Goal: Task Accomplishment & Management: Use online tool/utility

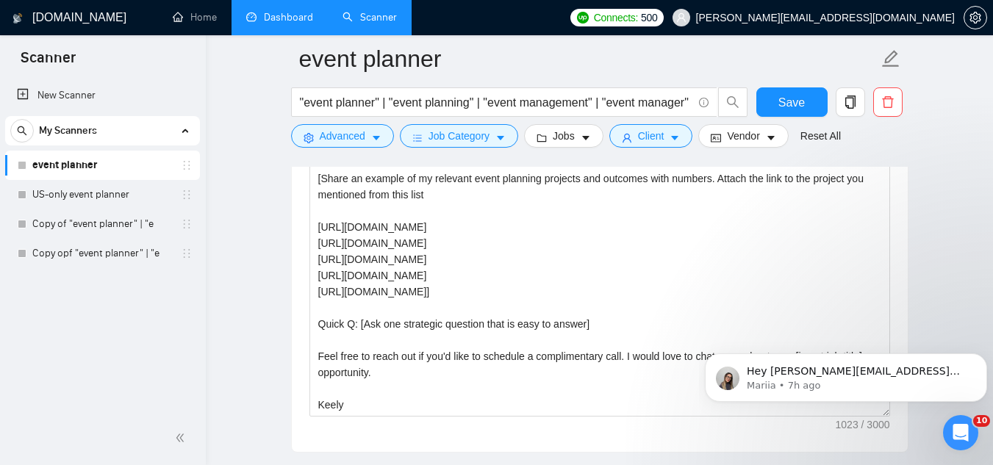
click at [305, 21] on link "Dashboard" at bounding box center [279, 17] width 67 height 12
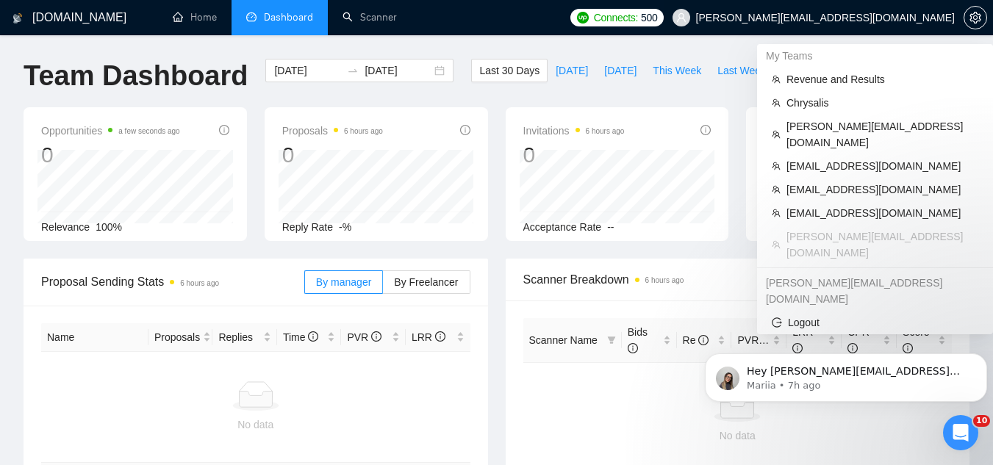
click at [827, 18] on span "[PERSON_NAME][EMAIL_ADDRESS][DOMAIN_NAME]" at bounding box center [825, 18] width 259 height 0
click at [791, 205] on span "[EMAIL_ADDRESS][DOMAIN_NAME]" at bounding box center [882, 213] width 192 height 16
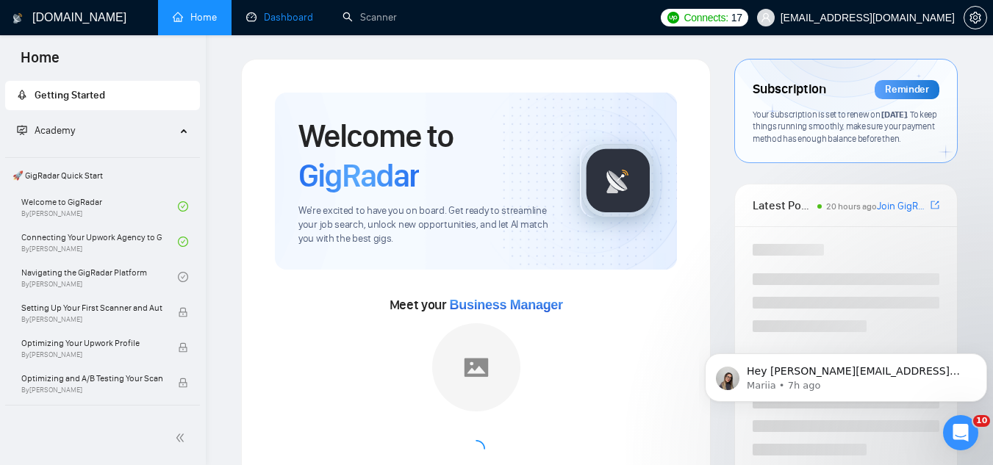
click at [295, 24] on link "Dashboard" at bounding box center [279, 17] width 67 height 12
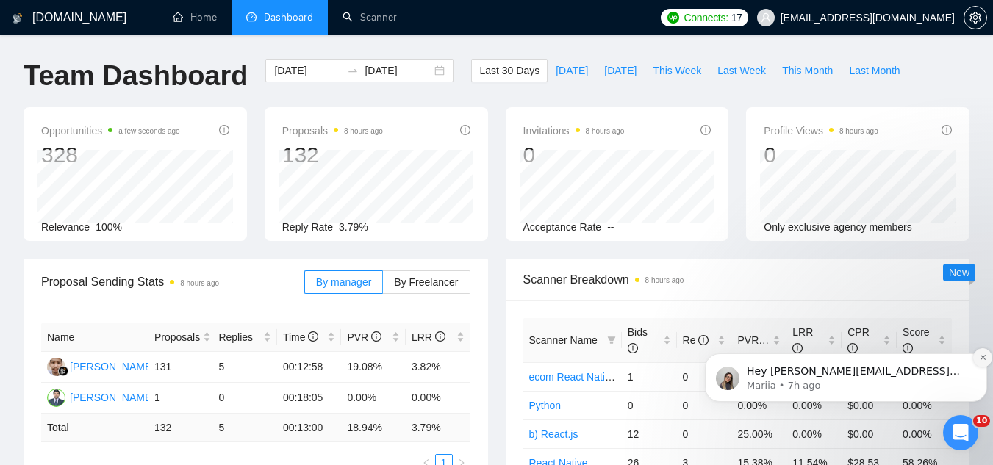
click at [975, 359] on button "Dismiss notification" at bounding box center [982, 357] width 19 height 19
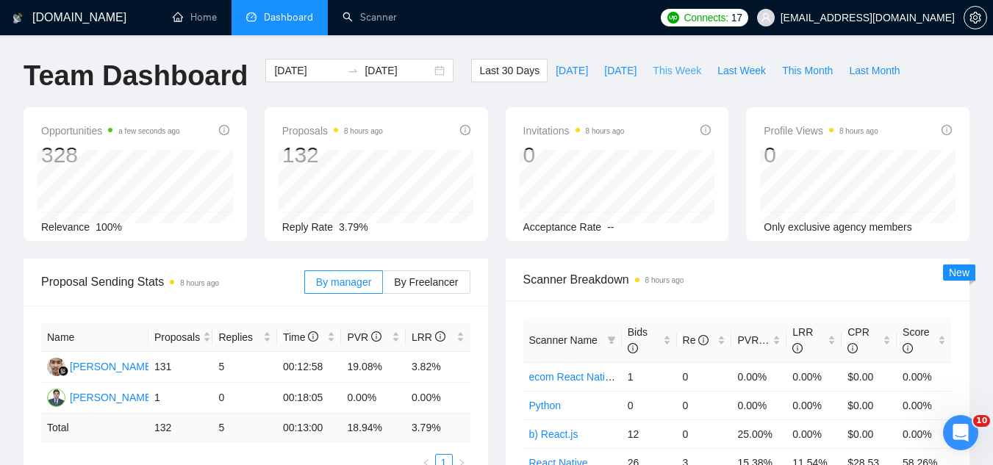
click at [679, 69] on span "This Week" at bounding box center [676, 70] width 48 height 16
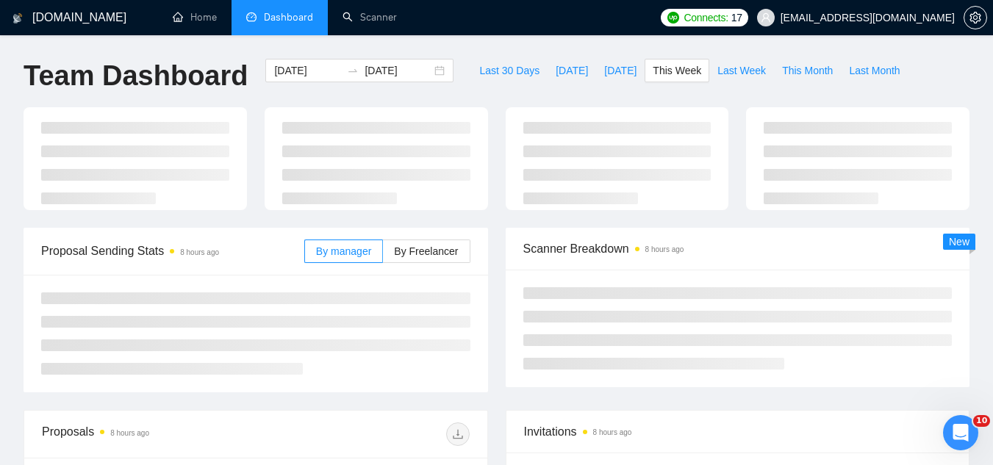
type input "[DATE]"
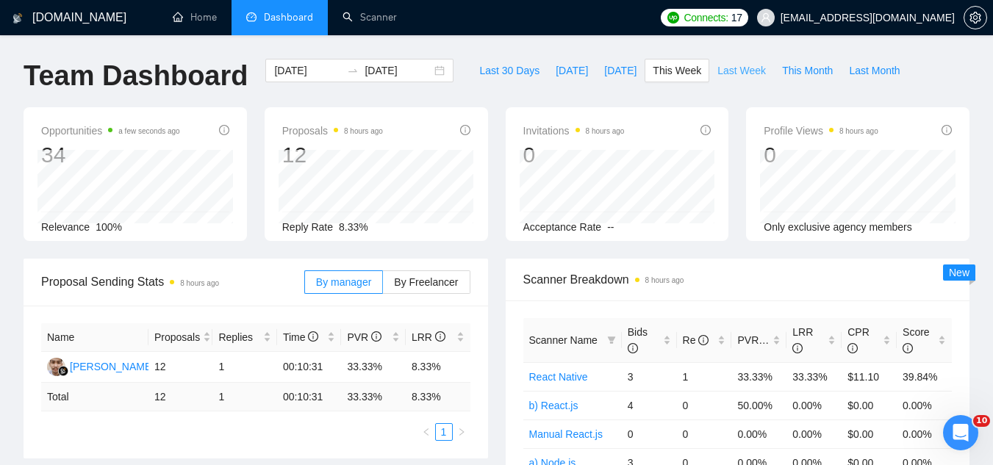
click at [717, 72] on span "Last Week" at bounding box center [741, 70] width 48 height 16
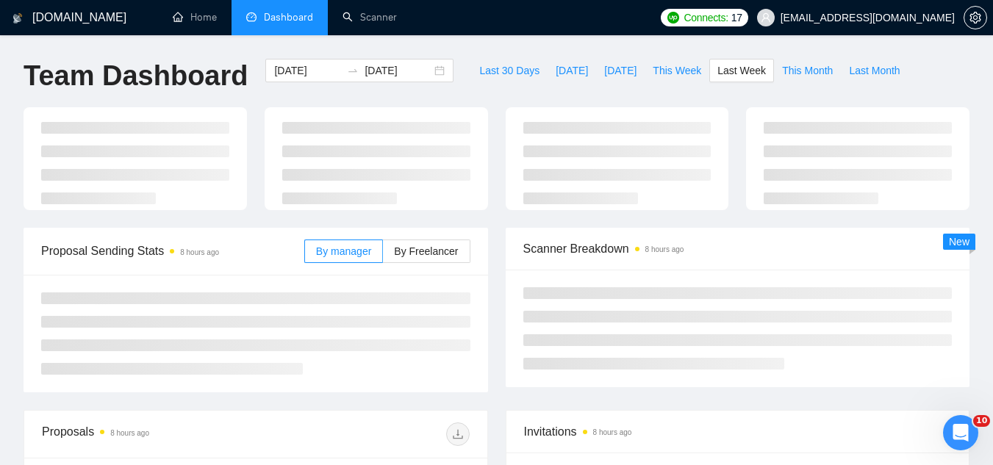
type input "[DATE]"
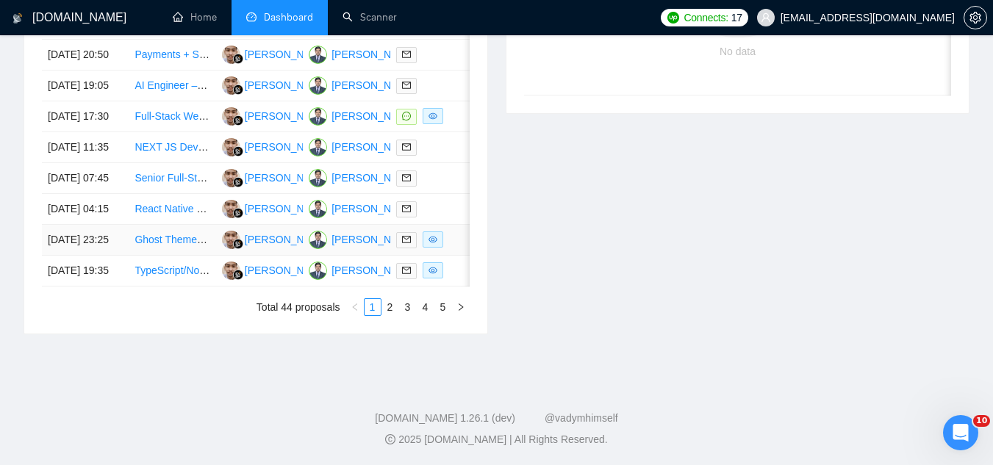
scroll to position [572, 0]
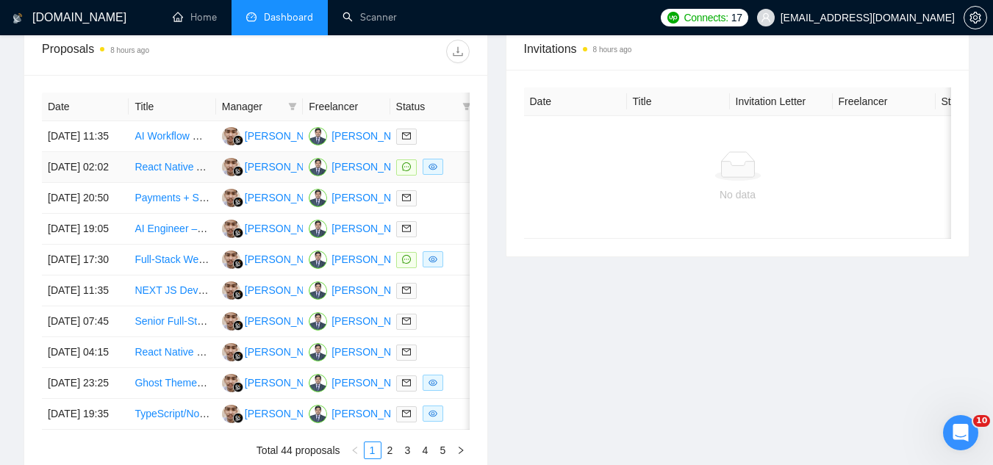
click at [170, 183] on td "React Native App Development (Figma available) - URGENT" at bounding box center [172, 167] width 87 height 31
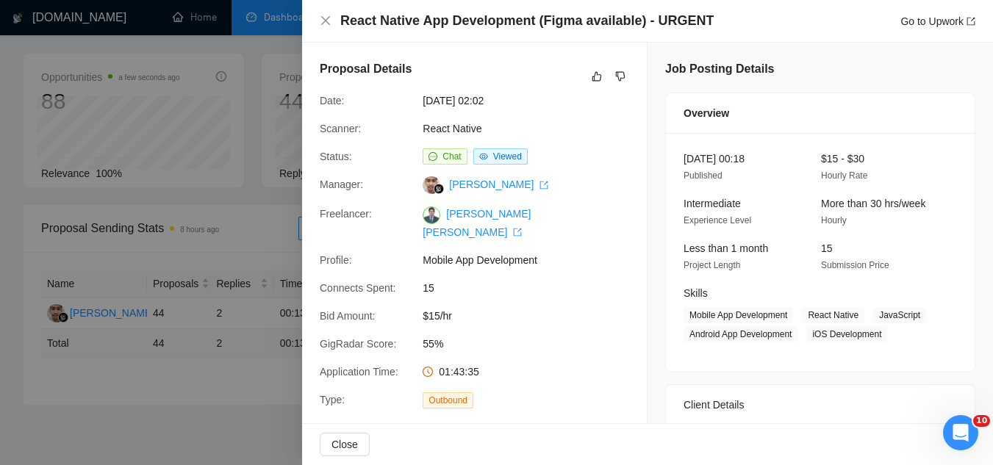
scroll to position [0, 0]
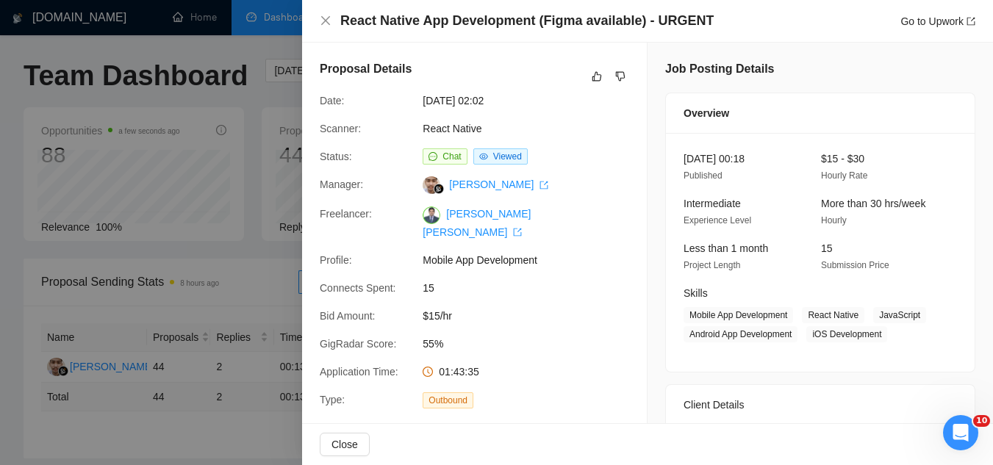
click at [264, 240] on div at bounding box center [496, 232] width 993 height 465
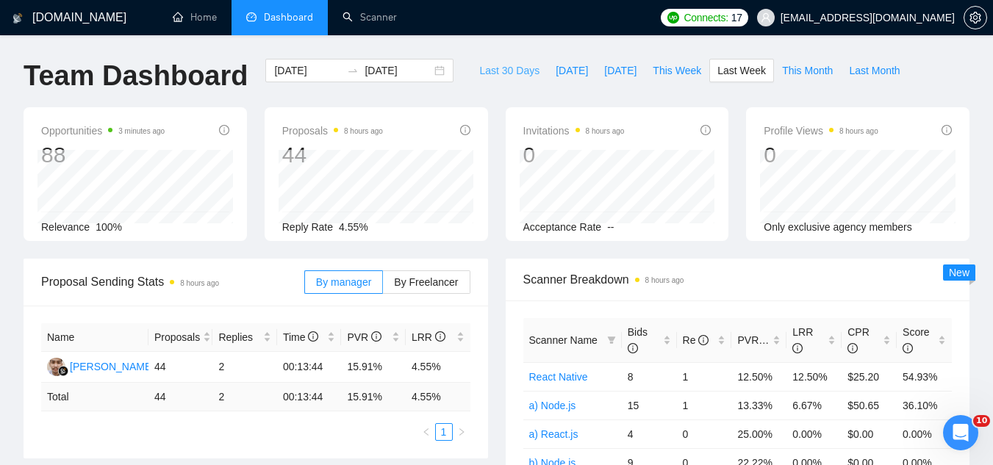
click at [498, 76] on span "Last 30 Days" at bounding box center [509, 70] width 60 height 16
type input "[DATE]"
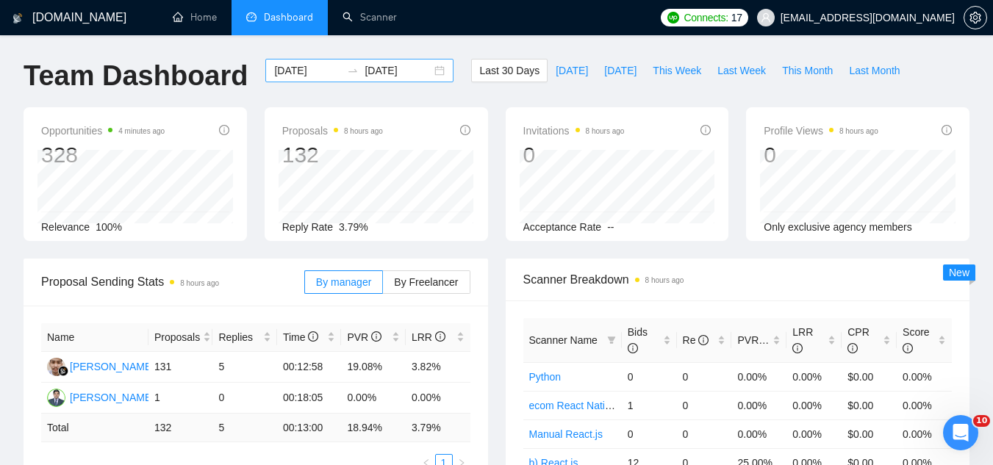
click at [364, 65] on input "[DATE]" at bounding box center [397, 70] width 67 height 16
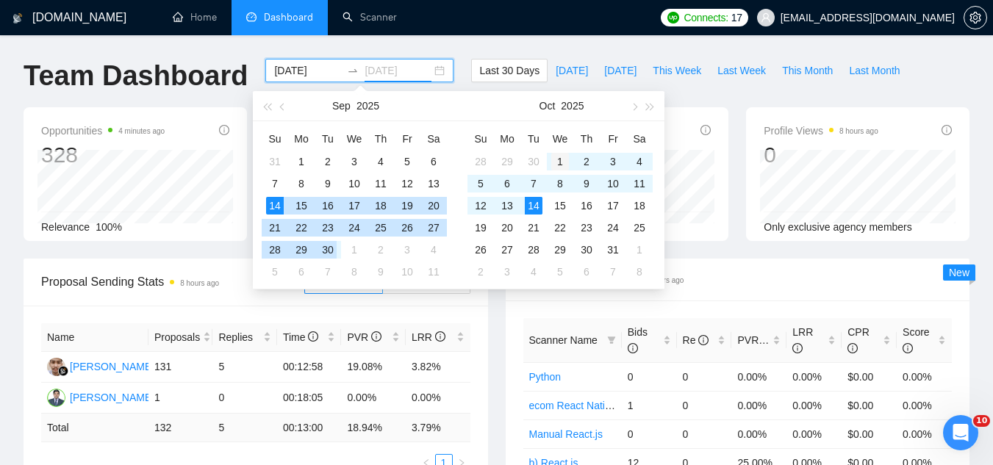
type input "[DATE]"
click at [562, 159] on div "1" at bounding box center [560, 162] width 18 height 18
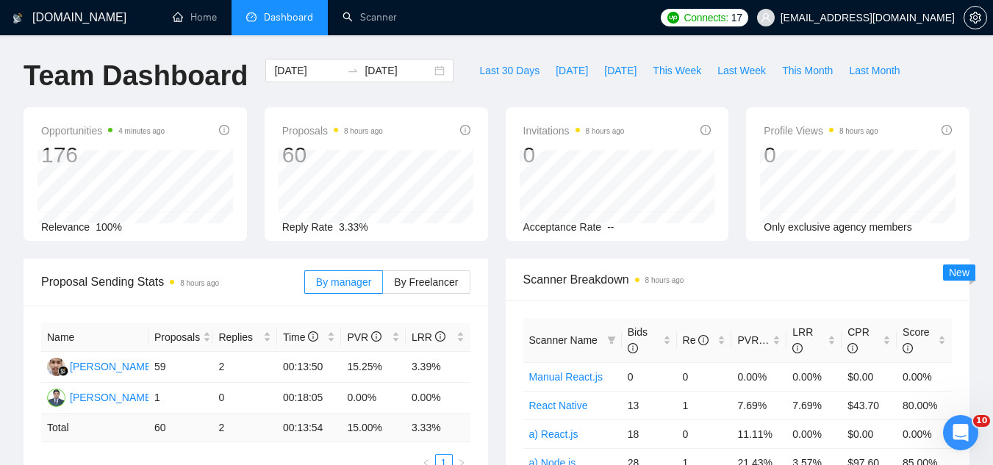
click at [747, 98] on div "Last 30 Days [DATE] [DATE] This Week Last Week This Month Last Month" at bounding box center [689, 83] width 454 height 48
click at [785, 68] on span "This Month" at bounding box center [807, 70] width 51 height 16
type input "[DATE]"
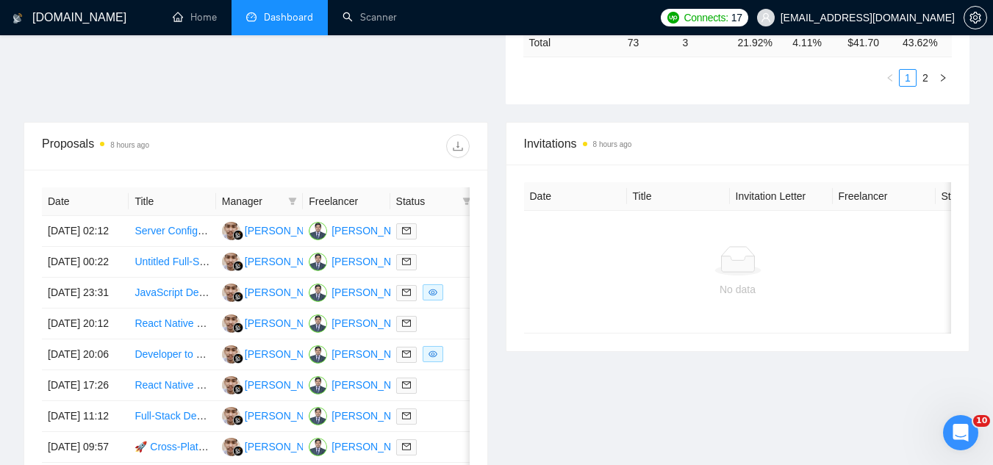
scroll to position [514, 0]
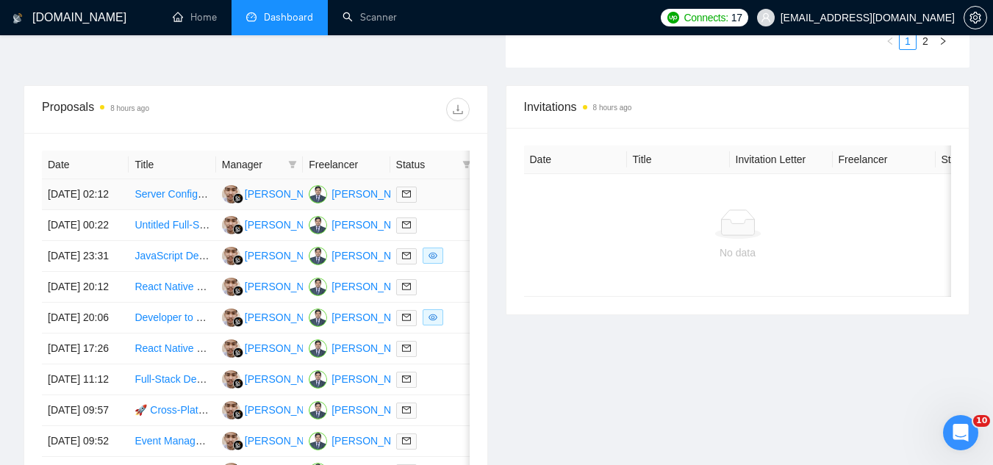
click at [167, 208] on td "Server Configuration for Dialogflow CX and WhatsApp Integration" at bounding box center [172, 194] width 87 height 31
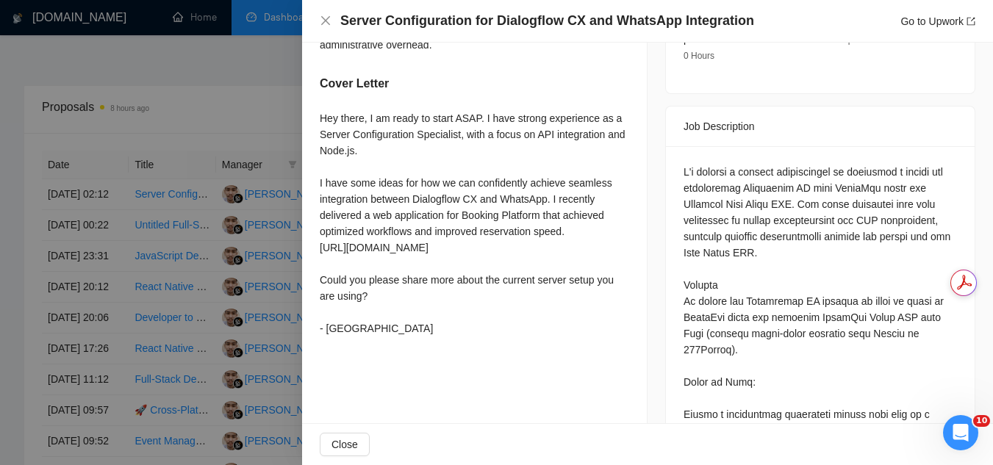
click at [265, 115] on div at bounding box center [496, 232] width 993 height 465
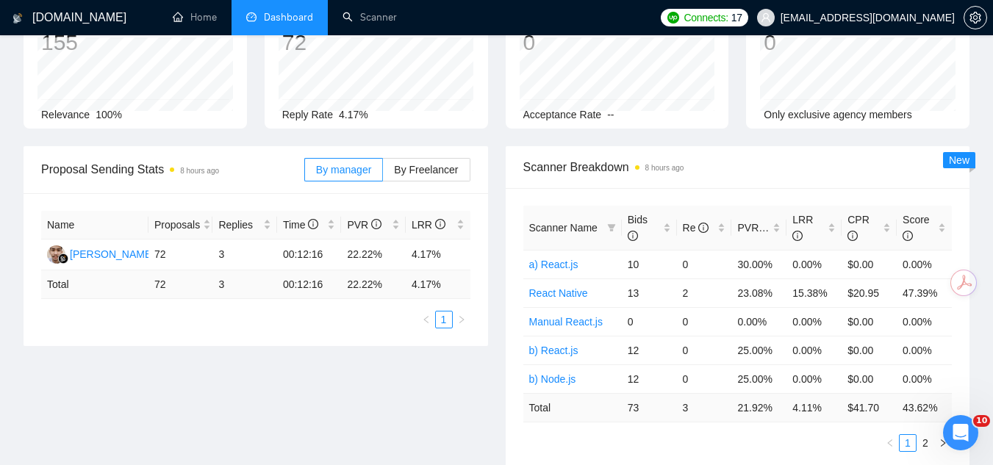
scroll to position [0, 0]
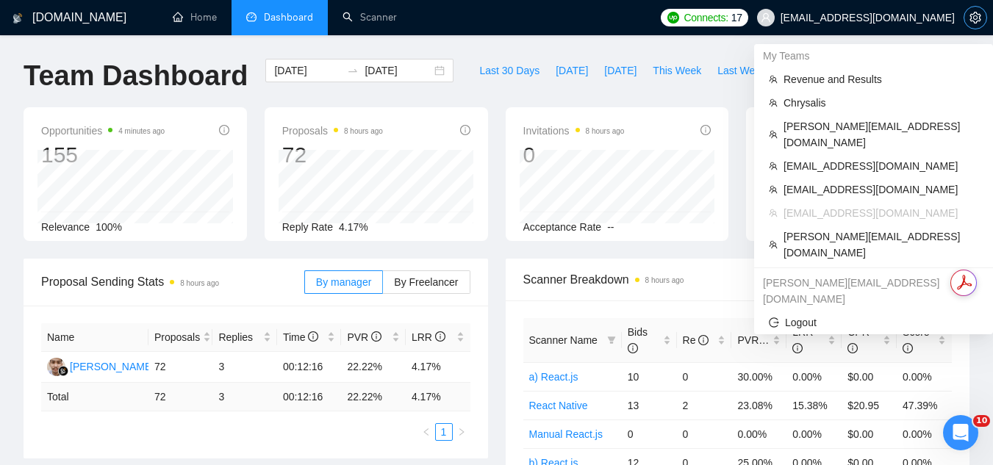
click at [974, 14] on icon "setting" at bounding box center [974, 18] width 11 height 12
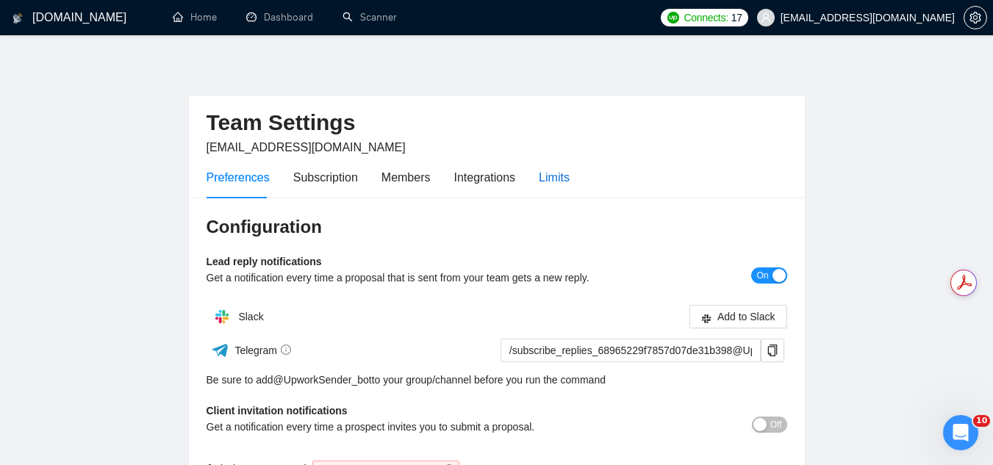
click at [547, 181] on div "Limits" at bounding box center [554, 177] width 31 height 18
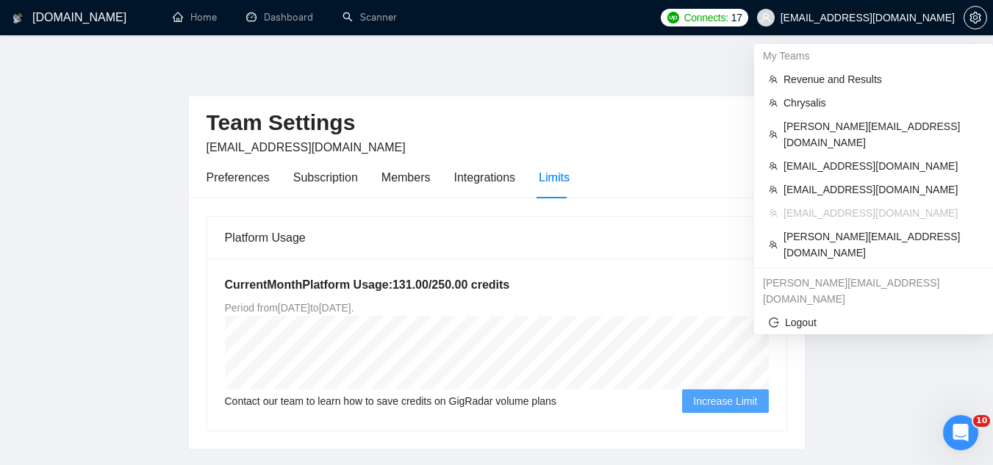
click at [844, 18] on span "[EMAIL_ADDRESS][DOMAIN_NAME]" at bounding box center [867, 18] width 174 height 0
copy div "[EMAIL_ADDRESS][DOMAIN_NAME]"
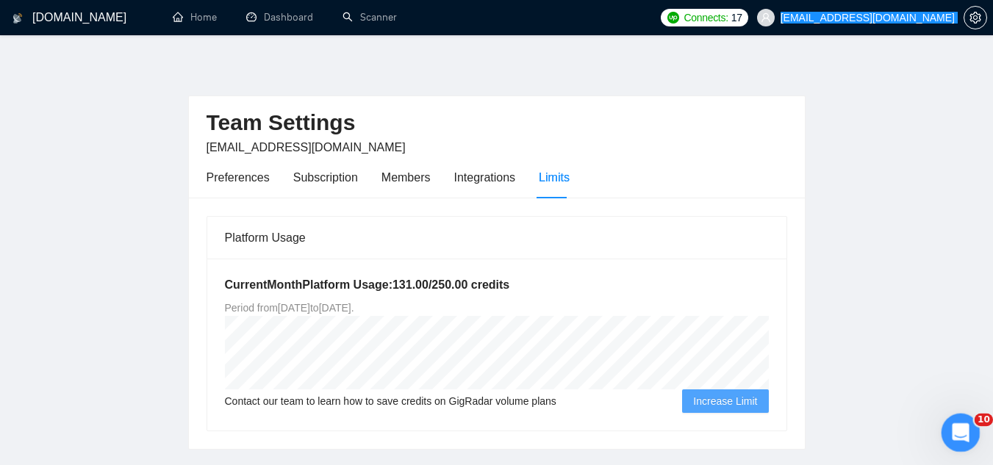
click at [959, 422] on icon "Open Intercom Messenger" at bounding box center [958, 431] width 24 height 24
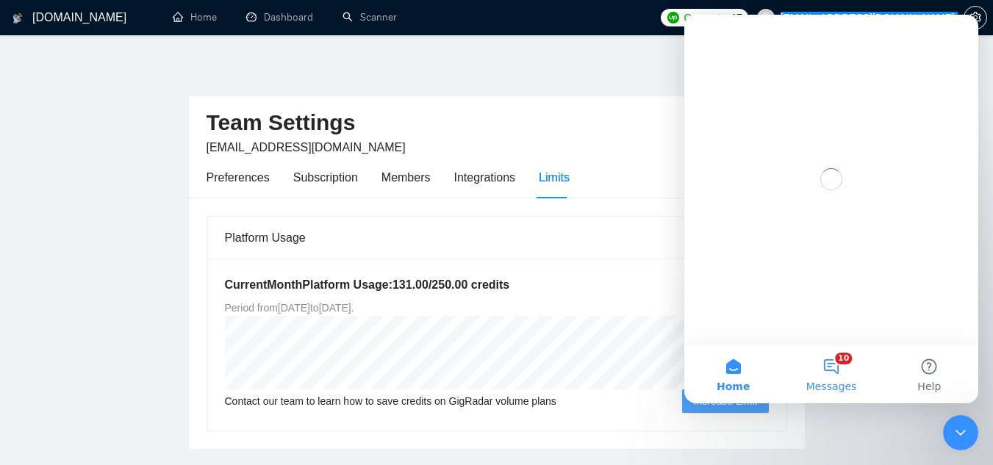
click at [844, 371] on button "10 Messages" at bounding box center [831, 374] width 98 height 59
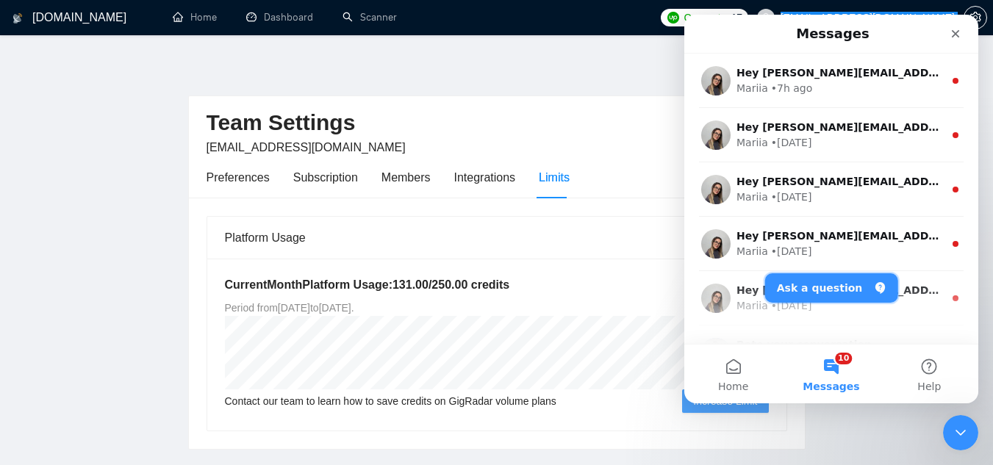
click at [816, 291] on button "Ask a question" at bounding box center [831, 287] width 133 height 29
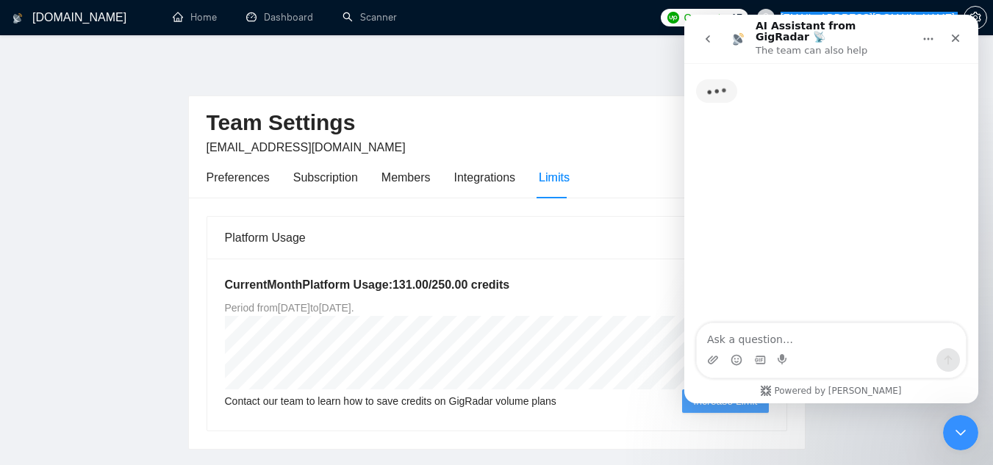
click at [795, 346] on textarea "Ask a question…" at bounding box center [831, 335] width 269 height 25
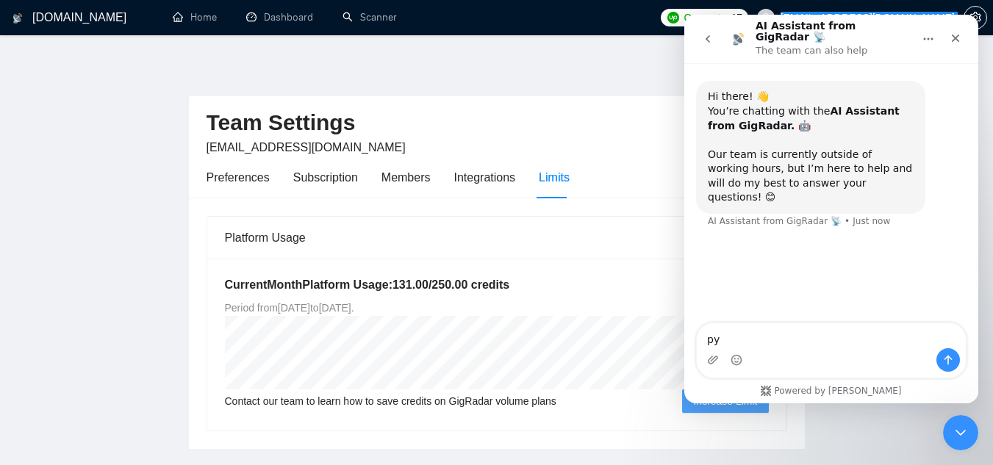
type textarea "р"
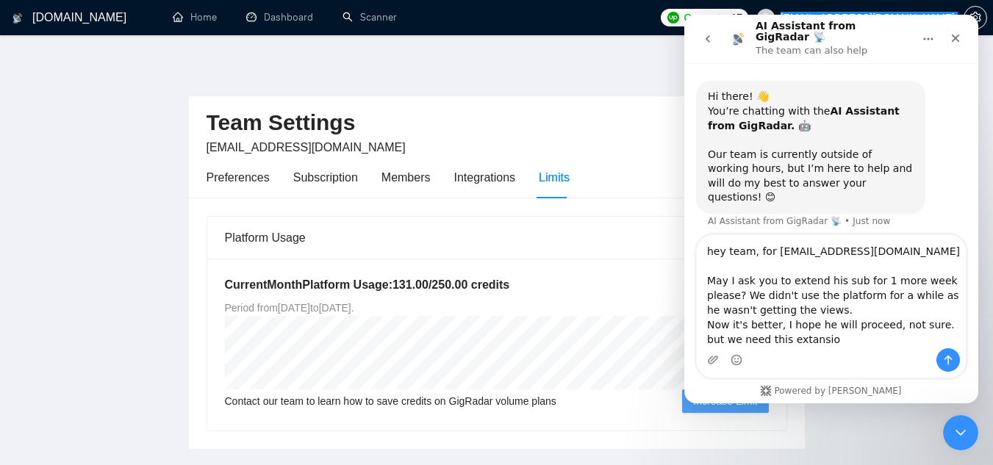
type textarea "hey team, for [EMAIL_ADDRESS][DOMAIN_NAME] May I ask you to extend his sub for …"
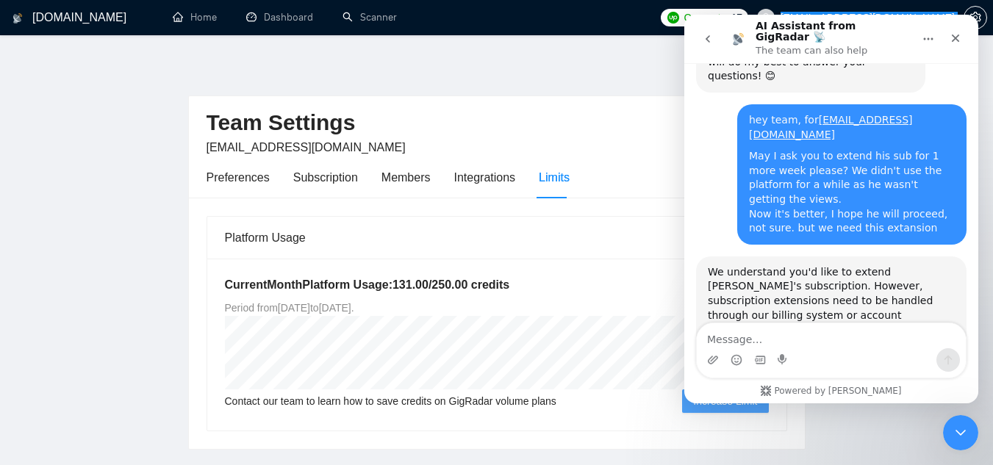
scroll to position [105, 0]
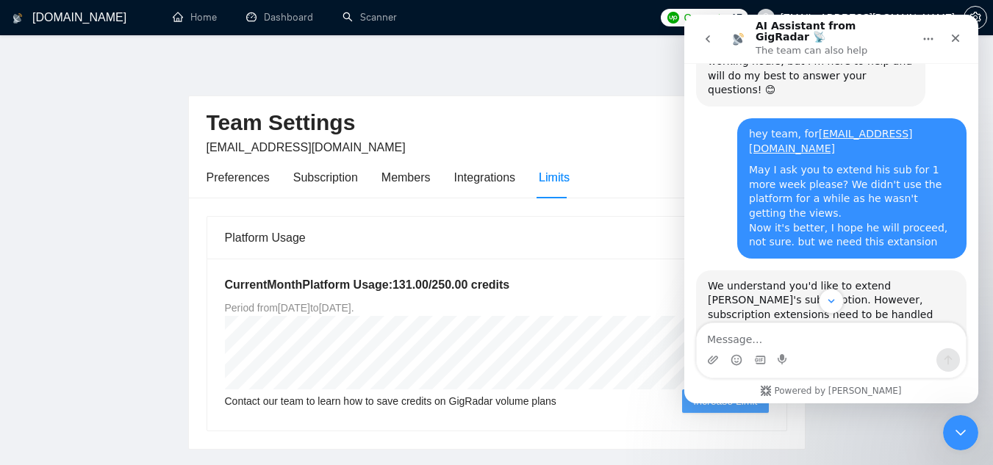
click at [603, 96] on div "Team Settings [EMAIL_ADDRESS][DOMAIN_NAME] Preferences Subscription Members Int…" at bounding box center [496, 273] width 617 height 354
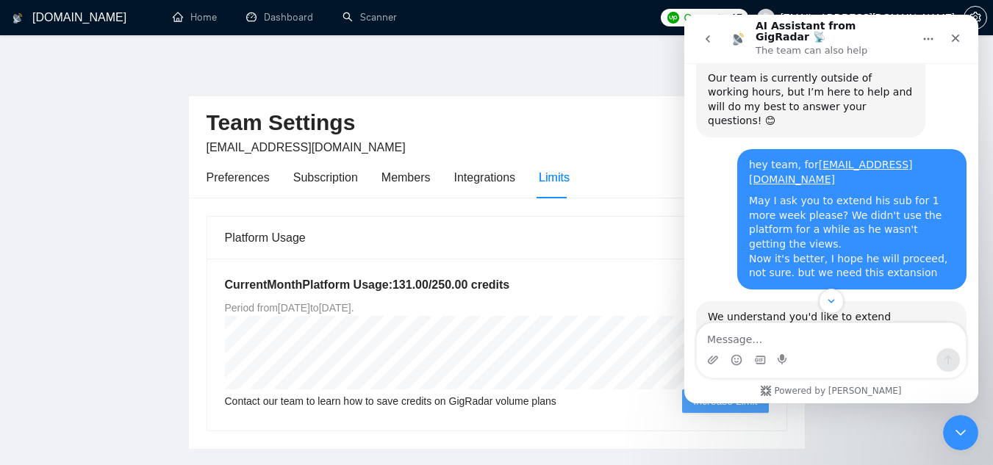
scroll to position [73, 0]
drag, startPoint x: 967, startPoint y: 431, endPoint x: 1878, endPoint y: 819, distance: 990.3
click at [970, 431] on div "Close Intercom Messenger" at bounding box center [957, 430] width 35 height 35
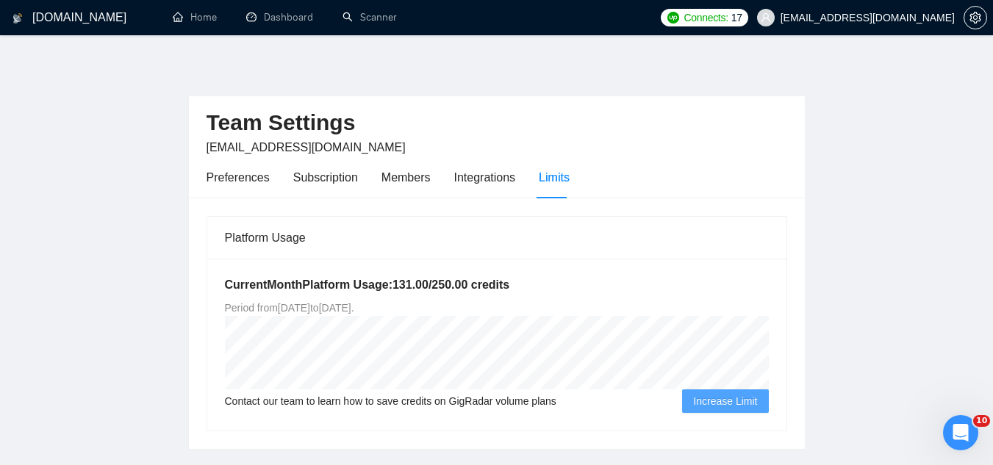
scroll to position [343, 0]
click at [288, 11] on link "Dashboard" at bounding box center [279, 17] width 67 height 12
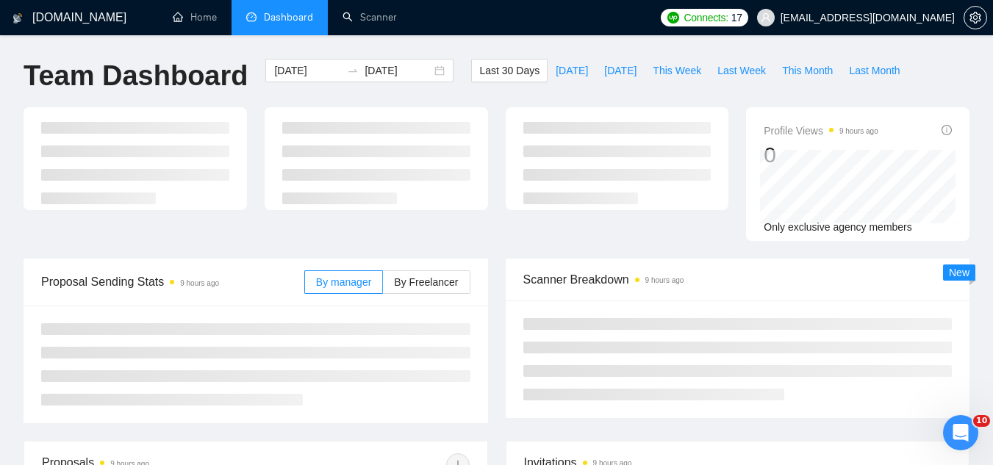
click at [864, 18] on span "[EMAIL_ADDRESS][DOMAIN_NAME]" at bounding box center [867, 18] width 174 height 0
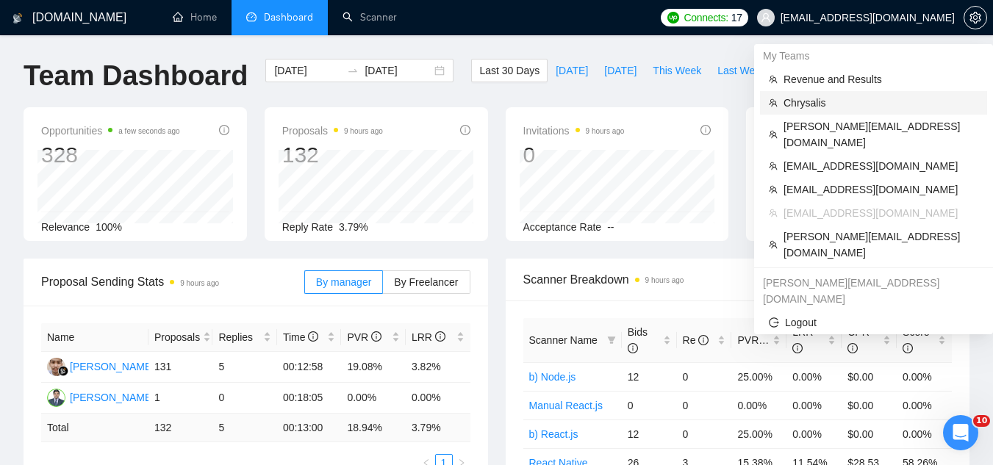
click at [791, 107] on span "Chrysalis" at bounding box center [880, 103] width 195 height 16
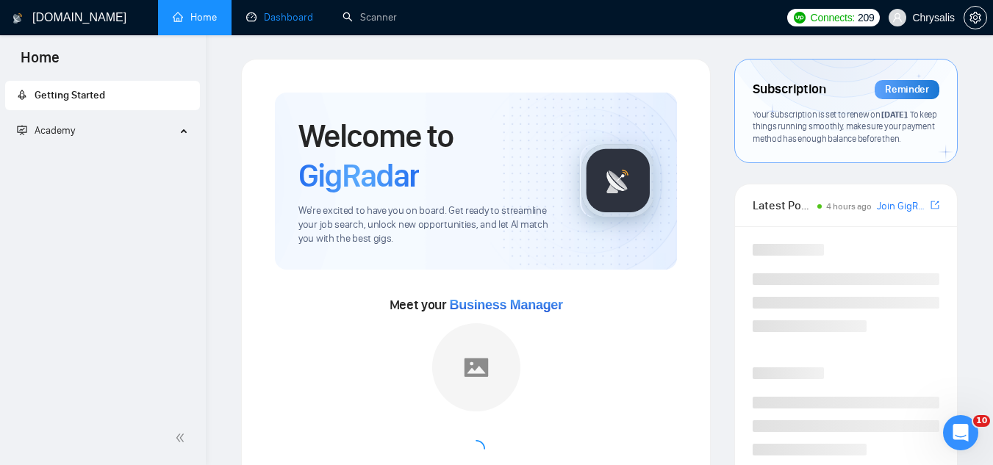
click at [299, 11] on link "Dashboard" at bounding box center [279, 17] width 67 height 12
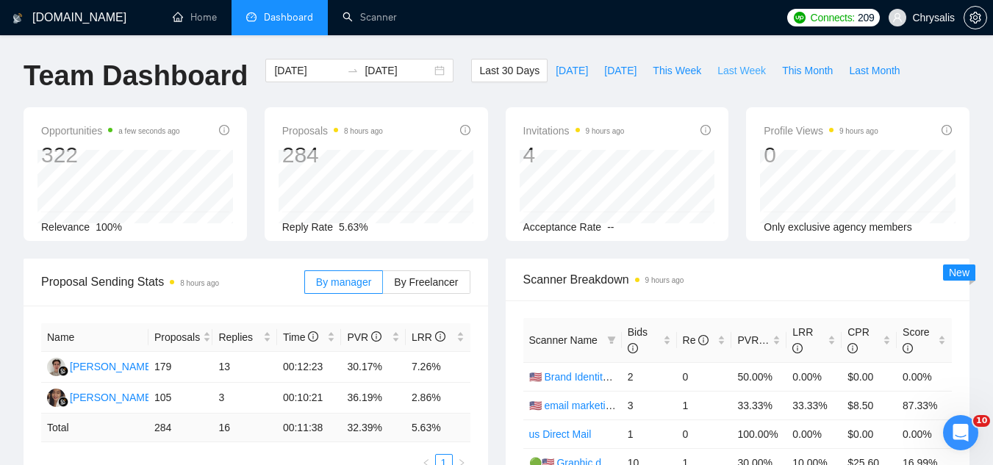
click at [717, 73] on span "Last Week" at bounding box center [741, 70] width 48 height 16
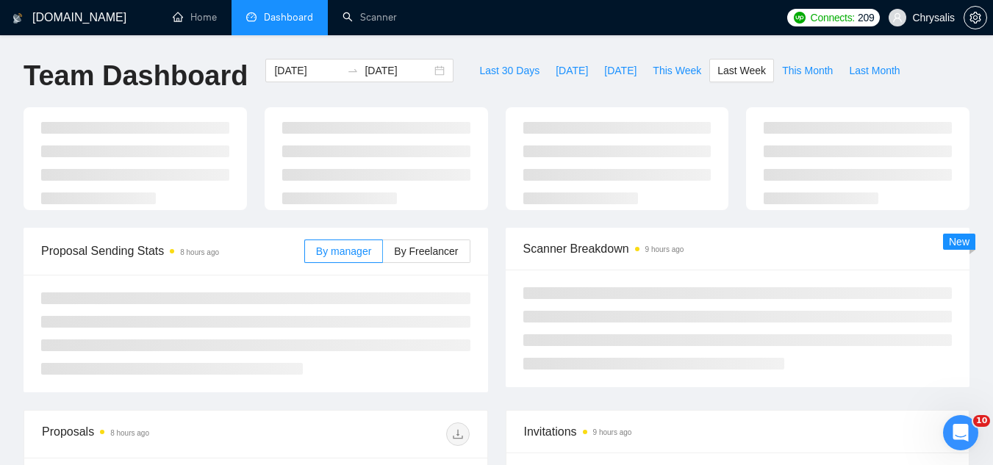
type input "[DATE]"
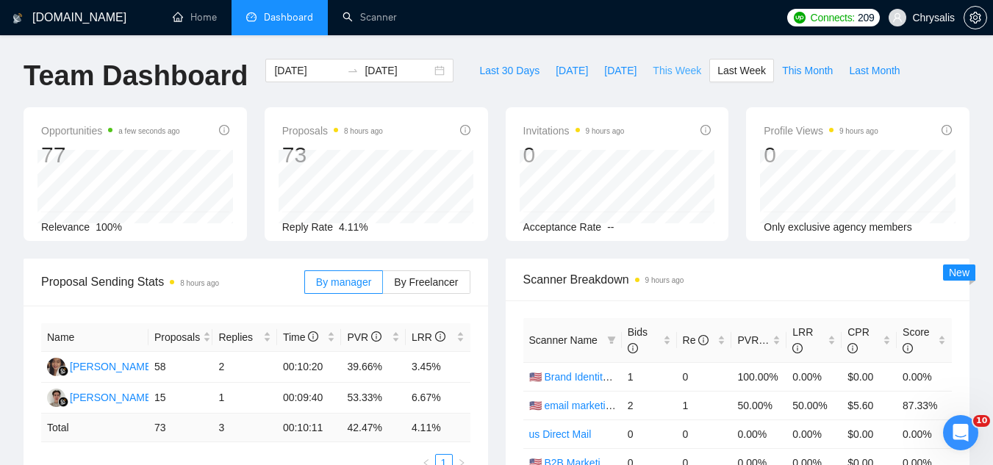
click at [679, 68] on span "This Week" at bounding box center [676, 70] width 48 height 16
type input "[DATE]"
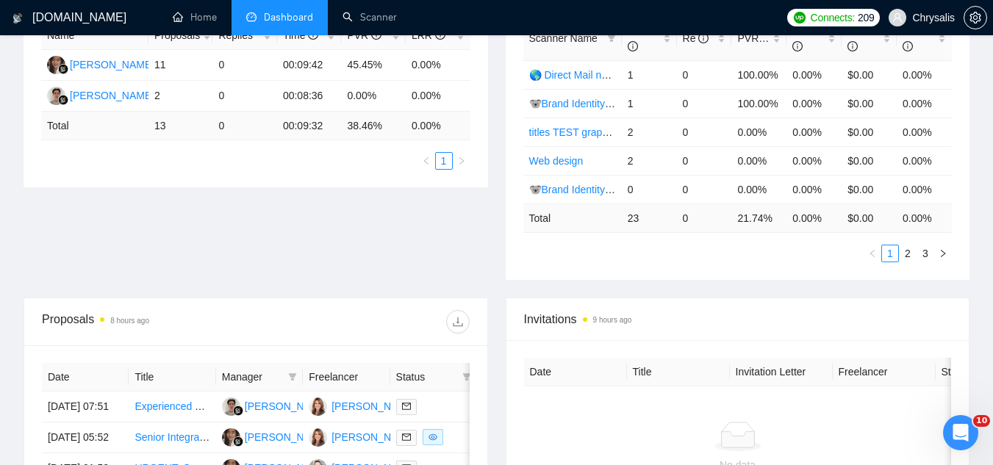
scroll to position [514, 0]
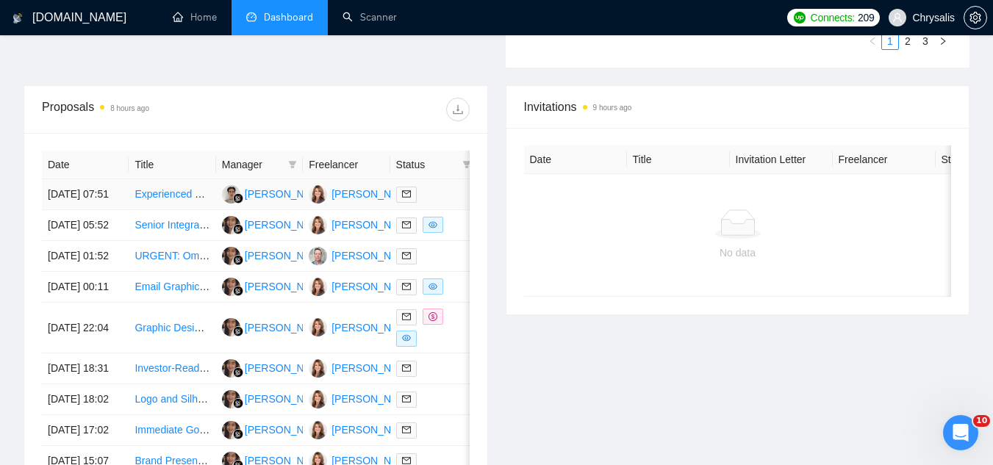
click at [170, 210] on td "Experienced Sewist Needed for Custom Fabric Toiletry Bags" at bounding box center [172, 194] width 87 height 31
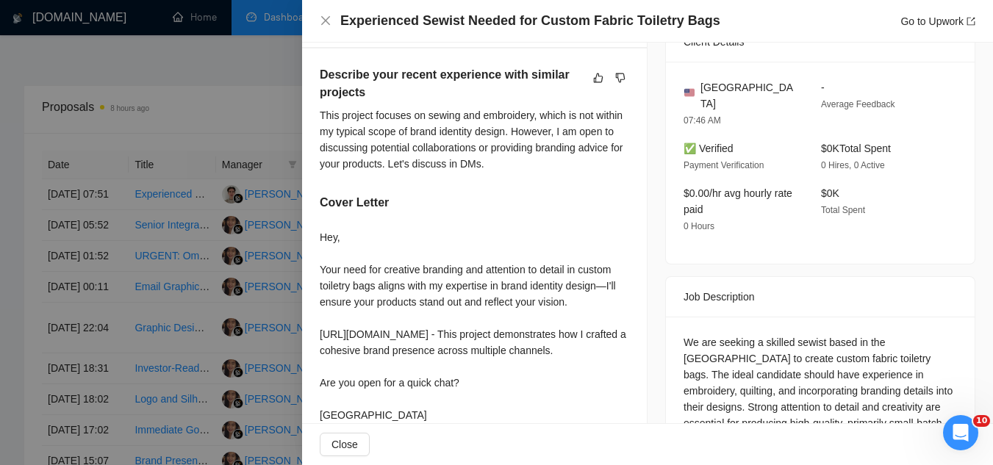
scroll to position [367, 0]
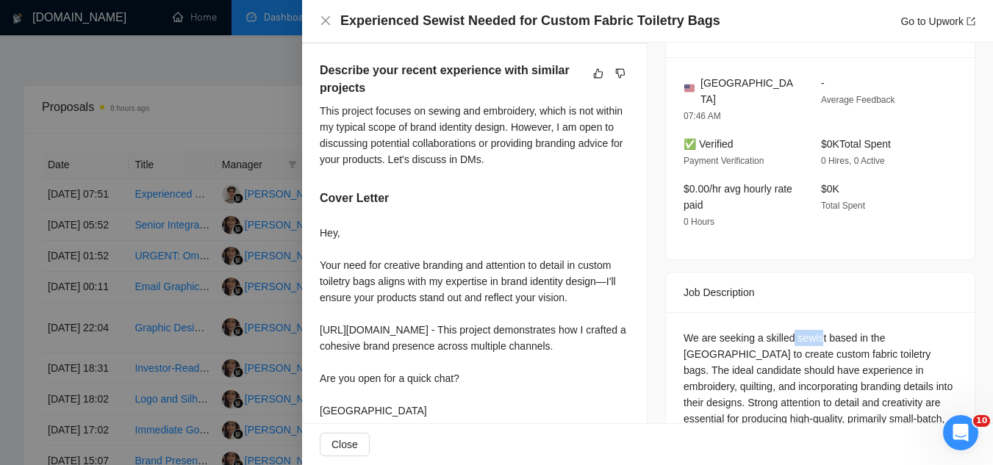
drag, startPoint x: 814, startPoint y: 318, endPoint x: 787, endPoint y: 322, distance: 27.4
click at [787, 330] on div "We are seeking a skilled sewist based in the [GEOGRAPHIC_DATA] to create custom…" at bounding box center [819, 451] width 273 height 242
click at [265, 75] on div at bounding box center [496, 232] width 993 height 465
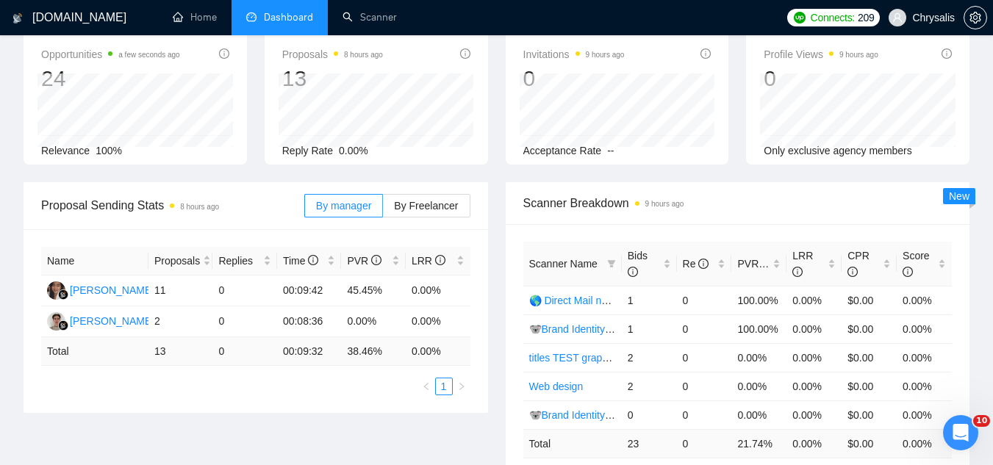
scroll to position [73, 0]
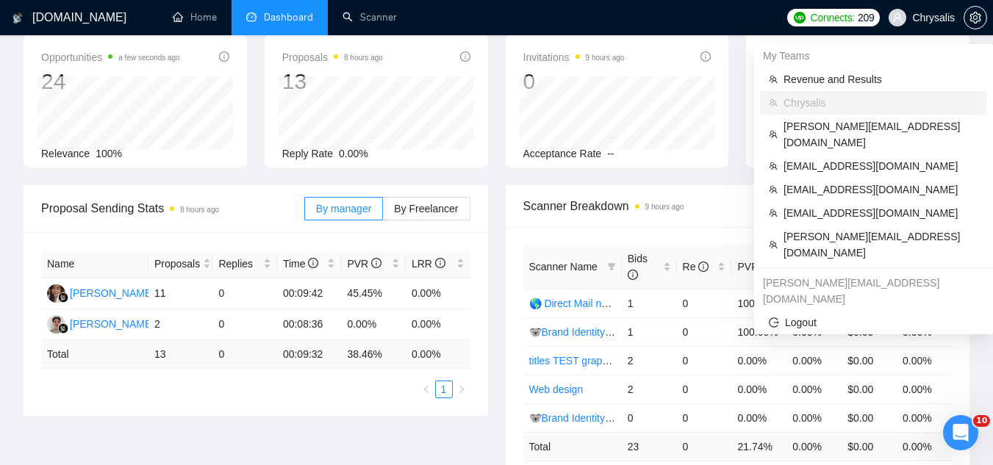
click at [926, 9] on span "Chrysalis" at bounding box center [922, 17] width 84 height 47
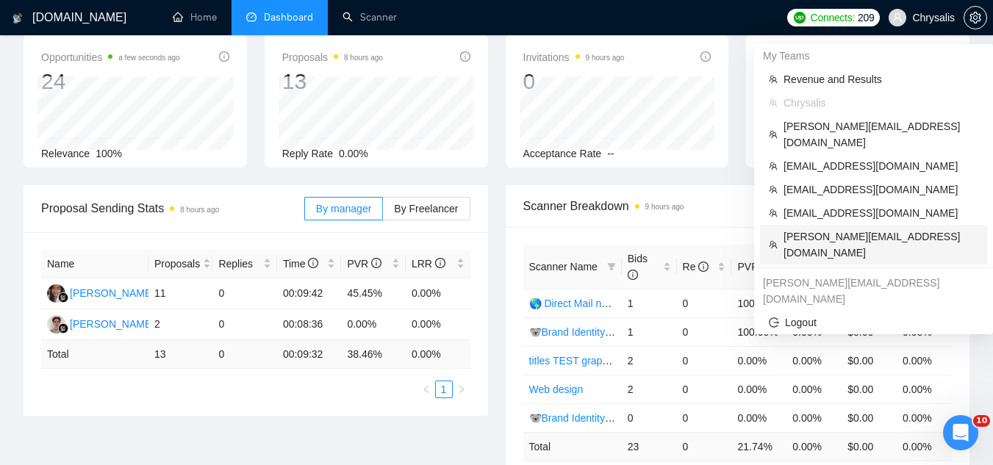
click at [819, 229] on span "[PERSON_NAME][EMAIL_ADDRESS][DOMAIN_NAME]" at bounding box center [880, 245] width 195 height 32
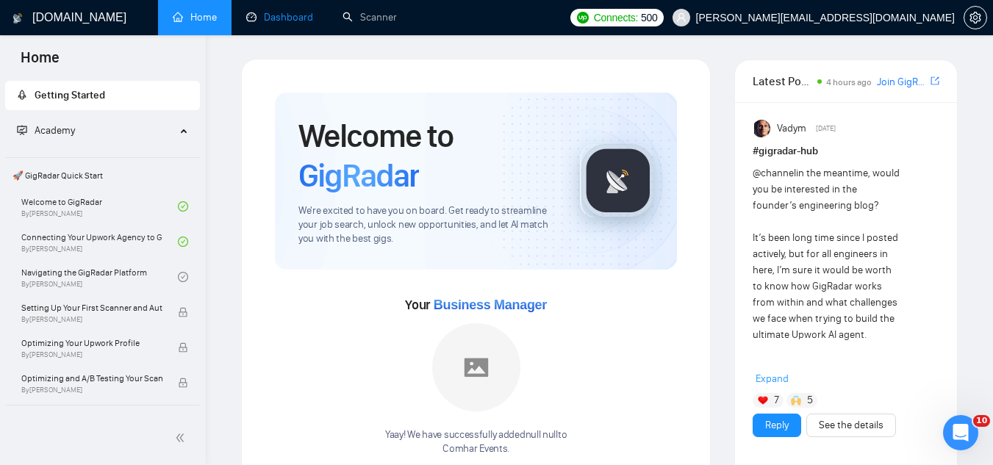
click at [285, 24] on link "Dashboard" at bounding box center [279, 17] width 67 height 12
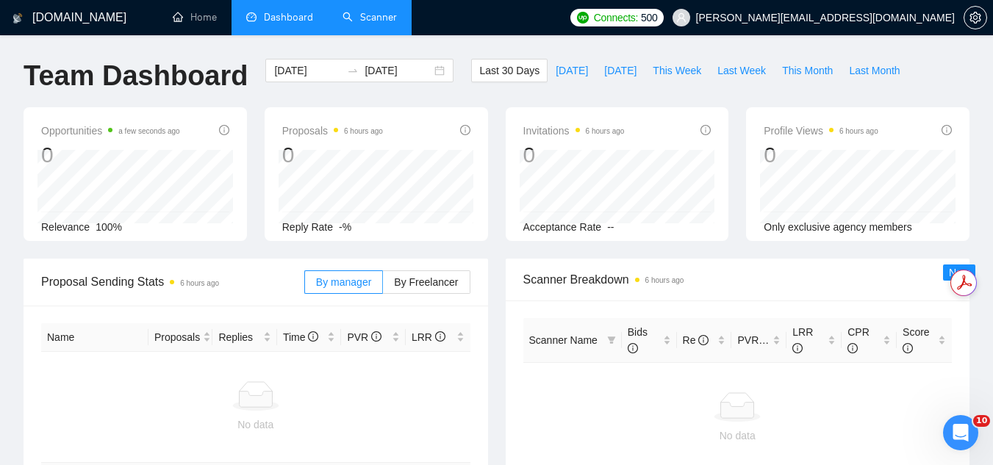
click at [384, 15] on link "Scanner" at bounding box center [369, 17] width 54 height 12
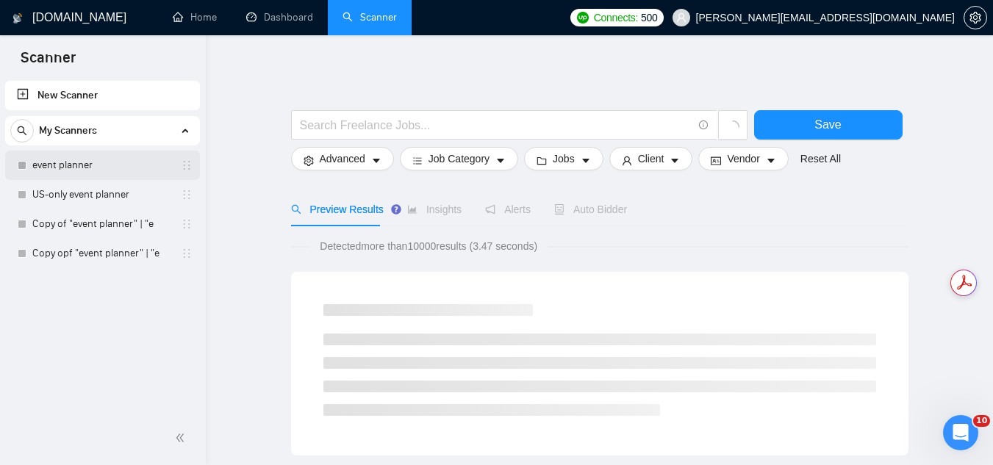
click at [107, 171] on link "event planner" at bounding box center [102, 165] width 140 height 29
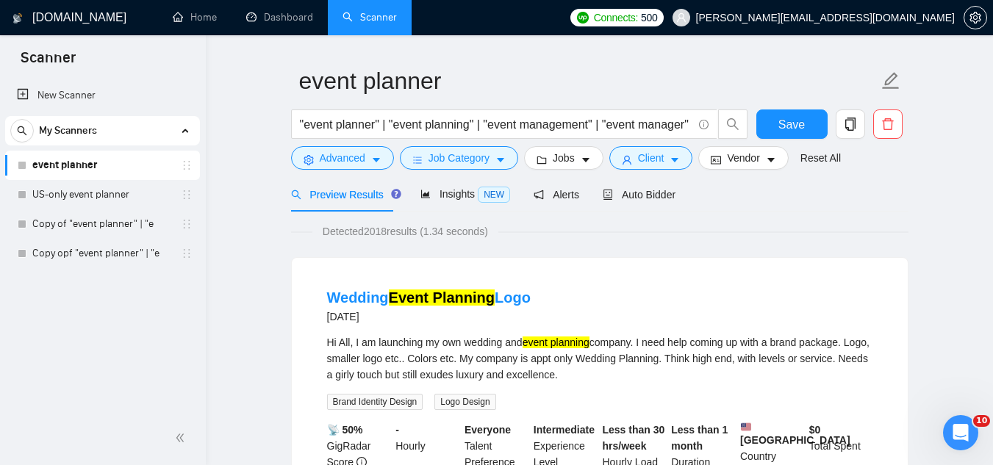
scroll to position [73, 0]
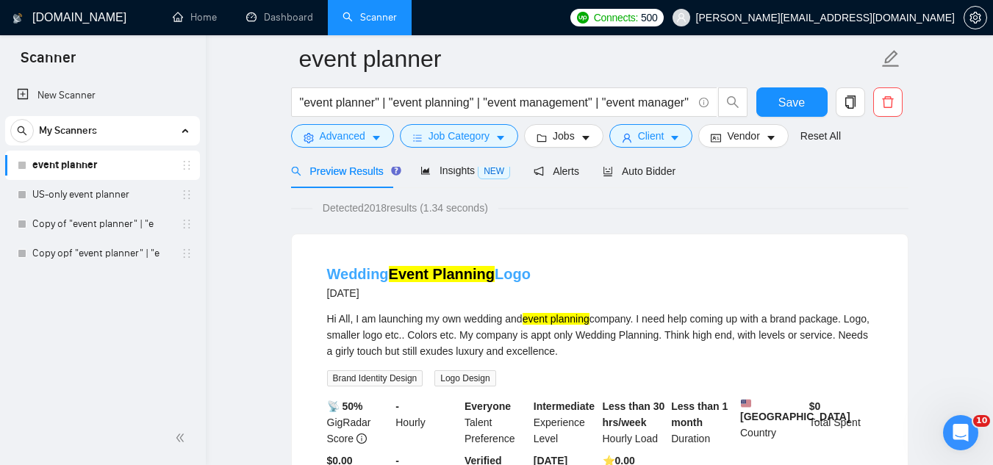
drag, startPoint x: 536, startPoint y: 275, endPoint x: 496, endPoint y: 274, distance: 40.4
click at [496, 274] on div "Wedding Event Planning Logo [DATE]" at bounding box center [599, 283] width 545 height 38
copy link "Logo"
click at [334, 143] on span "Advanced" at bounding box center [343, 136] width 46 height 16
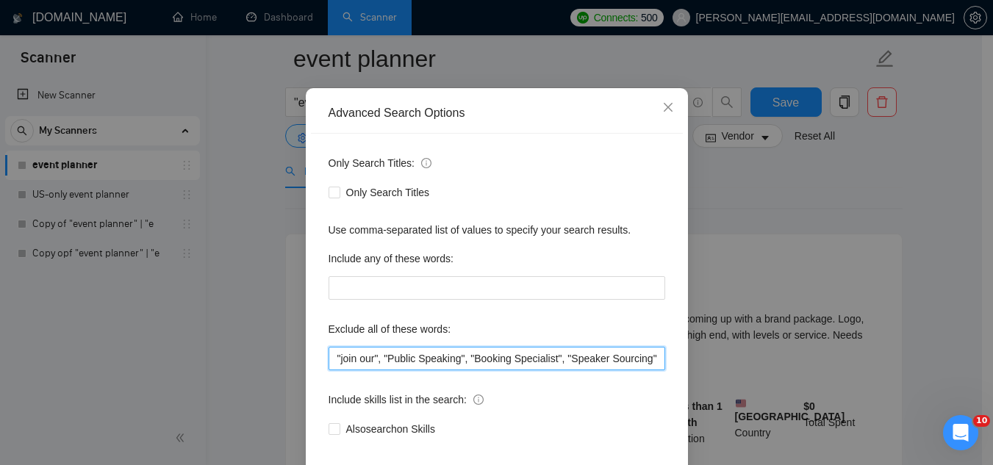
click at [331, 356] on input ""join our", "Public Speaking", "Booking Specialist", "Speaker Sourcing", nightl…" at bounding box center [496, 359] width 337 height 24
paste input "Logo"
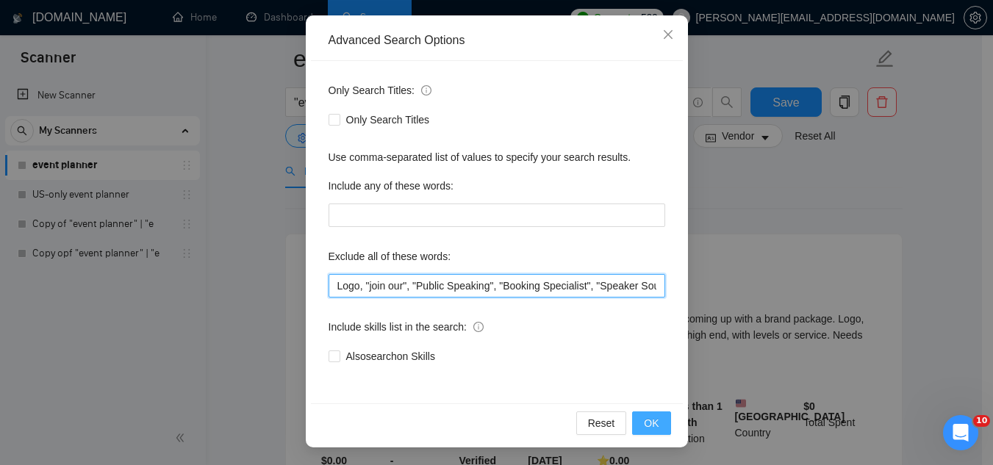
type input "Logo, "join our", "Public Speaking", "Booking Specialist", "Speaker Sourcing", …"
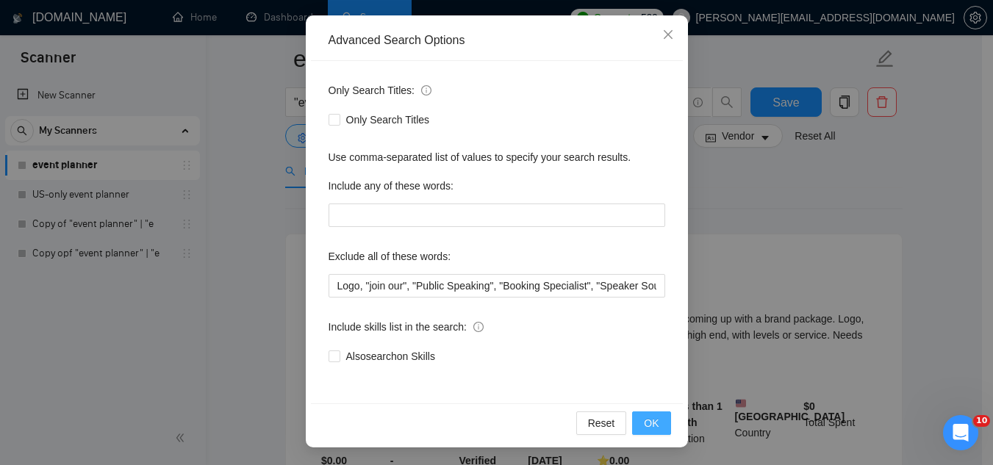
click at [644, 427] on span "OK" at bounding box center [651, 423] width 15 height 16
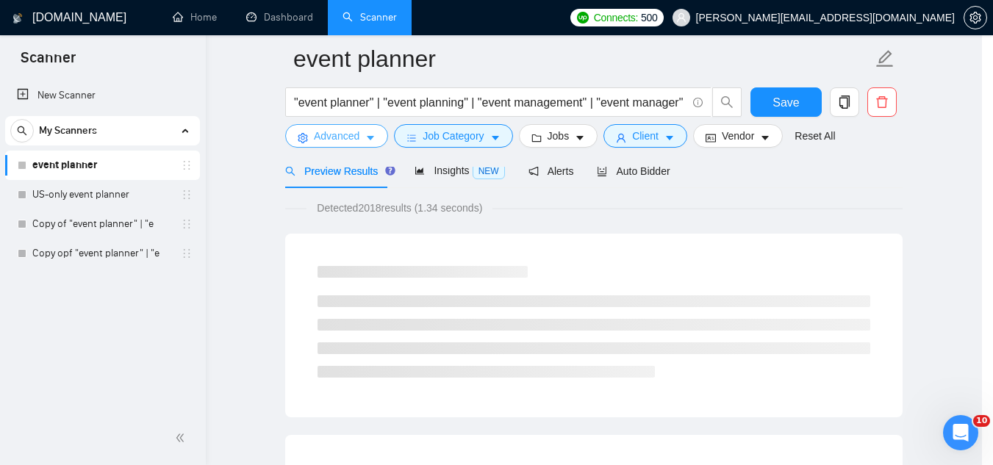
scroll to position [0, 0]
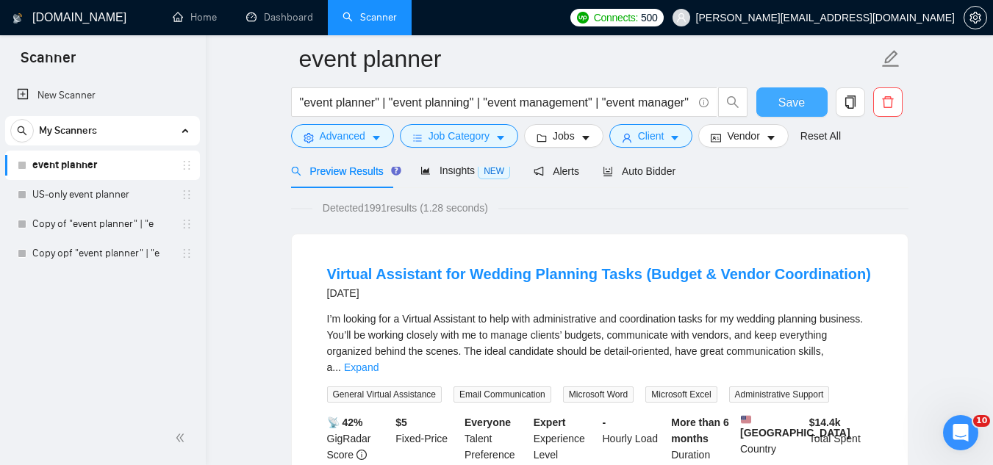
click at [774, 107] on button "Save" at bounding box center [791, 101] width 71 height 29
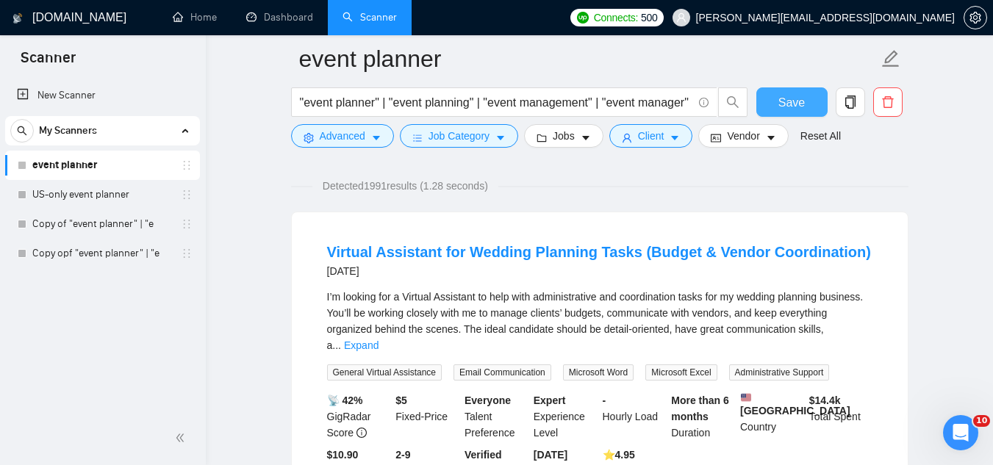
scroll to position [147, 0]
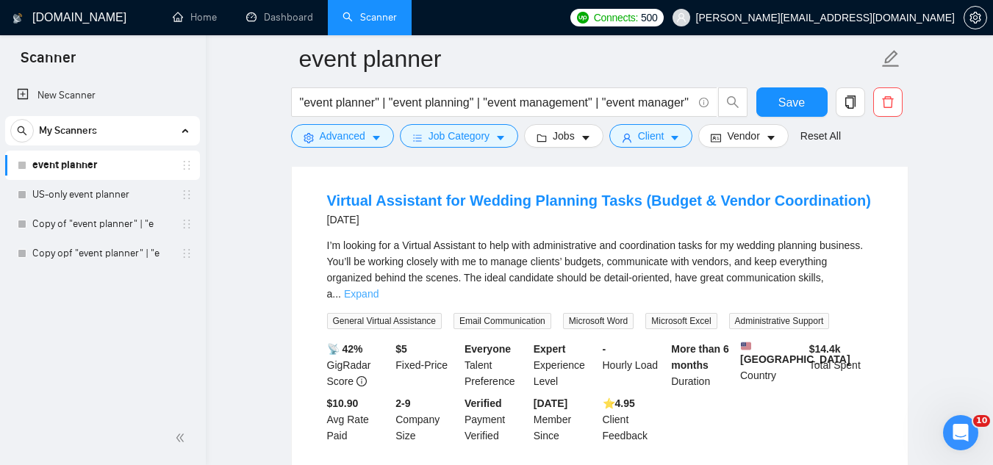
click at [378, 288] on link "Expand" at bounding box center [361, 294] width 35 height 12
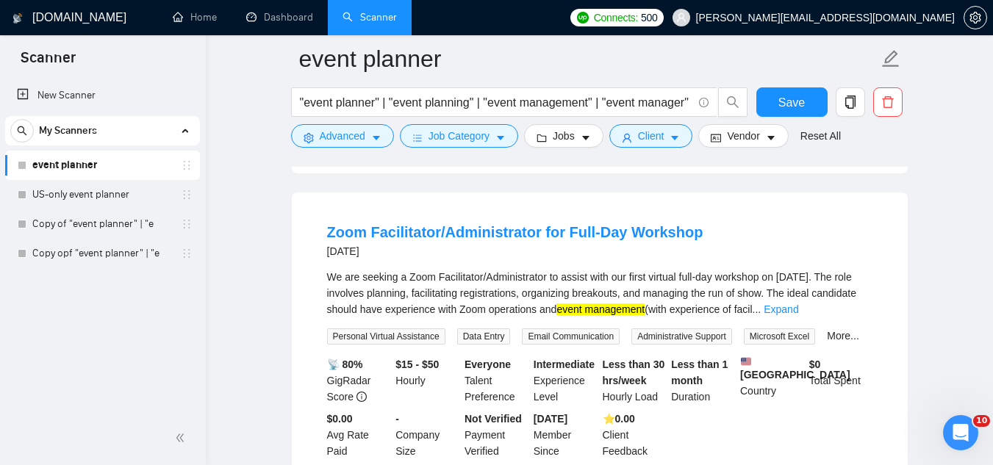
scroll to position [3233, 0]
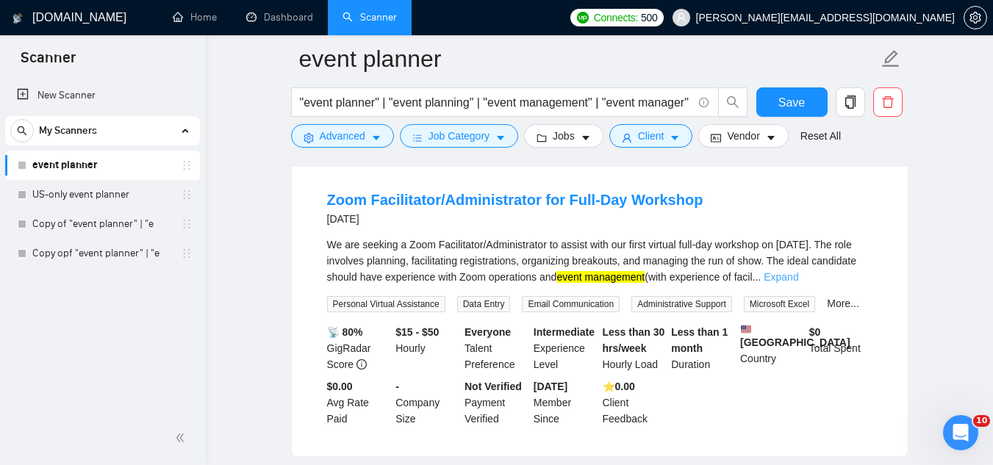
click at [798, 271] on link "Expand" at bounding box center [780, 277] width 35 height 12
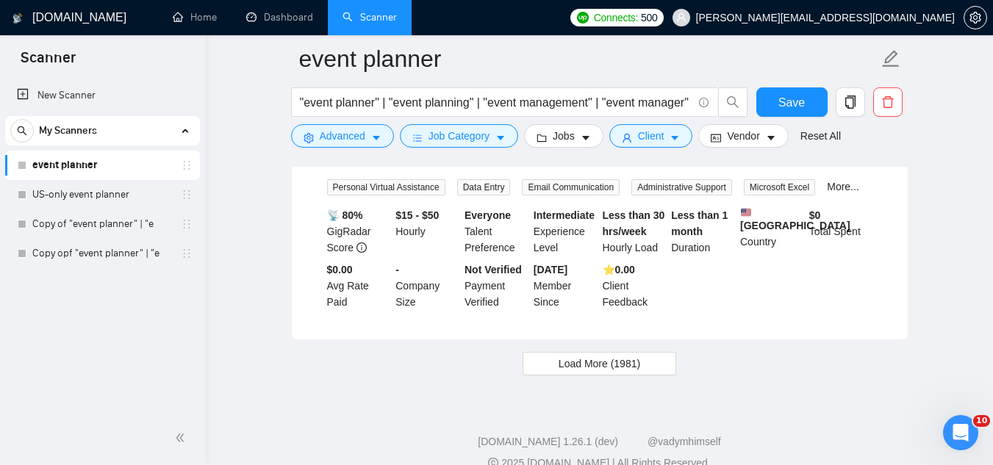
scroll to position [3403, 0]
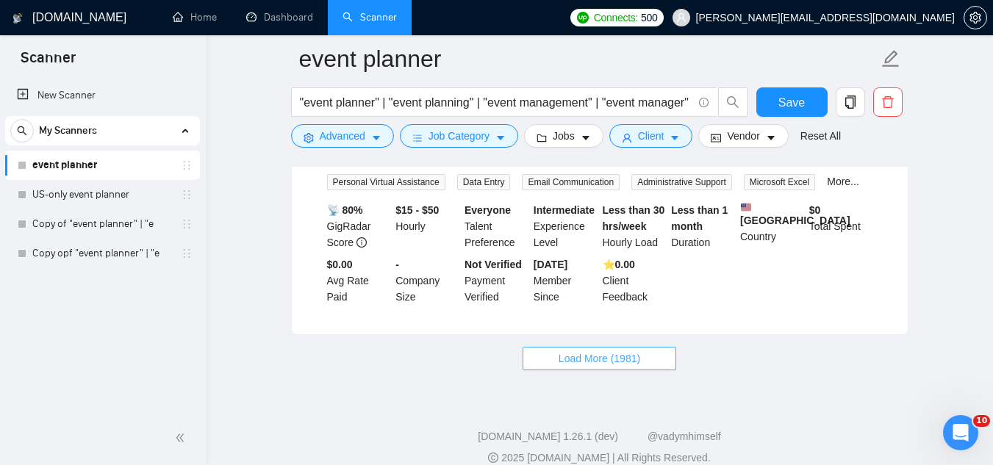
click at [561, 350] on span "Load More (1981)" at bounding box center [599, 358] width 82 height 16
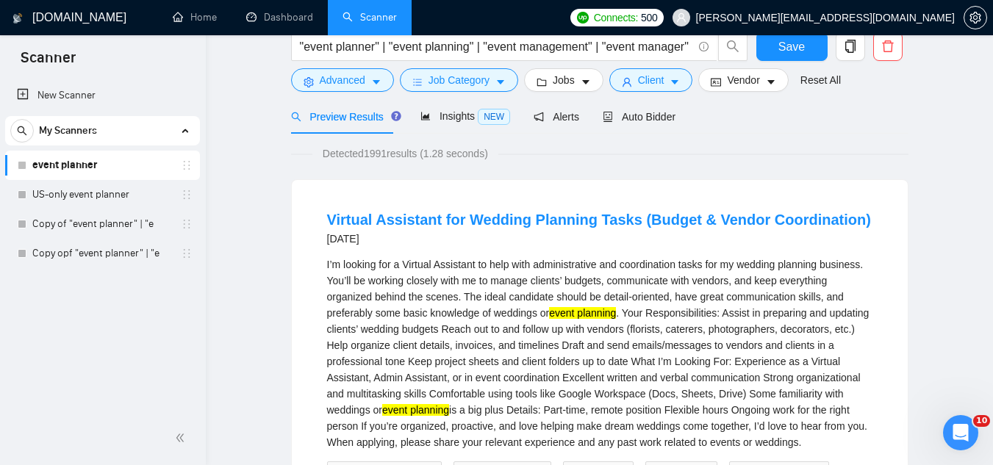
scroll to position [0, 0]
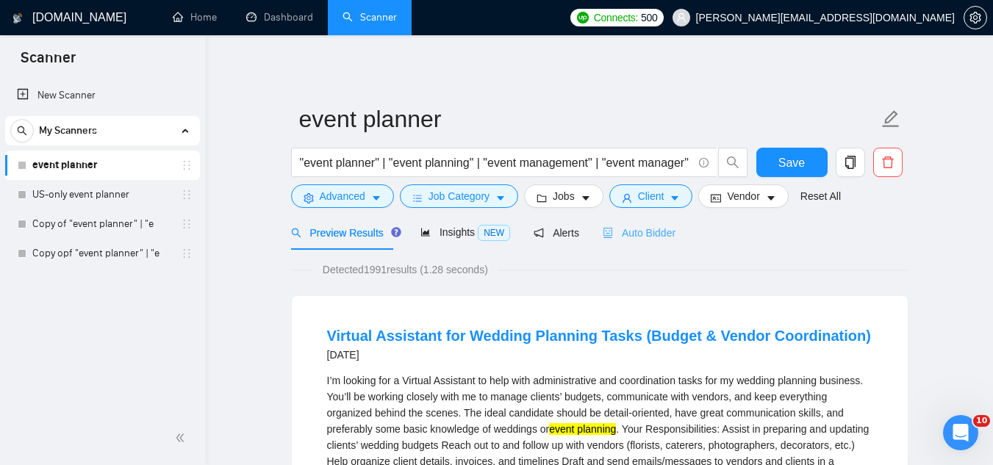
click at [628, 246] on div "Auto Bidder" at bounding box center [639, 232] width 73 height 35
click at [629, 240] on div "Auto Bidder" at bounding box center [639, 233] width 73 height 16
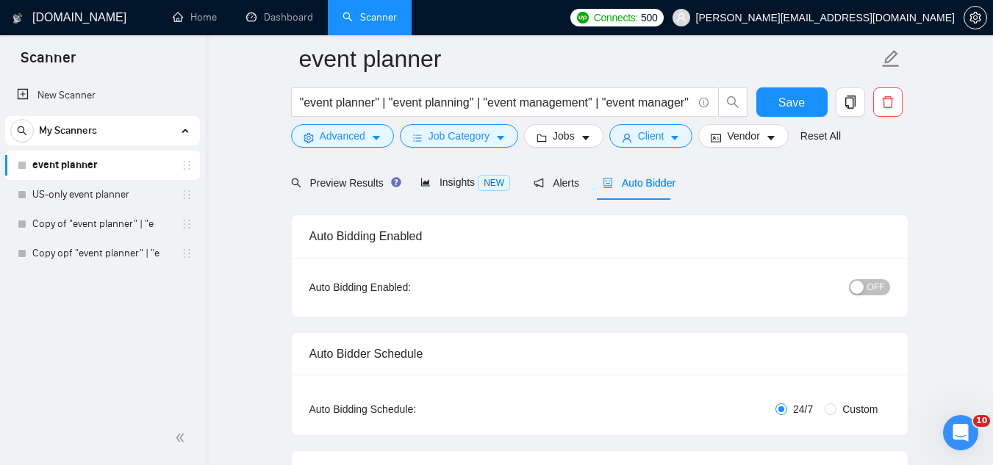
scroll to position [147, 0]
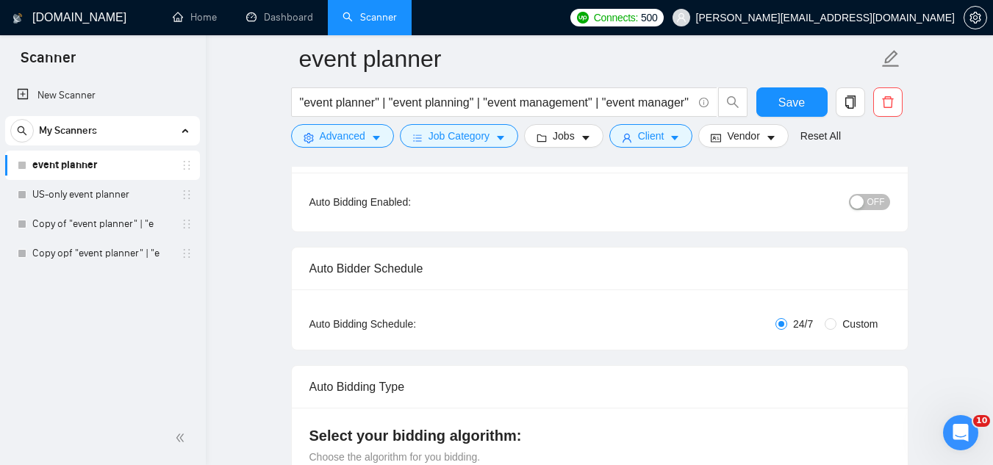
click at [878, 200] on span "OFF" at bounding box center [876, 202] width 18 height 16
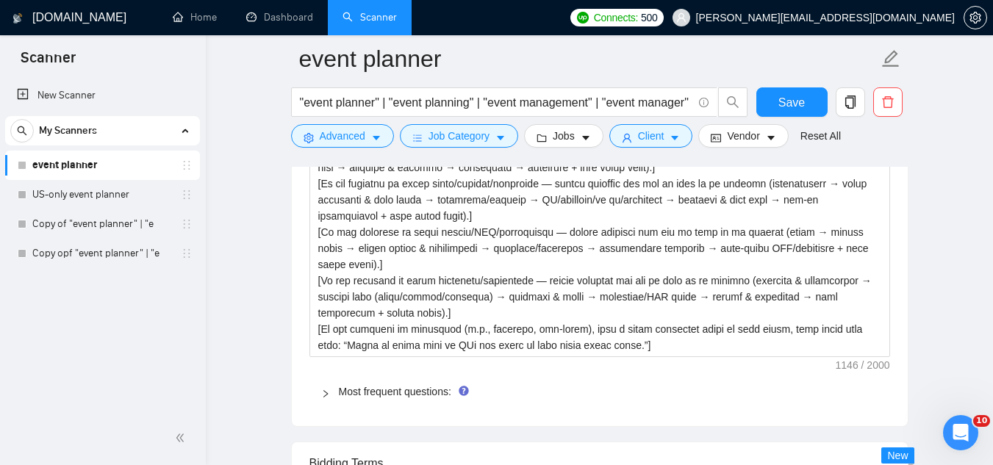
scroll to position [2204, 0]
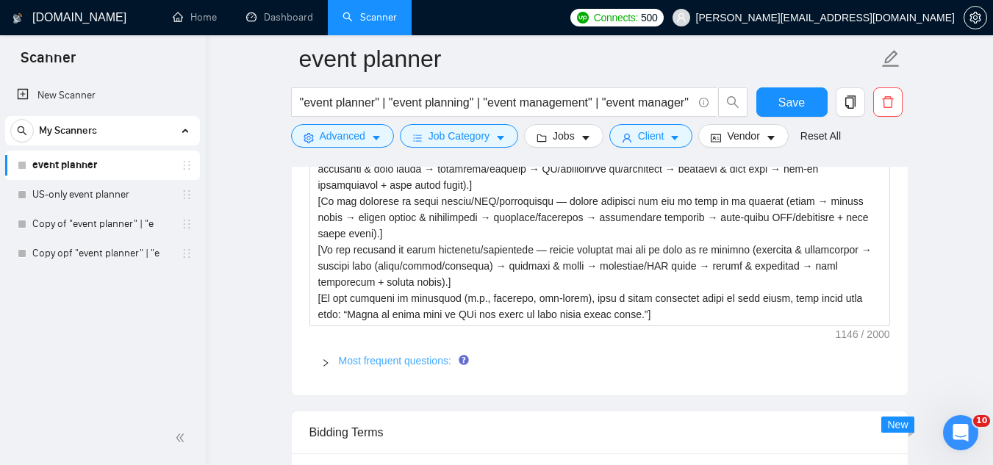
click at [413, 362] on link "Most frequent questions:" at bounding box center [395, 361] width 112 height 12
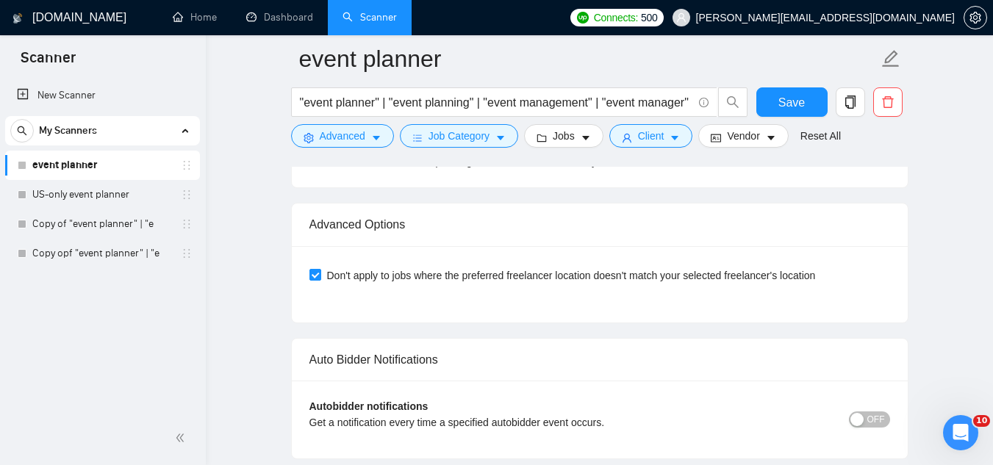
scroll to position [4273, 0]
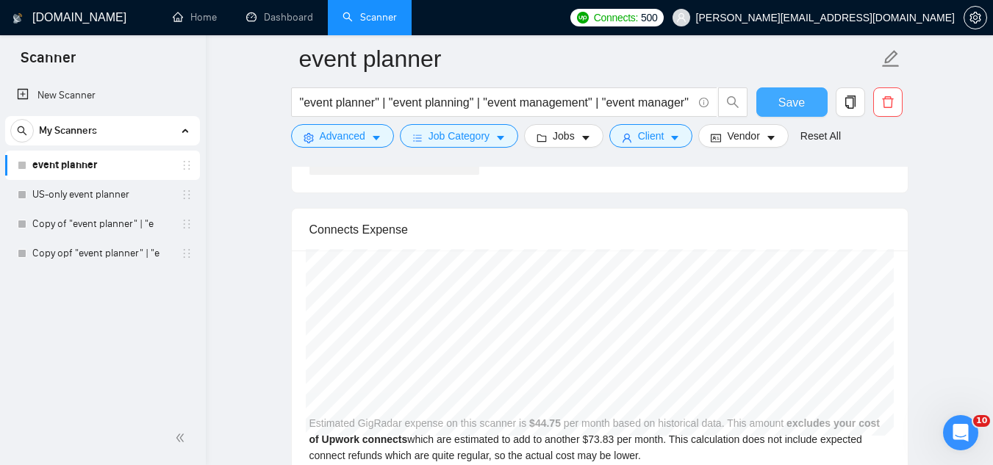
click at [795, 97] on span "Save" at bounding box center [791, 102] width 26 height 18
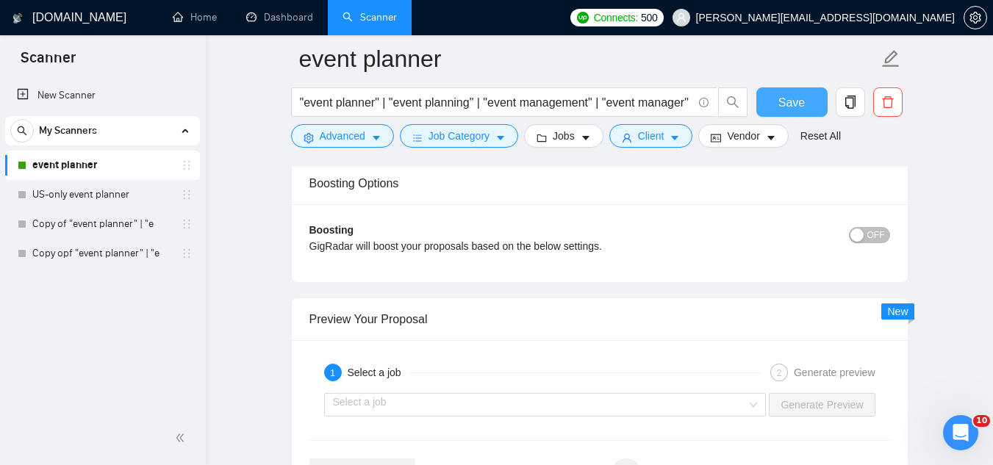
scroll to position [2948, 0]
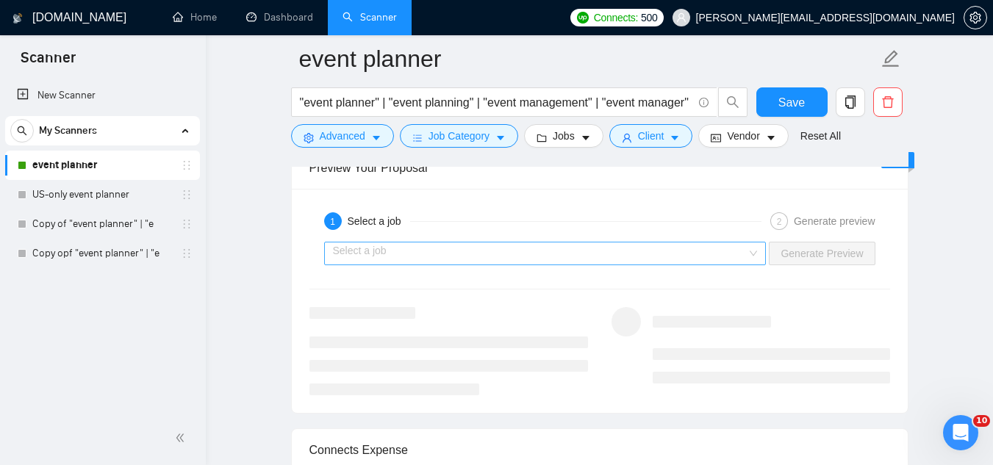
click at [506, 261] on input "search" at bounding box center [540, 253] width 414 height 22
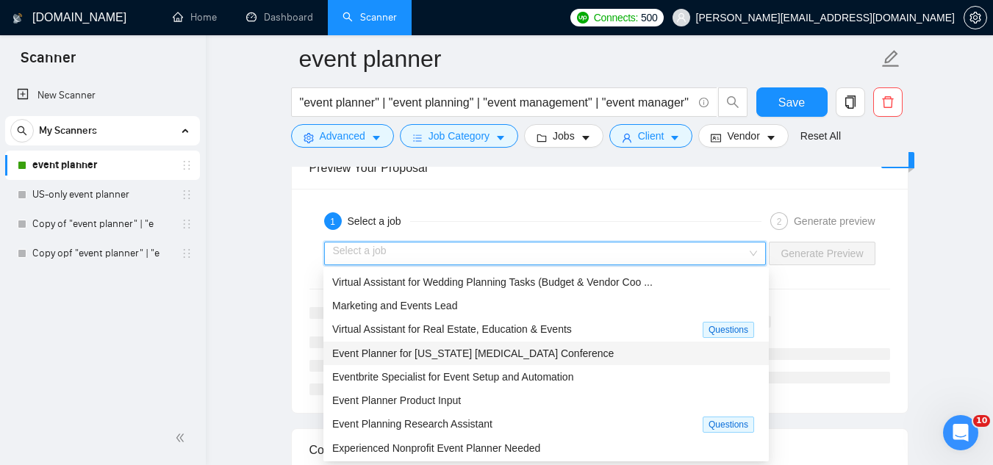
click at [477, 348] on span "Event Planner for [US_STATE] [MEDICAL_DATA] Conference" at bounding box center [472, 354] width 281 height 12
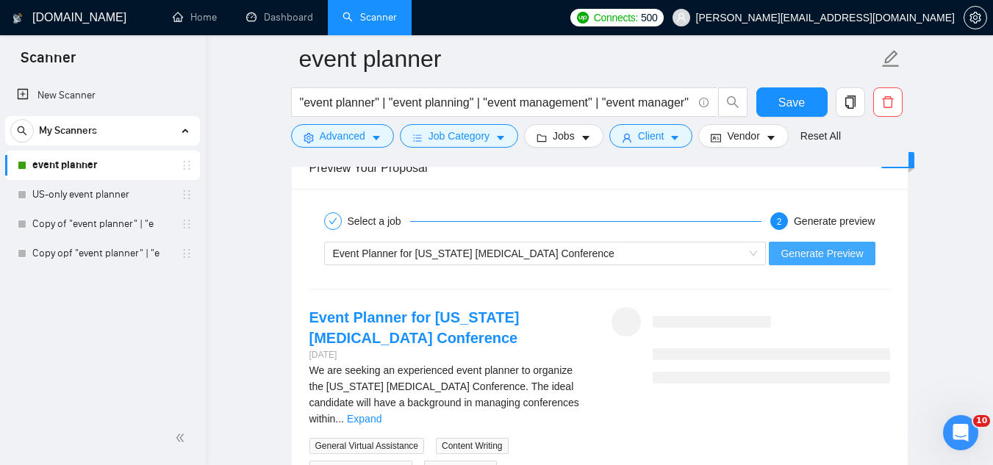
click at [822, 251] on span "Generate Preview" at bounding box center [821, 253] width 82 height 16
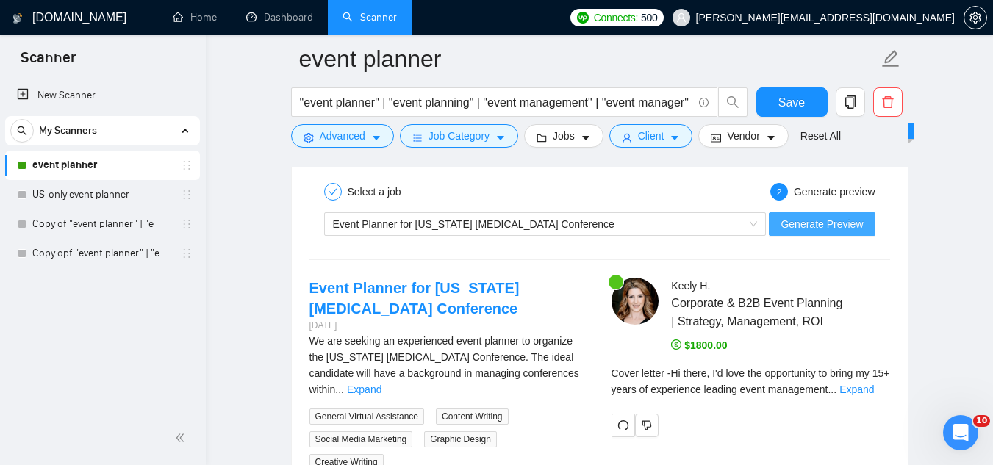
scroll to position [3021, 0]
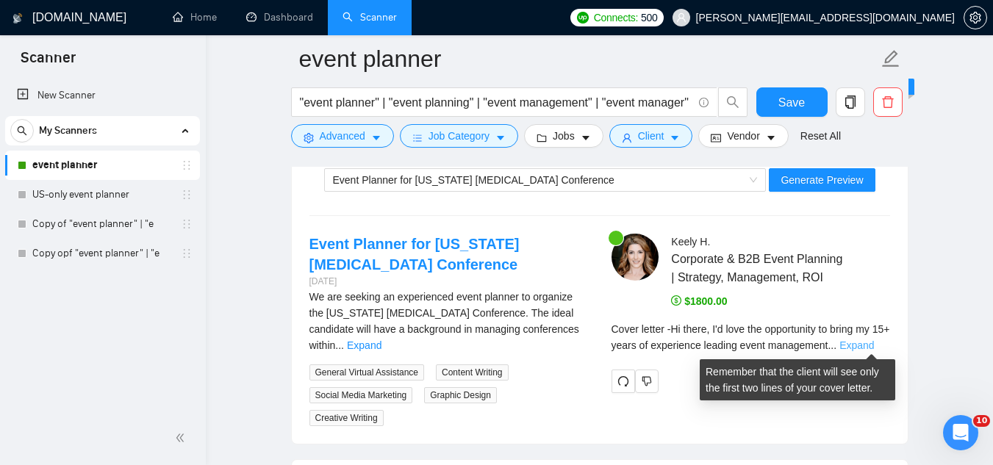
click at [874, 340] on link "Expand" at bounding box center [856, 345] width 35 height 12
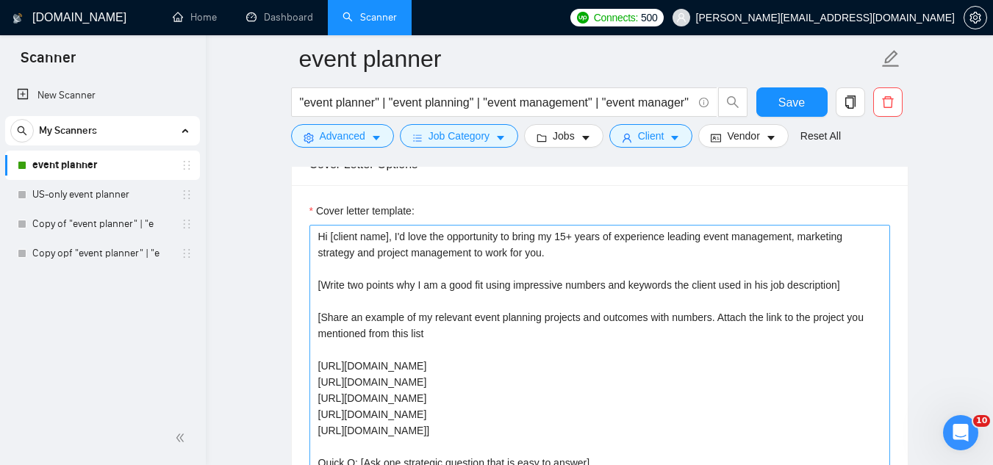
scroll to position [1625, 0]
click at [853, 288] on textarea "Hi [client name], I'd love the opportunity to bring my 15+ years of experience …" at bounding box center [599, 389] width 580 height 331
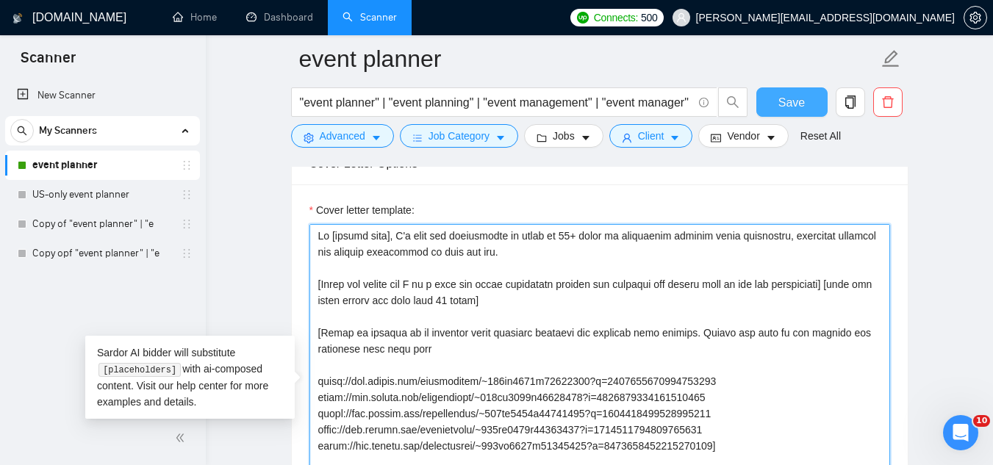
type textarea "Hi [client name], I'd love the opportunity to bring my 15+ years of experience …"
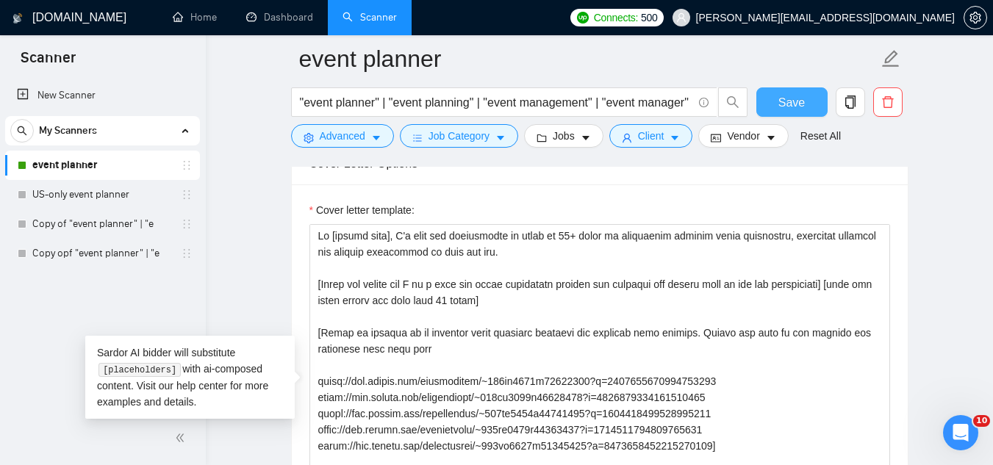
click at [792, 115] on button "Save" at bounding box center [791, 101] width 71 height 29
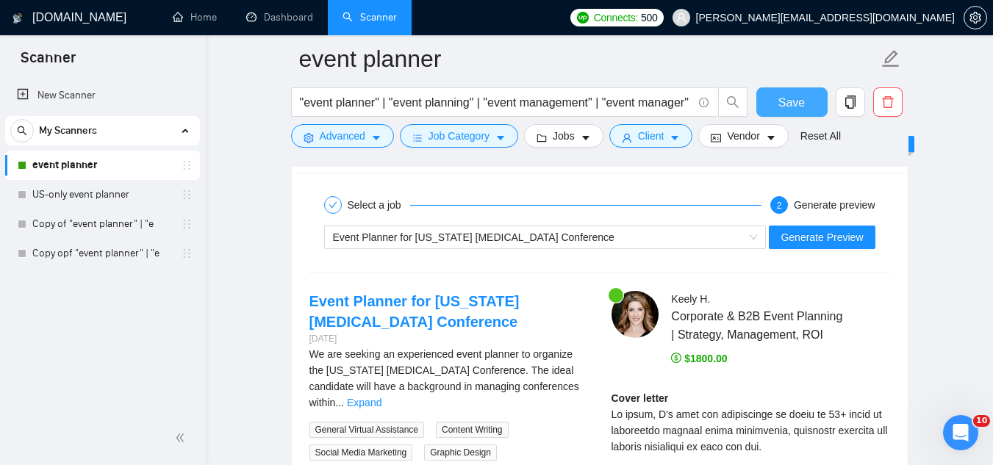
scroll to position [2874, 0]
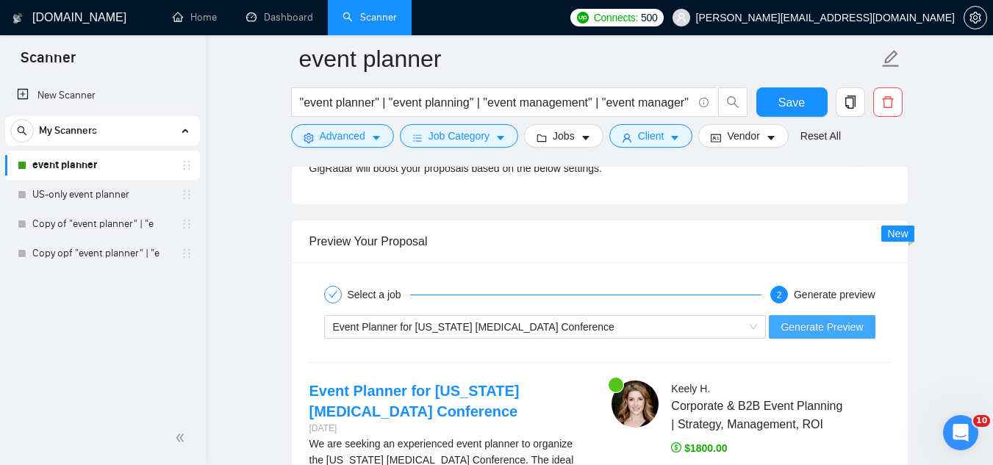
click at [808, 332] on span "Generate Preview" at bounding box center [821, 327] width 82 height 16
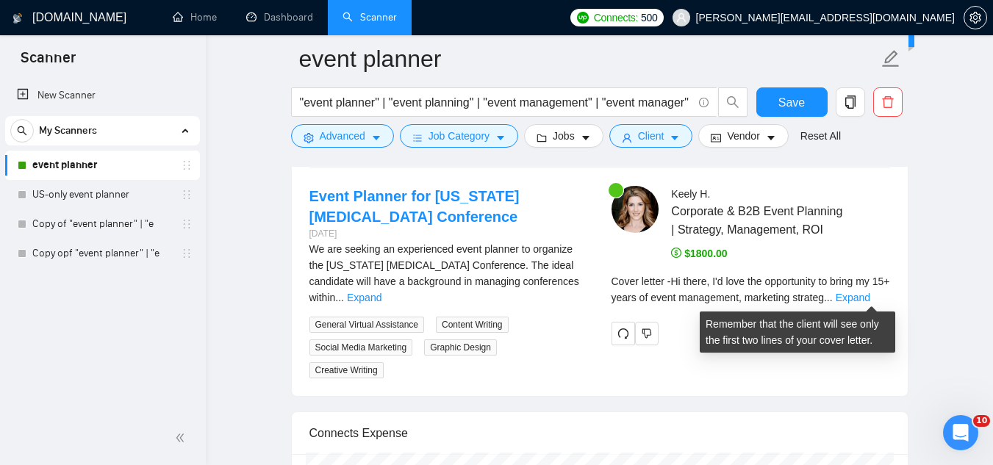
scroll to position [3095, 0]
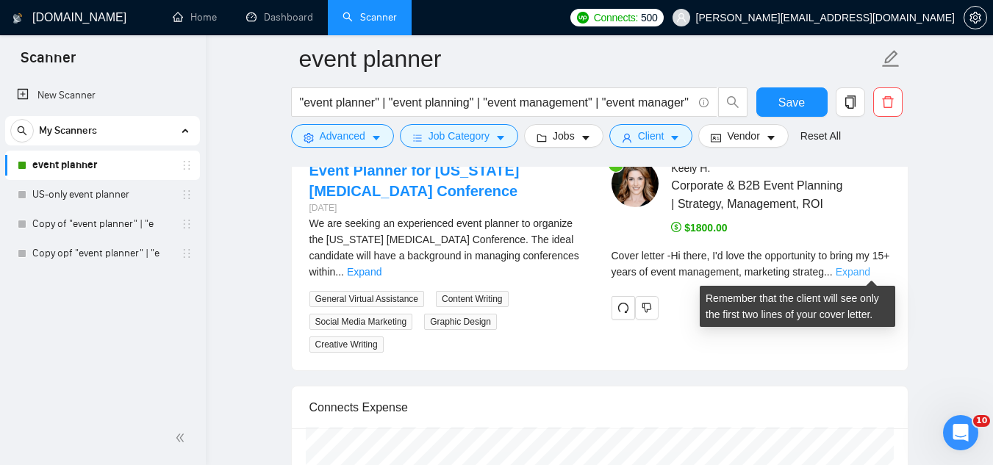
click at [866, 270] on link "Expand" at bounding box center [852, 272] width 35 height 12
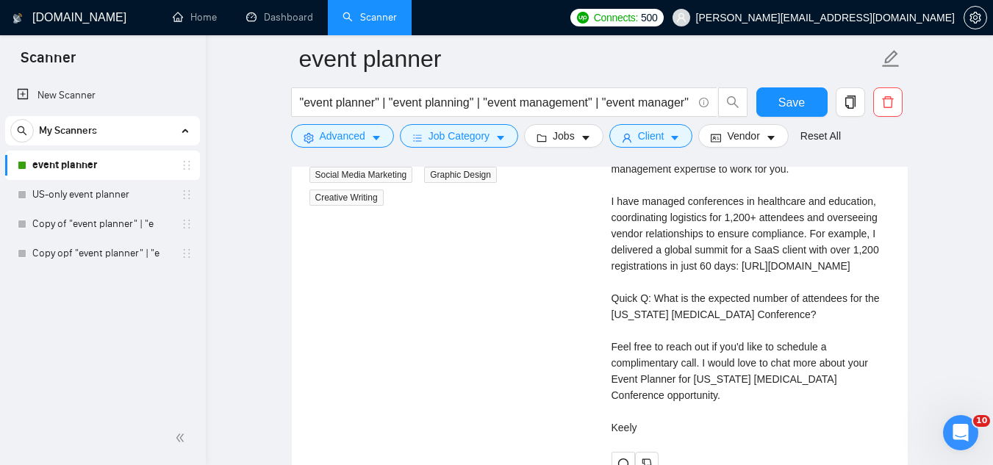
scroll to position [3168, 0]
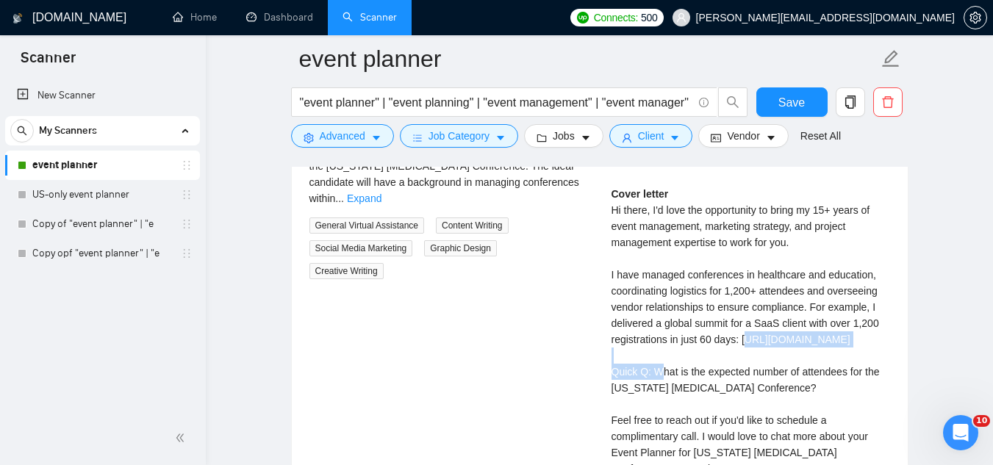
drag, startPoint x: 614, startPoint y: 356, endPoint x: 761, endPoint y: 363, distance: 147.1
click at [760, 361] on div "Cover letter Hi there, I'd love the opportunity to bring my 15+ years of event …" at bounding box center [750, 347] width 278 height 323
click at [761, 367] on div "Cover letter Hi there, I'd love the opportunity to bring my 15+ years of event …" at bounding box center [750, 347] width 278 height 323
drag, startPoint x: 754, startPoint y: 370, endPoint x: 608, endPoint y: 350, distance: 147.6
click at [608, 350] on div "[PERSON_NAME] Corporate & B2B Event Planning | Strategy, Management, ROI $1800.…" at bounding box center [751, 317] width 302 height 461
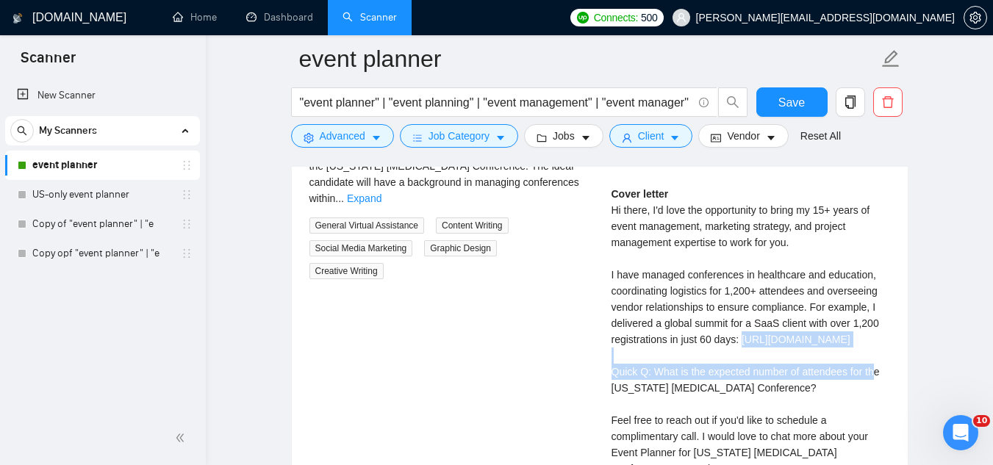
copy div "[URL][DOMAIN_NAME]"
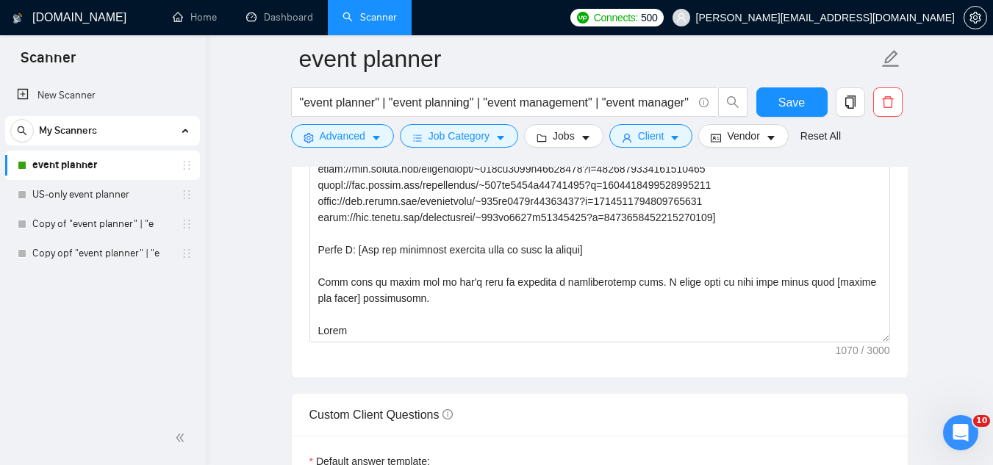
scroll to position [1699, 0]
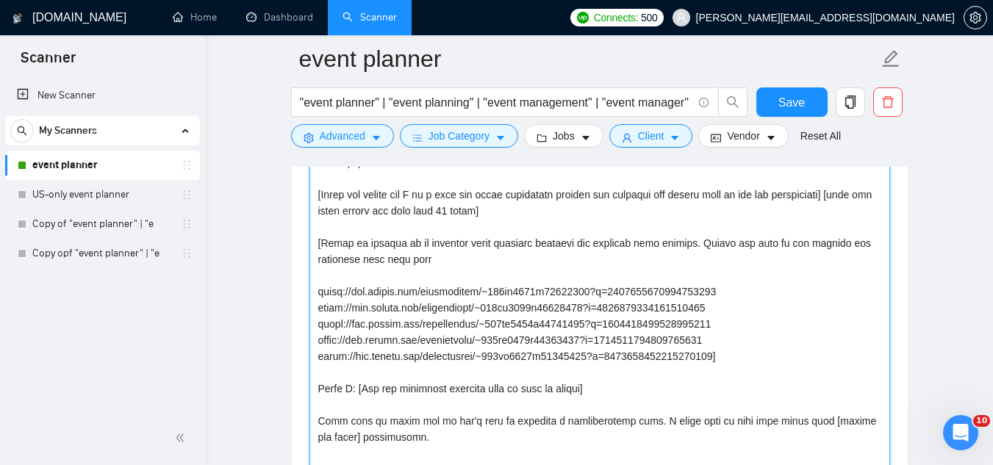
click at [456, 260] on textarea "Cover letter template:" at bounding box center [599, 316] width 580 height 331
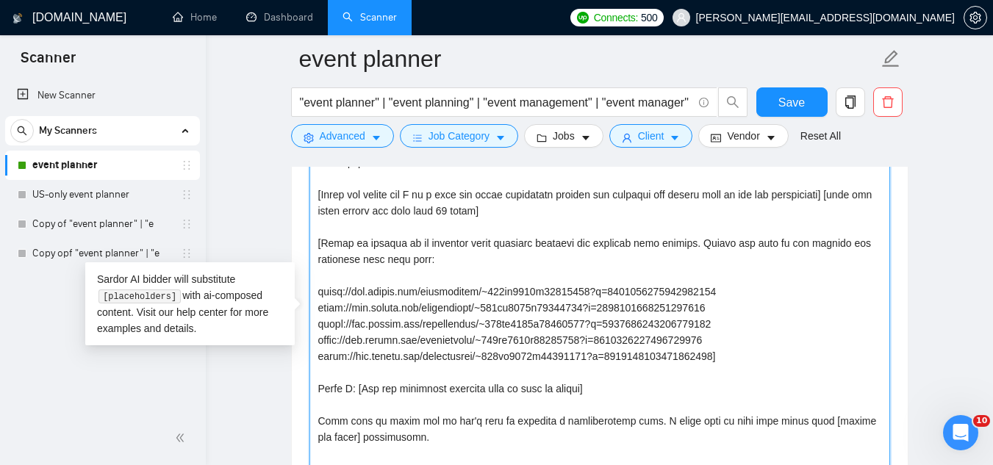
drag, startPoint x: 868, startPoint y: 249, endPoint x: 875, endPoint y: 237, distance: 13.9
click at [868, 248] on textarea "Cover letter template:" at bounding box center [599, 316] width 580 height 331
click at [812, 245] on textarea "Cover letter template:" at bounding box center [599, 316] width 580 height 331
type textarea "Hi [client name], I'd love the opportunity to bring my 15+ years of experience …"
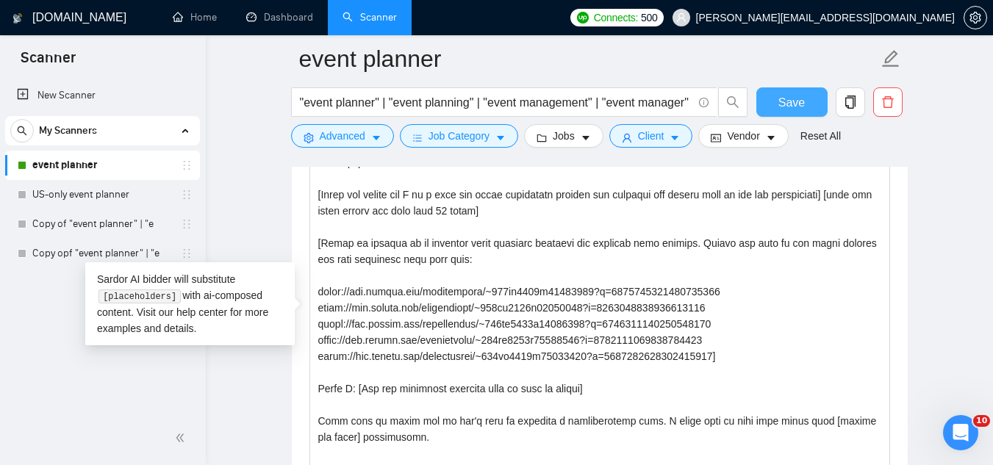
click at [784, 105] on span "Save" at bounding box center [791, 102] width 26 height 18
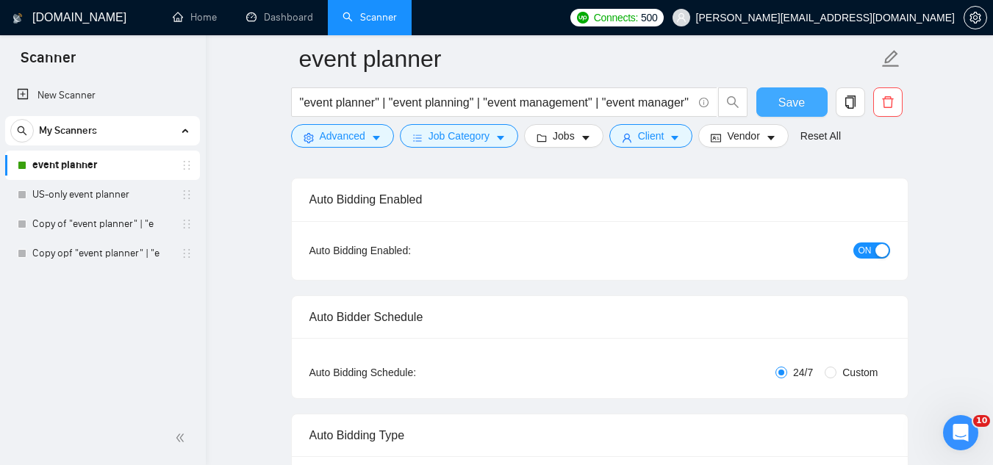
scroll to position [0, 0]
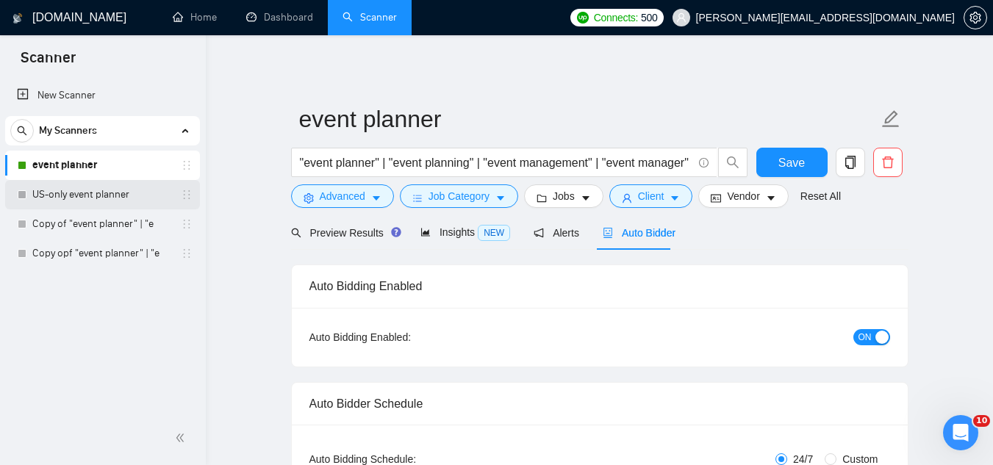
click at [115, 197] on link "US-only event planner" at bounding box center [102, 194] width 140 height 29
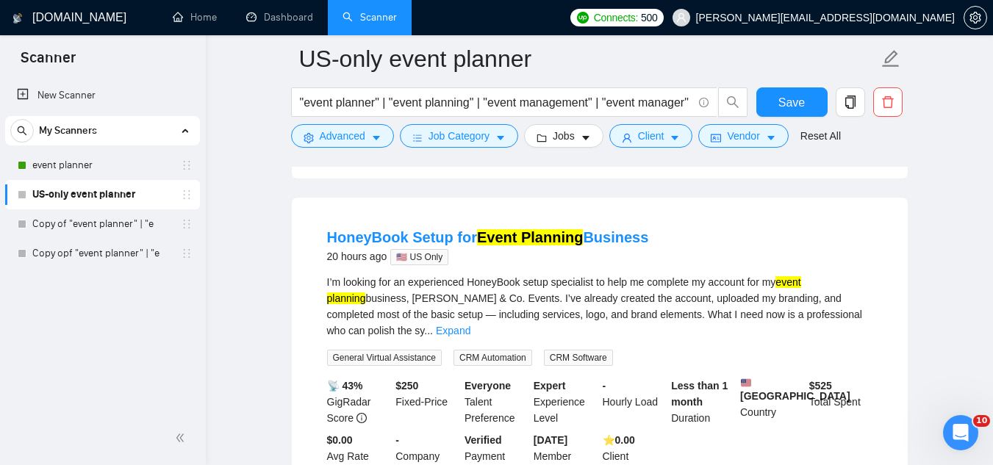
scroll to position [441, 0]
click at [470, 325] on link "Expand" at bounding box center [453, 331] width 35 height 12
click at [858, 306] on div "I’m looking for an experienced HoneyBook setup specialist to help me complete m…" at bounding box center [599, 307] width 545 height 65
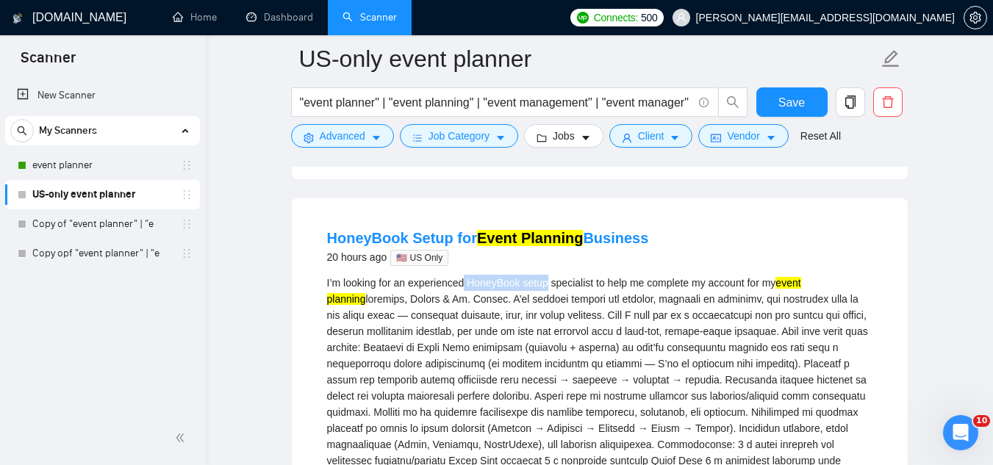
drag, startPoint x: 466, startPoint y: 278, endPoint x: 549, endPoint y: 275, distance: 83.1
click at [549, 275] on div "I’m looking for an experienced HoneyBook setup specialist to help me complete m…" at bounding box center [599, 388] width 545 height 226
copy div "HoneyBook setup"
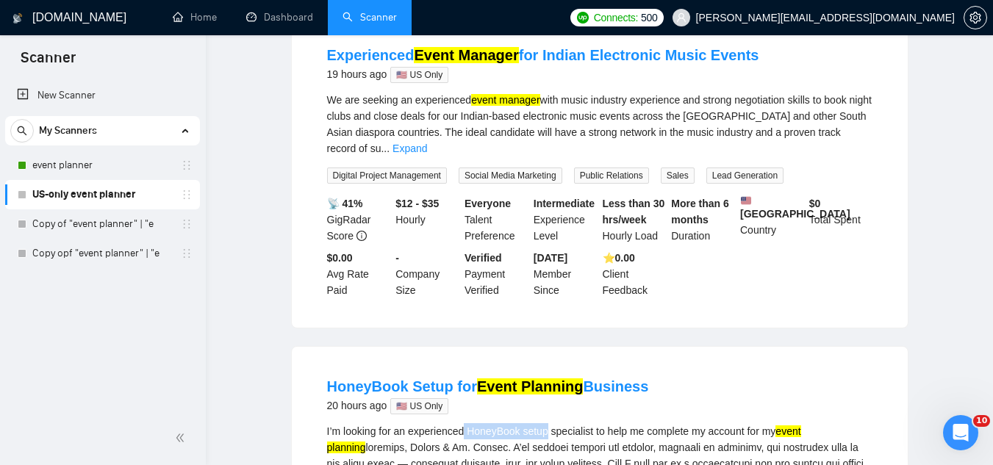
scroll to position [0, 0]
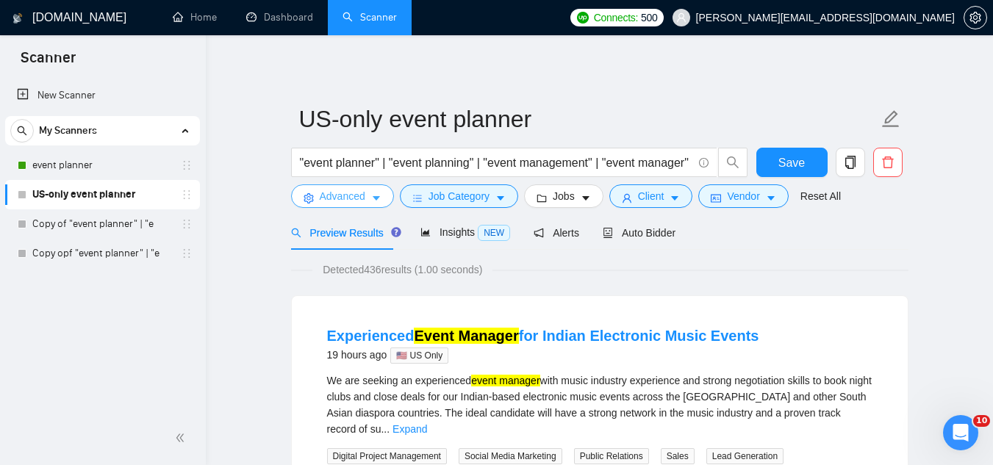
click at [335, 189] on span "Advanced" at bounding box center [343, 196] width 46 height 16
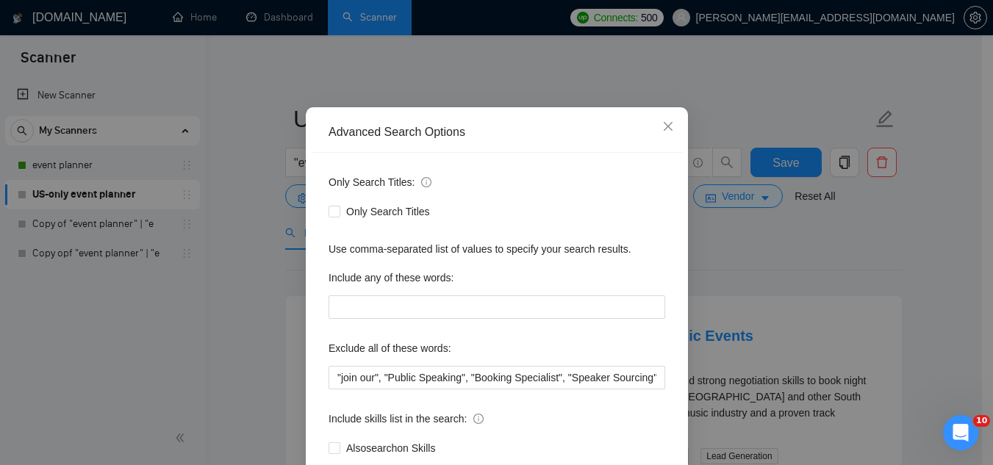
scroll to position [146, 0]
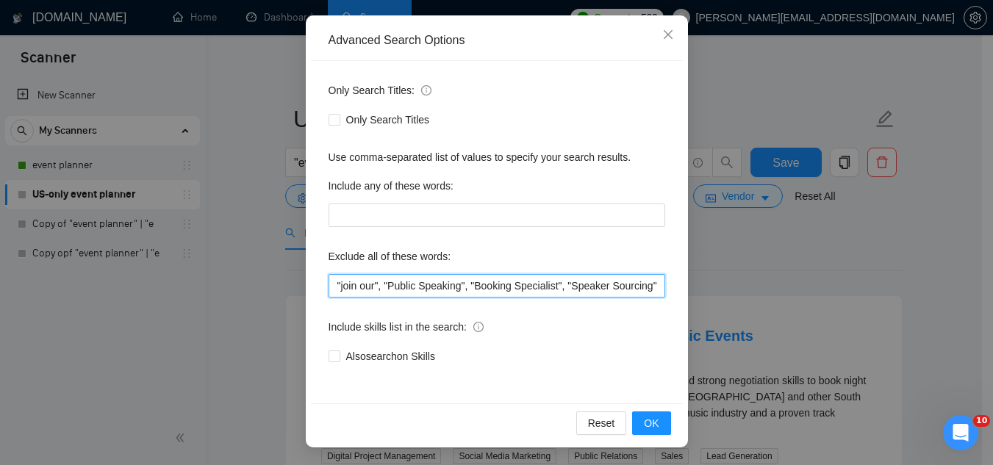
click at [328, 280] on input ""join our", "Public Speaking", "Booking Specialist", "Speaker Sourcing", nightl…" at bounding box center [496, 286] width 337 height 24
paste input "HoneyBook setup"
drag, startPoint x: 420, startPoint y: 285, endPoint x: 327, endPoint y: 290, distance: 93.5
click at [328, 290] on input ""HoneyBook setup", logo, "join our", "Public Speaking", "Booking Specialist", "…" at bounding box center [496, 286] width 337 height 24
type input ""HoneyBook setup", logo, "join our", "Public Speaking", "Booking Specialist", "…"
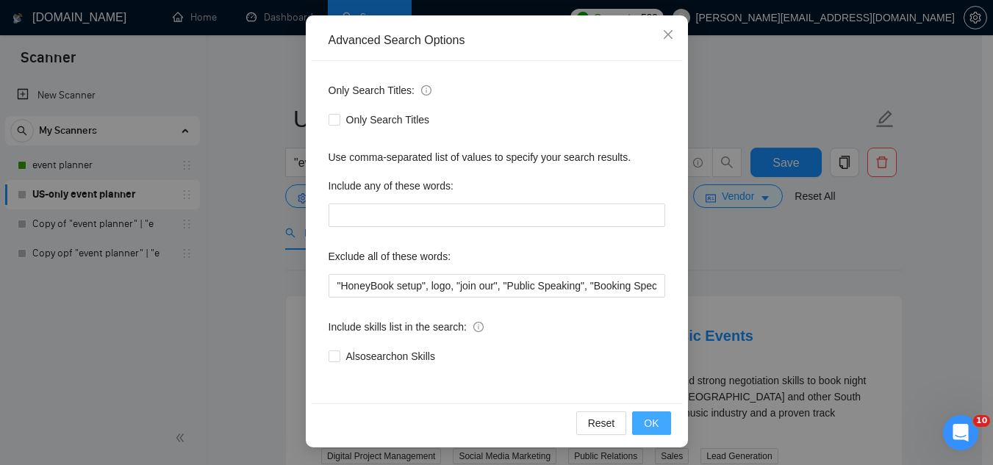
click at [652, 428] on span "OK" at bounding box center [651, 423] width 15 height 16
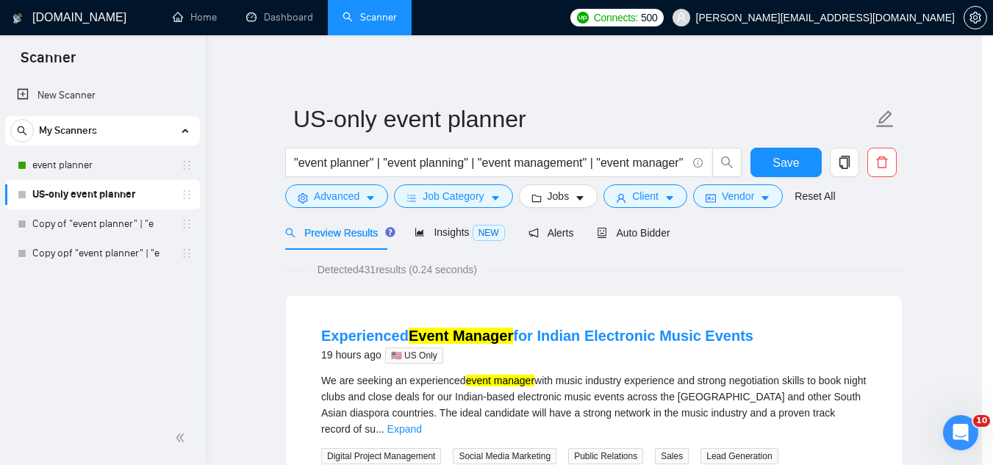
scroll to position [73, 0]
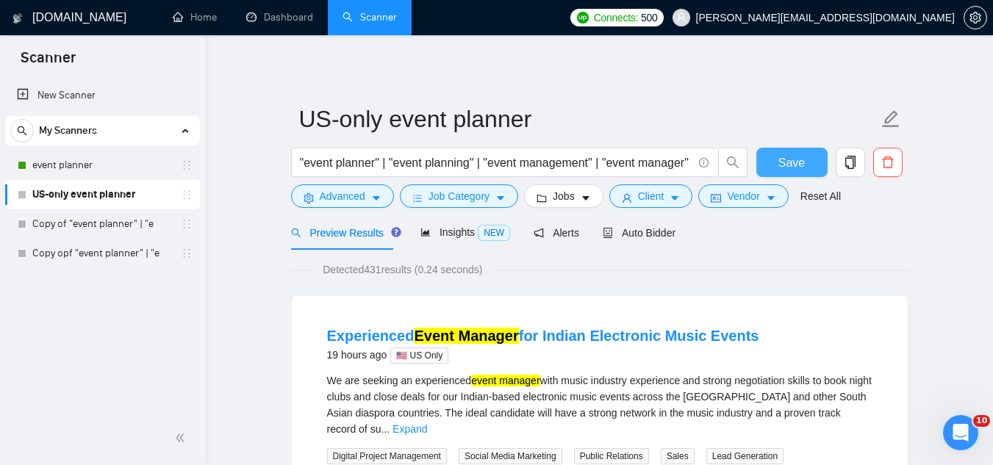
click at [787, 166] on span "Save" at bounding box center [791, 163] width 26 height 18
click at [109, 168] on link "event planner" at bounding box center [102, 165] width 140 height 29
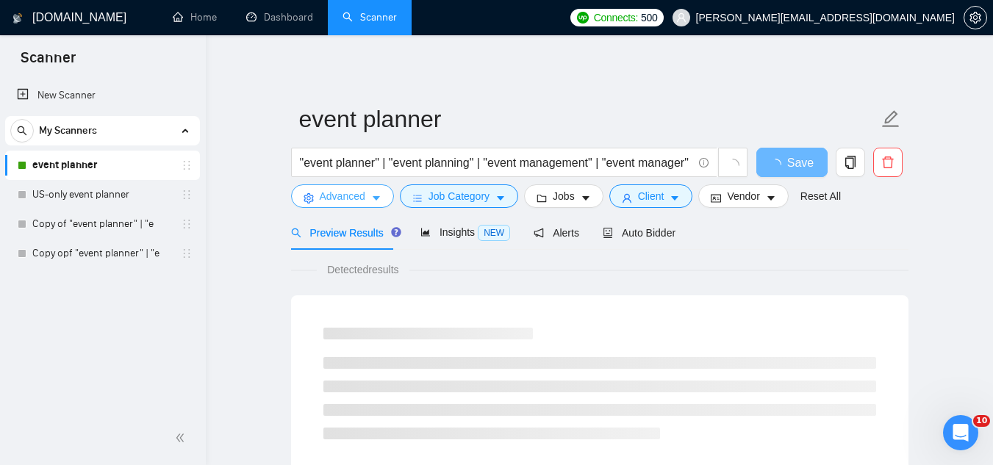
click at [317, 196] on button "Advanced" at bounding box center [342, 196] width 103 height 24
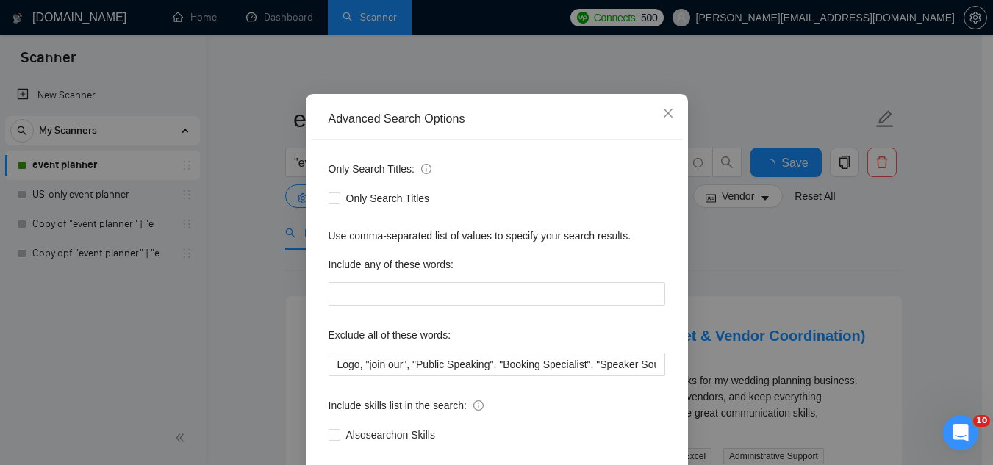
scroll to position [146, 0]
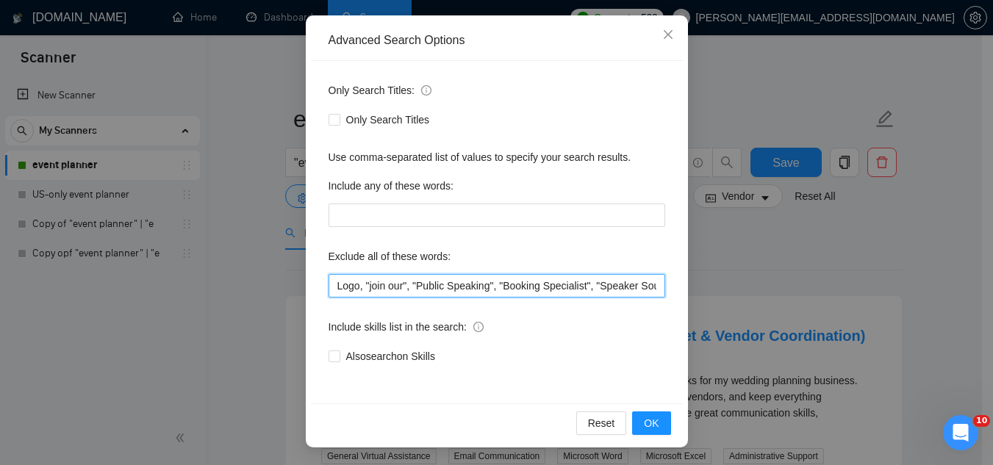
click at [333, 290] on input "Logo, "join our", "Public Speaking", "Booking Specialist", "Speaker Sourcing", …" at bounding box center [496, 286] width 337 height 24
paste input ""HoneyBook setup""
type input ""HoneyBook setup", Logo, "join our", "Public Speaking", "Booking Specialist", "…"
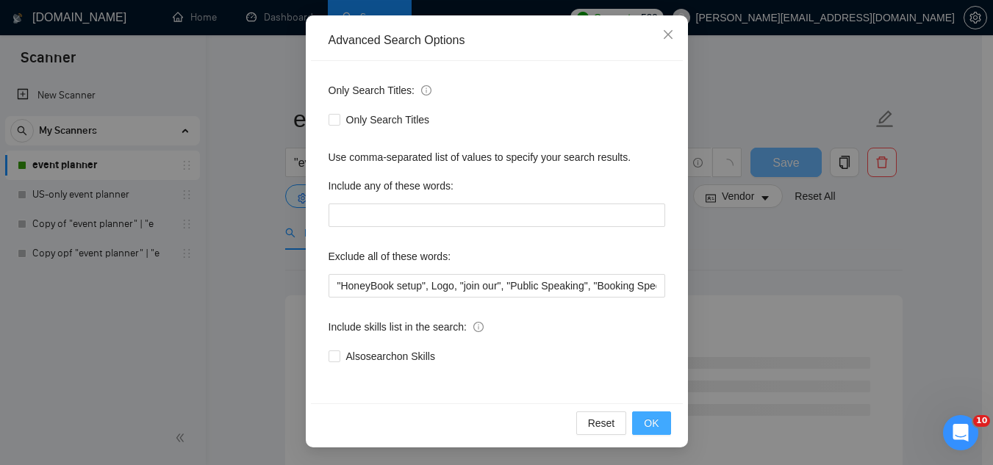
click at [644, 431] on span "OK" at bounding box center [651, 423] width 15 height 16
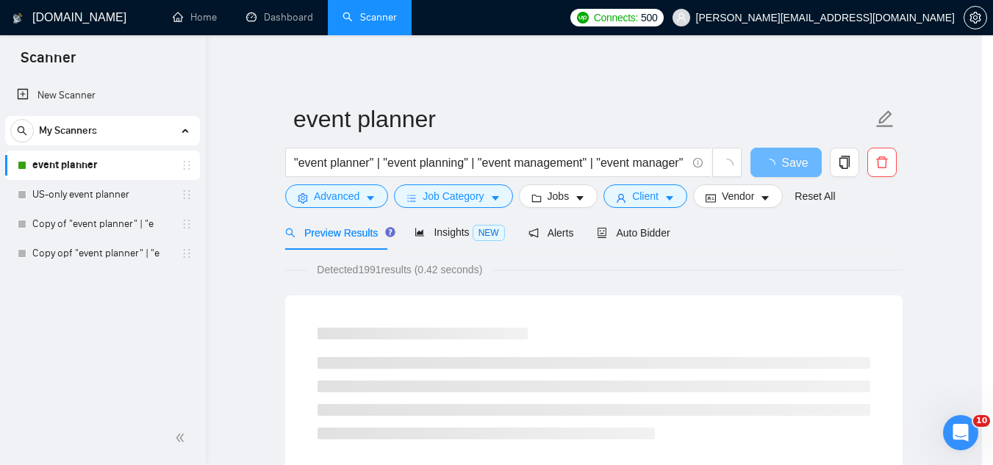
scroll to position [73, 0]
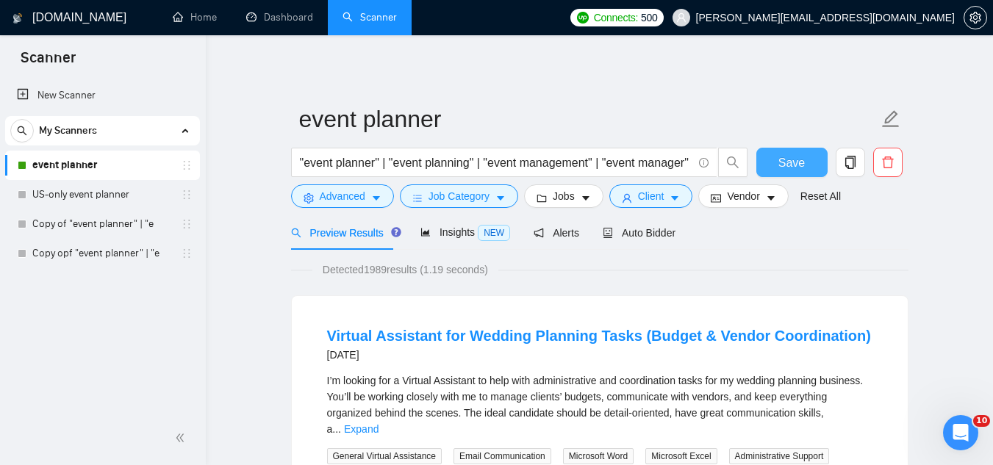
click at [788, 170] on span "Save" at bounding box center [791, 163] width 26 height 18
click at [104, 185] on link "US-only event planner" at bounding box center [102, 194] width 140 height 29
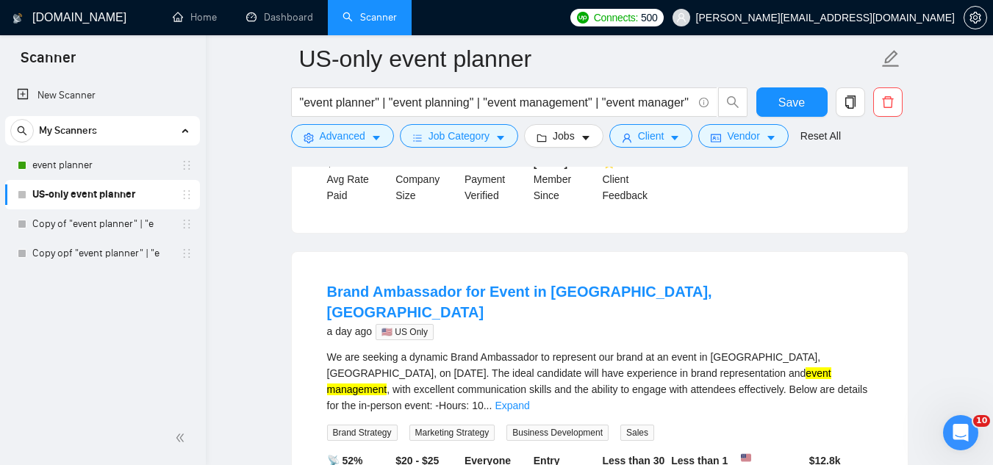
scroll to position [367, 0]
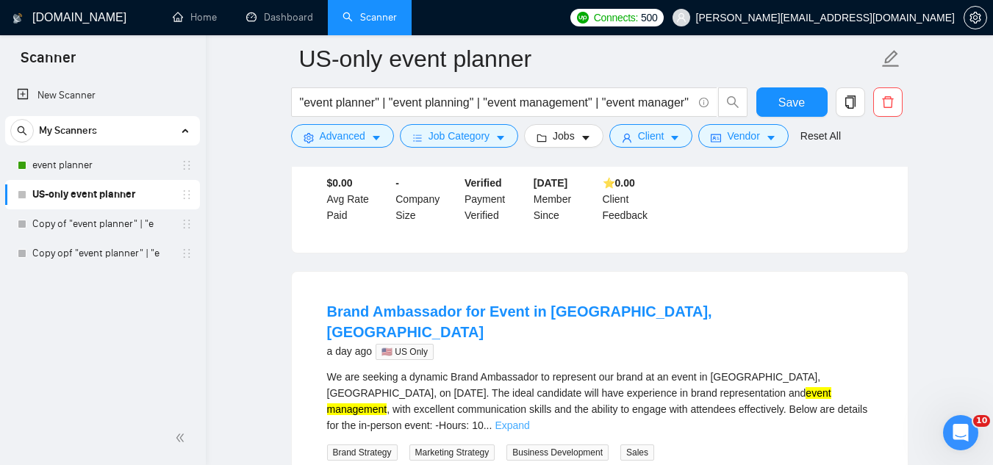
click at [529, 420] on link "Expand" at bounding box center [511, 426] width 35 height 12
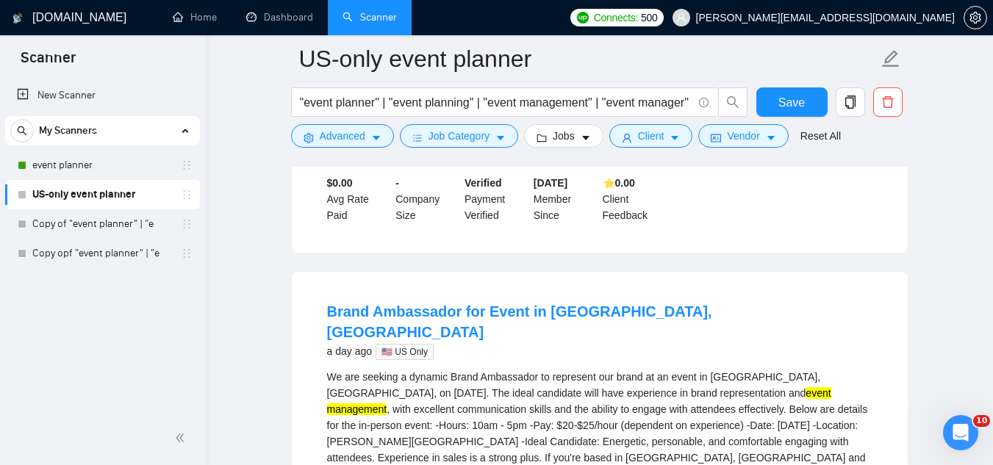
scroll to position [441, 0]
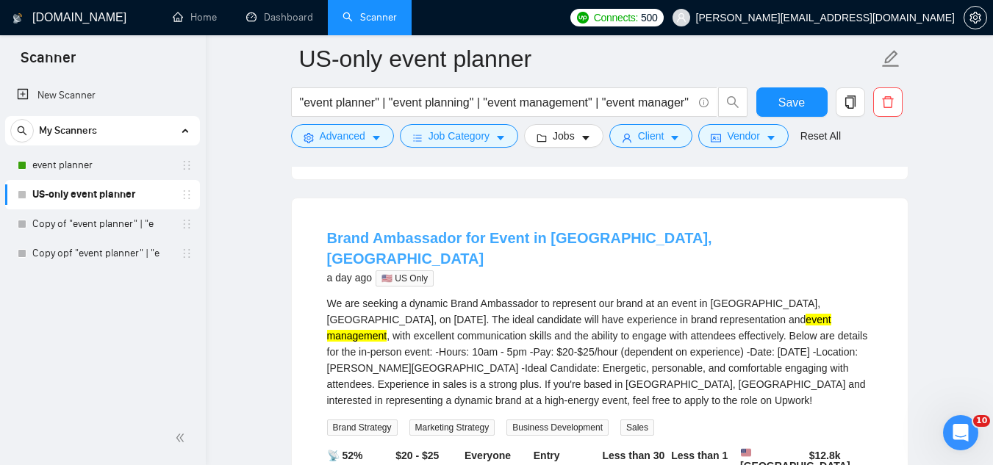
click at [536, 232] on link "Brand Ambassador for Event in [GEOGRAPHIC_DATA], [GEOGRAPHIC_DATA]" at bounding box center [519, 248] width 385 height 37
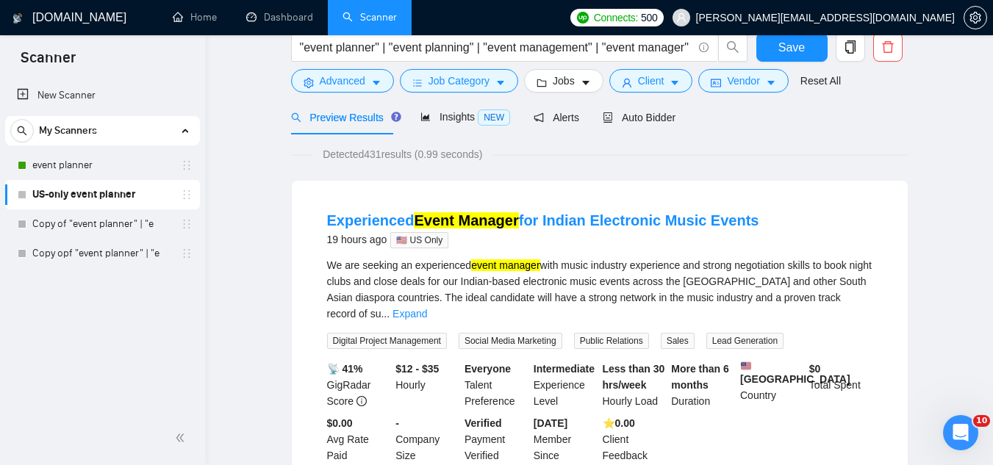
scroll to position [0, 0]
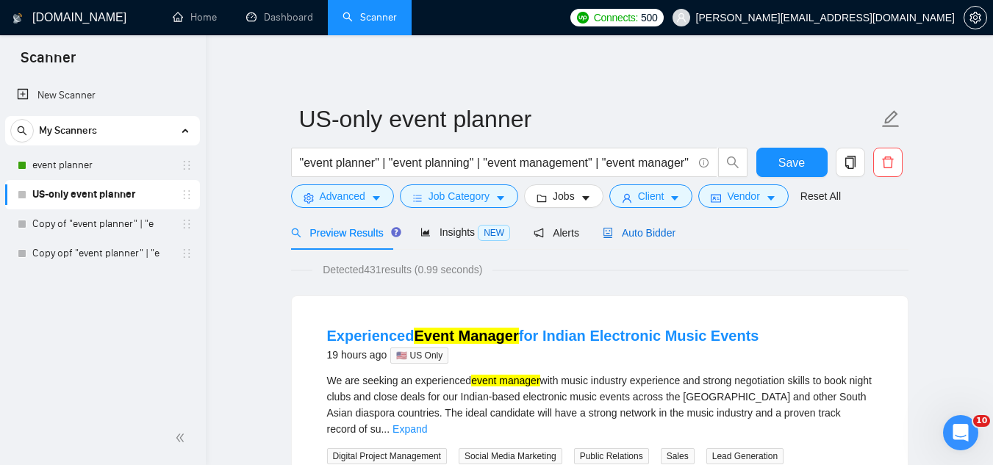
click at [636, 228] on span "Auto Bidder" at bounding box center [639, 233] width 73 height 12
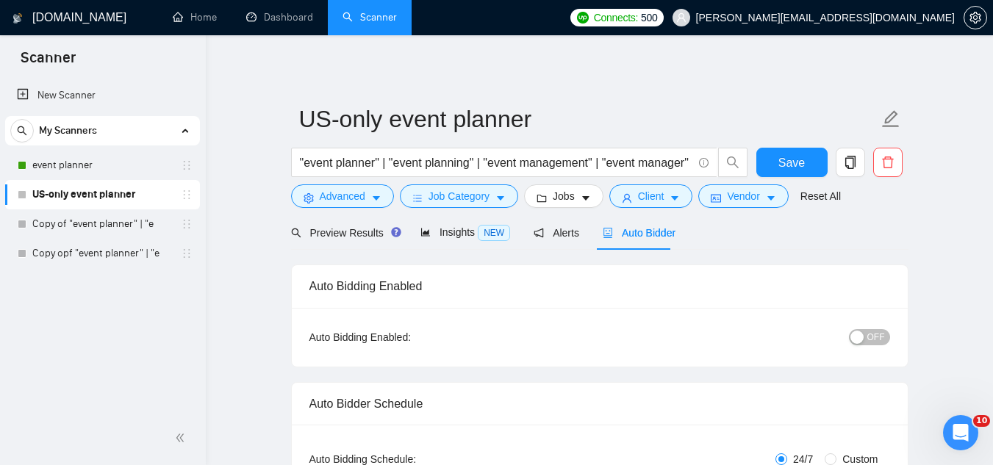
click at [874, 341] on span "OFF" at bounding box center [876, 337] width 18 height 16
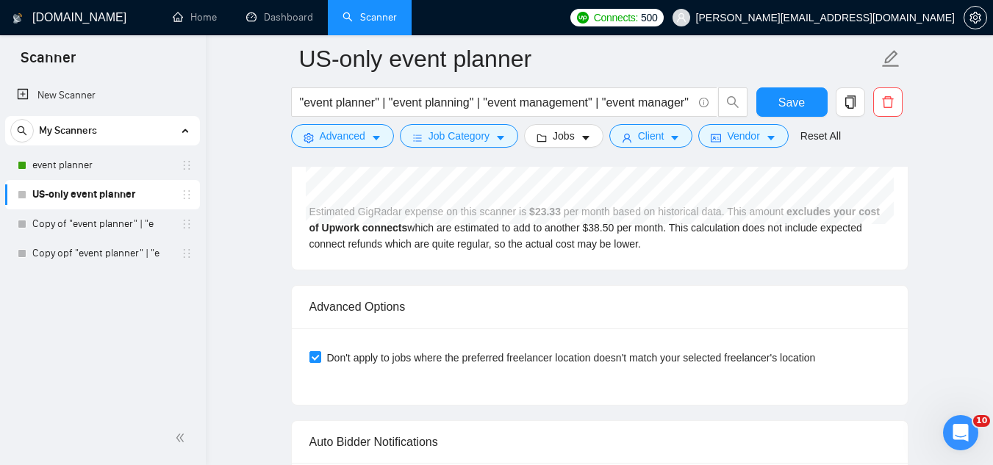
scroll to position [3527, 0]
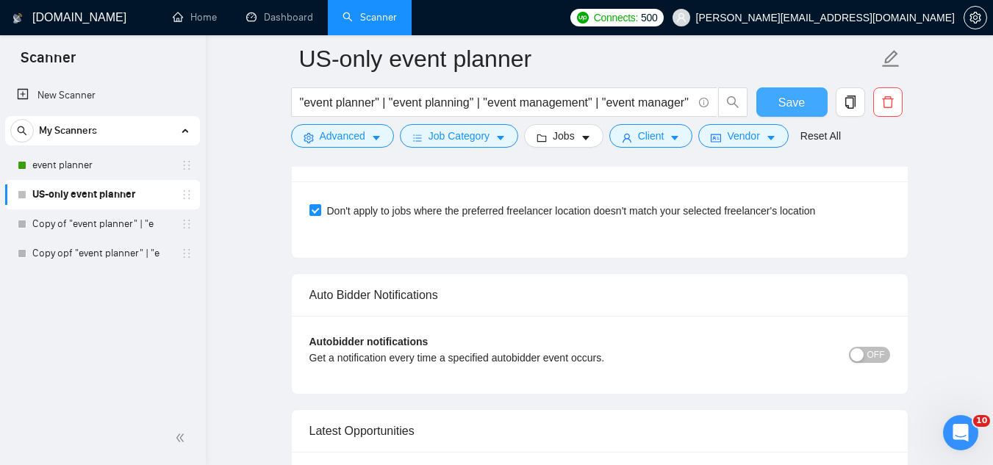
click at [778, 100] on button "Save" at bounding box center [791, 101] width 71 height 29
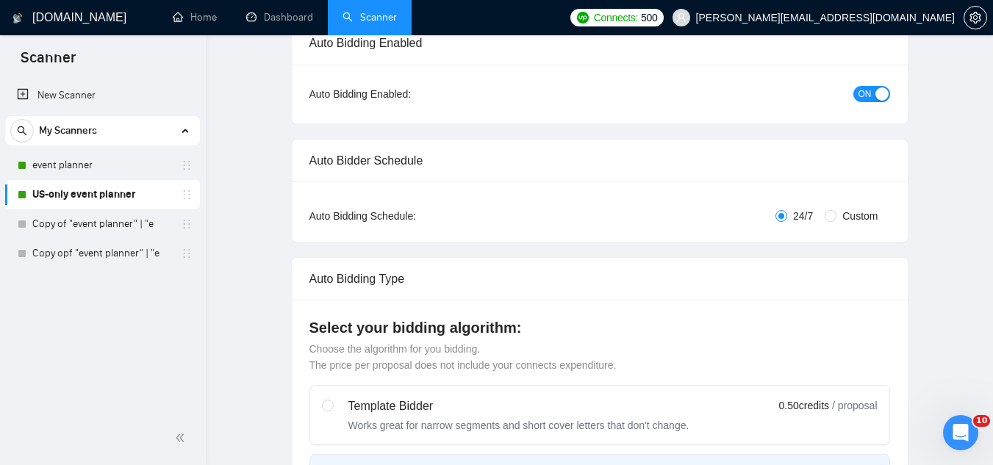
scroll to position [0, 0]
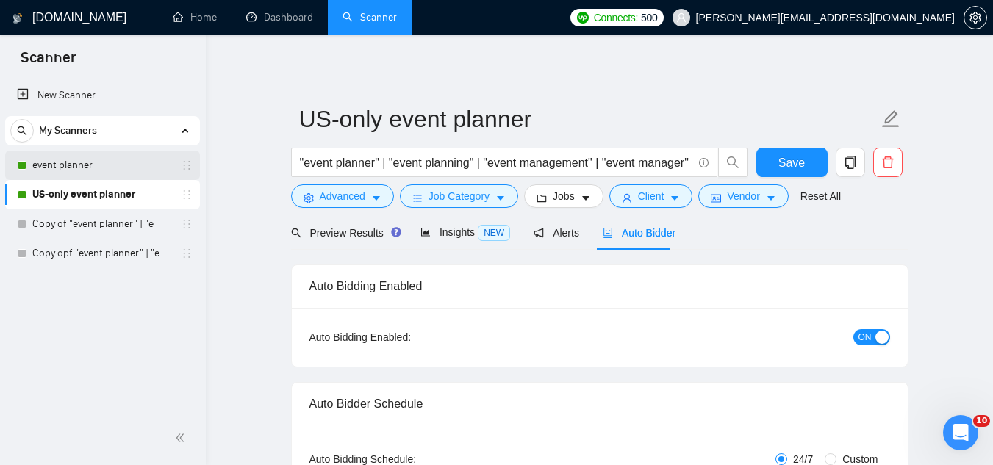
click at [129, 172] on link "event planner" at bounding box center [102, 165] width 140 height 29
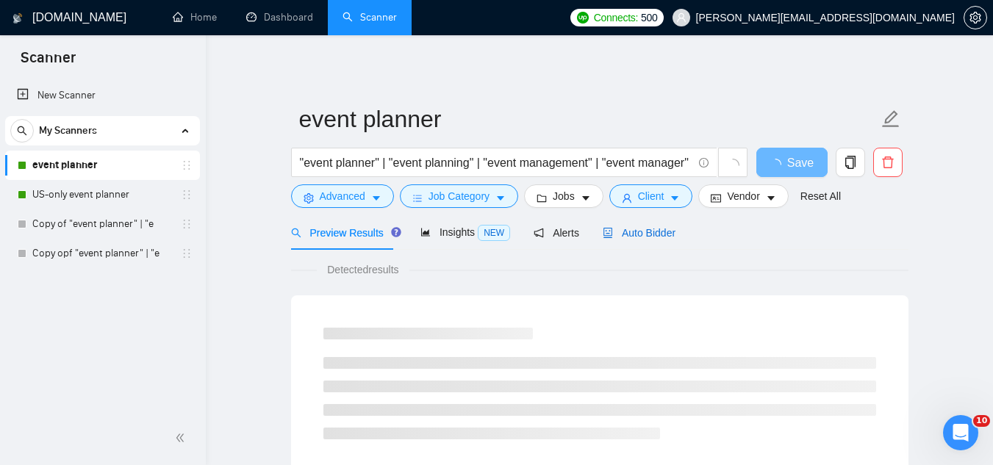
click at [637, 230] on span "Auto Bidder" at bounding box center [639, 233] width 73 height 12
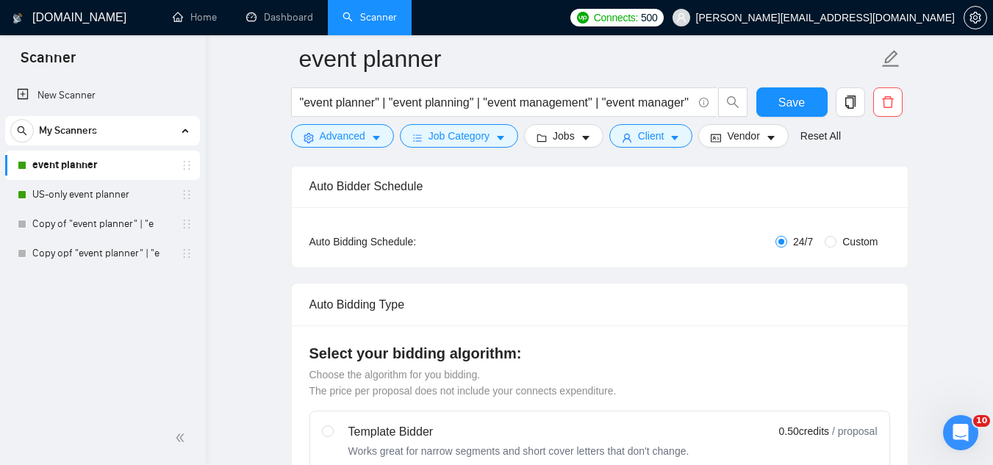
scroll to position [73, 0]
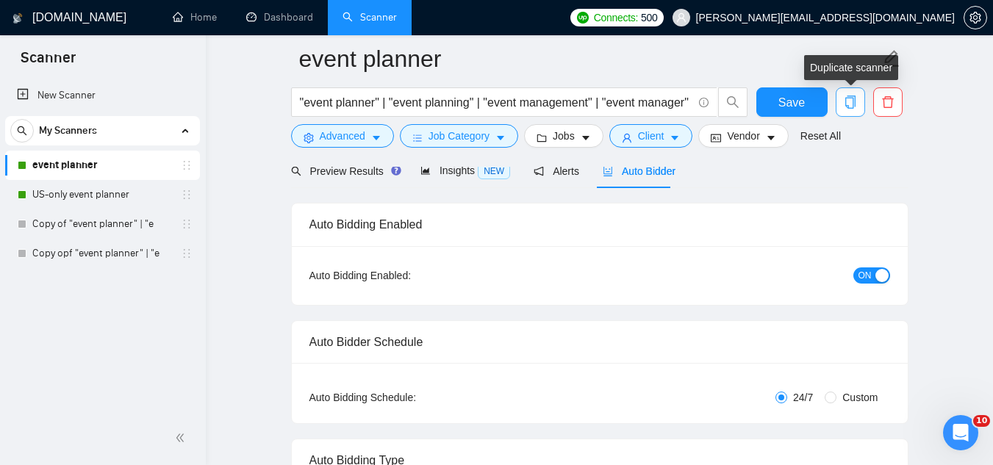
click at [860, 101] on span "copy" at bounding box center [850, 102] width 28 height 13
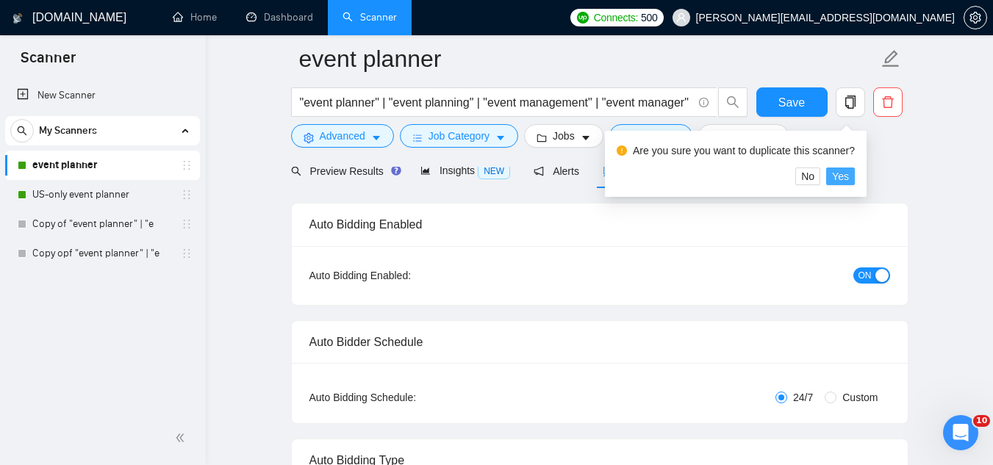
click at [833, 177] on span "Yes" at bounding box center [840, 176] width 17 height 16
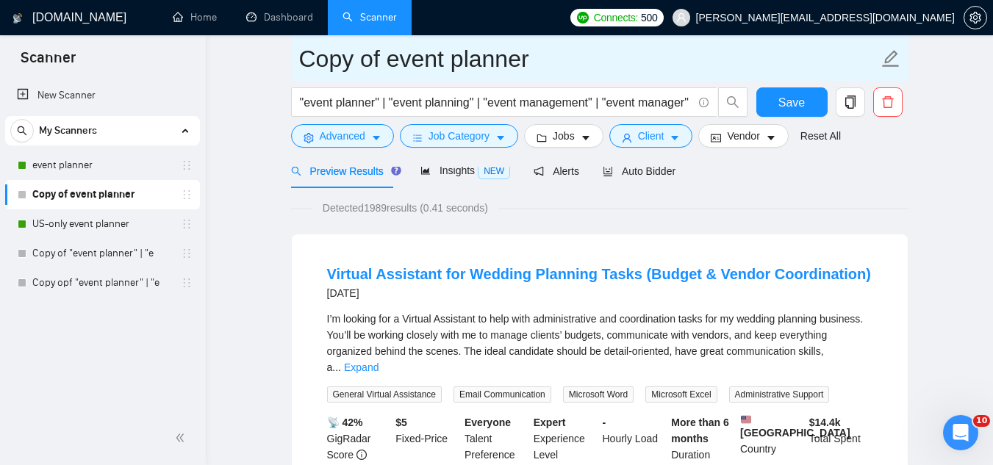
drag, startPoint x: 386, startPoint y: 55, endPoint x: 270, endPoint y: 48, distance: 115.6
type input "b) event planner"
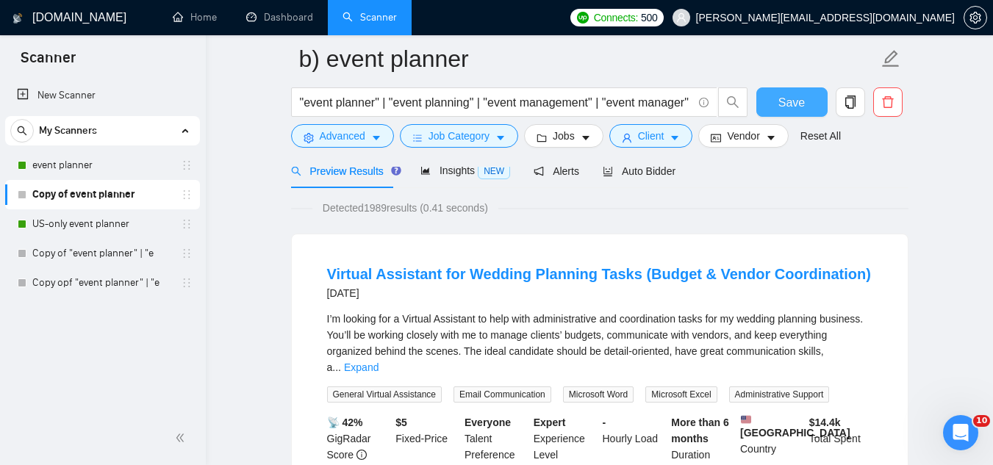
click at [789, 108] on span "Save" at bounding box center [791, 102] width 26 height 18
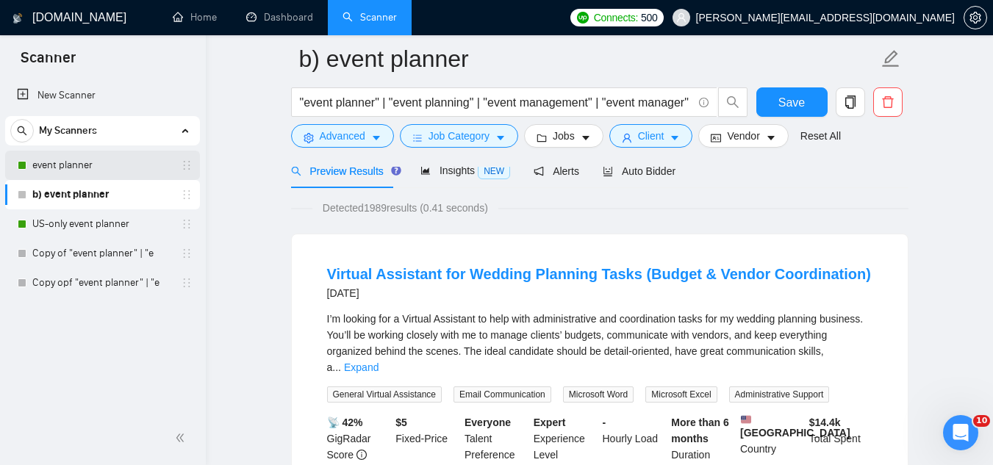
click at [125, 161] on link "event planner" at bounding box center [102, 165] width 140 height 29
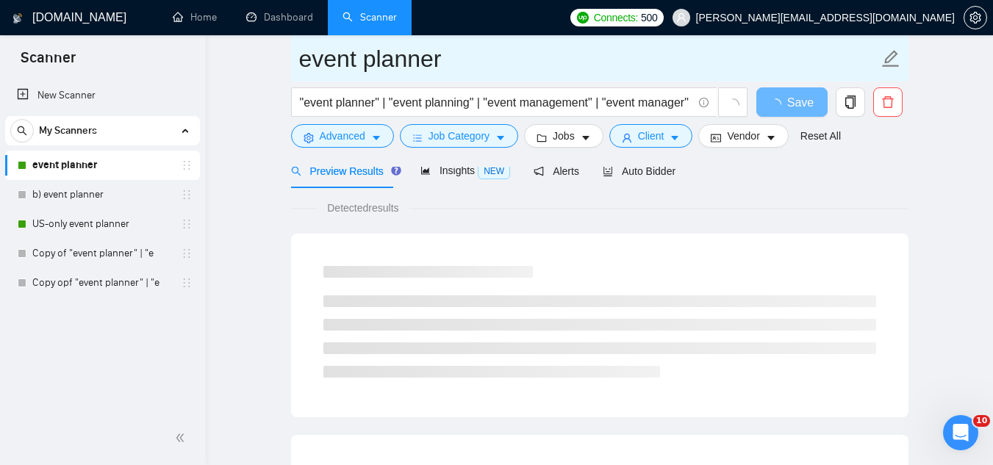
click at [295, 60] on span "event planner" at bounding box center [599, 58] width 617 height 46
click at [296, 62] on span "event planner" at bounding box center [599, 58] width 617 height 46
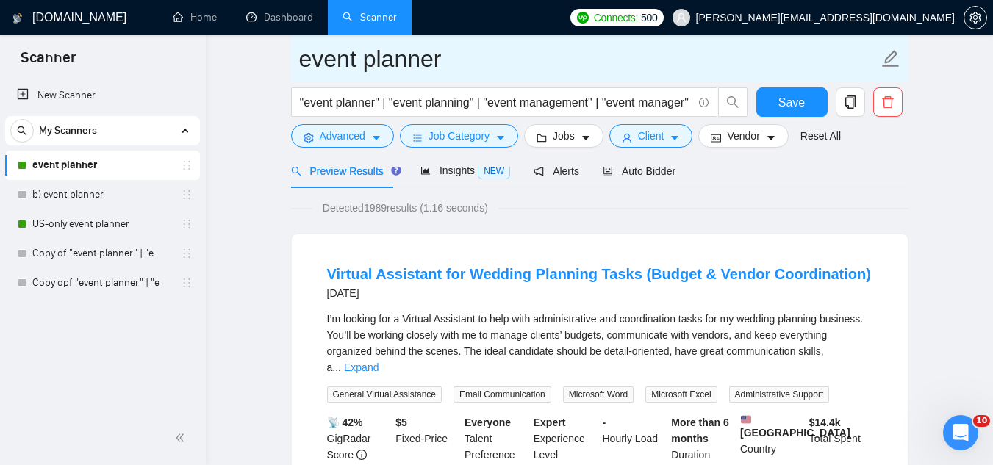
click at [301, 66] on input "event planner" at bounding box center [588, 58] width 579 height 37
type input "a) event planner"
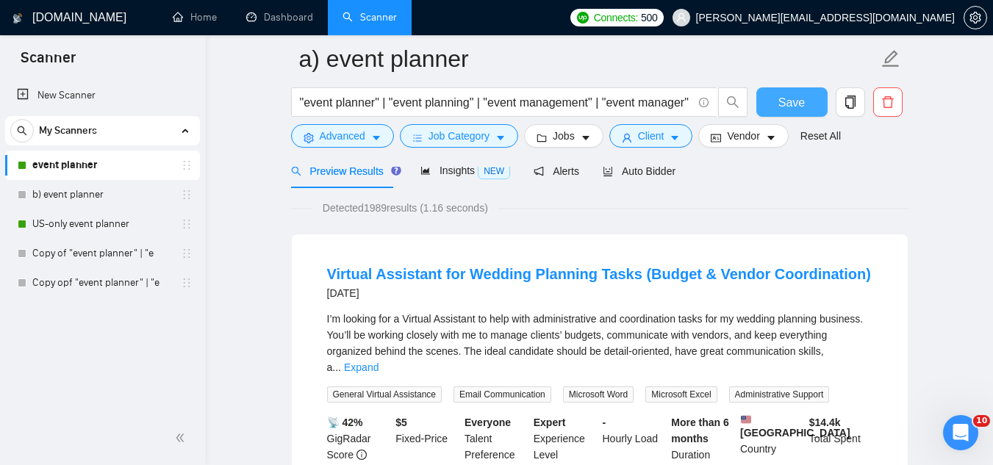
click at [783, 101] on span "Save" at bounding box center [791, 102] width 26 height 18
click at [617, 177] on span "Auto Bidder" at bounding box center [639, 171] width 73 height 12
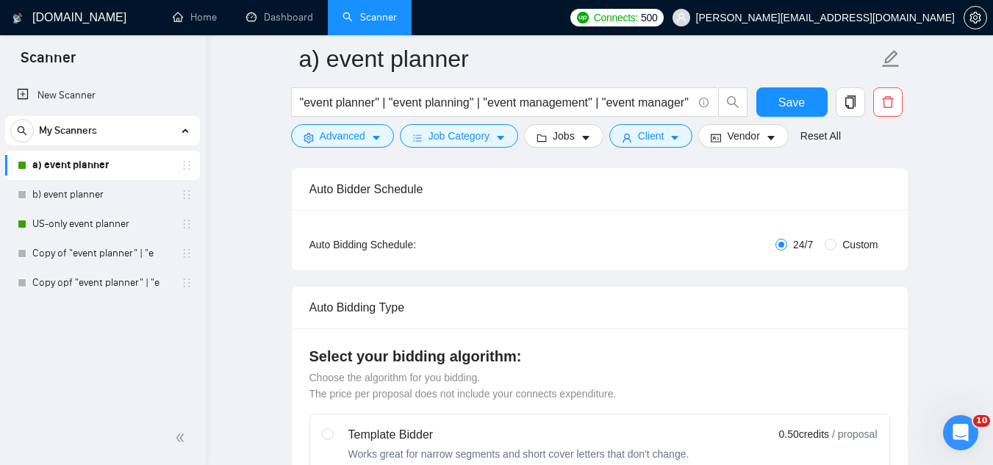
scroll to position [147, 0]
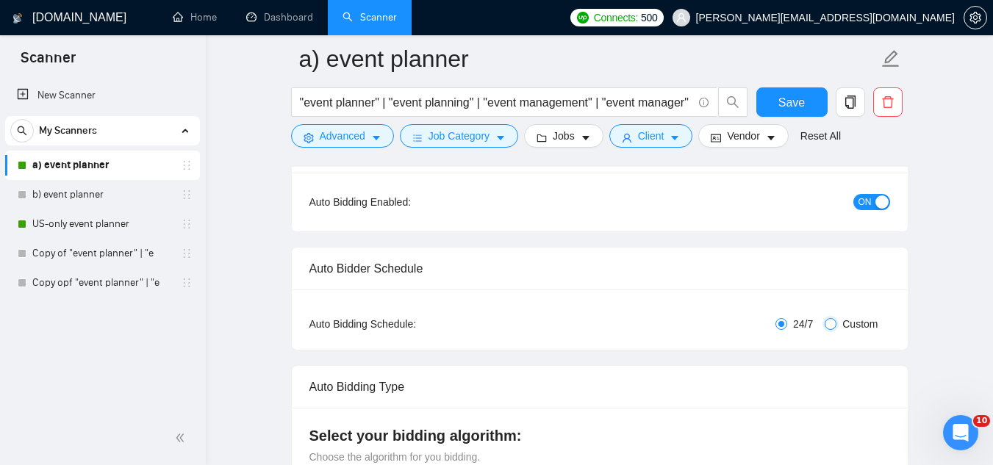
click at [835, 324] on input "Custom" at bounding box center [830, 324] width 12 height 12
radio input "true"
radio input "false"
checkbox input "true"
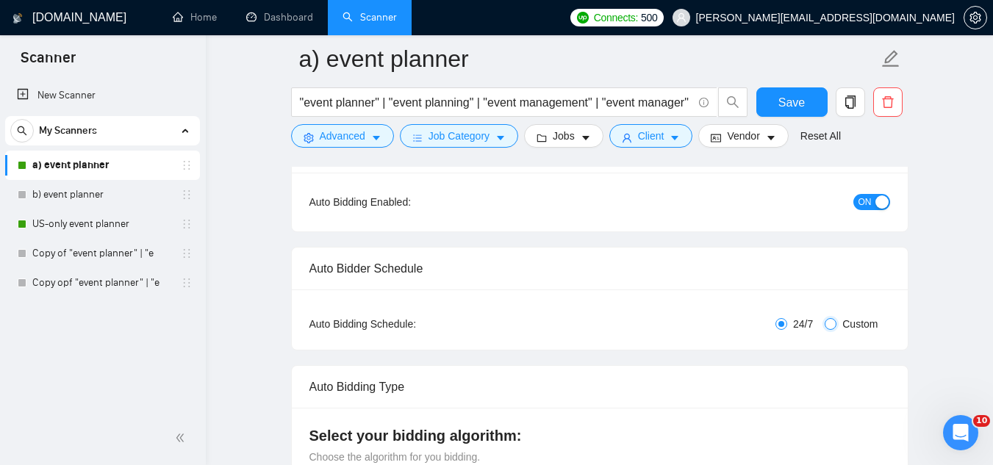
checkbox input "true"
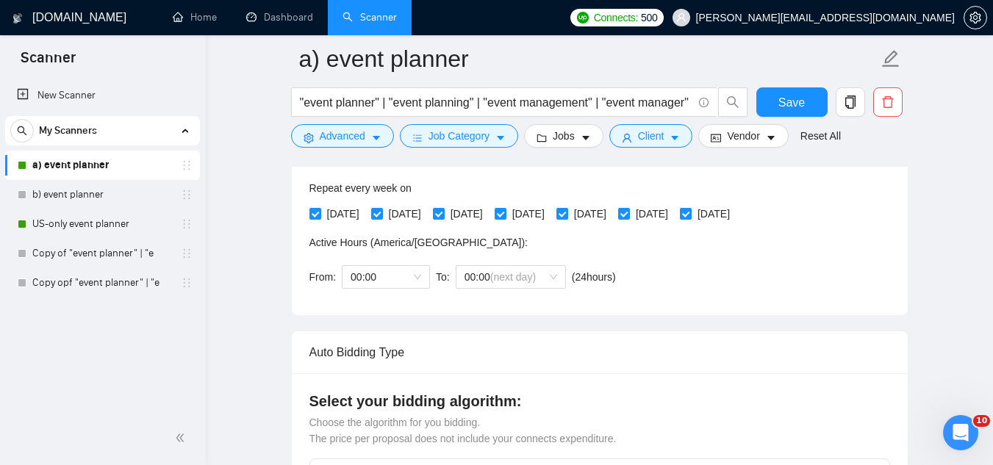
scroll to position [294, 0]
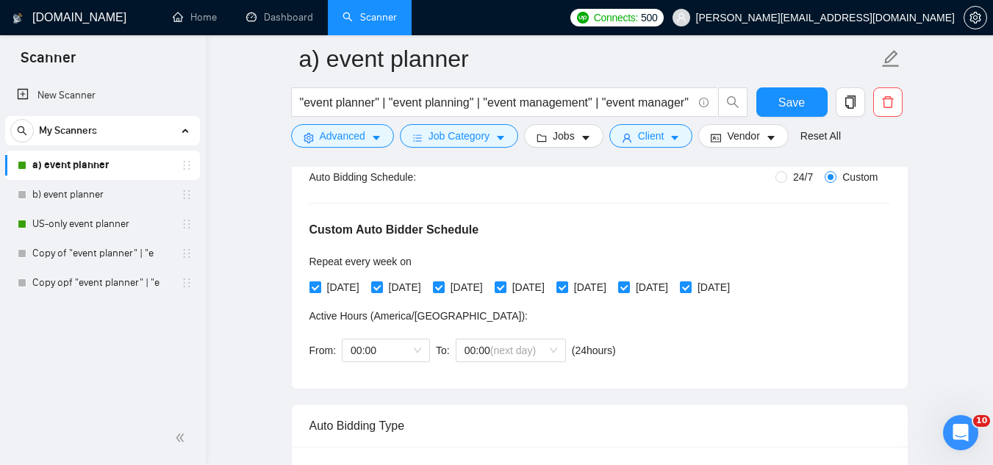
click at [313, 289] on input "[DATE]" at bounding box center [314, 286] width 10 height 10
checkbox input "true"
click at [381, 287] on input "[DATE]" at bounding box center [376, 286] width 10 height 10
checkbox input "false"
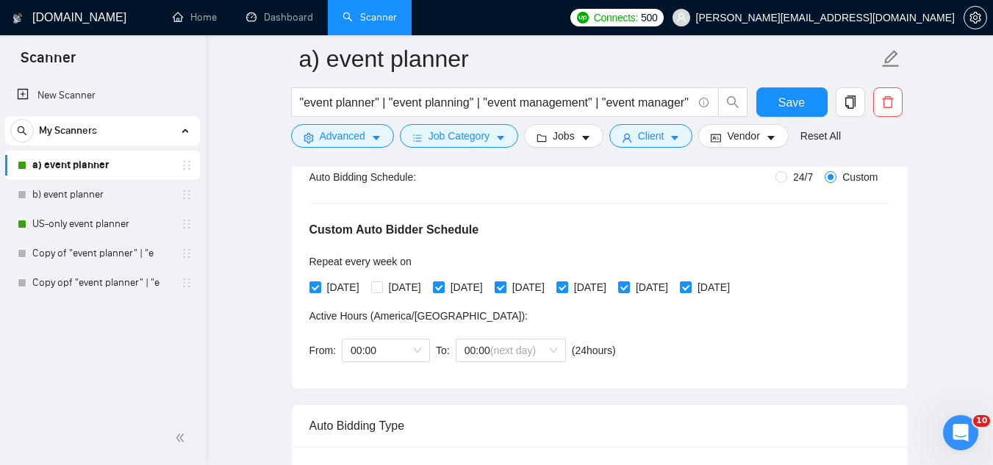
click at [506, 288] on span at bounding box center [500, 287] width 12 height 12
click at [505, 288] on input "[DATE]" at bounding box center [499, 286] width 10 height 10
checkbox input "false"
click at [630, 288] on span at bounding box center [624, 287] width 12 height 12
click at [628, 288] on input "[DATE]" at bounding box center [623, 286] width 10 height 10
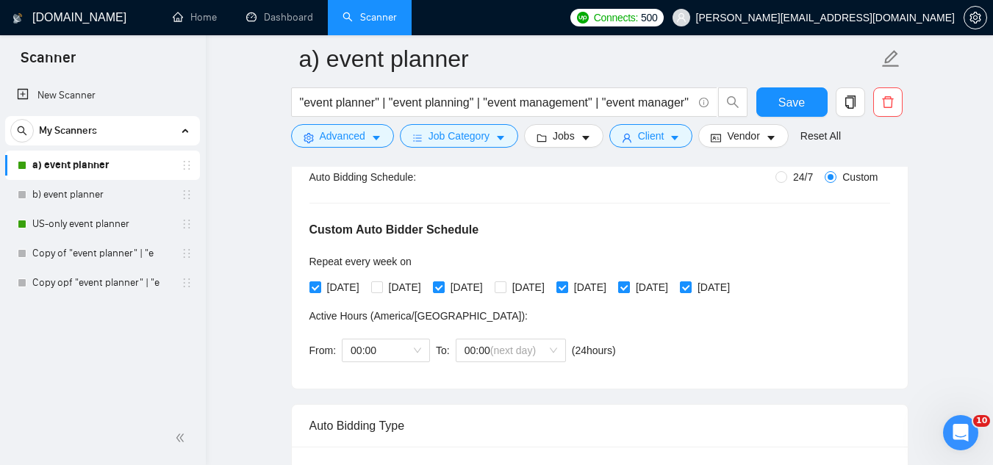
checkbox input "false"
click at [813, 100] on button "Save" at bounding box center [791, 101] width 71 height 29
click at [86, 192] on link "b) event planner" at bounding box center [102, 194] width 140 height 29
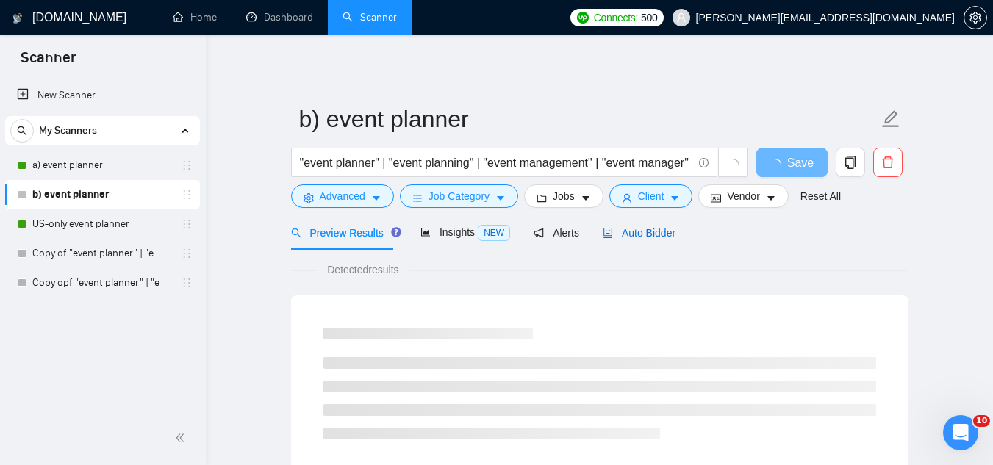
click at [647, 234] on span "Auto Bidder" at bounding box center [639, 233] width 73 height 12
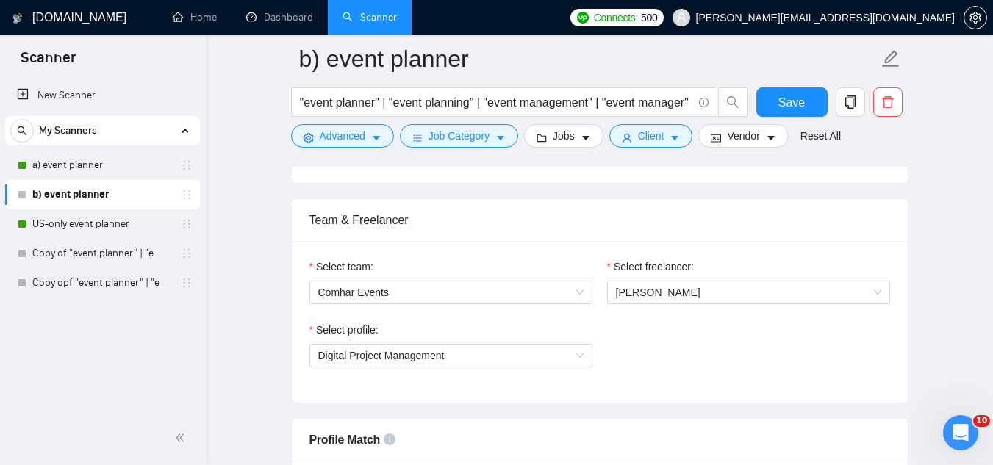
scroll to position [735, 0]
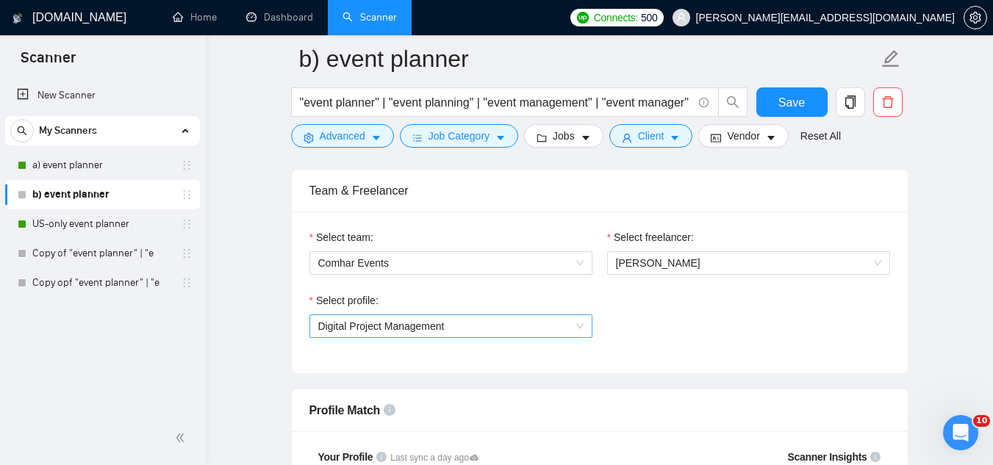
click at [509, 332] on span "Digital Project Management" at bounding box center [450, 326] width 265 height 22
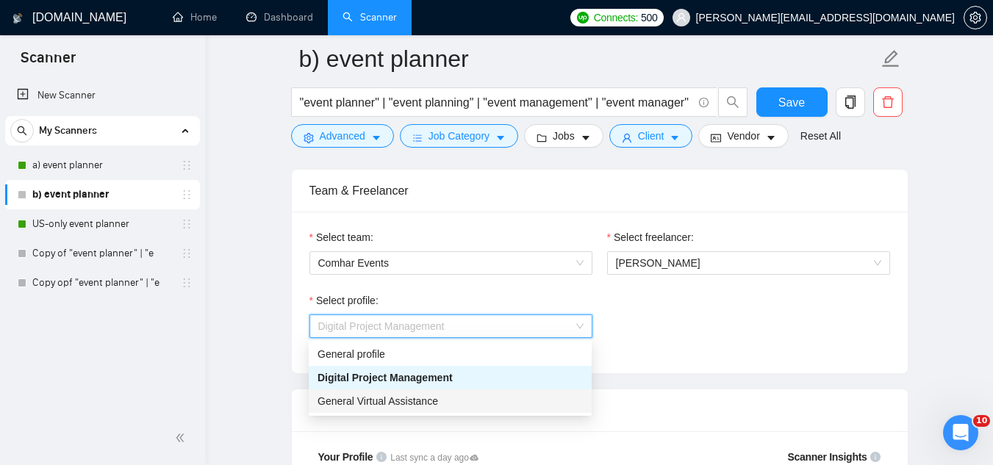
click at [470, 400] on div "General Virtual Assistance" at bounding box center [449, 401] width 265 height 16
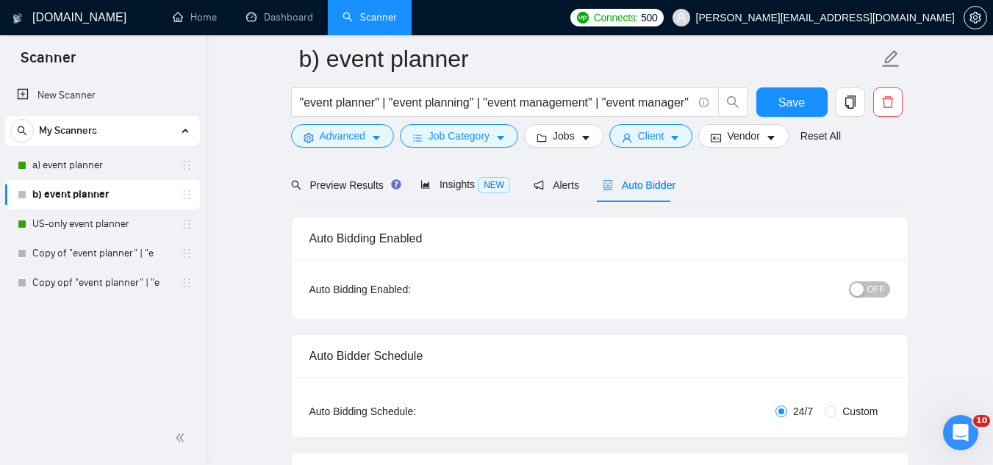
scroll to position [147, 0]
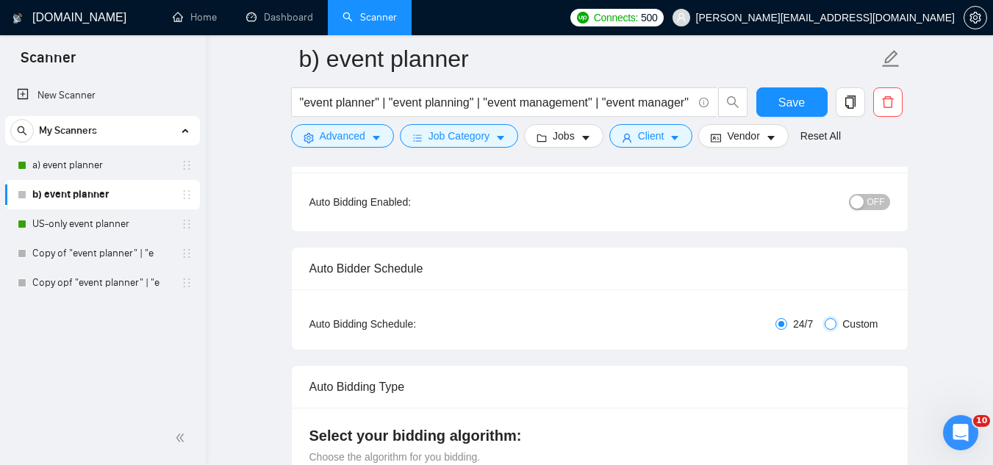
click at [832, 325] on input "Custom" at bounding box center [830, 324] width 12 height 12
radio input "true"
radio input "false"
checkbox input "true"
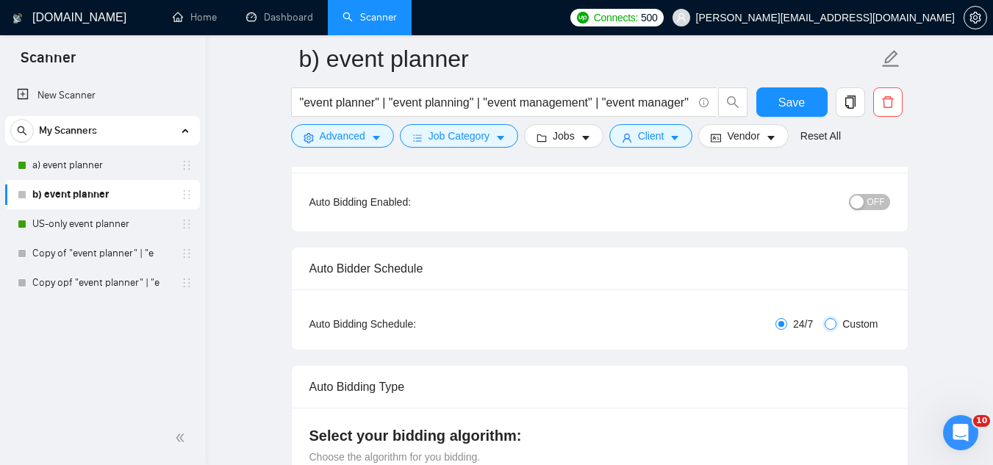
checkbox input "true"
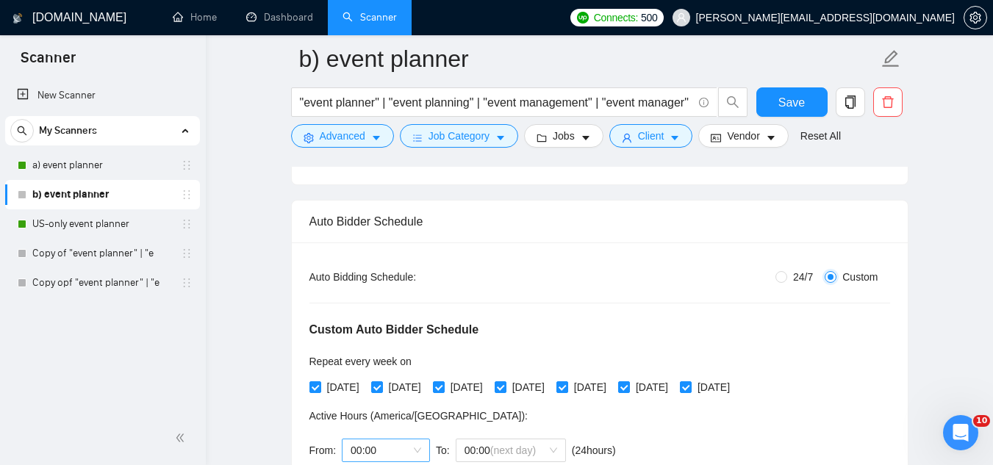
scroll to position [220, 0]
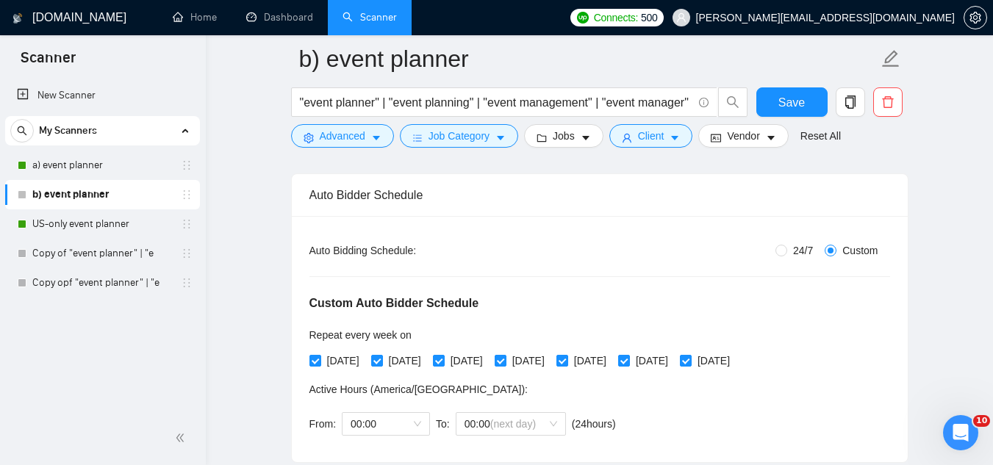
drag, startPoint x: 314, startPoint y: 363, endPoint x: 330, endPoint y: 369, distance: 16.5
click at [315, 363] on input "[DATE]" at bounding box center [314, 360] width 10 height 10
checkbox input "false"
click at [443, 358] on input "[DATE]" at bounding box center [438, 360] width 10 height 10
checkbox input "false"
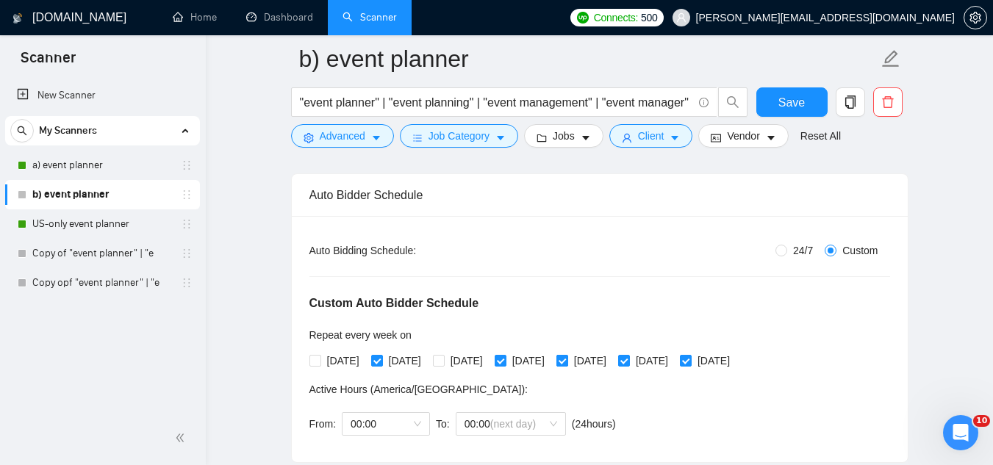
click at [566, 360] on input "[DATE]" at bounding box center [561, 360] width 10 height 10
checkbox input "false"
click at [690, 359] on input "[DATE]" at bounding box center [685, 360] width 10 height 10
checkbox input "false"
click at [798, 106] on span "Save" at bounding box center [791, 102] width 26 height 18
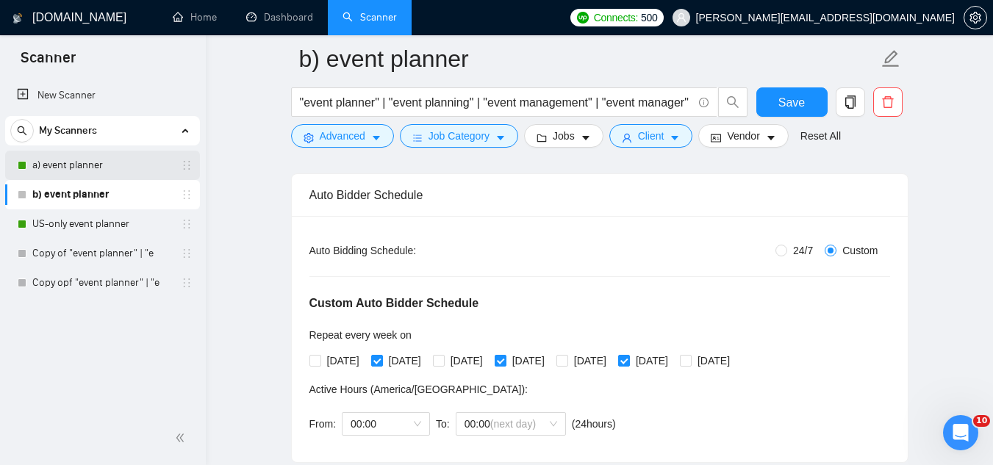
drag, startPoint x: 129, startPoint y: 163, endPoint x: 184, endPoint y: 173, distance: 56.1
click at [129, 163] on link "a) event planner" at bounding box center [102, 165] width 140 height 29
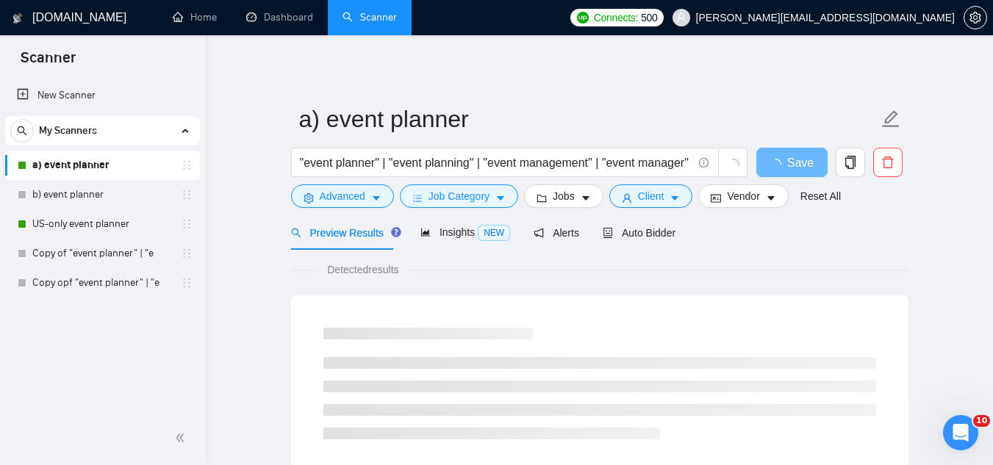
click at [639, 215] on form "a) event planner "event planner" | "event planning" | "event management" | "eve…" at bounding box center [599, 156] width 617 height 120
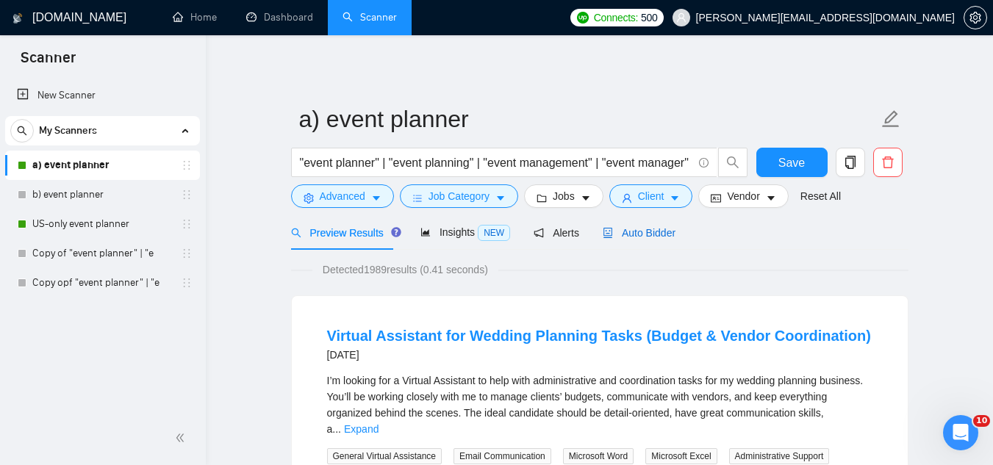
click at [639, 231] on span "Auto Bidder" at bounding box center [639, 233] width 73 height 12
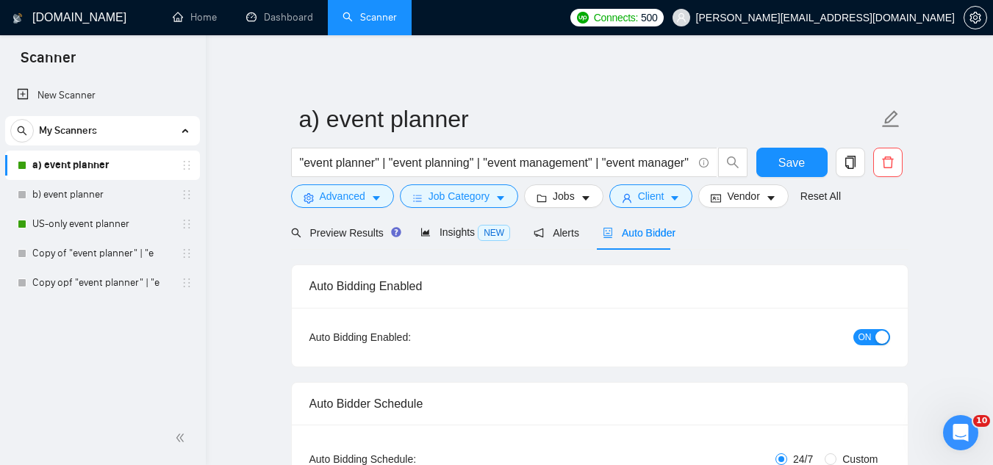
radio input "false"
radio input "true"
click at [567, 202] on span "Jobs" at bounding box center [564, 196] width 22 height 16
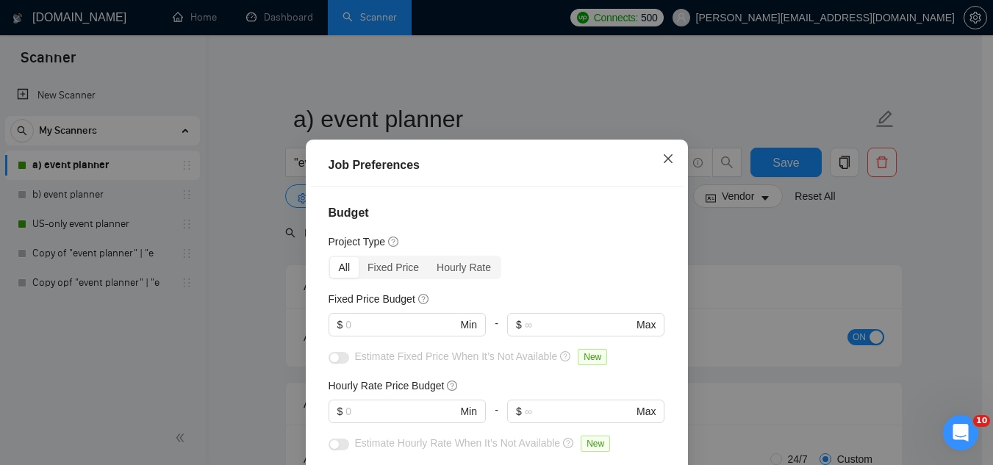
click at [662, 161] on icon "close" at bounding box center [668, 159] width 12 height 12
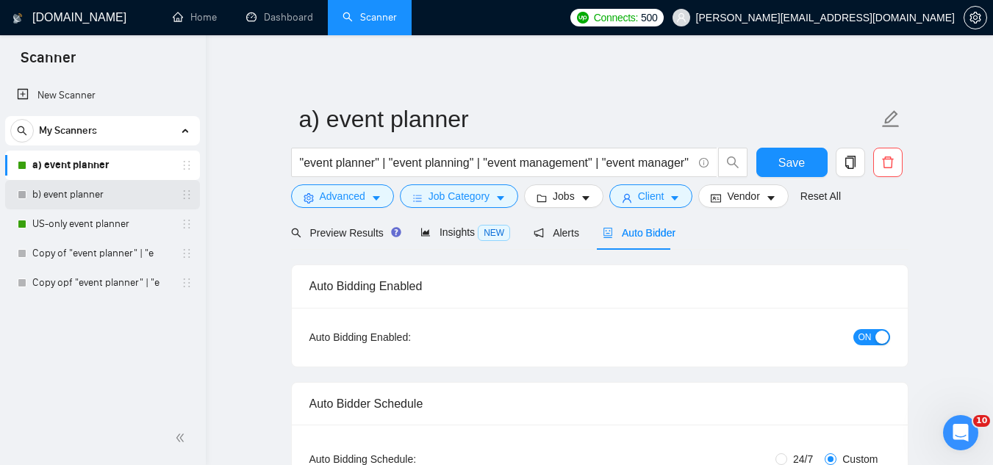
click at [133, 202] on link "b) event planner" at bounding box center [102, 194] width 140 height 29
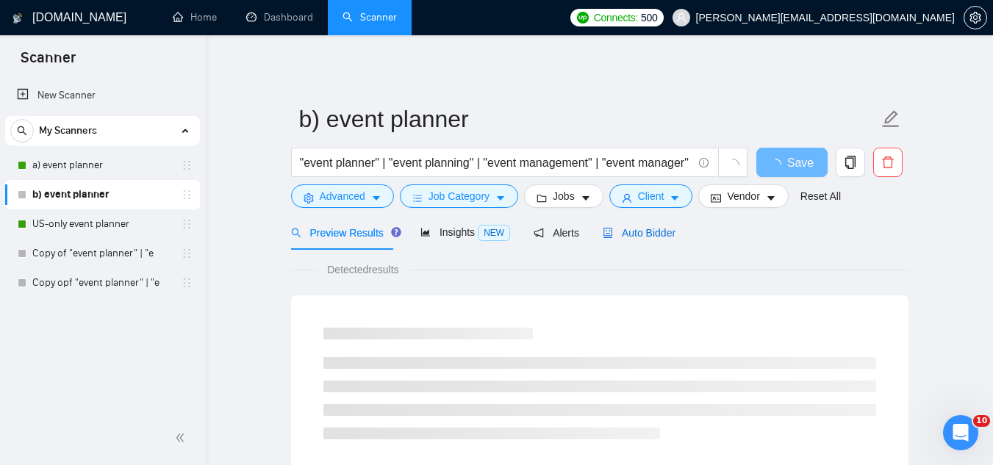
click at [630, 230] on span "Auto Bidder" at bounding box center [639, 233] width 73 height 12
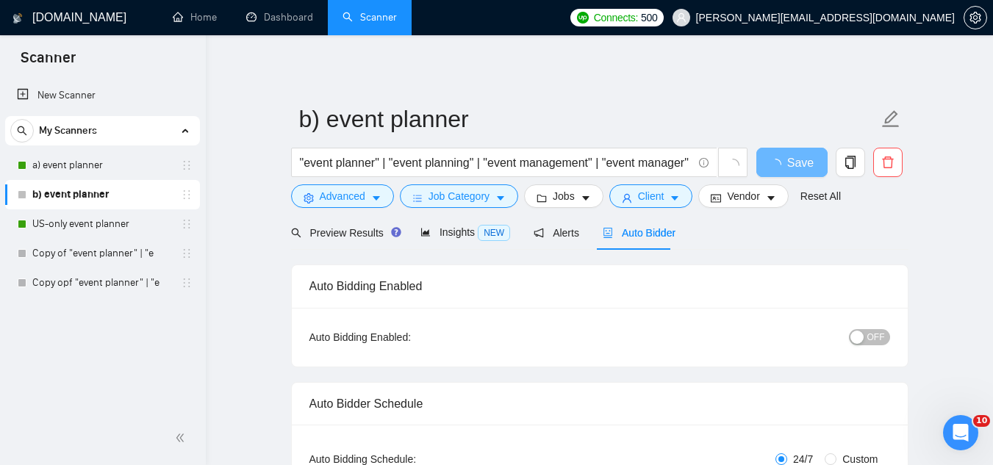
radio input "false"
radio input "true"
click at [871, 337] on span "OFF" at bounding box center [876, 337] width 18 height 16
click at [786, 169] on span "Save" at bounding box center [791, 163] width 26 height 18
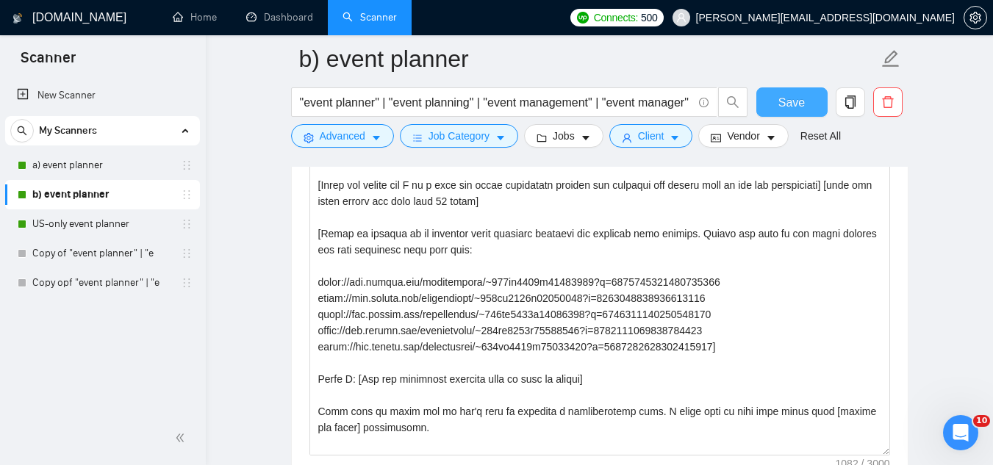
scroll to position [16, 0]
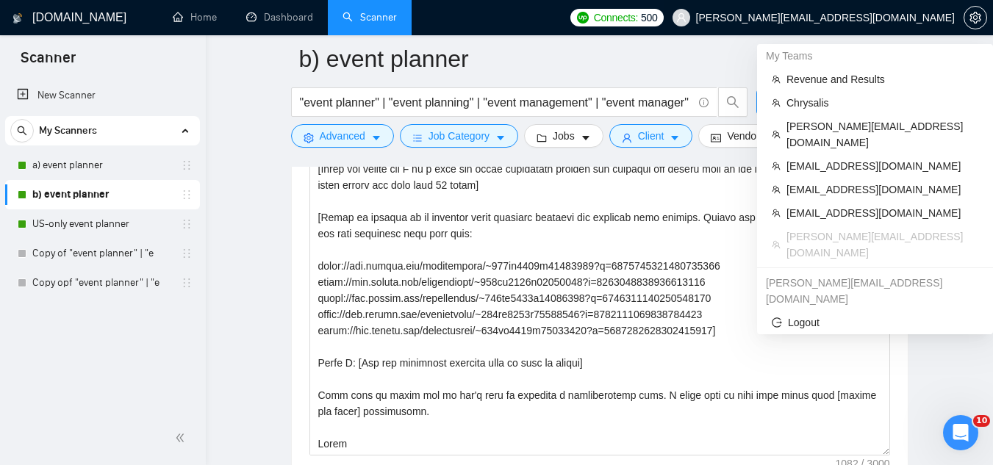
click at [832, 18] on span "[PERSON_NAME][EMAIL_ADDRESS][DOMAIN_NAME]" at bounding box center [825, 18] width 259 height 0
click at [813, 205] on span "[EMAIL_ADDRESS][DOMAIN_NAME]" at bounding box center [882, 213] width 192 height 16
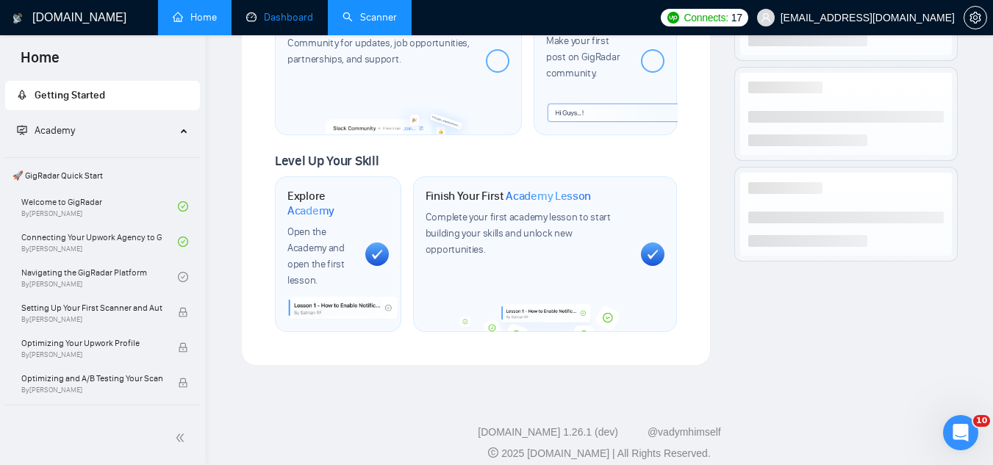
click at [278, 24] on link "Dashboard" at bounding box center [279, 17] width 67 height 12
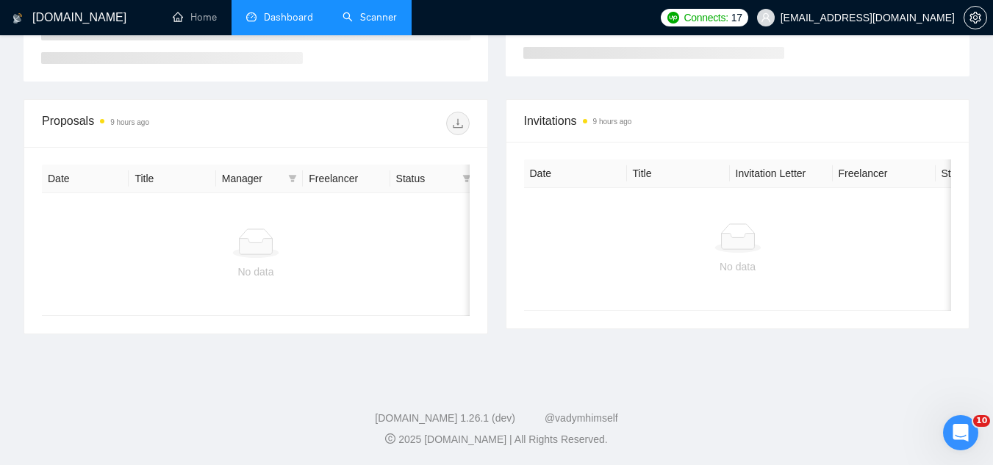
scroll to position [320, 0]
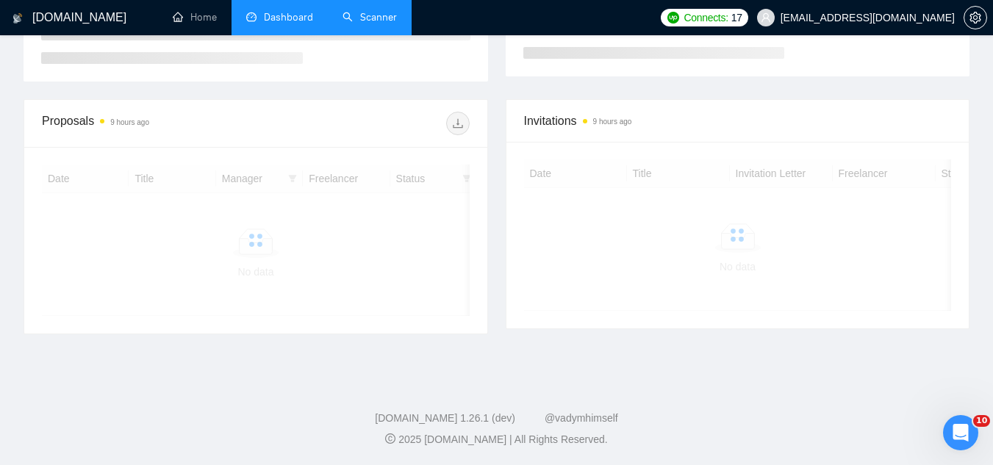
click at [367, 24] on link "Scanner" at bounding box center [369, 17] width 54 height 12
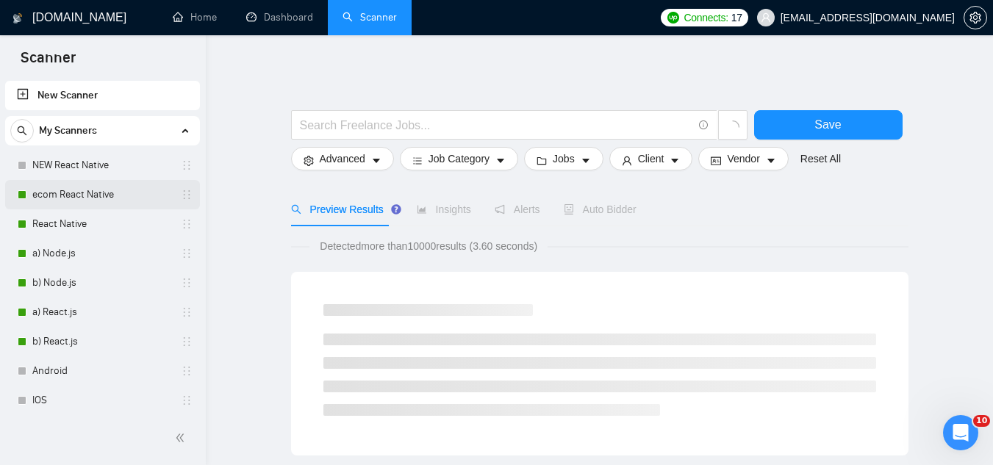
click at [100, 186] on link "ecom React Native" at bounding box center [102, 194] width 140 height 29
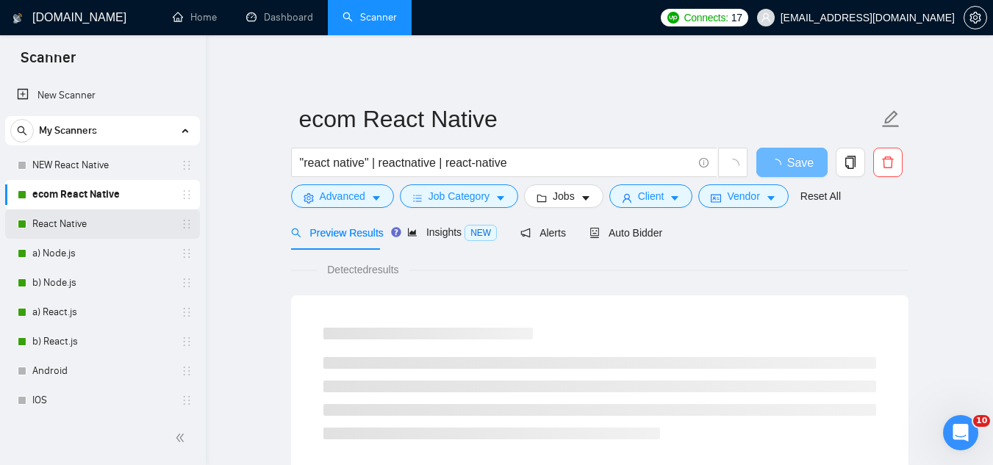
click at [82, 221] on link "React Native" at bounding box center [102, 223] width 140 height 29
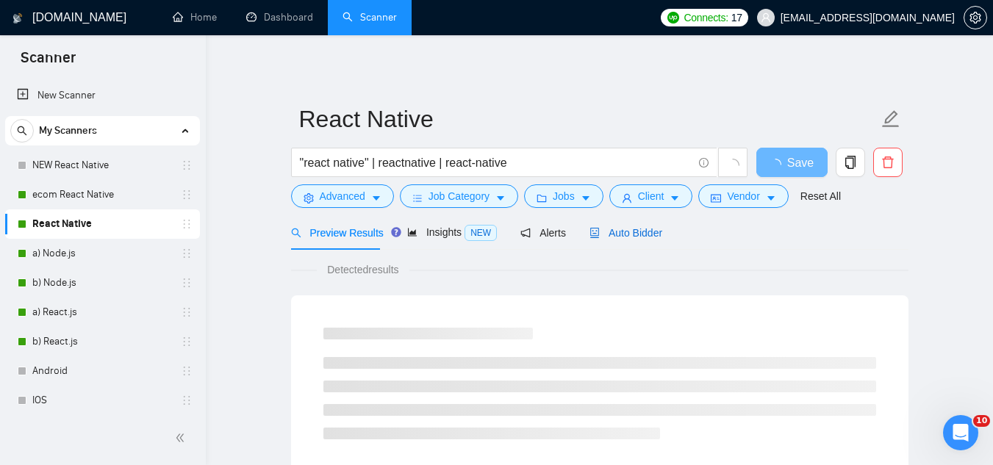
click at [591, 236] on icon "robot" at bounding box center [594, 233] width 10 height 10
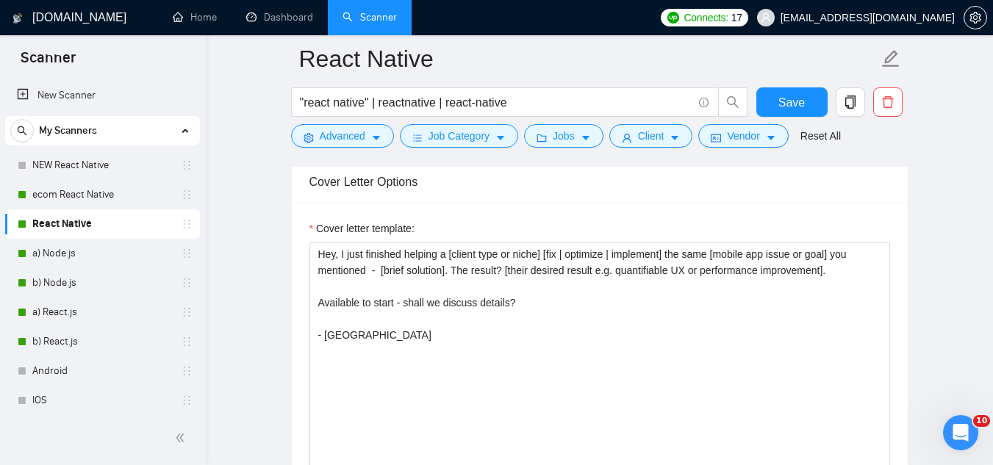
scroll to position [1690, 0]
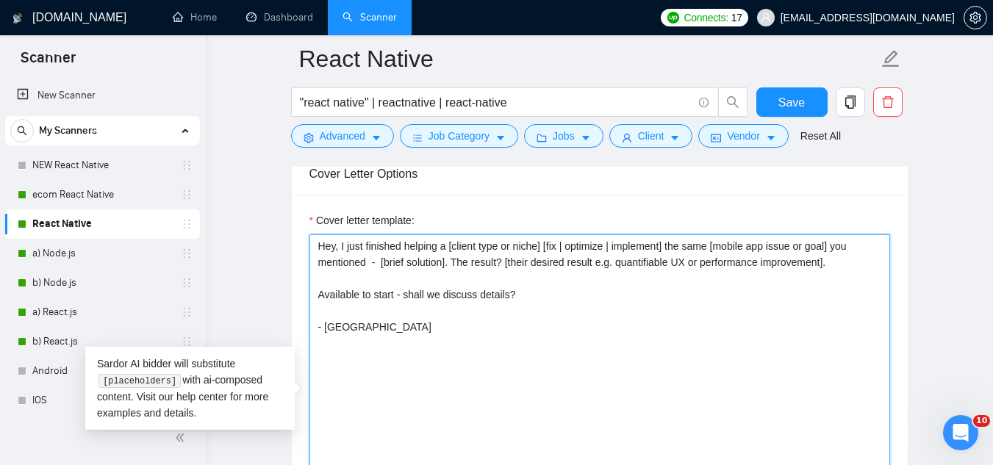
drag, startPoint x: 317, startPoint y: 243, endPoint x: 539, endPoint y: 301, distance: 229.4
click at [539, 301] on textarea "Hey, I just finished helping a [client type or niche] [fix | optimize | impleme…" at bounding box center [599, 399] width 580 height 331
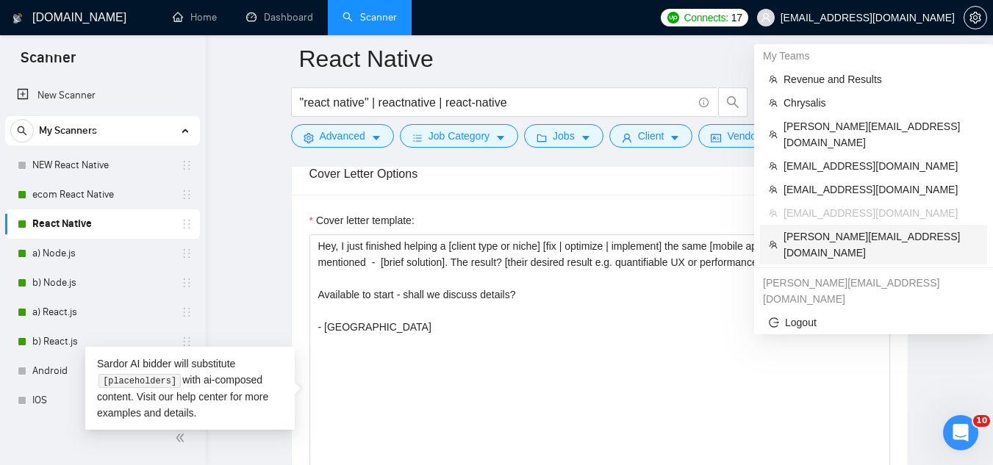
drag, startPoint x: 808, startPoint y: 218, endPoint x: 467, endPoint y: 166, distance: 344.2
click at [808, 229] on span "[PERSON_NAME][EMAIL_ADDRESS][DOMAIN_NAME]" at bounding box center [880, 245] width 195 height 32
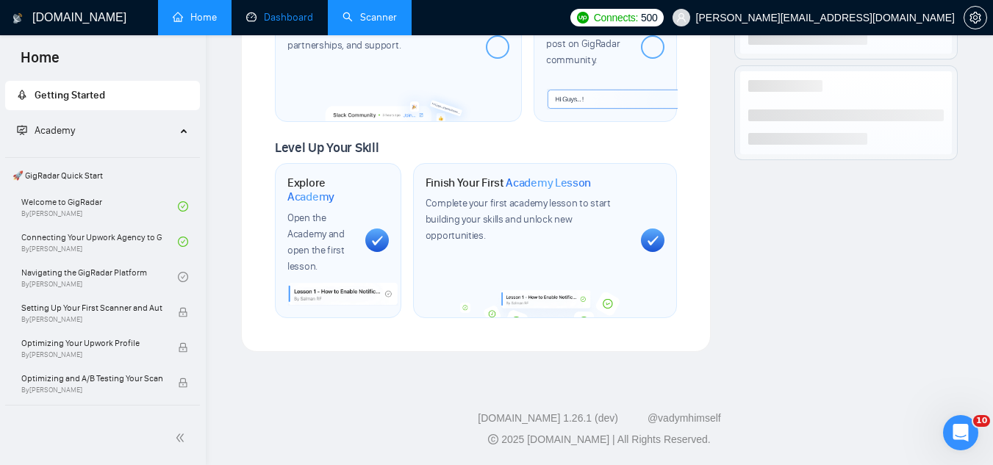
click at [295, 20] on link "Dashboard" at bounding box center [279, 17] width 67 height 12
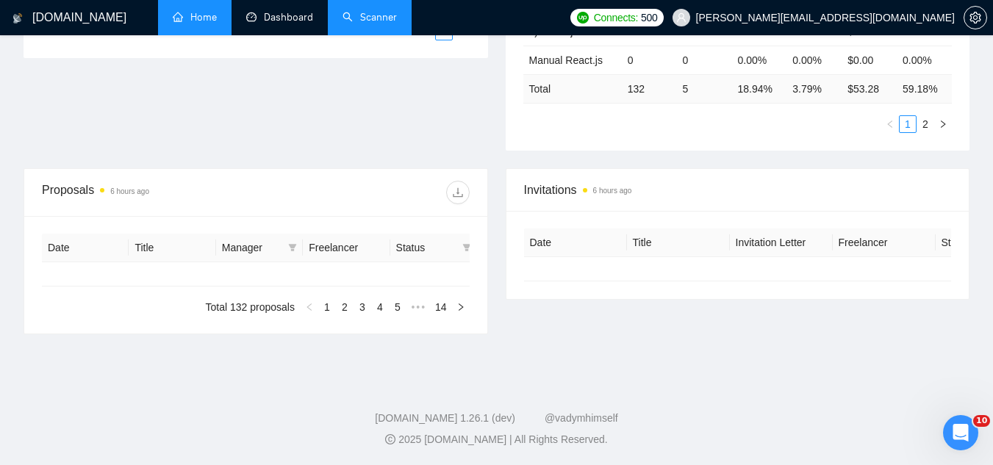
type input "[DATE]"
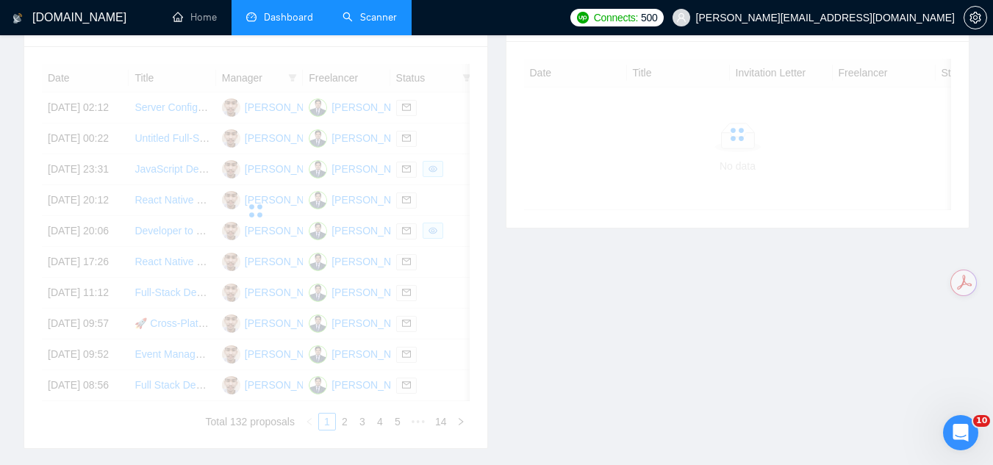
click at [389, 21] on link "Scanner" at bounding box center [369, 17] width 54 height 12
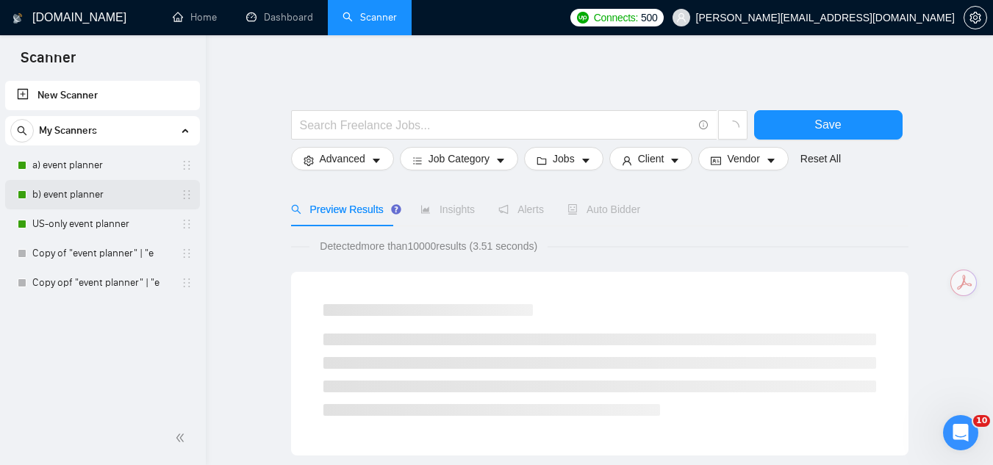
click at [68, 195] on link "b) event planner" at bounding box center [102, 194] width 140 height 29
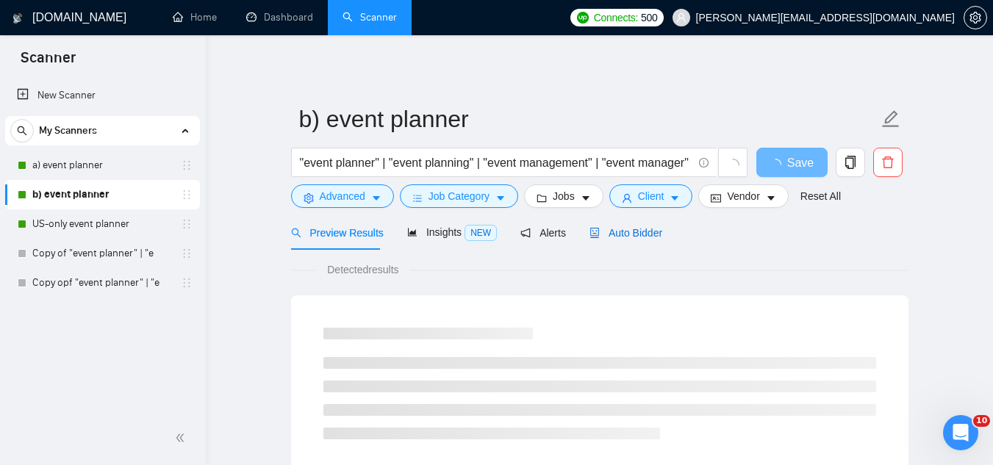
click at [633, 230] on span "Auto Bidder" at bounding box center [625, 233] width 73 height 12
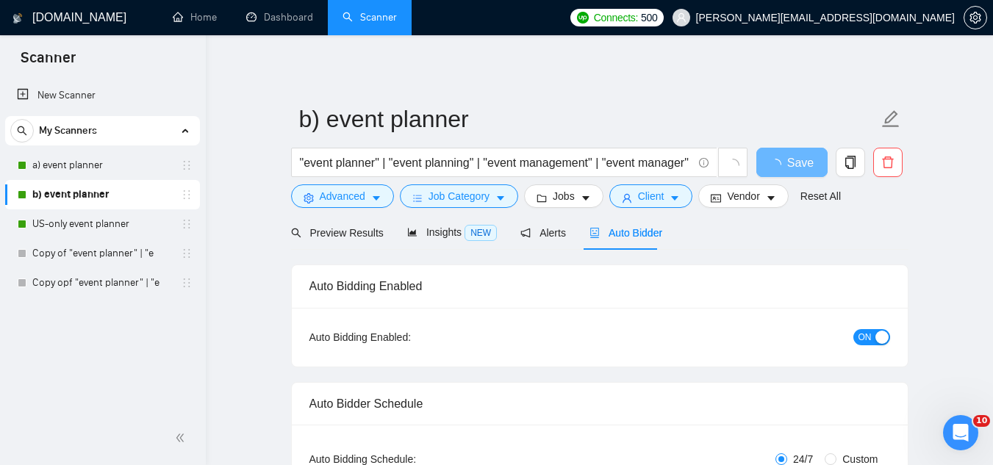
radio input "false"
radio input "true"
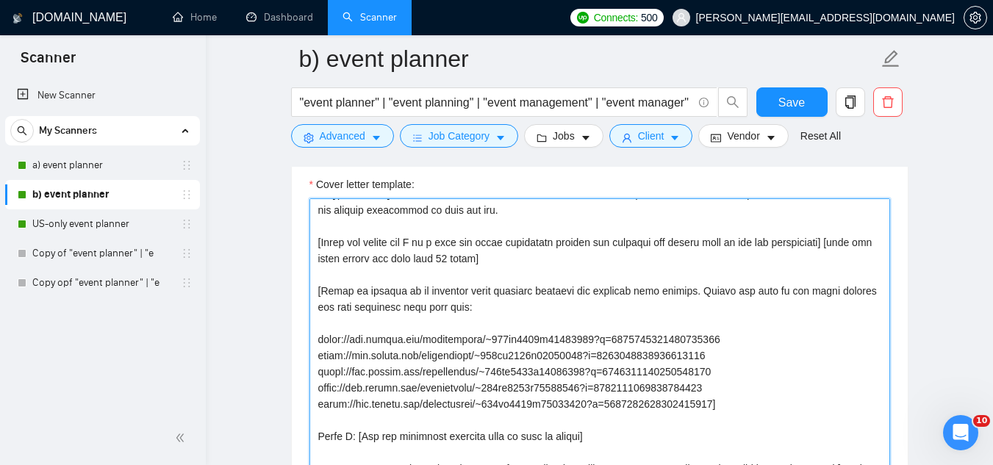
scroll to position [1910, 0]
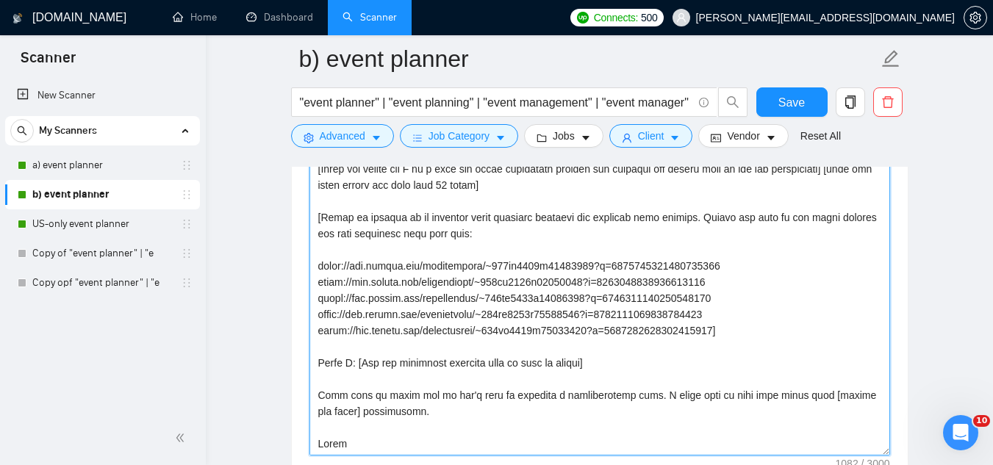
drag, startPoint x: 314, startPoint y: 209, endPoint x: 654, endPoint y: 418, distance: 398.9
click at [654, 418] on textarea "Cover letter template:" at bounding box center [599, 290] width 580 height 331
paste textarea "“Just finished helping a [client type or niche — e.g. wedding couple, corporate…"
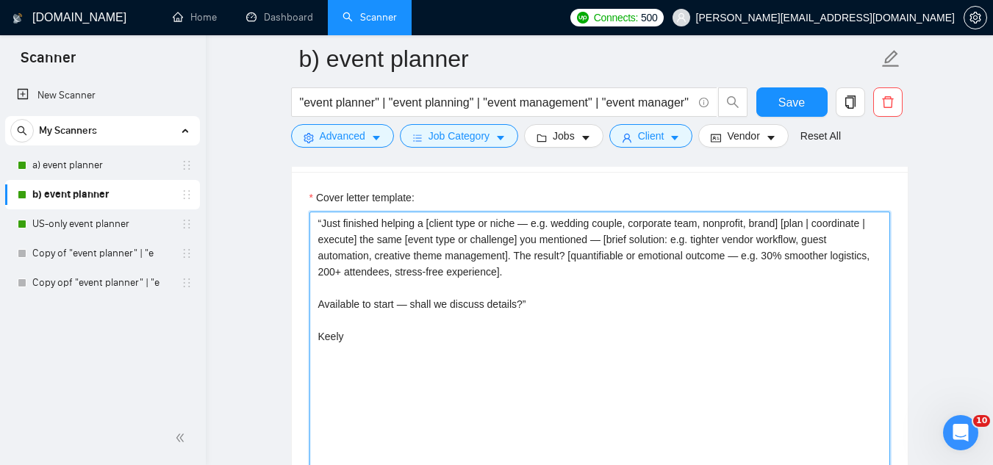
scroll to position [1690, 0]
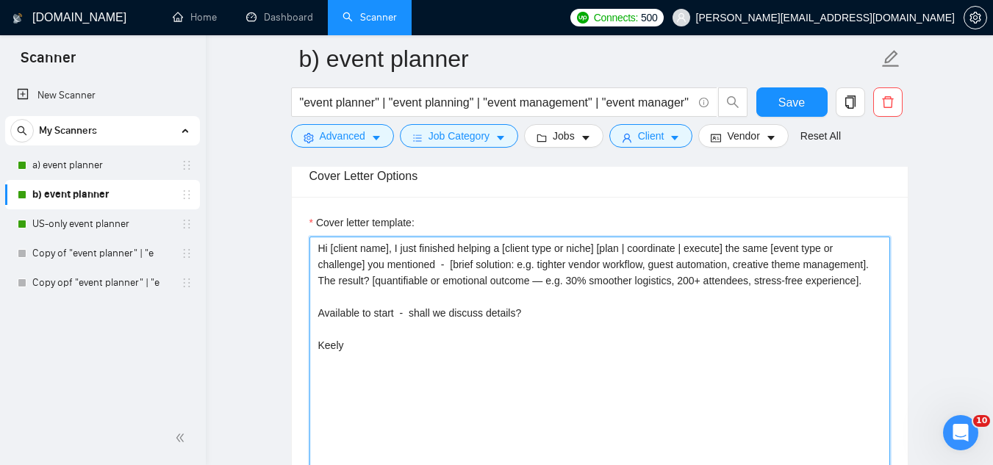
scroll to position [1837, 0]
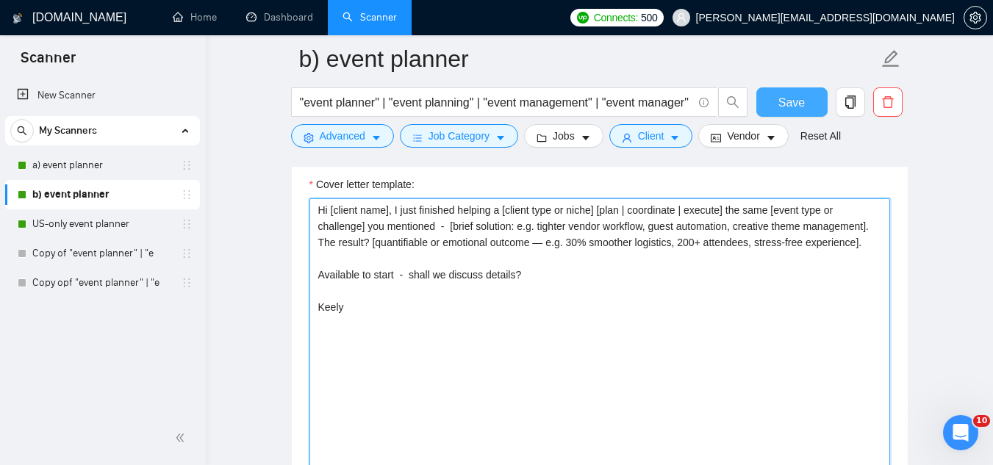
type textarea "Hi [client name], I just finished helping a [client type or niche] [plan | coor…"
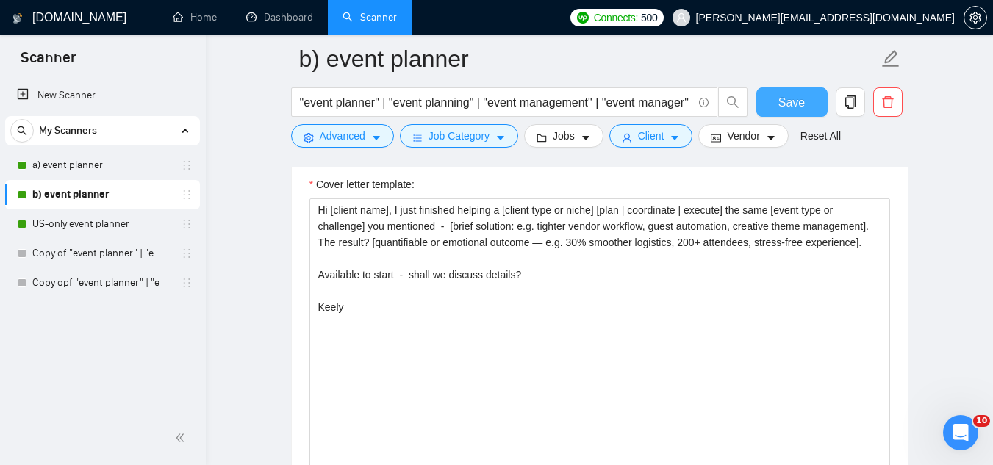
click at [794, 99] on span "Save" at bounding box center [791, 102] width 26 height 18
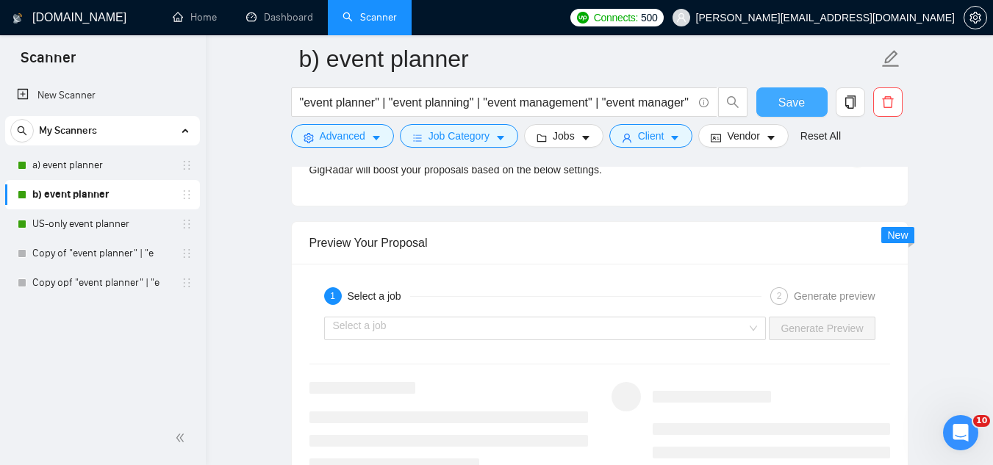
scroll to position [3086, 0]
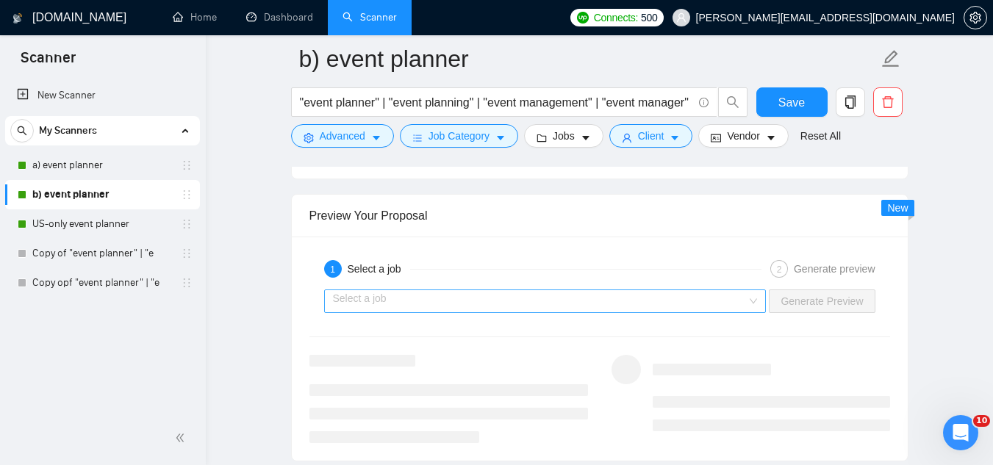
click at [477, 303] on input "search" at bounding box center [540, 301] width 414 height 22
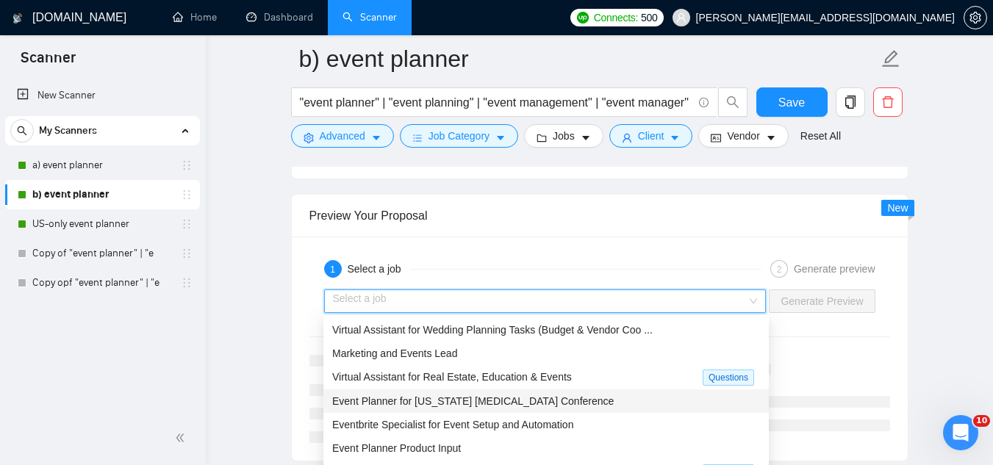
click at [489, 400] on span "Event Planner for [US_STATE] [MEDICAL_DATA] Conference" at bounding box center [472, 401] width 281 height 12
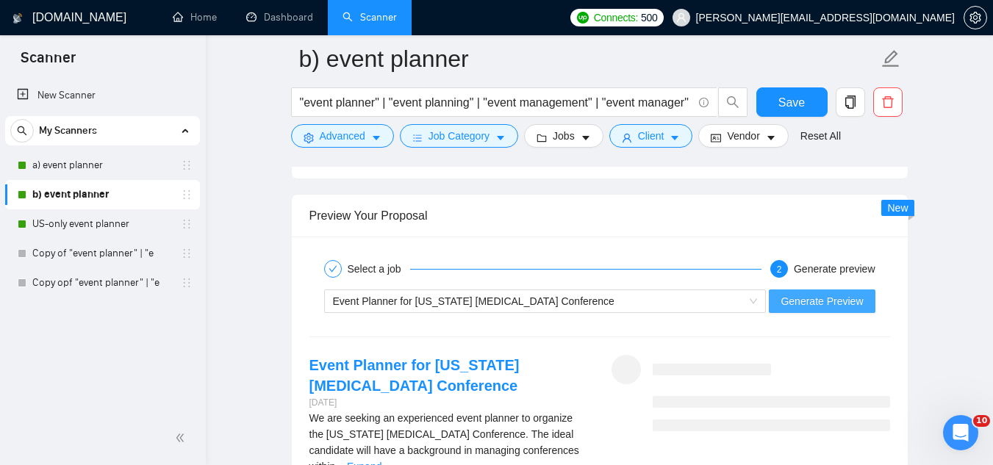
click at [831, 299] on span "Generate Preview" at bounding box center [821, 301] width 82 height 16
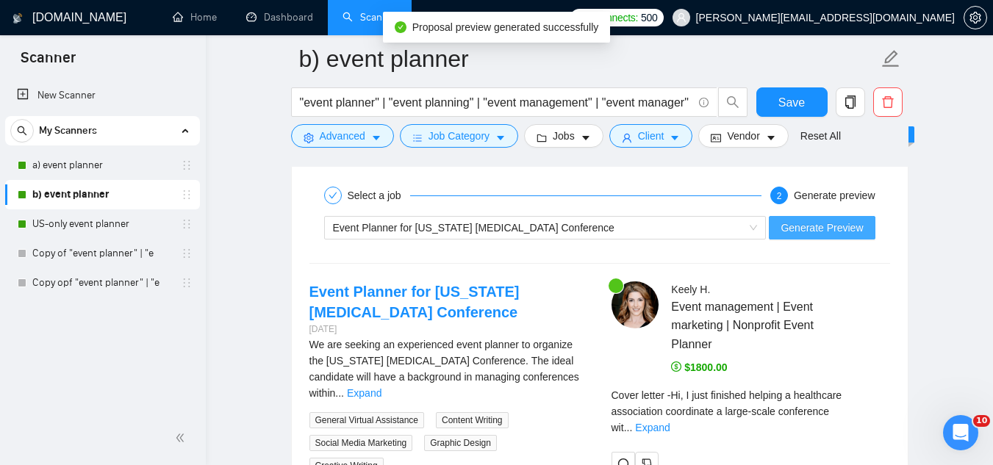
scroll to position [3233, 0]
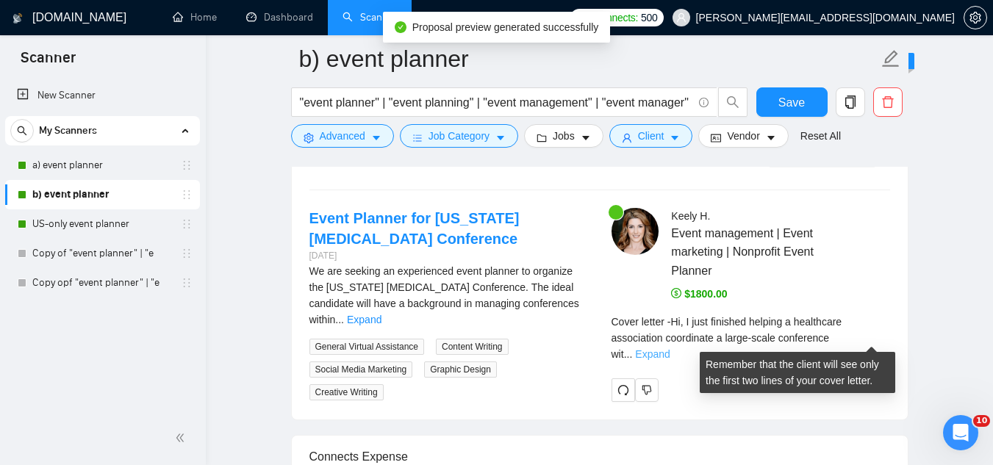
click at [669, 348] on link "Expand" at bounding box center [652, 354] width 35 height 12
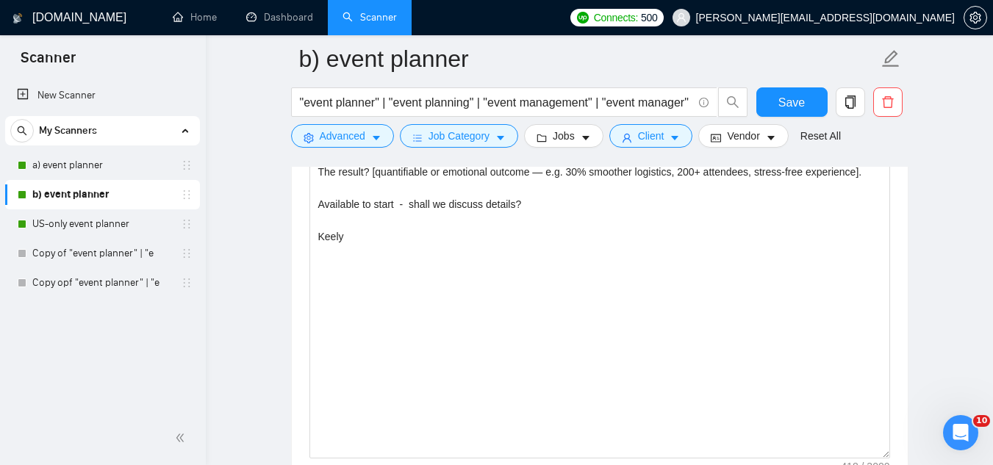
scroll to position [1763, 0]
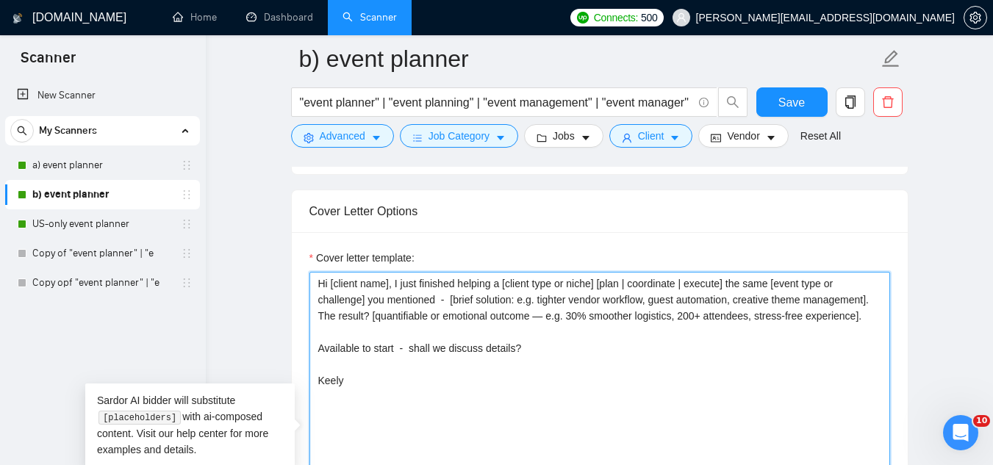
drag, startPoint x: 317, startPoint y: 284, endPoint x: 492, endPoint y: 383, distance: 201.0
click at [489, 383] on textarea "Hi [client name], I just finished helping a [client type or niche] [plan | coor…" at bounding box center [599, 437] width 580 height 331
click at [578, 353] on textarea "Hi [client name], I just finished helping a [client type or niche] [plan | coor…" at bounding box center [599, 437] width 580 height 331
type textarea "Hi [client name], I just finished helping a [client type or niche] [plan | coor…"
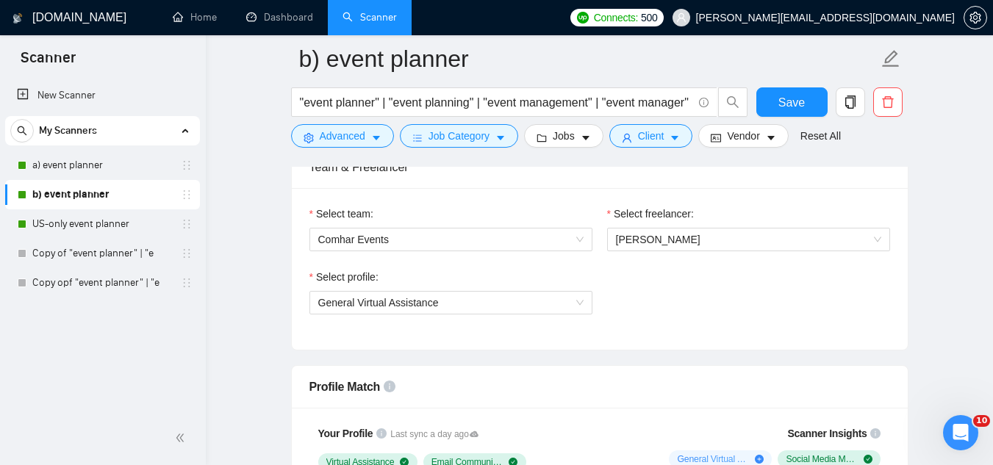
scroll to position [808, 0]
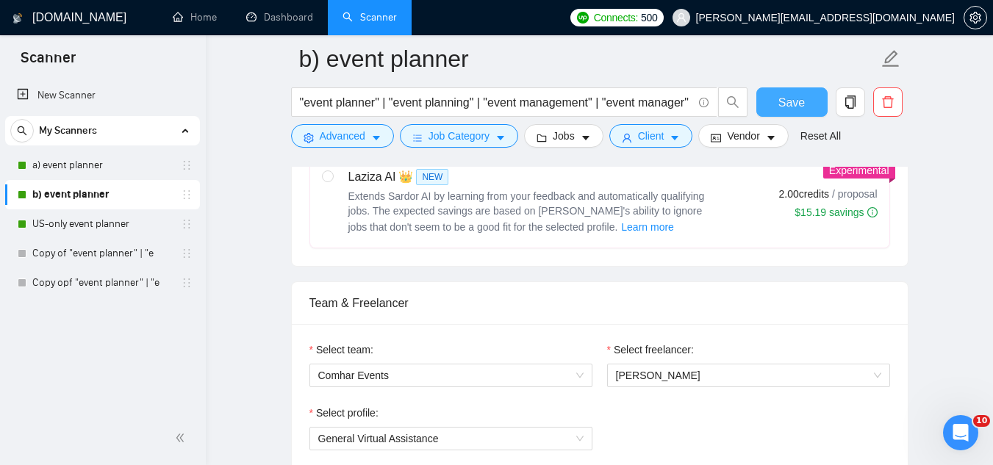
click at [782, 110] on span "Save" at bounding box center [791, 102] width 26 height 18
click at [110, 224] on link "US-only event planner" at bounding box center [102, 223] width 140 height 29
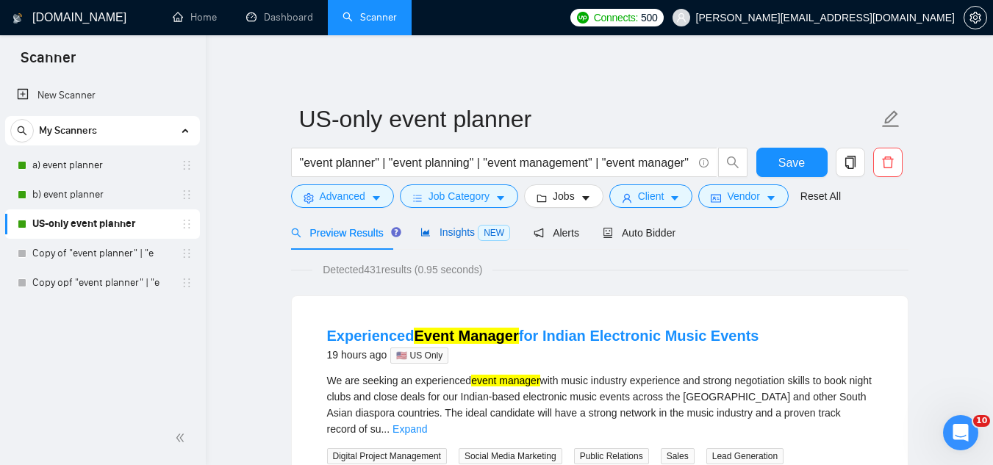
click at [441, 238] on span "Insights NEW" at bounding box center [465, 232] width 90 height 12
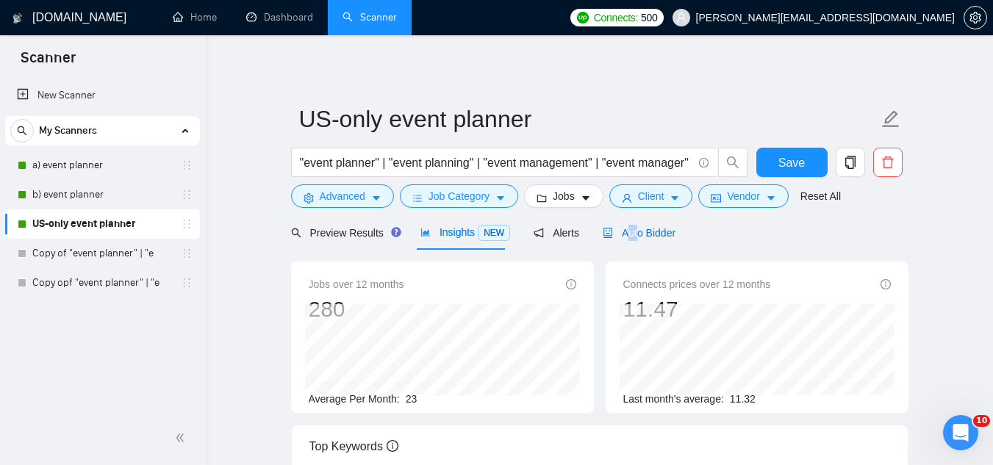
drag, startPoint x: 625, startPoint y: 236, endPoint x: 636, endPoint y: 231, distance: 12.2
click at [634, 220] on div "Auto Bidder" at bounding box center [639, 232] width 73 height 35
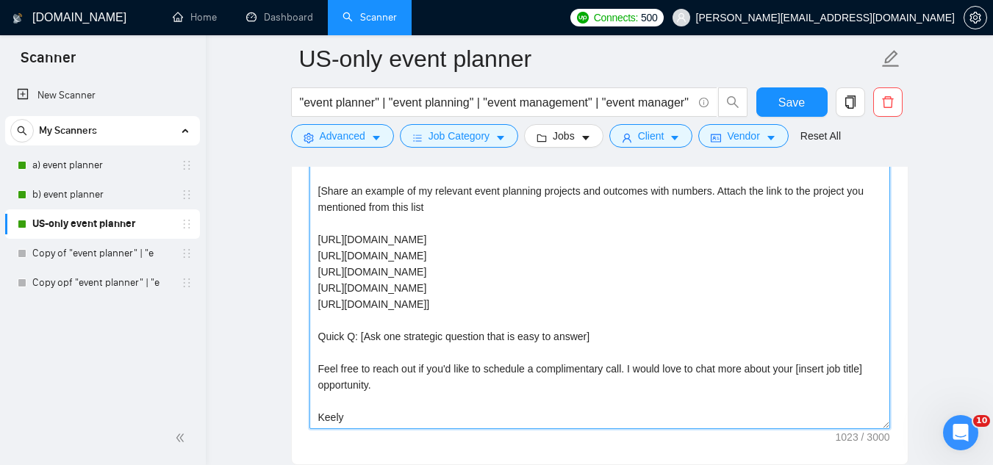
scroll to position [1763, 0]
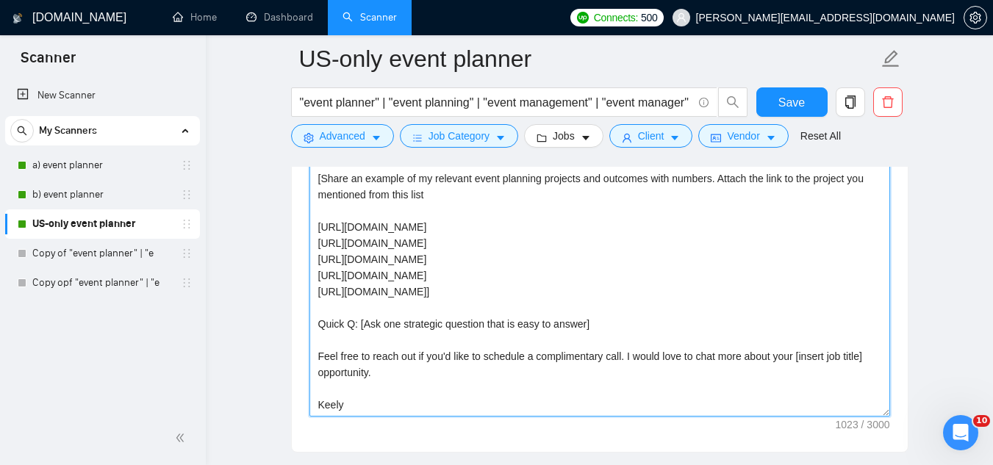
drag, startPoint x: 321, startPoint y: 246, endPoint x: 633, endPoint y: 378, distance: 338.8
click at [633, 378] on textarea "Hi [client name], I'd love the opportunity to bring my 15+ years of experience …" at bounding box center [599, 251] width 580 height 331
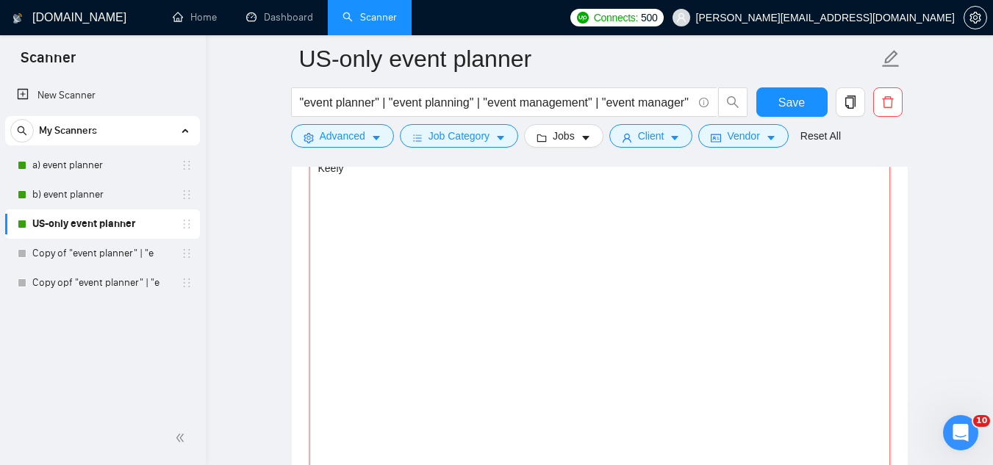
scroll to position [1616, 0]
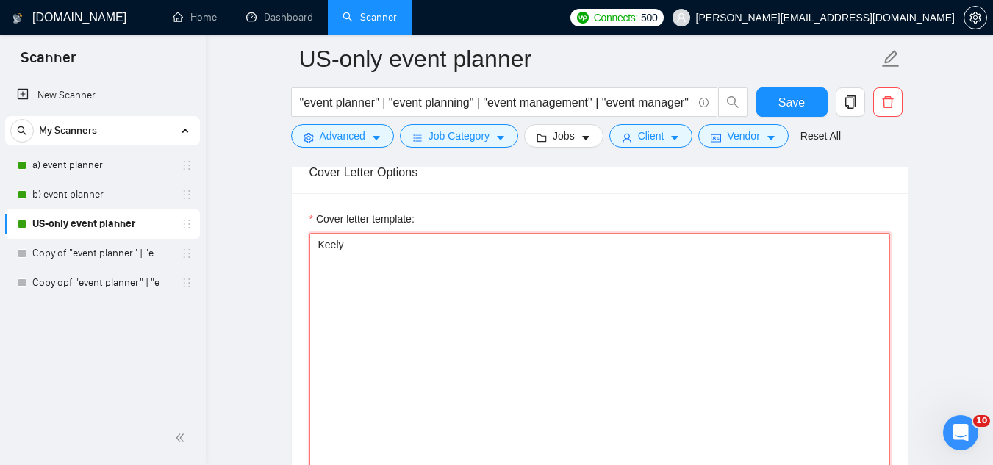
paste textarea "Hi [client name], I just finished helping a [client type or niche] [plan | coor…"
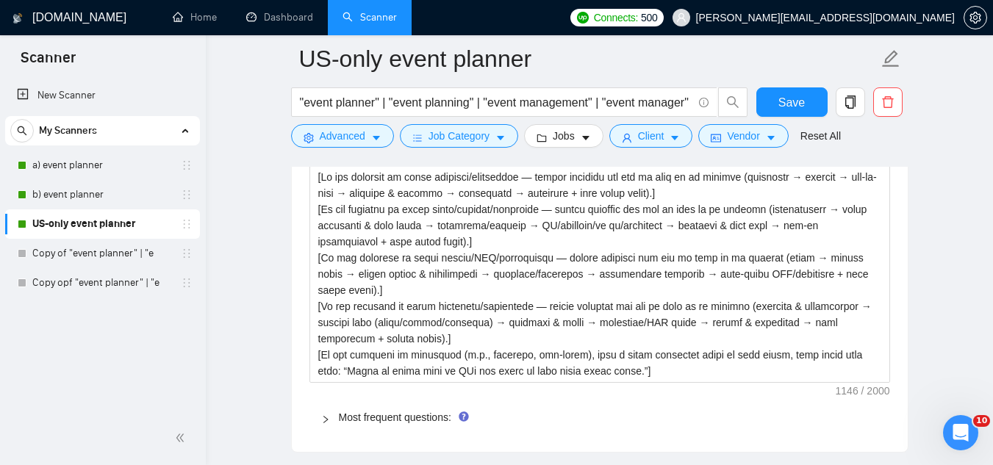
scroll to position [2204, 0]
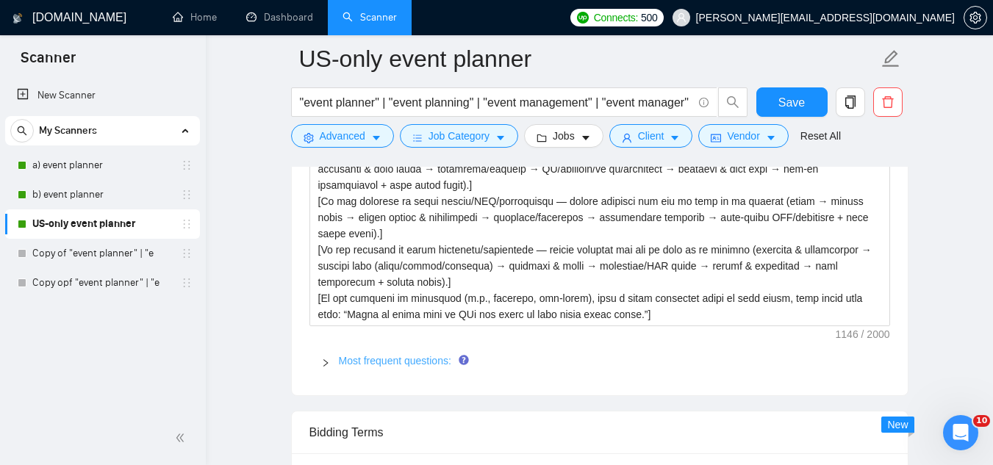
type textarea "Hi [client name], I just finished helping a [client type or niche] [plan | coor…"
click at [417, 359] on link "Most frequent questions:" at bounding box center [395, 361] width 112 height 12
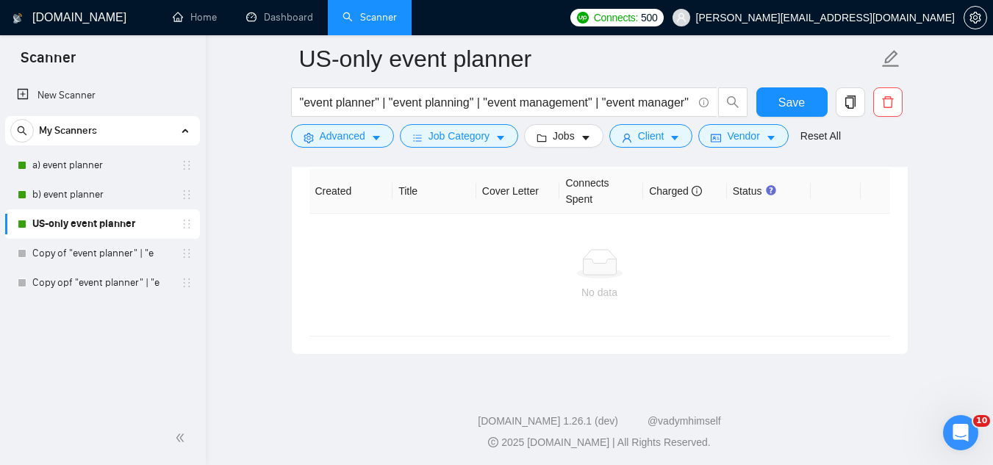
scroll to position [5621, 0]
click at [807, 108] on button "Save" at bounding box center [791, 101] width 71 height 29
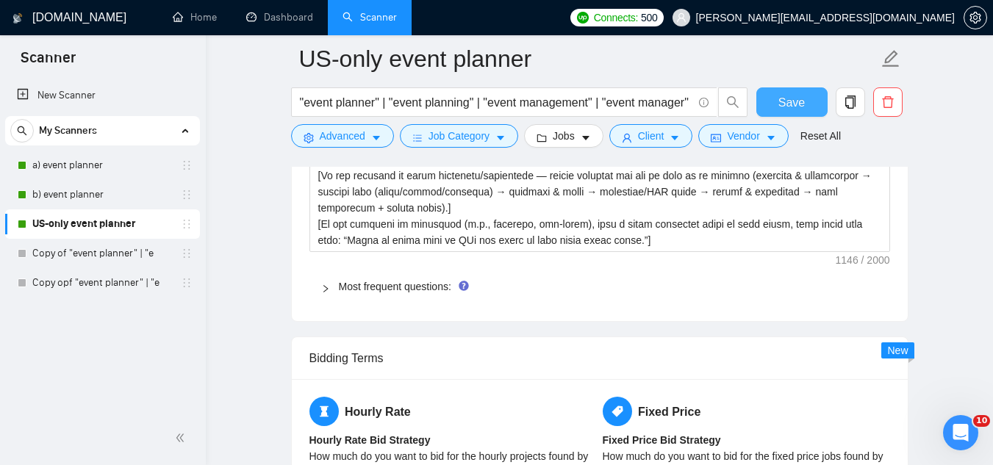
scroll to position [2278, 0]
click at [387, 294] on span "Most frequent questions:" at bounding box center [608, 287] width 539 height 16
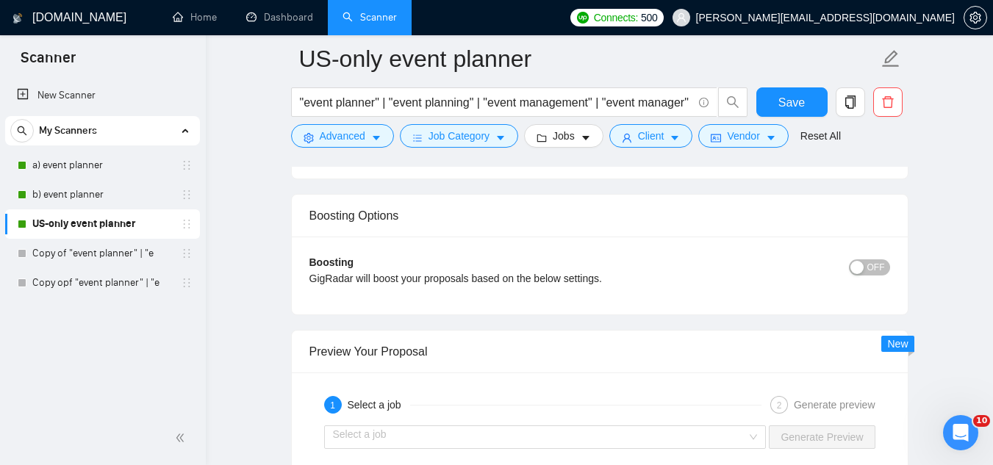
scroll to position [4702, 0]
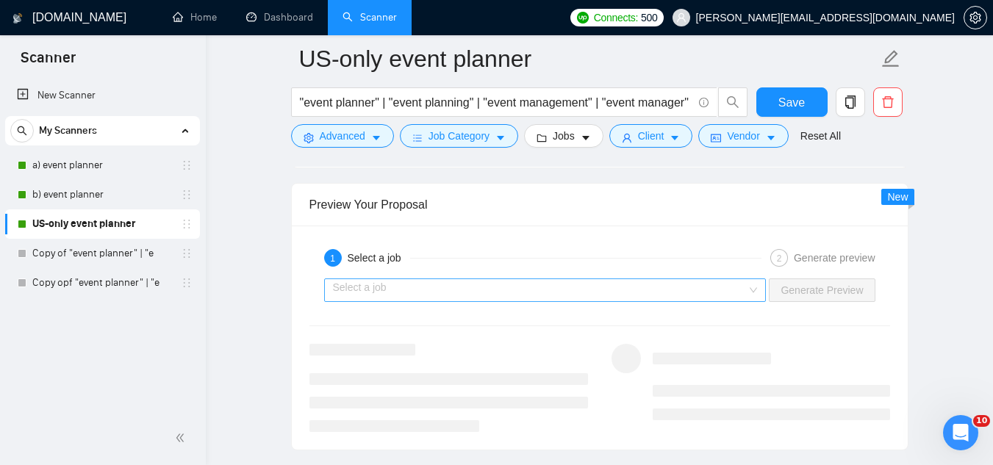
click at [443, 293] on input "search" at bounding box center [540, 290] width 414 height 22
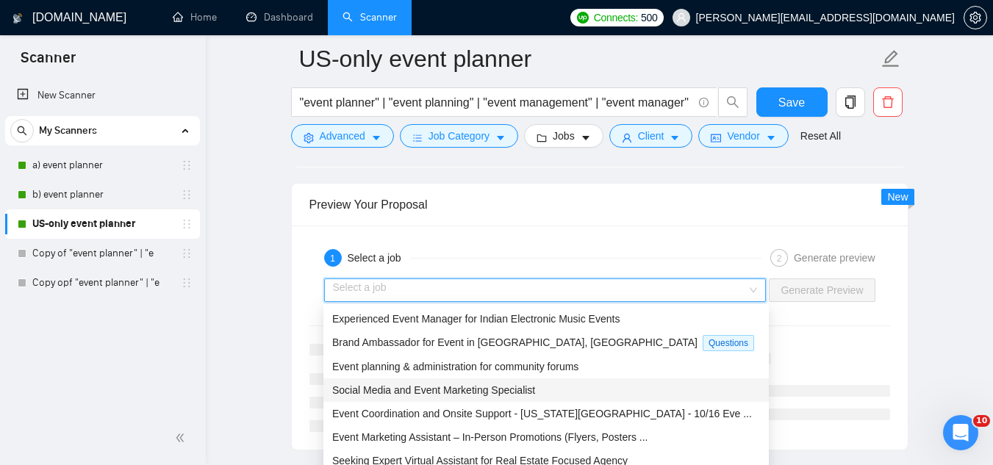
click at [467, 389] on span "Social Media and Event Marketing Specialist" at bounding box center [433, 390] width 203 height 12
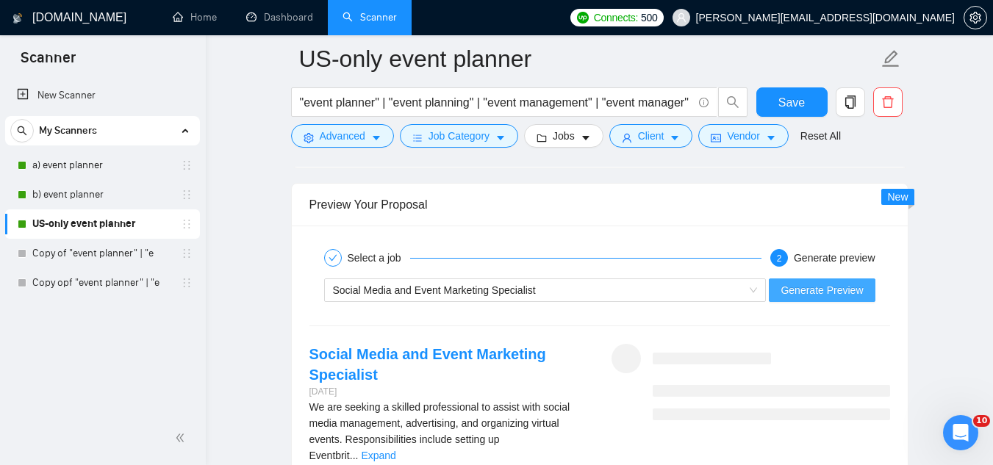
click at [786, 287] on span "Generate Preview" at bounding box center [821, 290] width 82 height 16
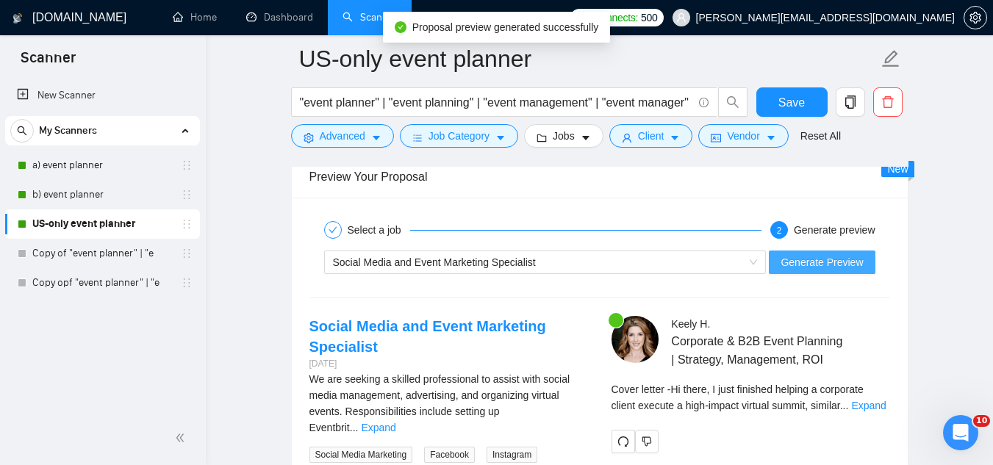
scroll to position [4776, 0]
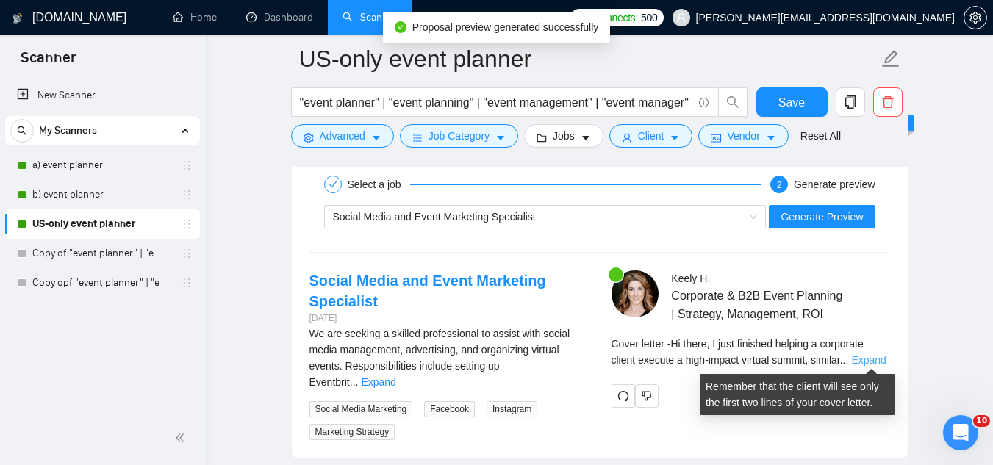
click at [860, 356] on link "Expand" at bounding box center [868, 360] width 35 height 12
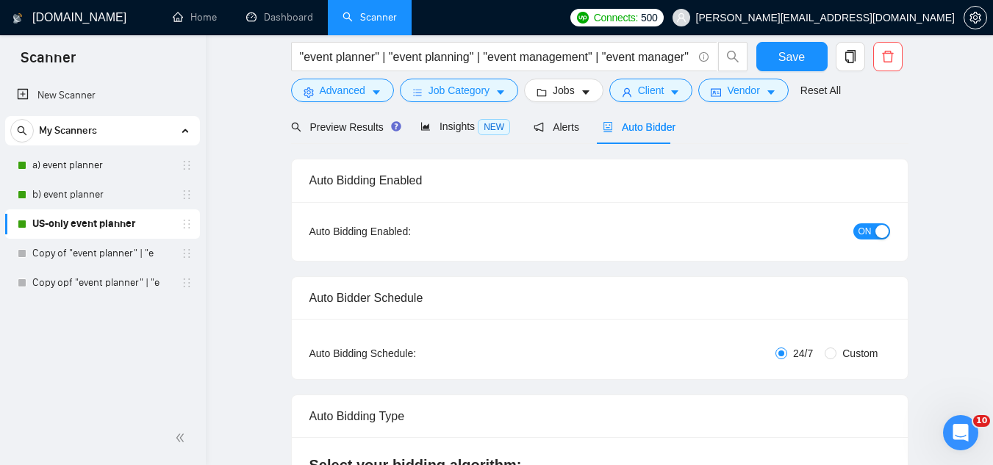
scroll to position [0, 0]
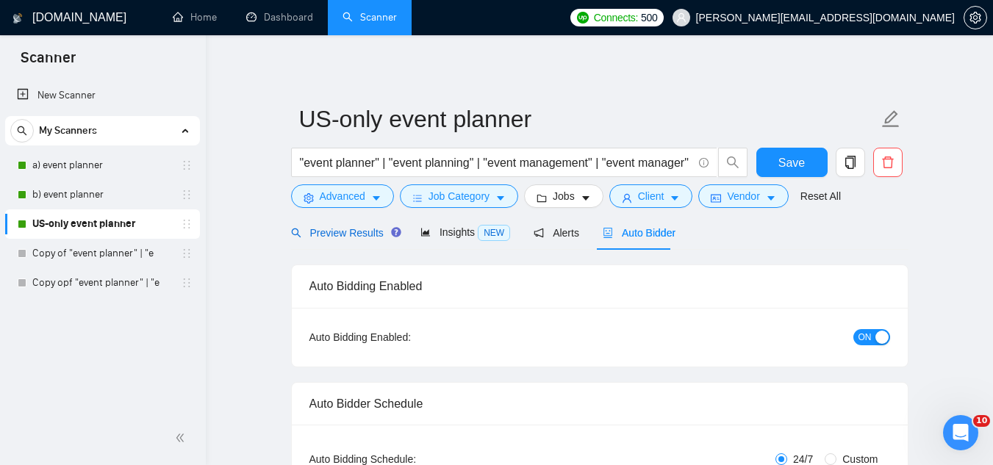
click at [328, 233] on span "Preview Results" at bounding box center [344, 233] width 106 height 12
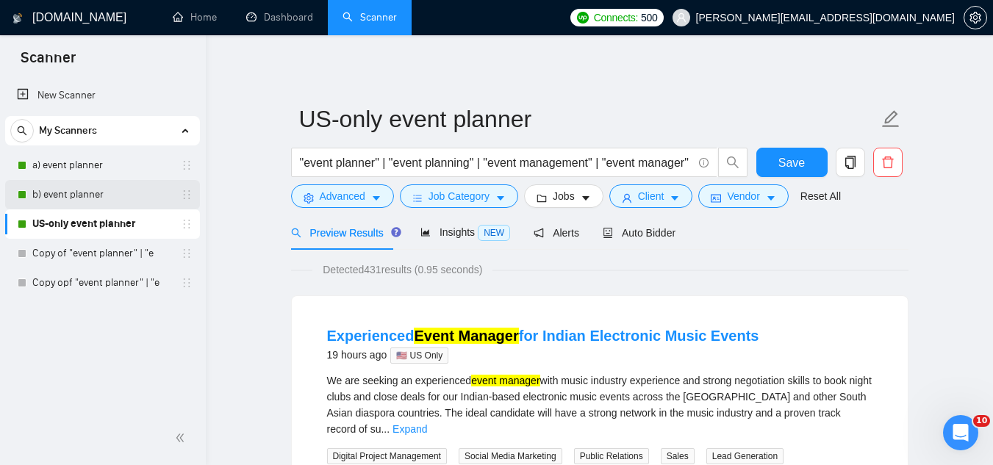
click at [102, 200] on link "b) event planner" at bounding box center [102, 194] width 140 height 29
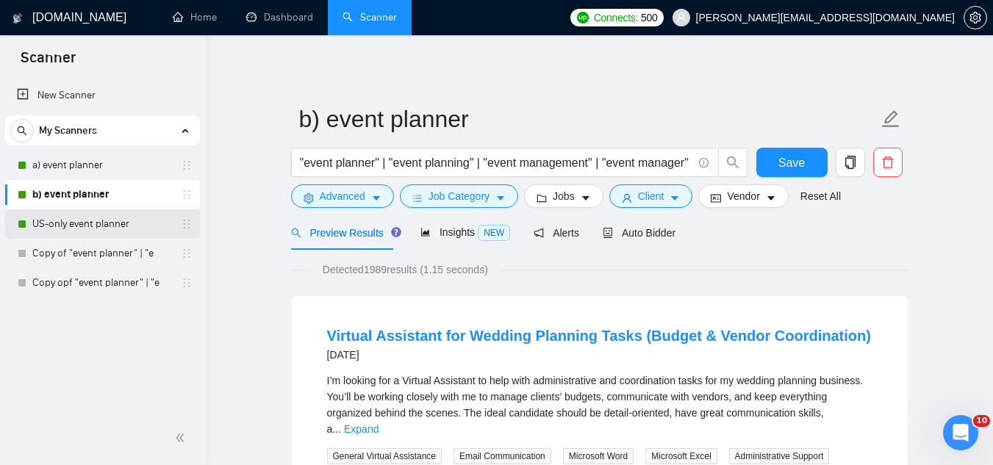
click at [138, 231] on link "US-only event planner" at bounding box center [102, 223] width 140 height 29
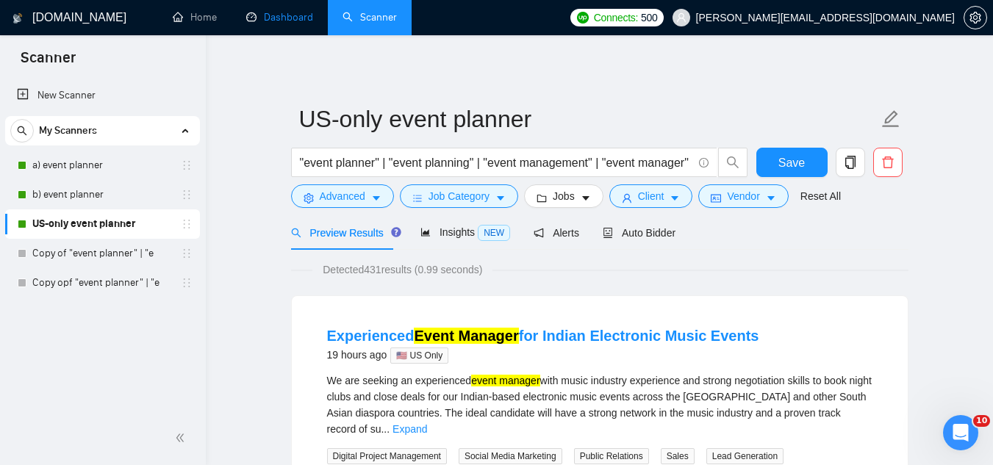
click at [287, 15] on link "Dashboard" at bounding box center [279, 17] width 67 height 12
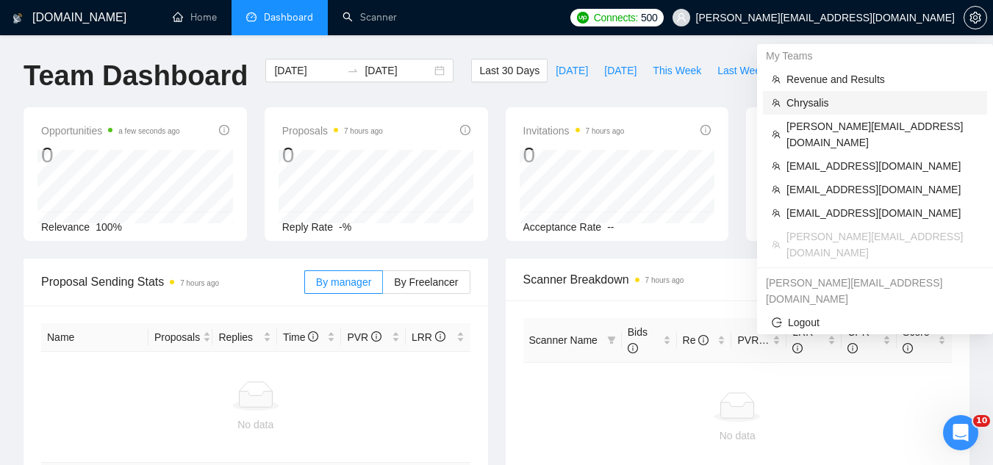
click at [787, 112] on li "Chrysalis" at bounding box center [875, 103] width 224 height 24
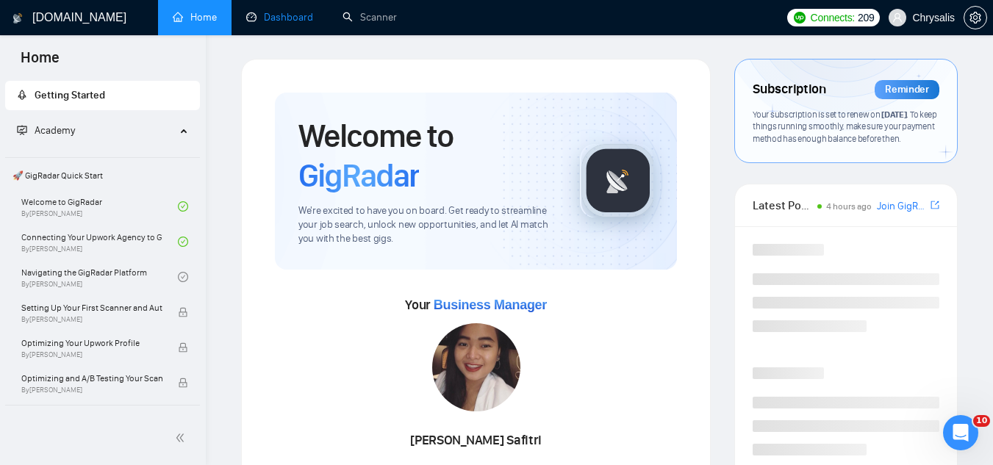
click at [284, 24] on link "Dashboard" at bounding box center [279, 17] width 67 height 12
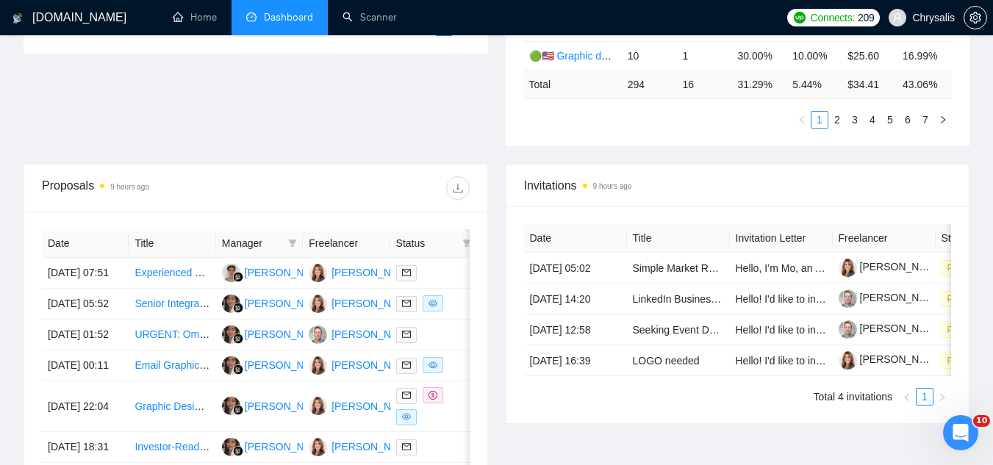
scroll to position [441, 0]
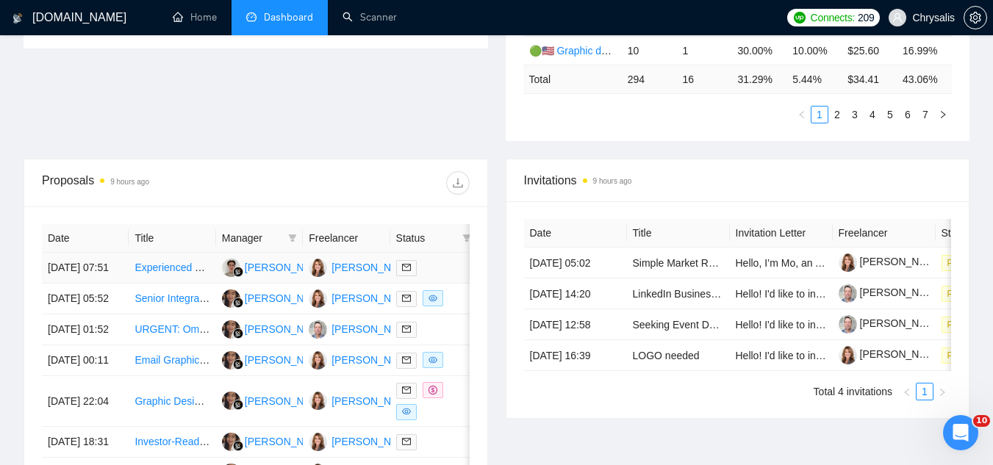
click at [179, 283] on td "Experienced Sewist Needed for Custom Fabric Toiletry Bags" at bounding box center [172, 268] width 87 height 31
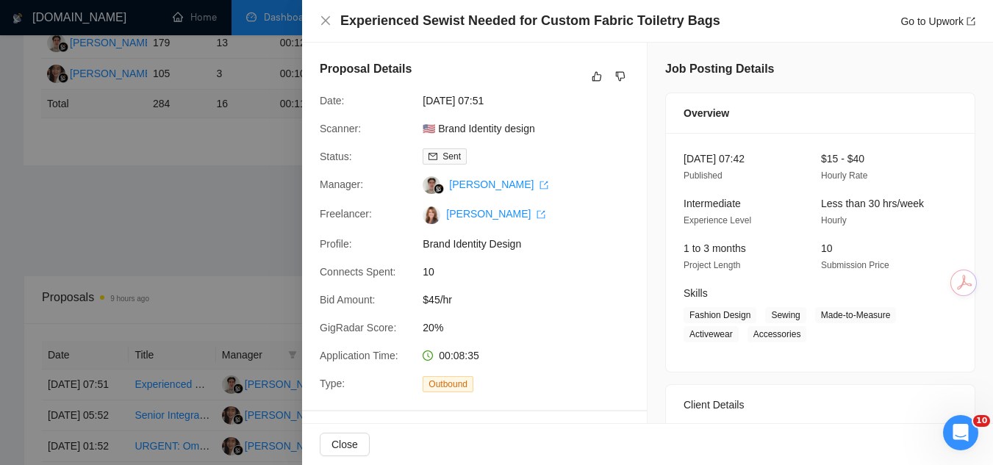
scroll to position [294, 0]
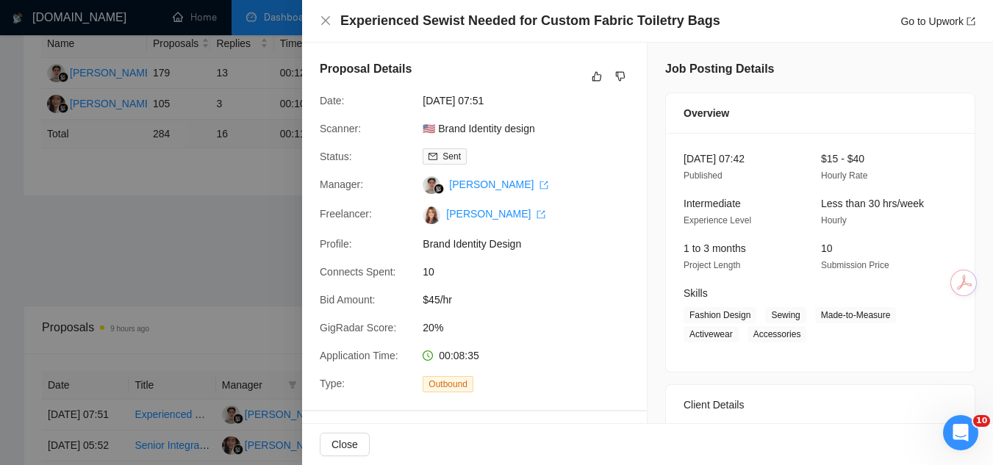
click at [426, 22] on h4 "Experienced Sewist Needed for Custom Fabric Toiletry Bags" at bounding box center [530, 21] width 380 height 18
click at [427, 22] on h4 "Experienced Sewist Needed for Custom Fabric Toiletry Bags" at bounding box center [530, 21] width 380 height 18
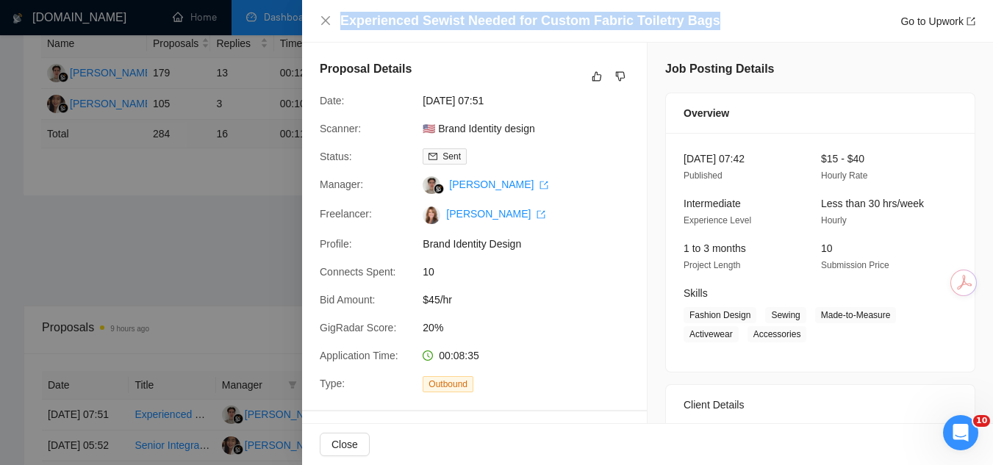
click at [428, 21] on h4 "Experienced Sewist Needed for Custom Fabric Toiletry Bags" at bounding box center [530, 21] width 380 height 18
copy h4 "Experienced Sewist Needed for Custom Fabric Toiletry Bags"
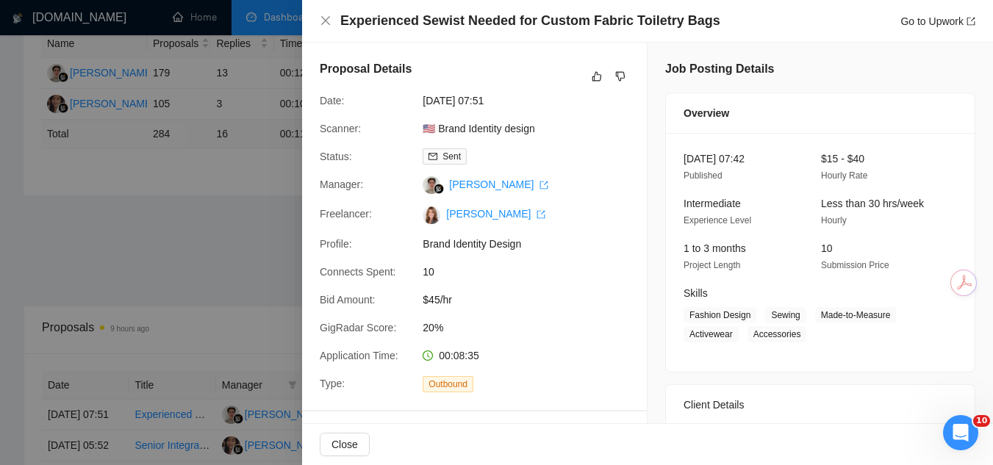
drag, startPoint x: 453, startPoint y: 38, endPoint x: 447, endPoint y: 43, distance: 8.4
click at [453, 38] on div "Experienced Sewist Needed for Custom Fabric Toiletry Bags Go to Upwork" at bounding box center [647, 21] width 691 height 43
drag, startPoint x: 414, startPoint y: 28, endPoint x: 456, endPoint y: 29, distance: 41.2
click at [456, 29] on h4 "Experienced Sewist Needed for Custom Fabric Toiletry Bags" at bounding box center [530, 21] width 380 height 18
copy h4 "Sewist"
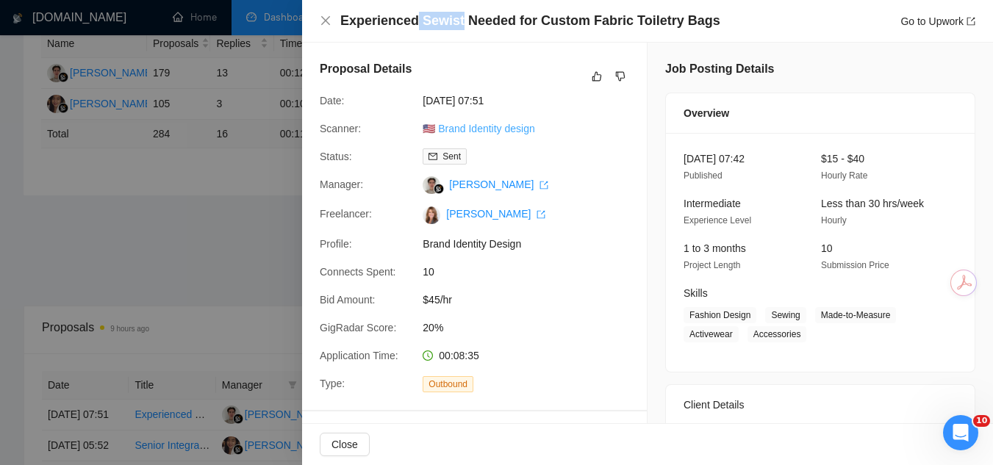
click at [466, 133] on link "🇺🇸 Brand Identity design" at bounding box center [478, 129] width 112 height 12
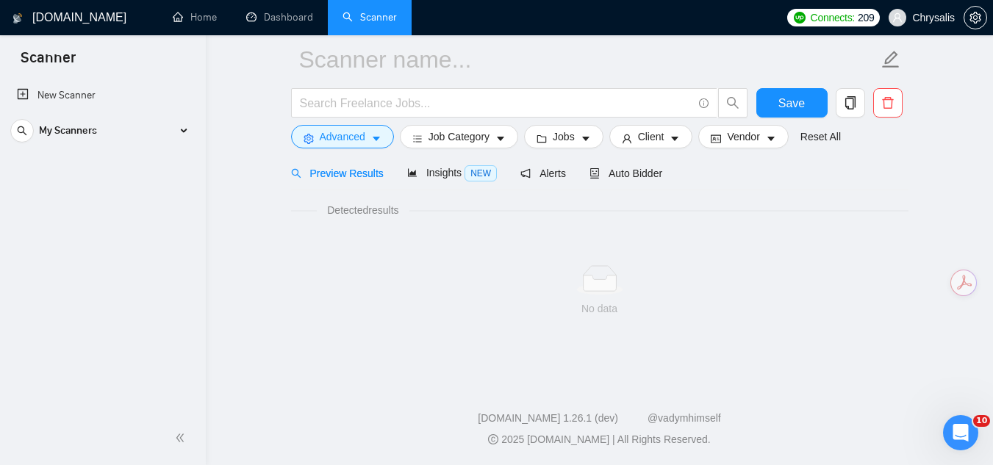
scroll to position [59, 0]
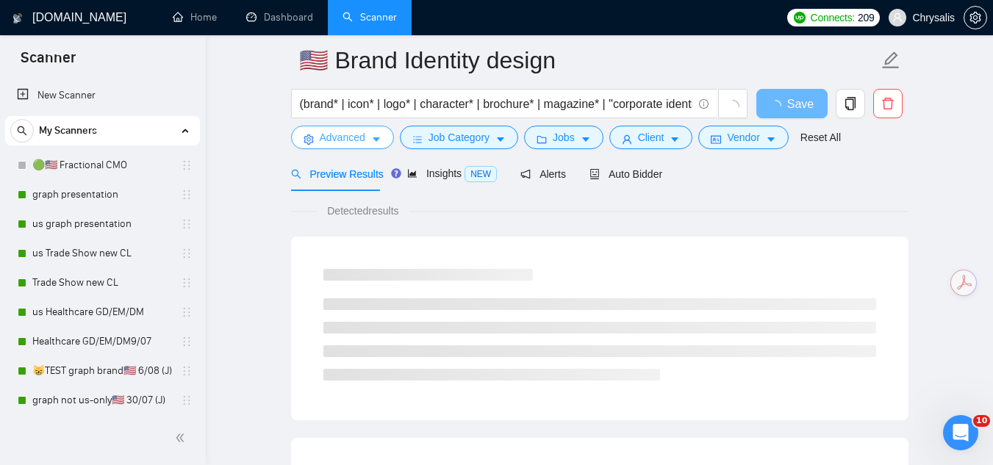
click at [320, 147] on button "Advanced" at bounding box center [342, 138] width 103 height 24
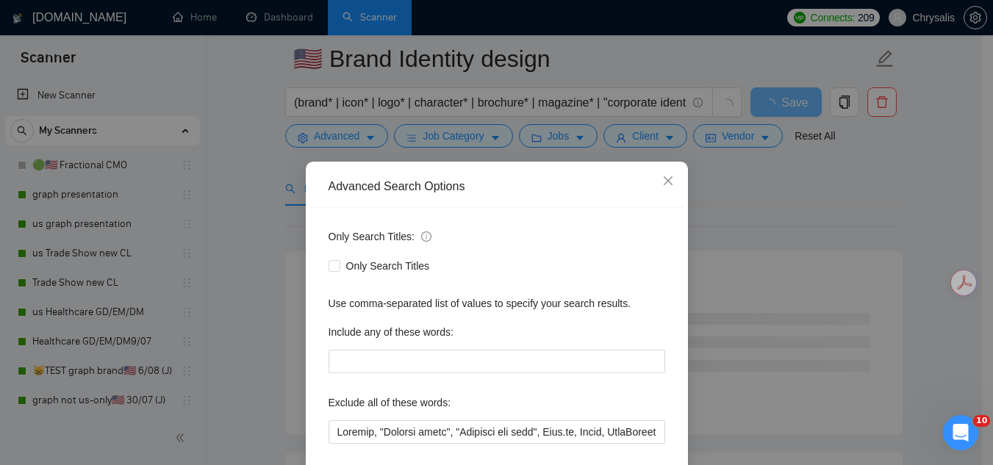
scroll to position [73, 0]
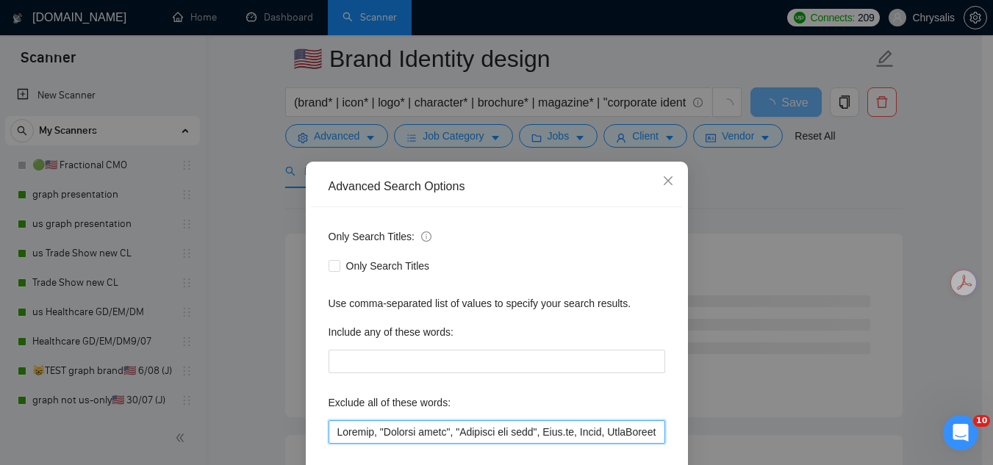
click at [332, 435] on input "text" at bounding box center [496, 432] width 337 height 24
paste input "Sewist"
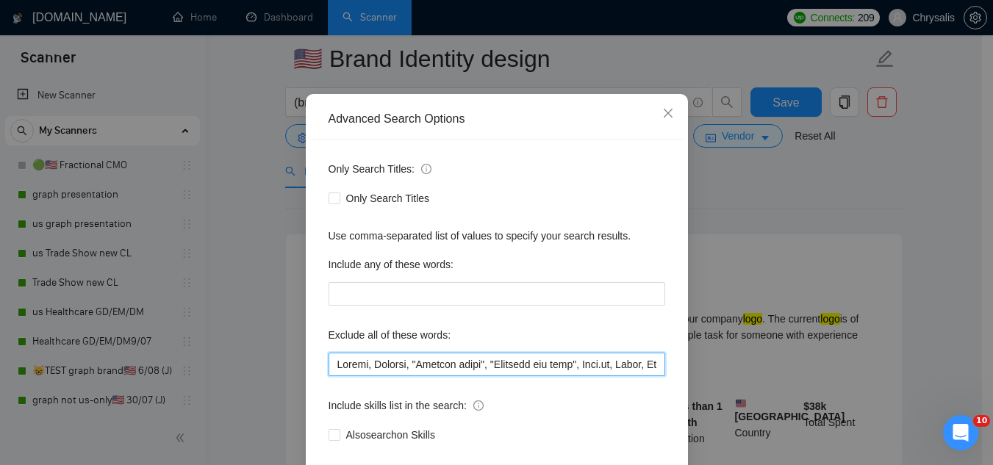
scroll to position [146, 0]
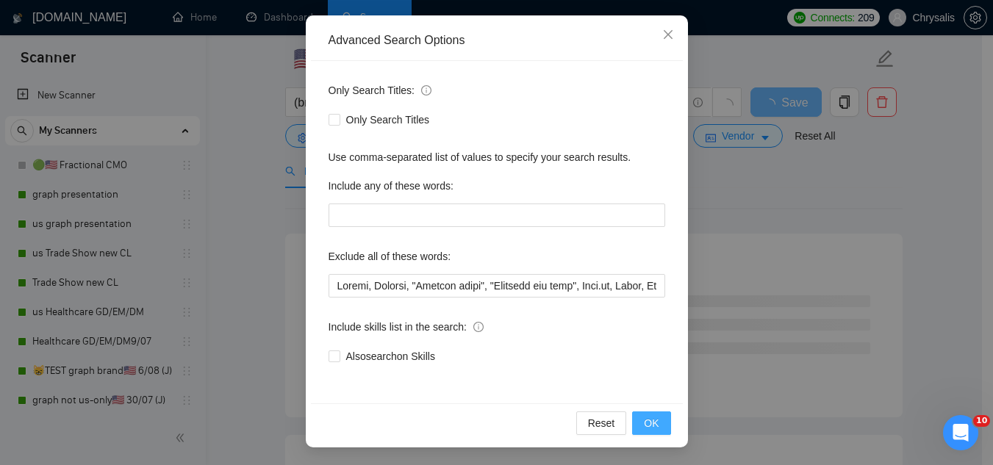
click at [644, 430] on span "OK" at bounding box center [651, 423] width 15 height 16
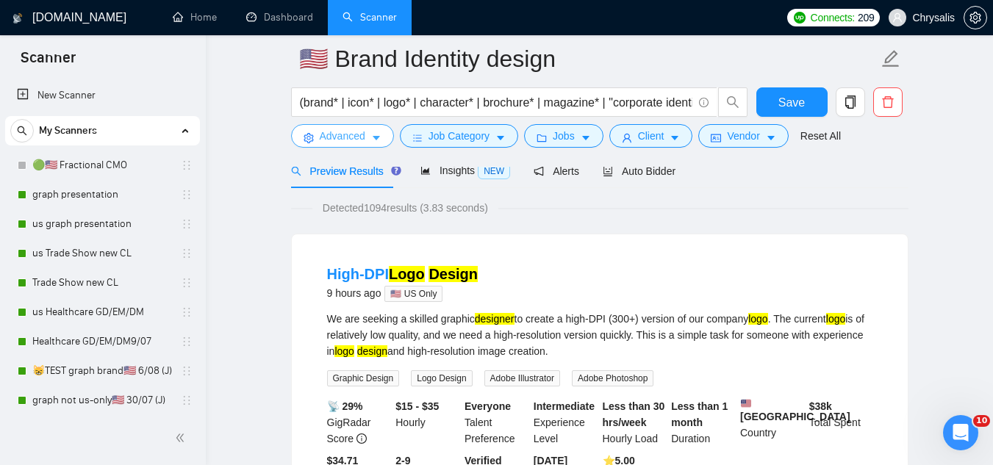
click at [336, 140] on span "Advanced" at bounding box center [343, 136] width 46 height 16
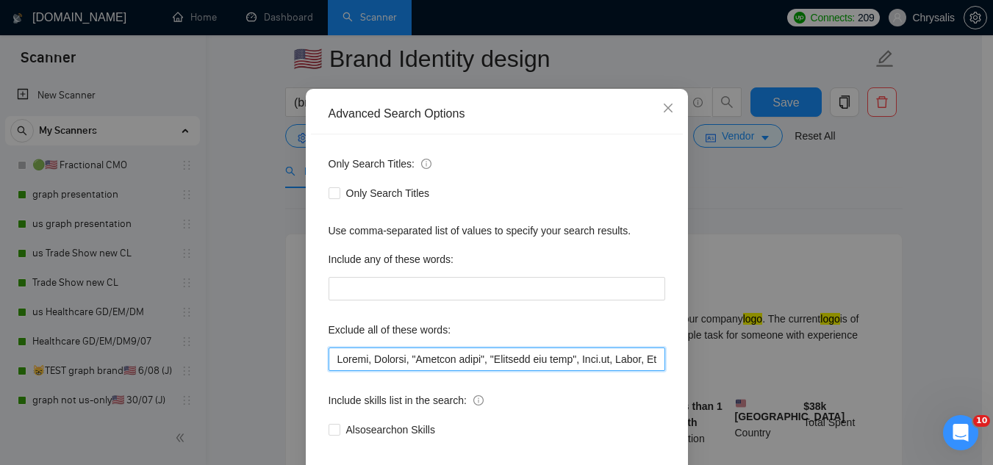
click at [336, 371] on input "text" at bounding box center [496, 360] width 337 height 24
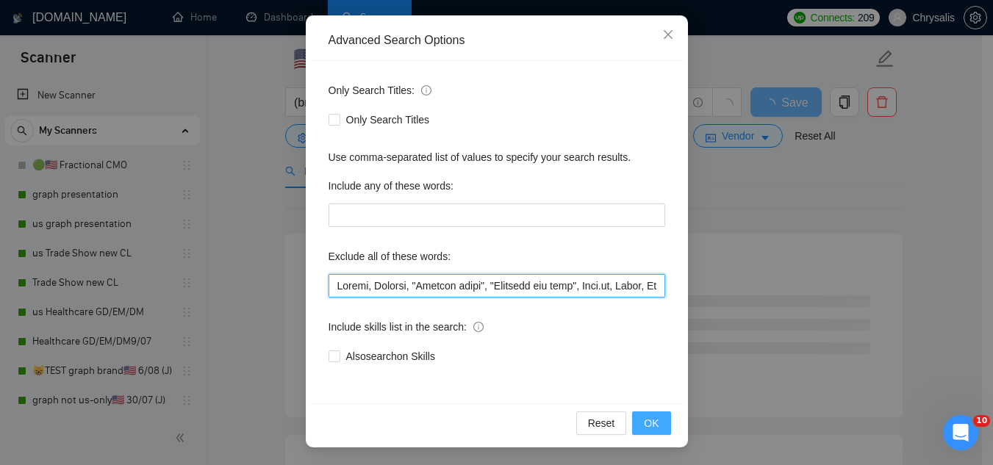
type input "Sewist, Jotform, "Compile leads", "Untitled job post", Next.js, Azure, TypeScri…"
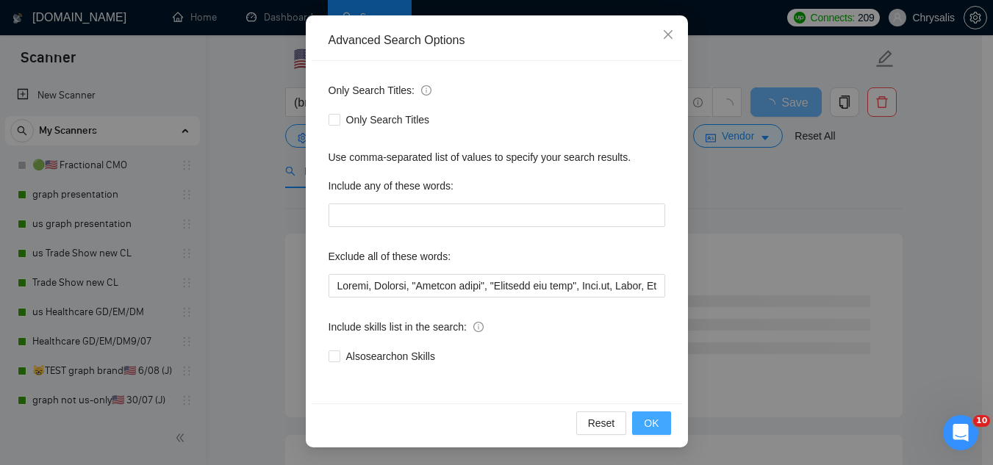
click at [633, 427] on button "OK" at bounding box center [651, 423] width 38 height 24
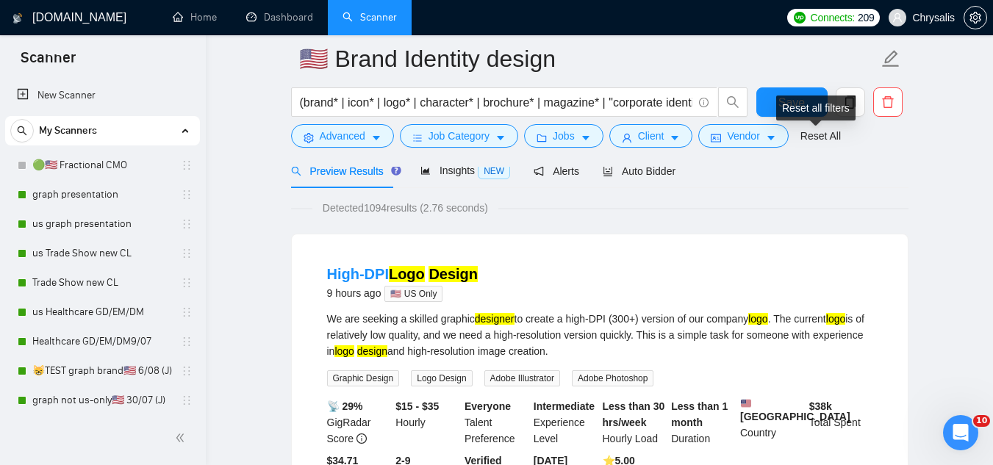
click at [798, 97] on div "Reset all filters" at bounding box center [815, 108] width 79 height 25
click at [783, 102] on div "Reset all filters" at bounding box center [815, 108] width 79 height 25
drag, startPoint x: 773, startPoint y: 107, endPoint x: 805, endPoint y: 132, distance: 39.8
click at [774, 107] on button "Save" at bounding box center [791, 101] width 71 height 29
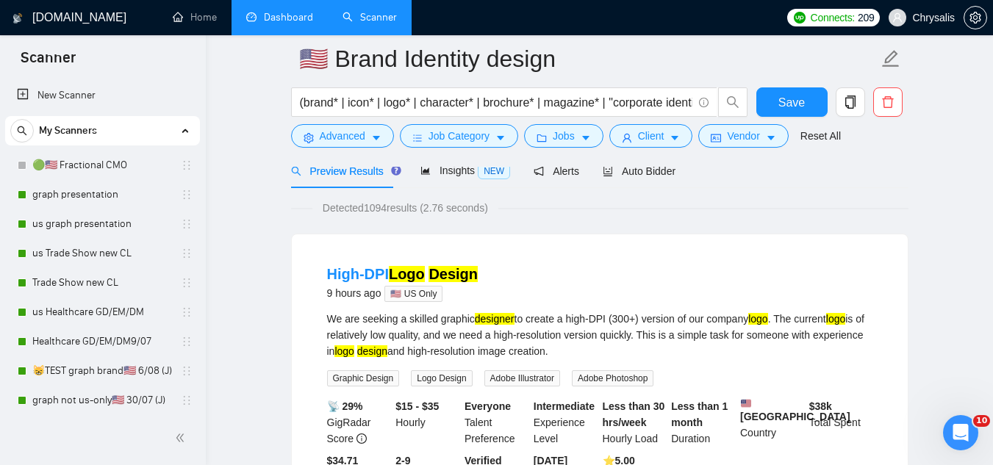
click at [300, 12] on link "Dashboard" at bounding box center [279, 17] width 67 height 12
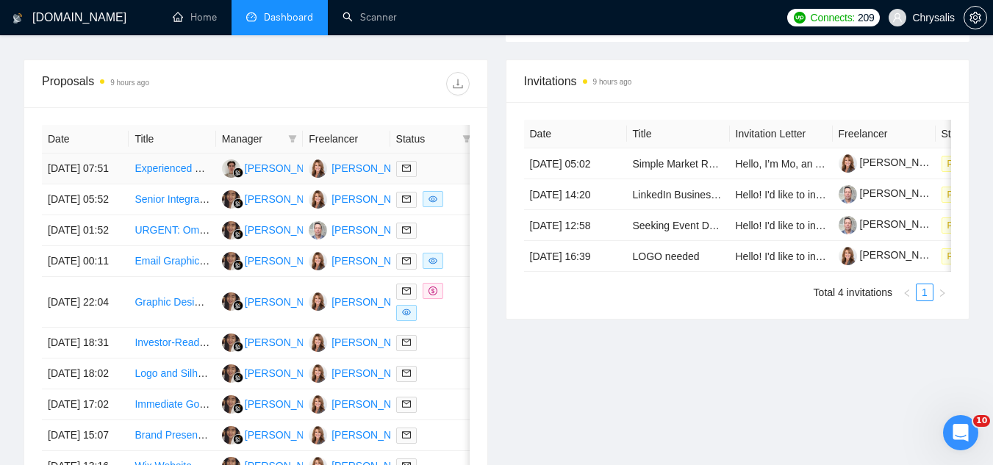
scroll to position [588, 0]
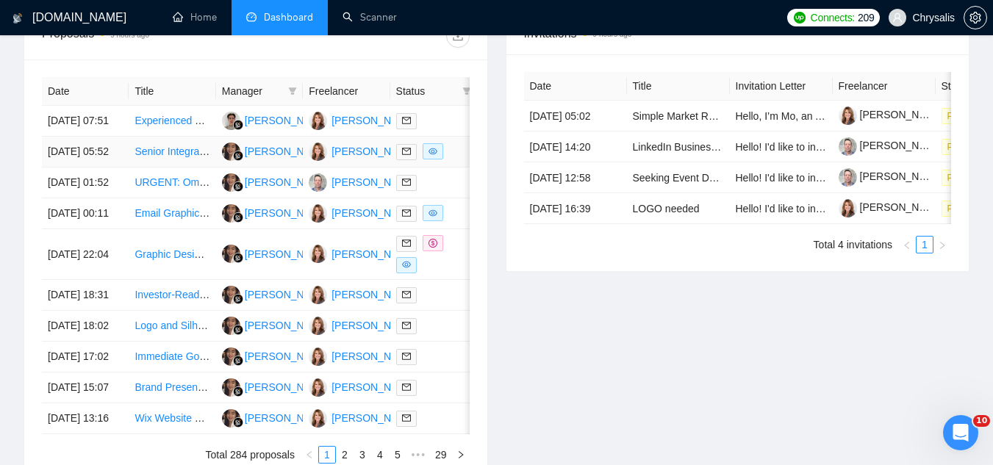
click at [171, 168] on td "Senior Integrated Designer" at bounding box center [172, 152] width 87 height 31
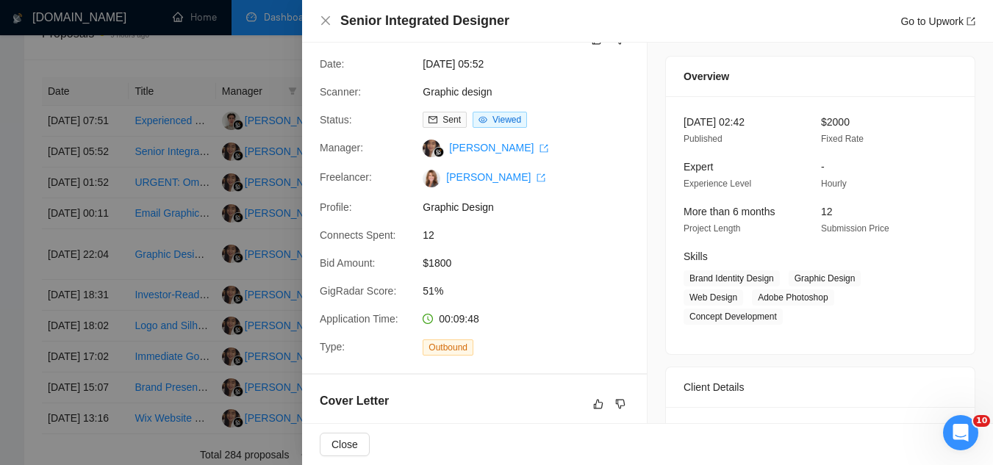
scroll to position [22, 0]
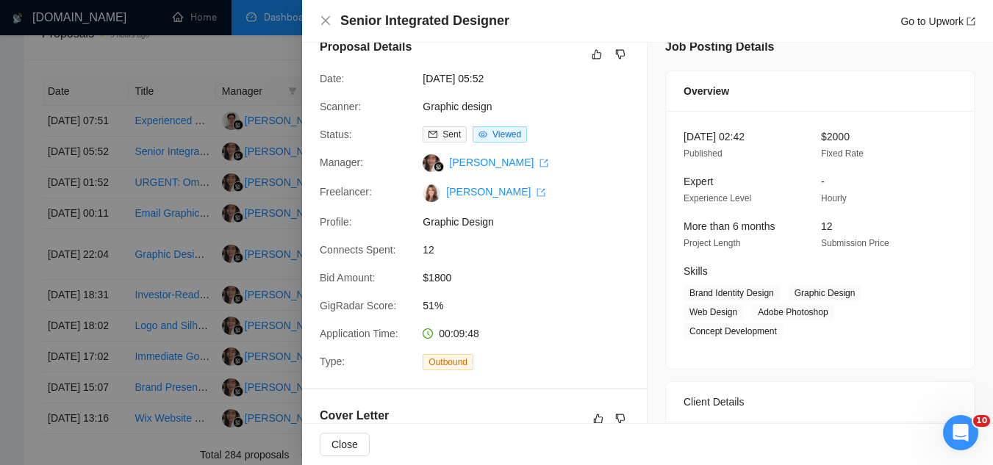
click at [137, 173] on div at bounding box center [496, 232] width 993 height 465
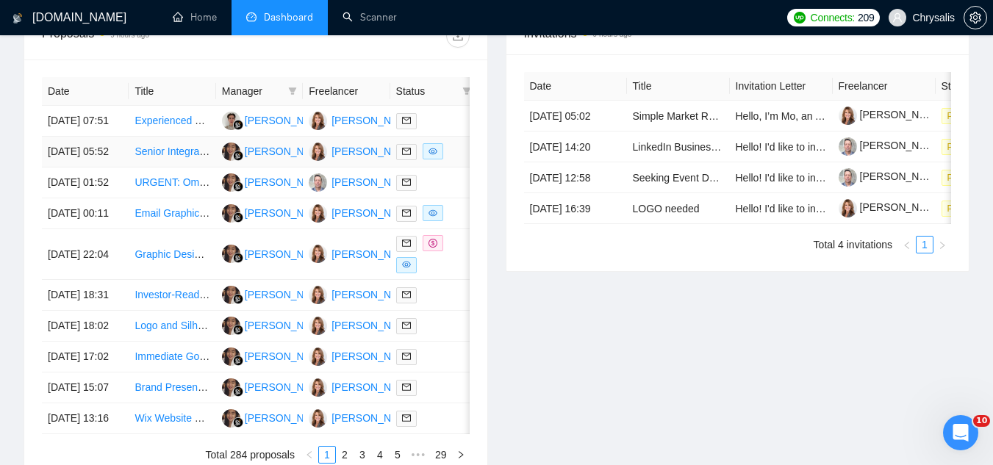
click at [144, 157] on link "Senior Integrated Designer" at bounding box center [195, 151] width 123 height 12
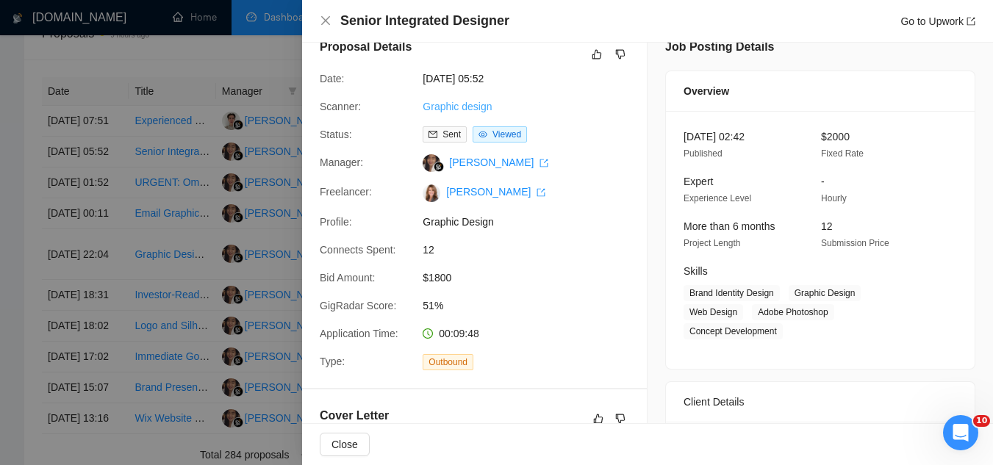
click at [431, 105] on link "Graphic design" at bounding box center [456, 107] width 69 height 12
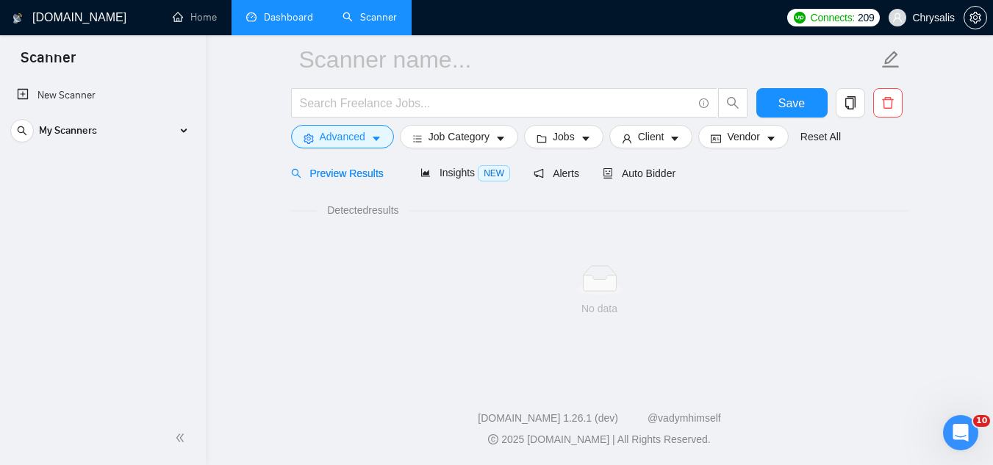
scroll to position [59, 0]
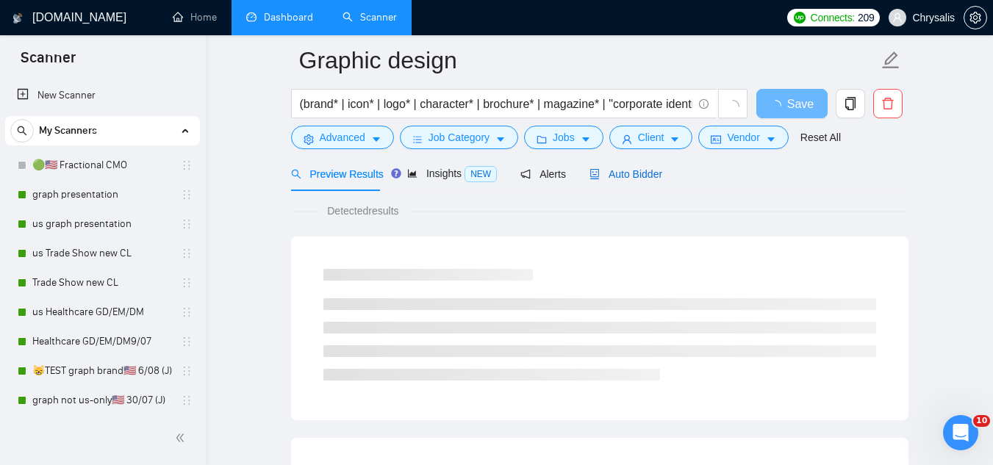
click at [645, 170] on span "Auto Bidder" at bounding box center [625, 174] width 73 height 12
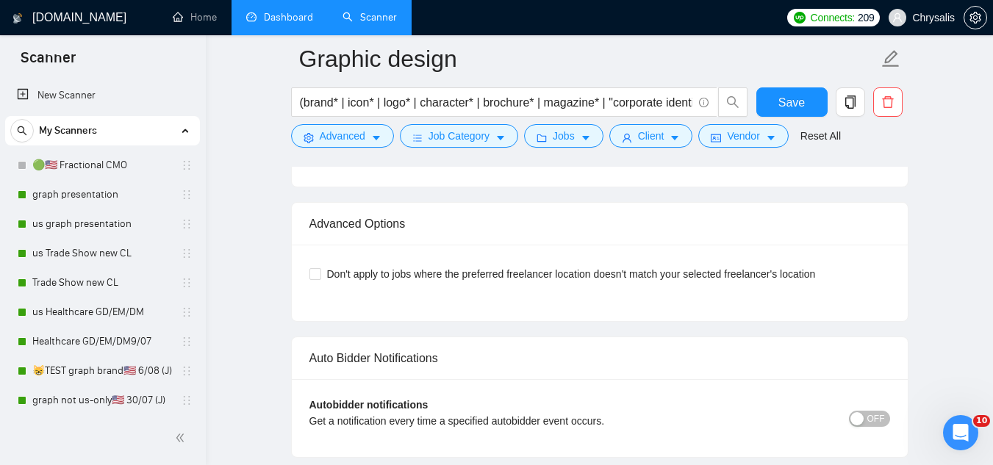
scroll to position [3733, 0]
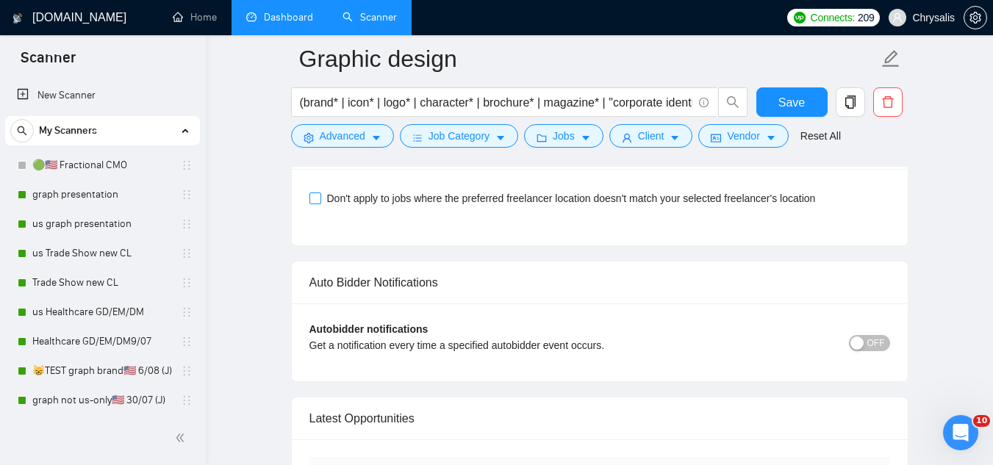
click at [319, 196] on input "Don't apply to jobs where the preferred freelancer location doesn't match your …" at bounding box center [314, 198] width 10 height 10
checkbox input "true"
click at [797, 99] on span "Save" at bounding box center [791, 102] width 26 height 18
click at [306, 11] on link "Dashboard" at bounding box center [279, 17] width 67 height 12
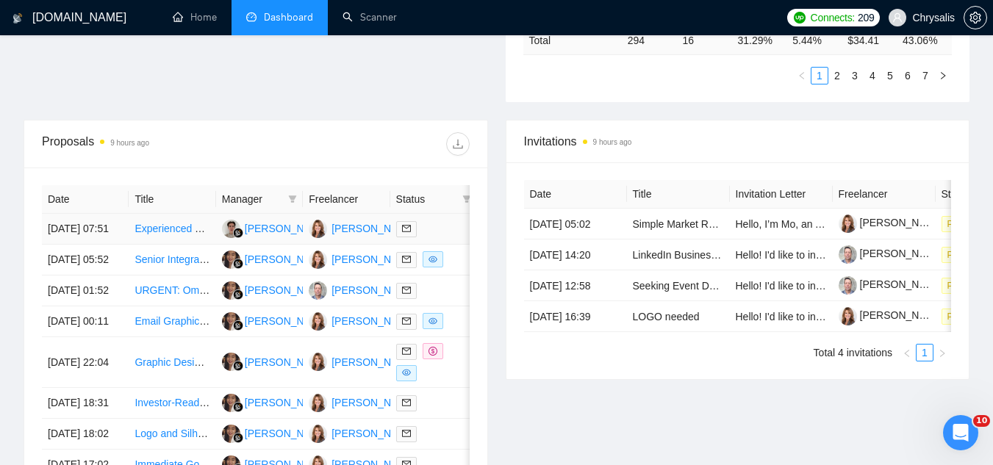
scroll to position [516, 0]
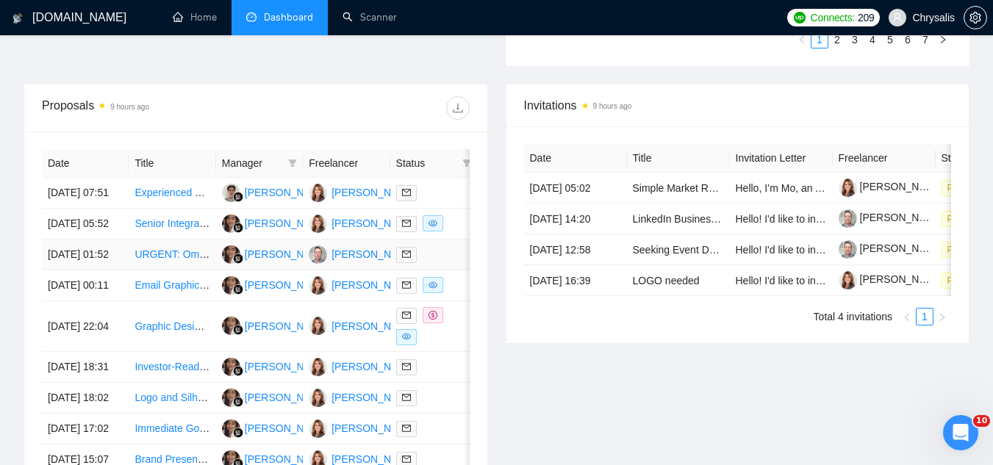
click at [161, 270] on td "URGENT: Omnisend Expert (WooCommerce Integration & Automation Setup in 1–2 Days)" at bounding box center [172, 255] width 87 height 31
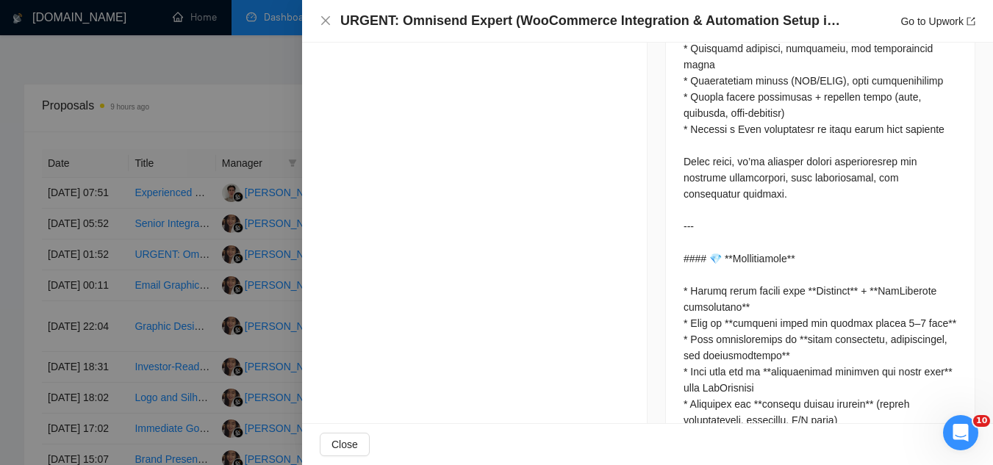
scroll to position [955, 0]
click at [247, 104] on div at bounding box center [496, 232] width 993 height 465
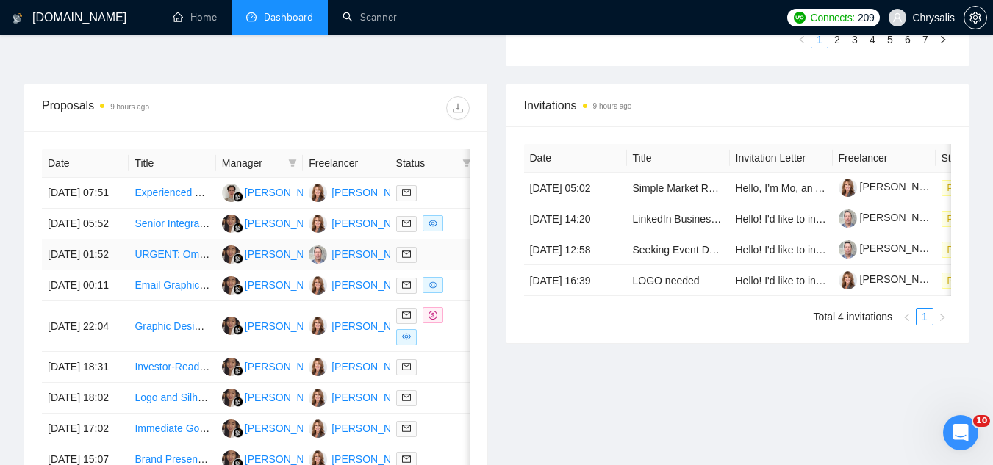
click at [163, 270] on td "URGENT: Omnisend Expert (WooCommerce Integration & Automation Setup in 1–2 Days)" at bounding box center [172, 255] width 87 height 31
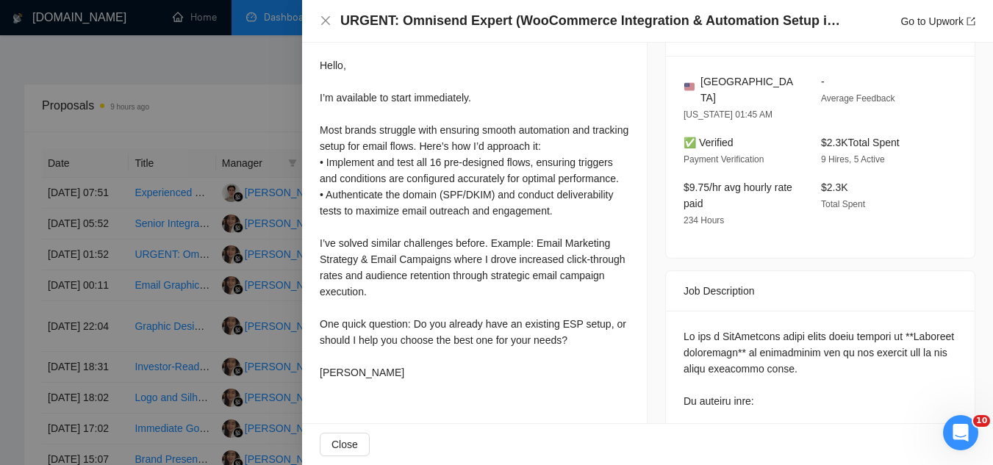
scroll to position [441, 0]
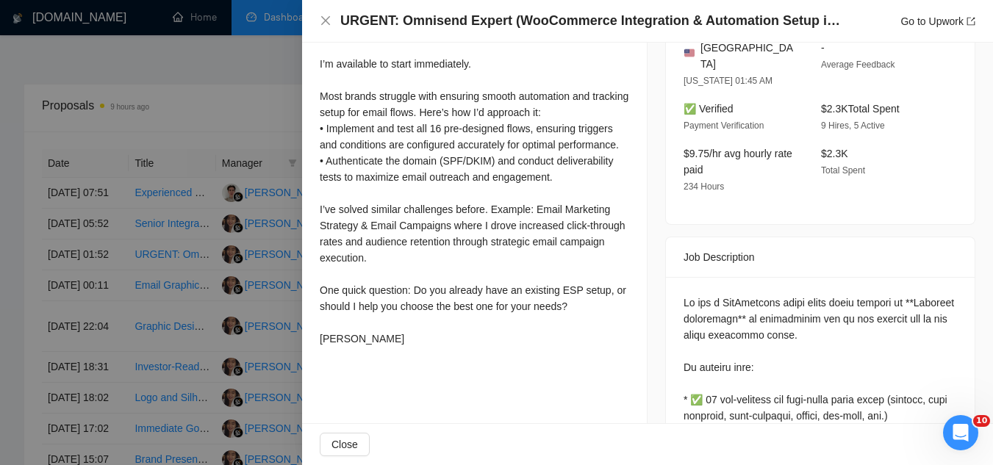
click at [215, 79] on div at bounding box center [496, 232] width 993 height 465
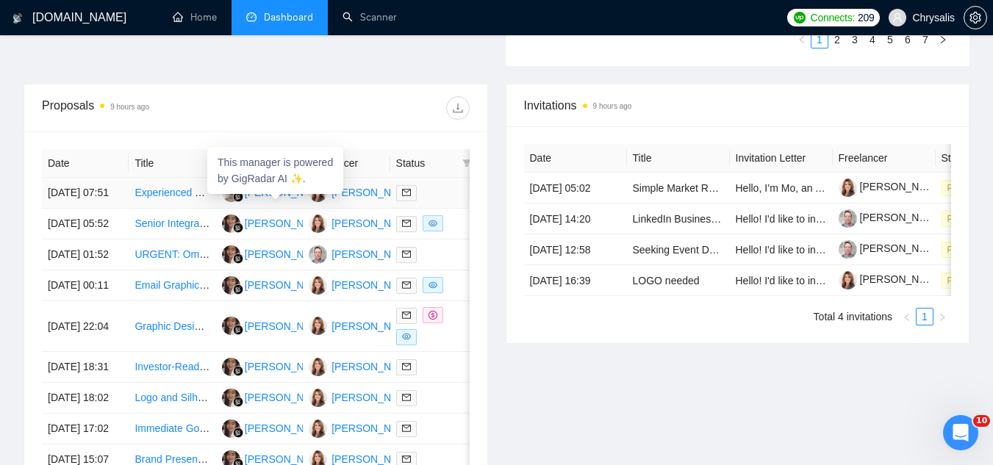
scroll to position [589, 0]
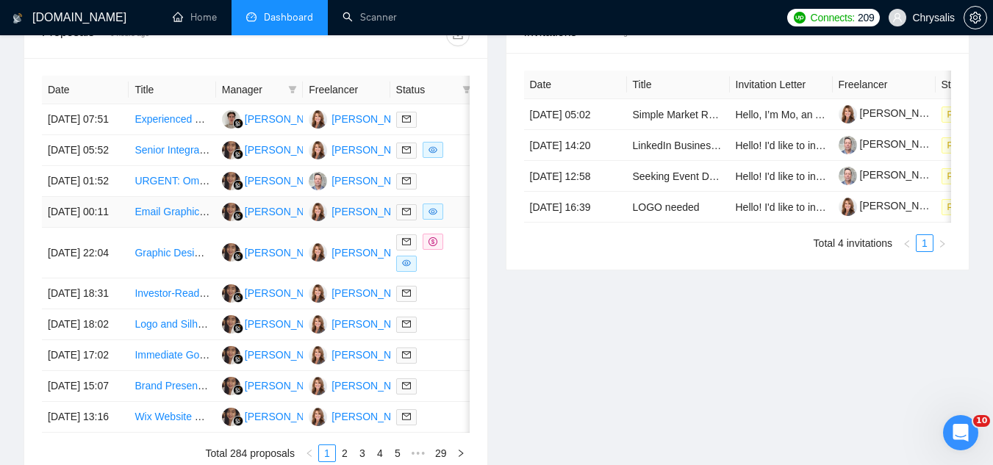
click at [163, 228] on td "Email Graphics Design and Campaign Setup" at bounding box center [172, 212] width 87 height 31
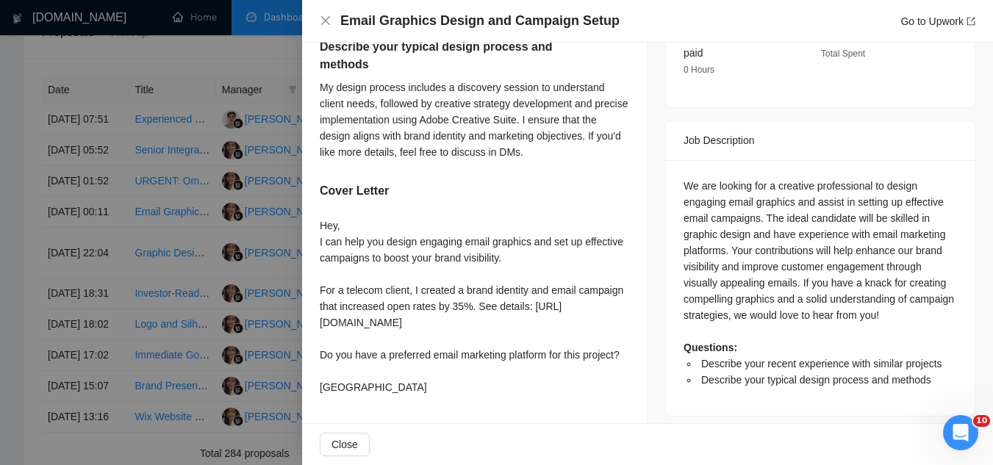
scroll to position [550, 0]
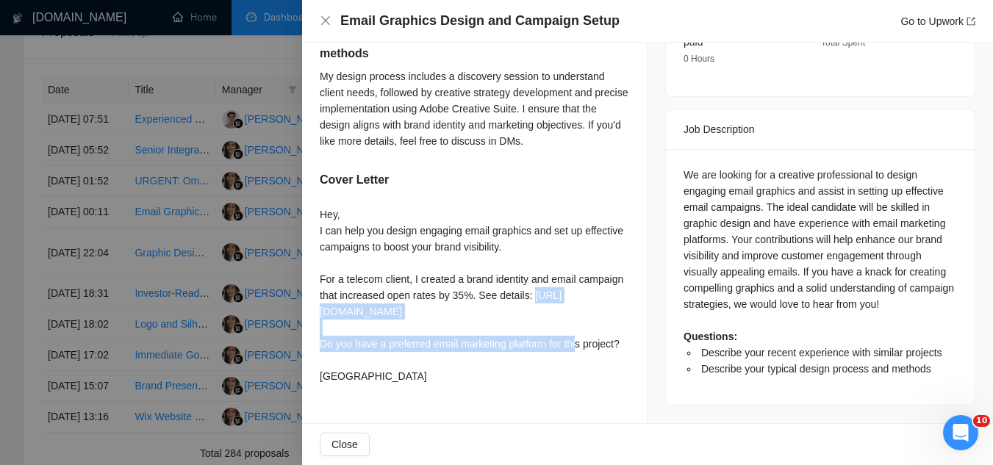
drag, startPoint x: 455, startPoint y: 331, endPoint x: 309, endPoint y: 308, distance: 147.4
click at [309, 308] on div "Describe your recent experience with similar projects I have worked on numerous…" at bounding box center [474, 142] width 345 height 530
copy div "[URL][DOMAIN_NAME]"
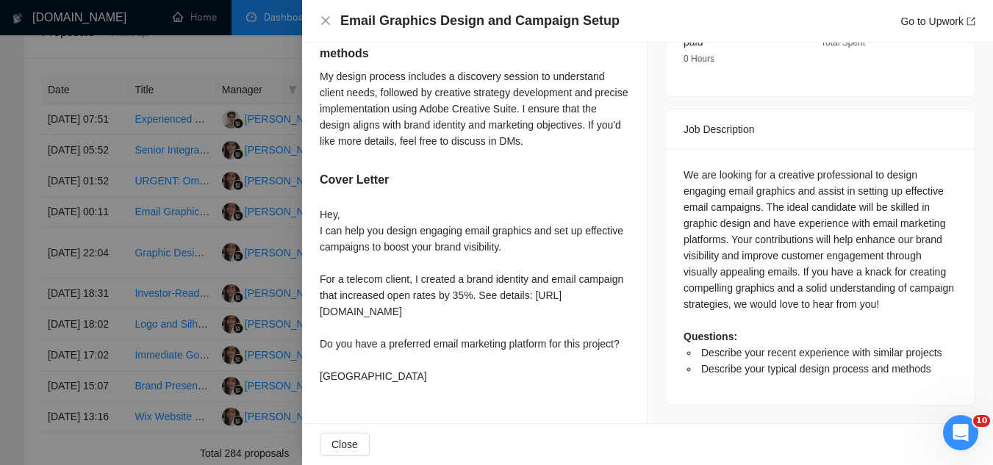
click at [223, 60] on div at bounding box center [496, 232] width 993 height 465
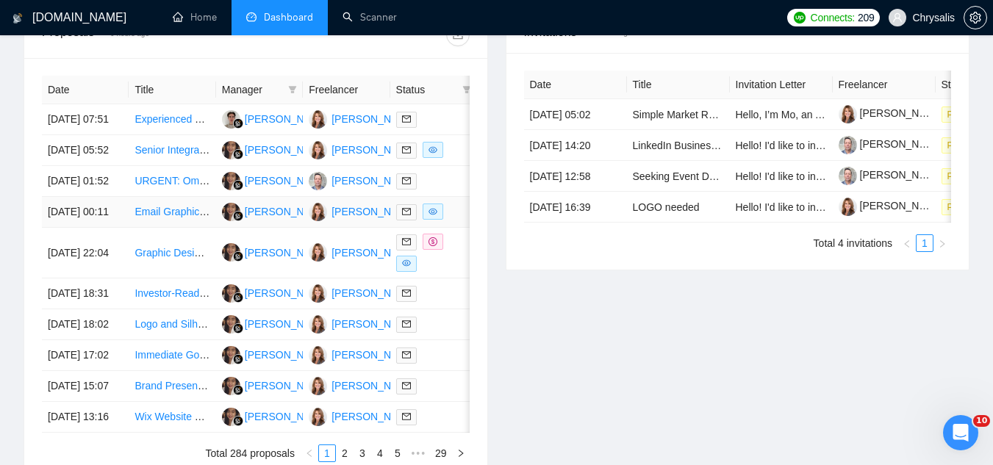
click at [170, 228] on td "Email Graphics Design and Campaign Setup" at bounding box center [172, 212] width 87 height 31
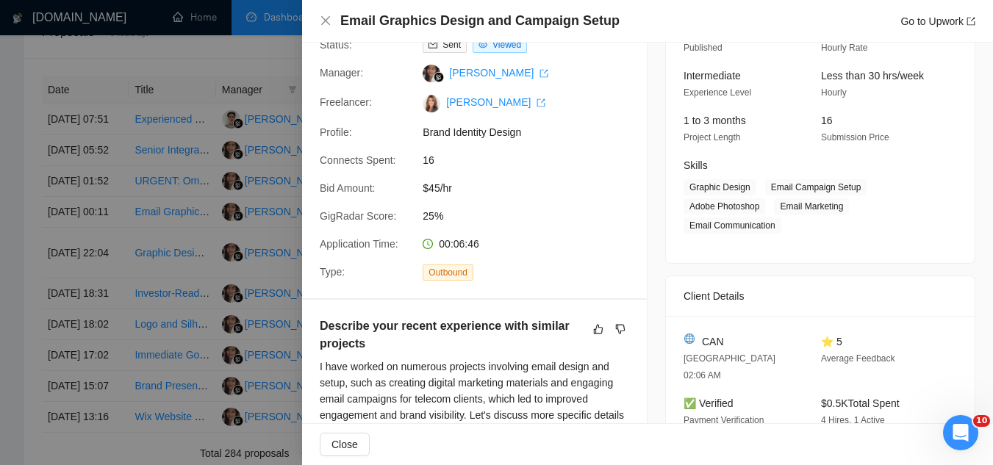
scroll to position [0, 0]
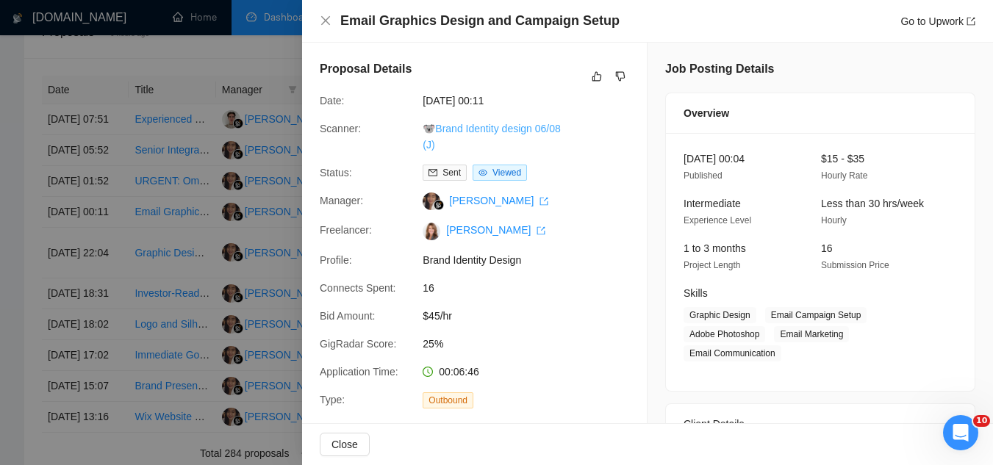
click at [493, 129] on link "🐨Brand Identity design 06/08 (J)" at bounding box center [490, 137] width 137 height 28
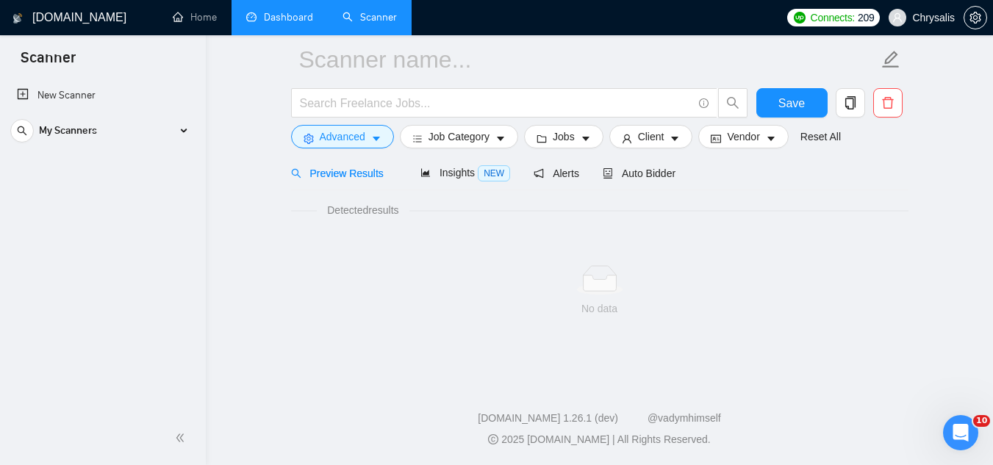
scroll to position [59, 0]
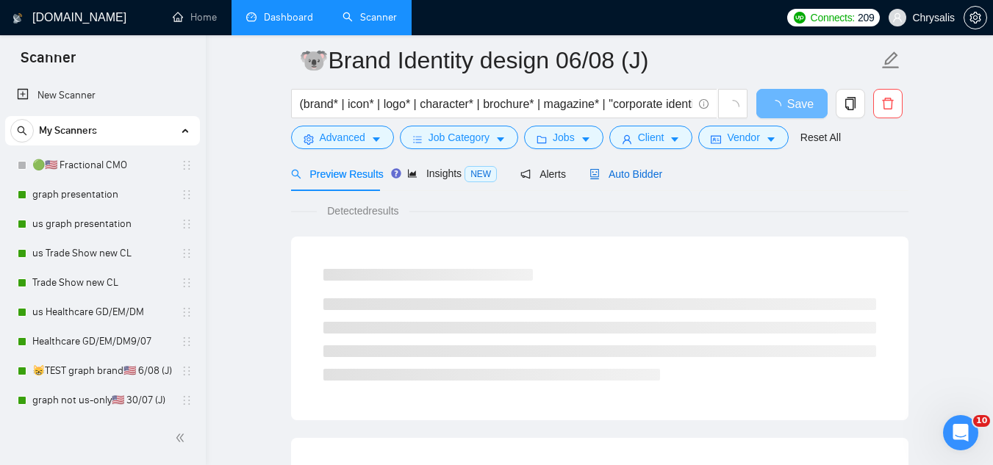
click at [621, 168] on span "Auto Bidder" at bounding box center [625, 174] width 73 height 12
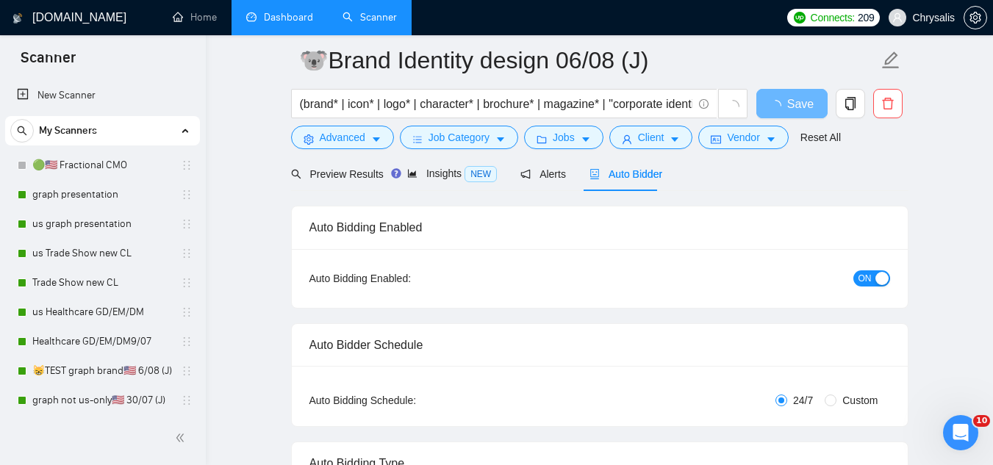
radio input "false"
radio input "true"
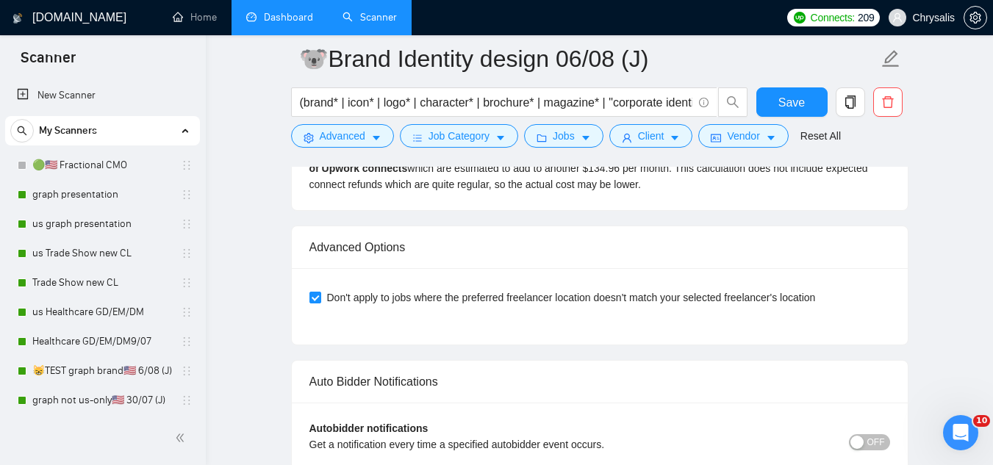
scroll to position [3659, 0]
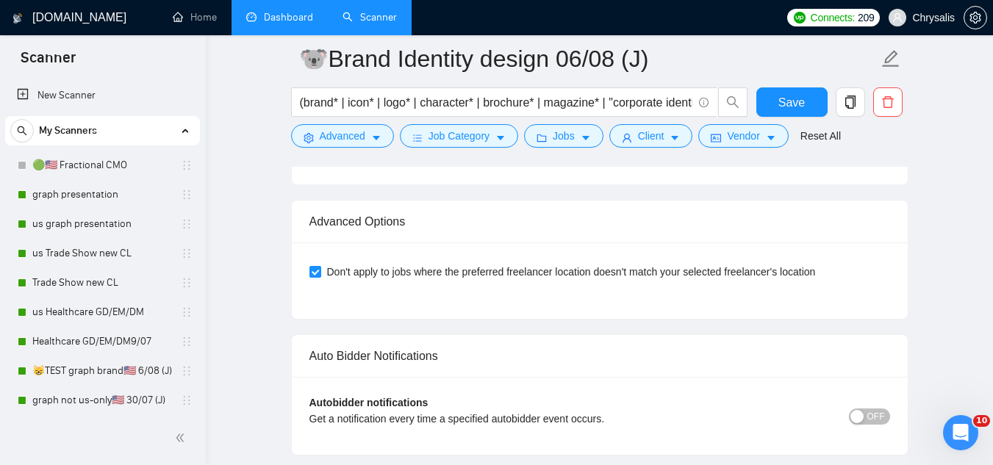
click at [288, 11] on link "Dashboard" at bounding box center [279, 17] width 67 height 12
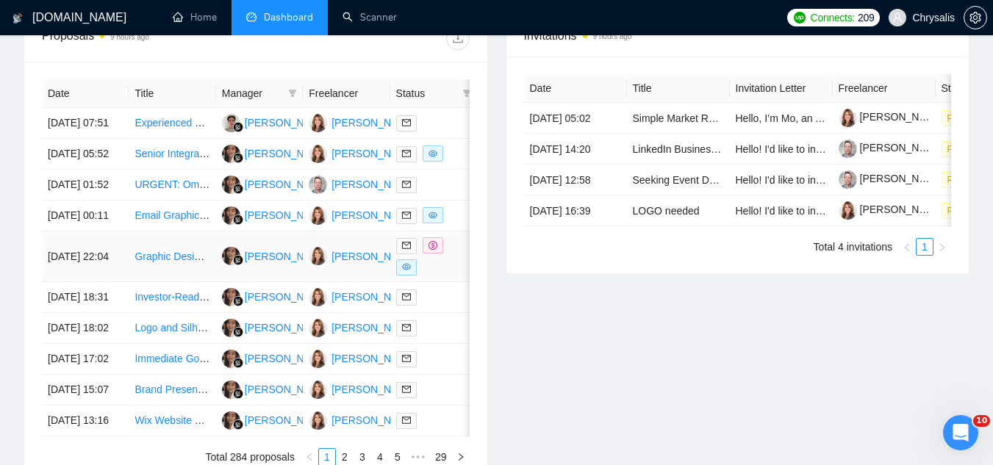
scroll to position [589, 0]
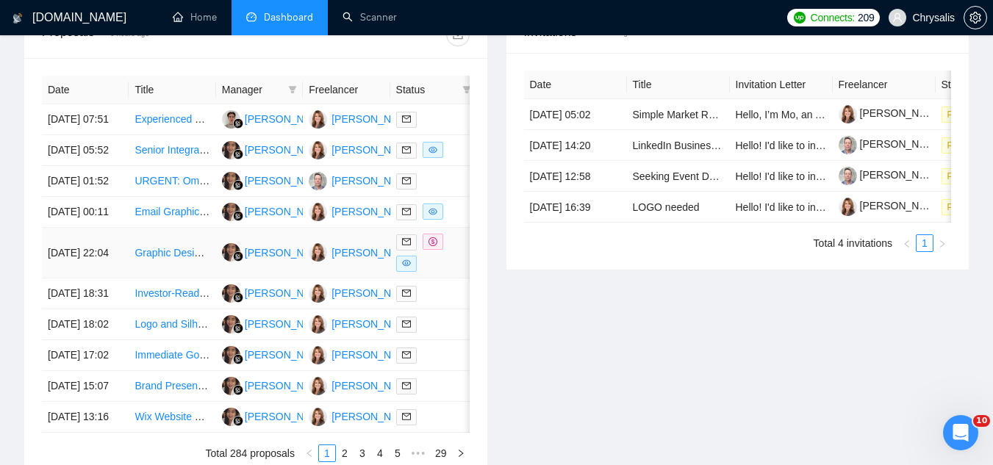
click at [162, 278] on td "Graphic Designer - Optometry & Ophthalmic Lens Marketing" at bounding box center [172, 253] width 87 height 51
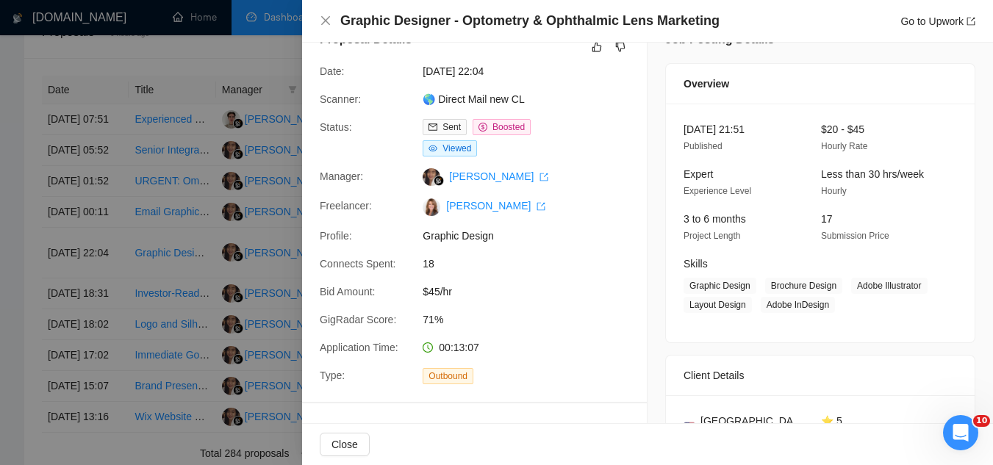
scroll to position [0, 0]
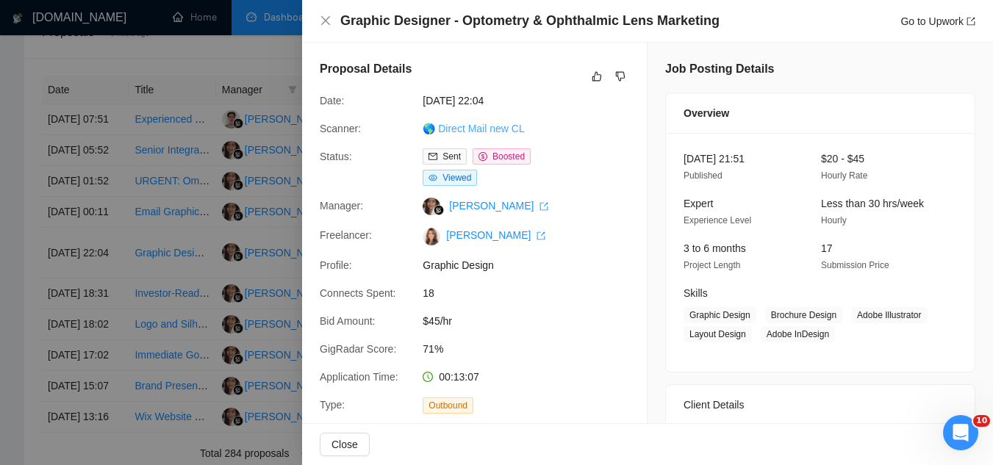
click at [500, 128] on link "🌎 Direct Mail new CL" at bounding box center [472, 129] width 101 height 12
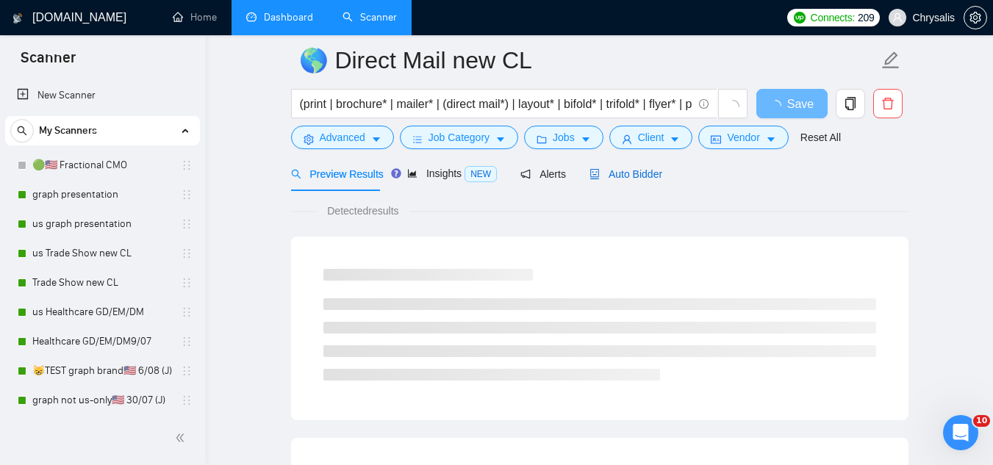
click at [630, 178] on span "Auto Bidder" at bounding box center [625, 174] width 73 height 12
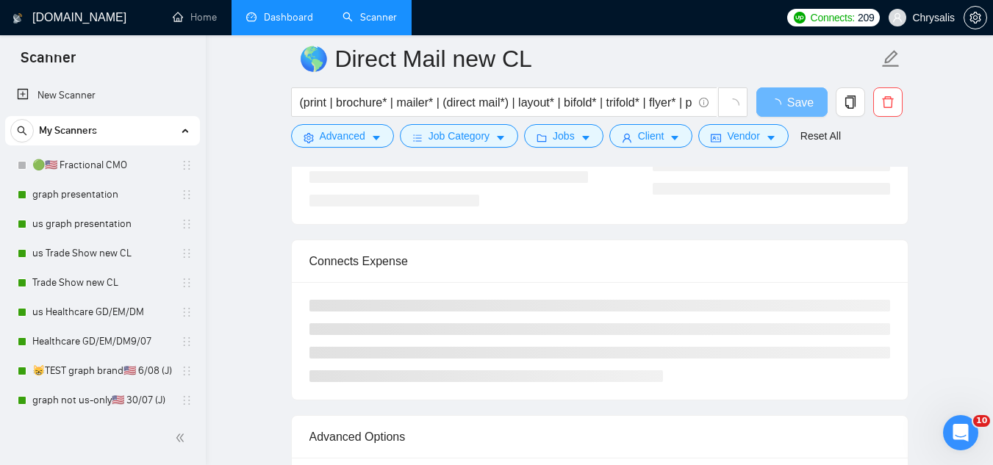
scroll to position [3218, 0]
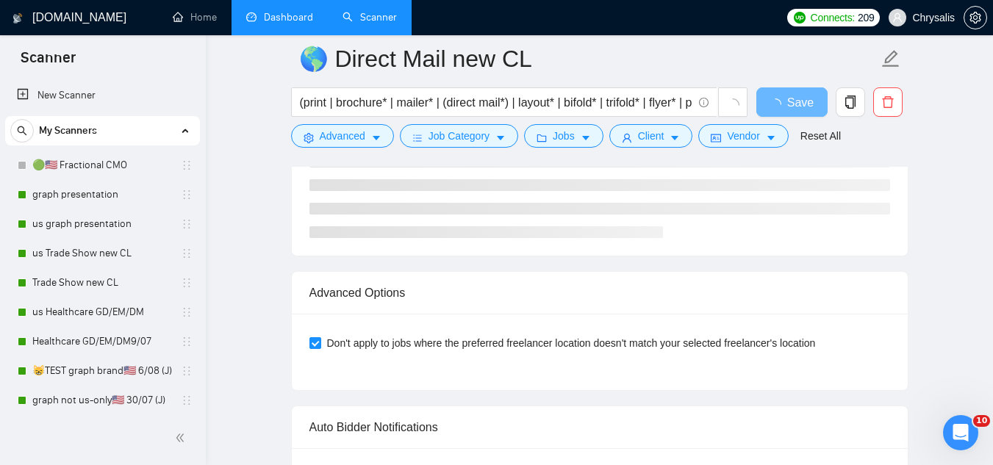
click at [279, 21] on link "Dashboard" at bounding box center [279, 17] width 67 height 12
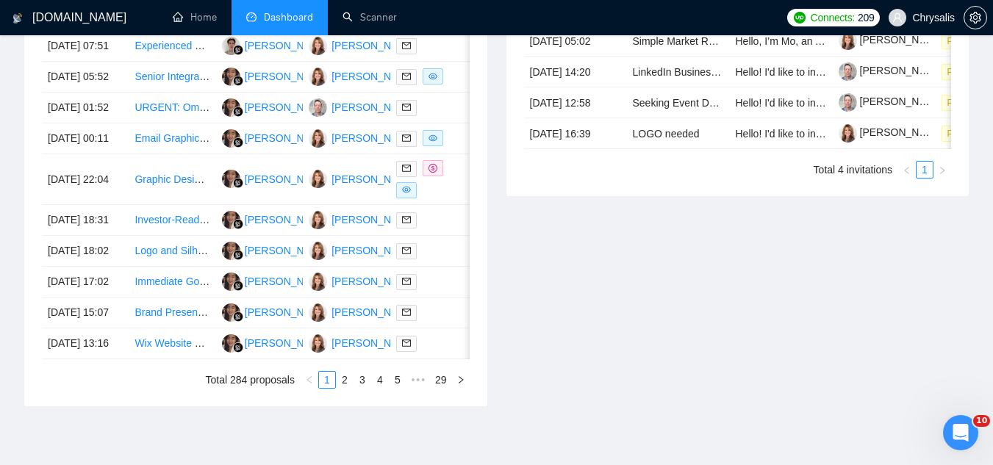
scroll to position [736, 0]
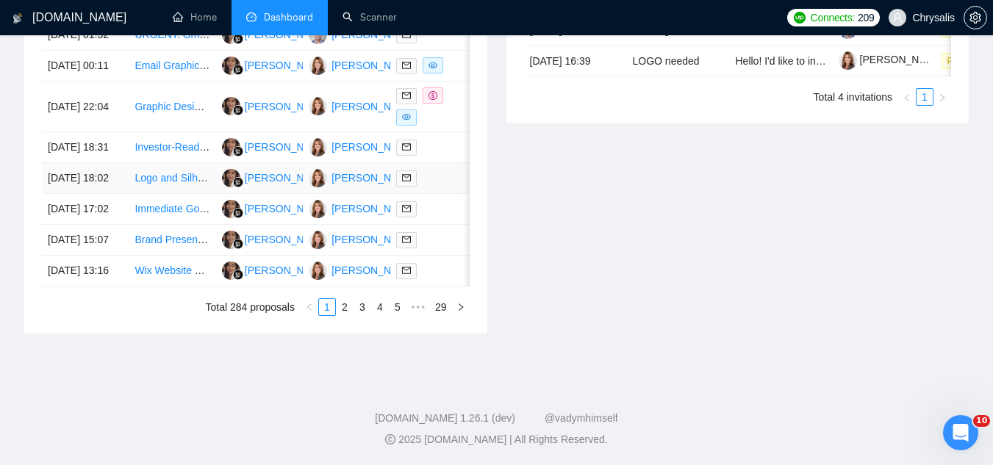
click at [175, 194] on td "Logo and Silhouette Design Combination" at bounding box center [172, 178] width 87 height 31
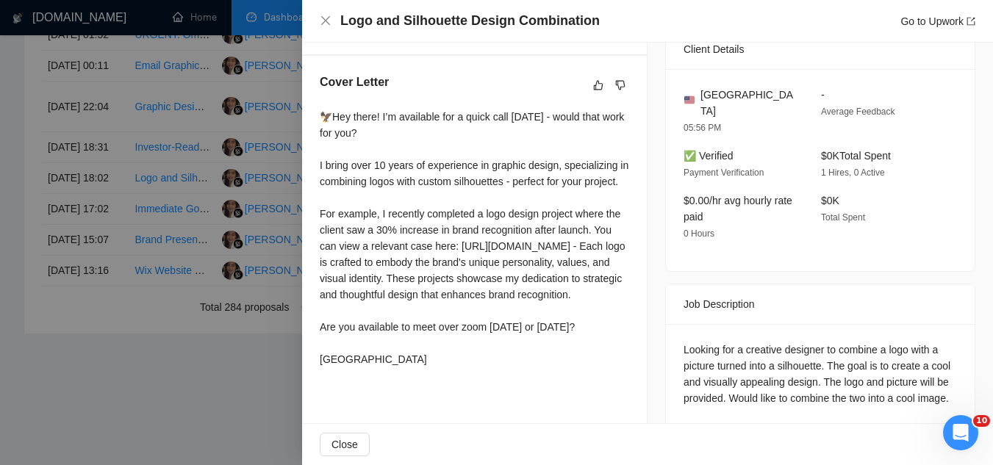
scroll to position [376, 0]
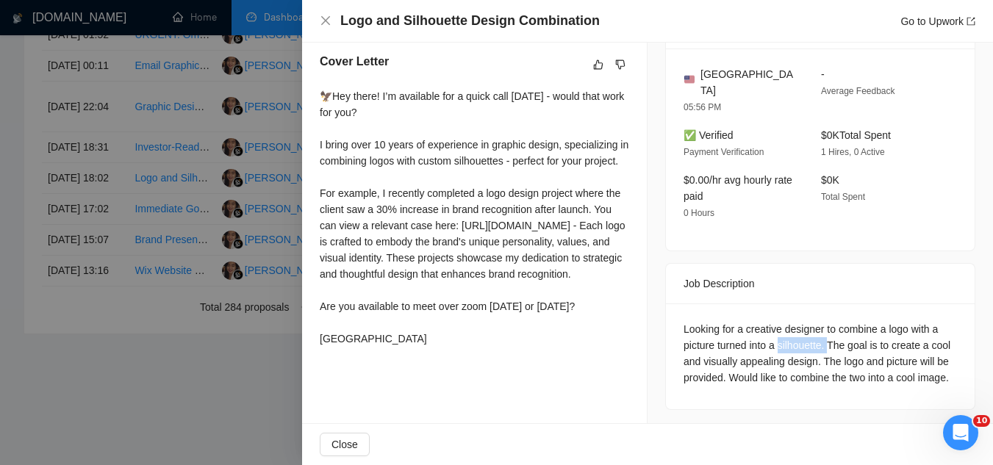
drag, startPoint x: 774, startPoint y: 321, endPoint x: 824, endPoint y: 321, distance: 50.7
click at [824, 321] on div "Looking for a creative designer to combine a logo with a picture turned into a …" at bounding box center [819, 353] width 273 height 65
copy div "silhouette."
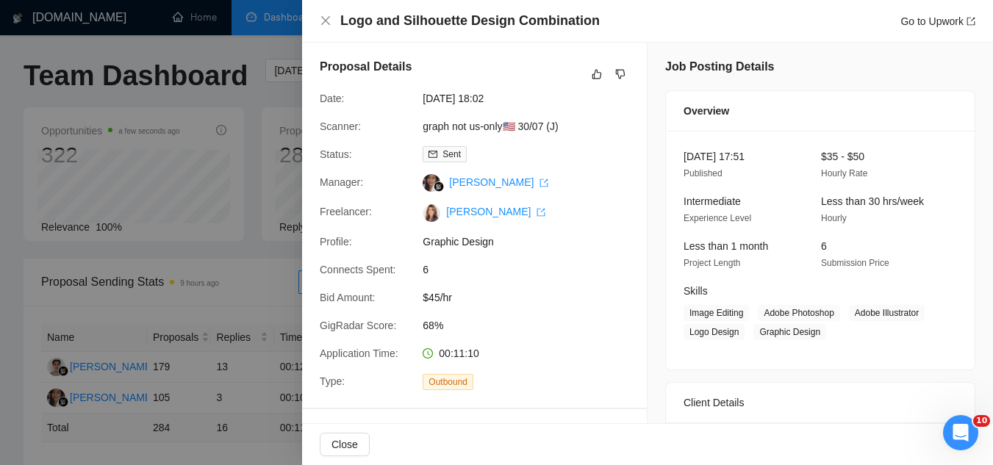
scroll to position [0, 0]
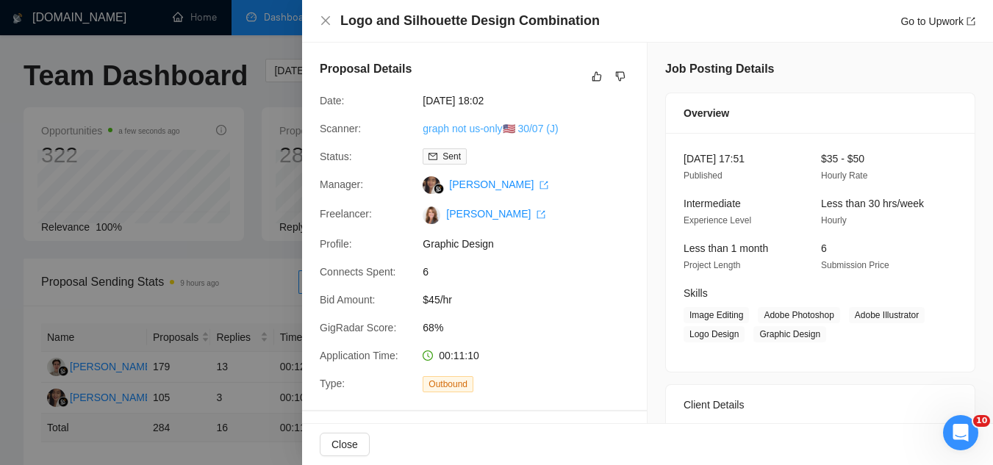
click at [496, 129] on link "graph not us-only🇺🇸 30/07 (J)" at bounding box center [489, 129] width 135 height 12
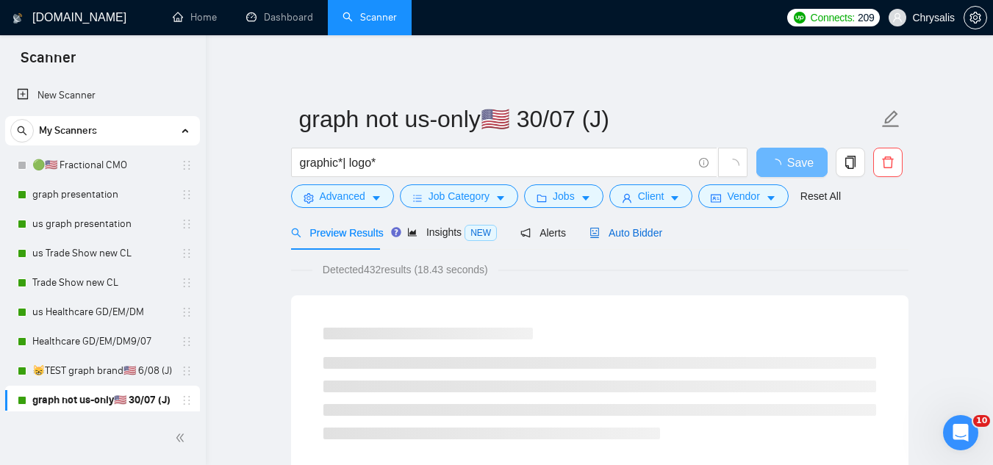
click at [647, 227] on span "Auto Bidder" at bounding box center [625, 233] width 73 height 12
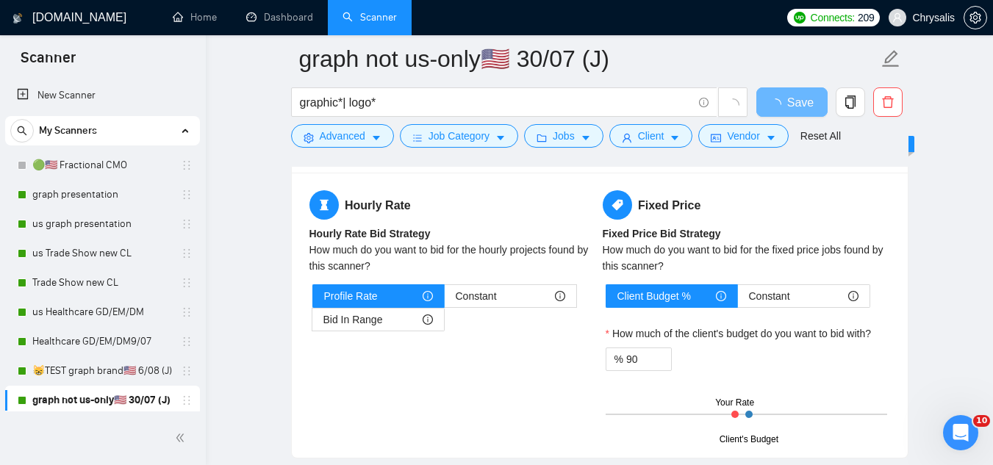
scroll to position [2131, 0]
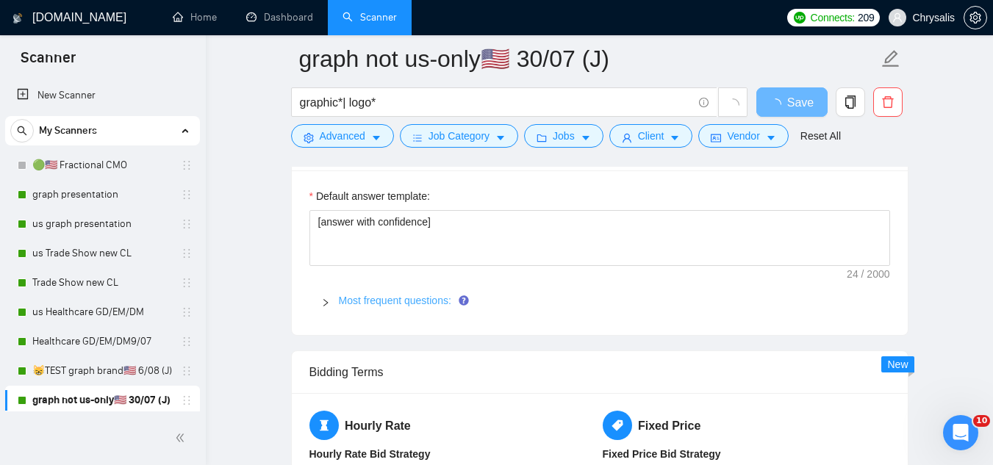
click at [420, 295] on link "Most frequent questions:" at bounding box center [395, 301] width 112 height 12
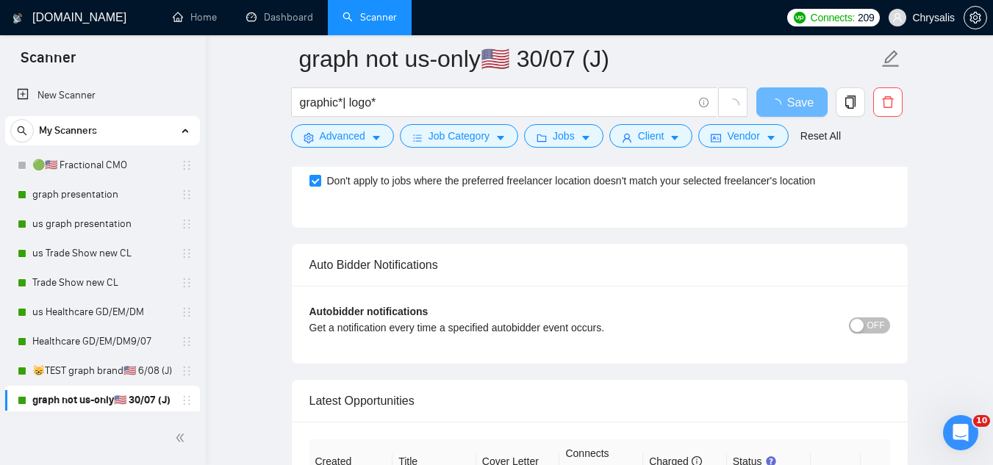
scroll to position [4041, 0]
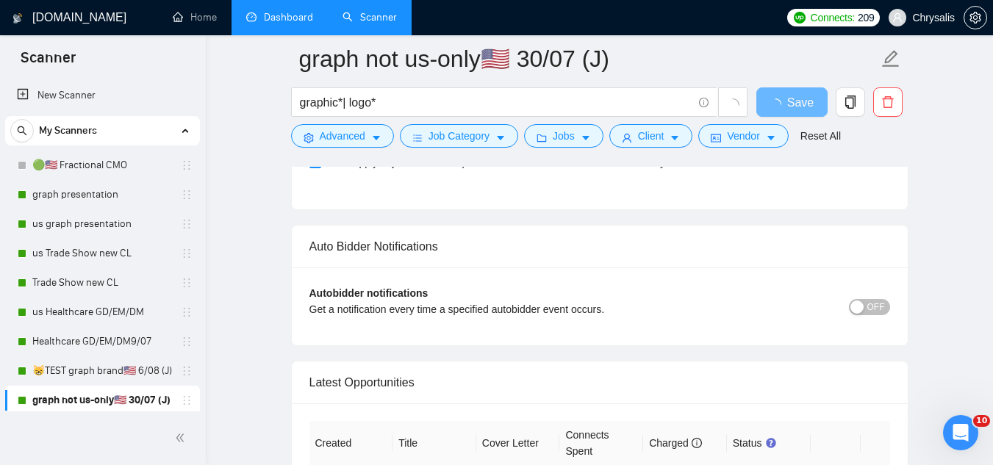
click at [313, 20] on link "Dashboard" at bounding box center [279, 17] width 67 height 12
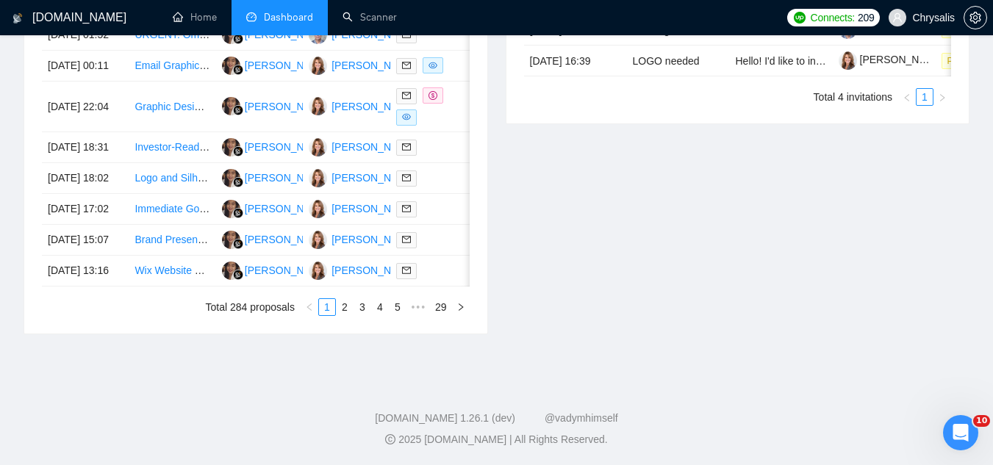
scroll to position [798, 0]
click at [178, 194] on td "Logo and Silhouette Design Combination" at bounding box center [172, 178] width 87 height 31
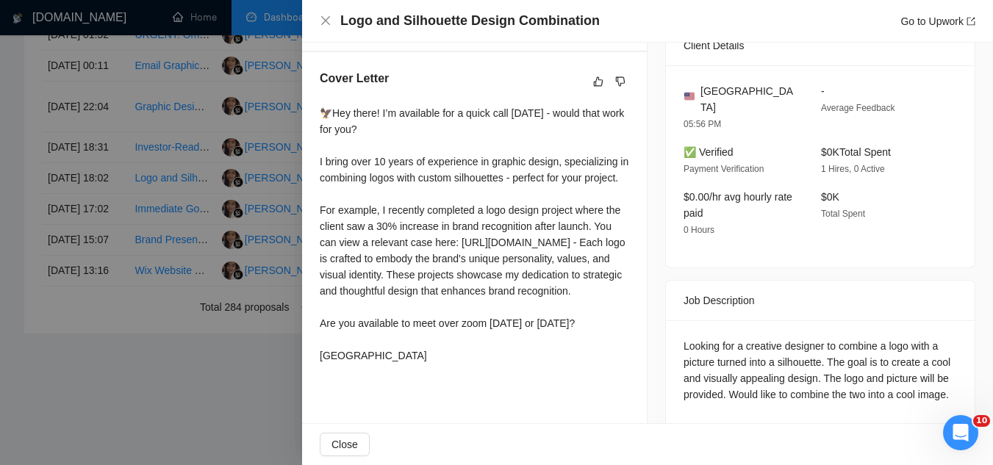
scroll to position [376, 0]
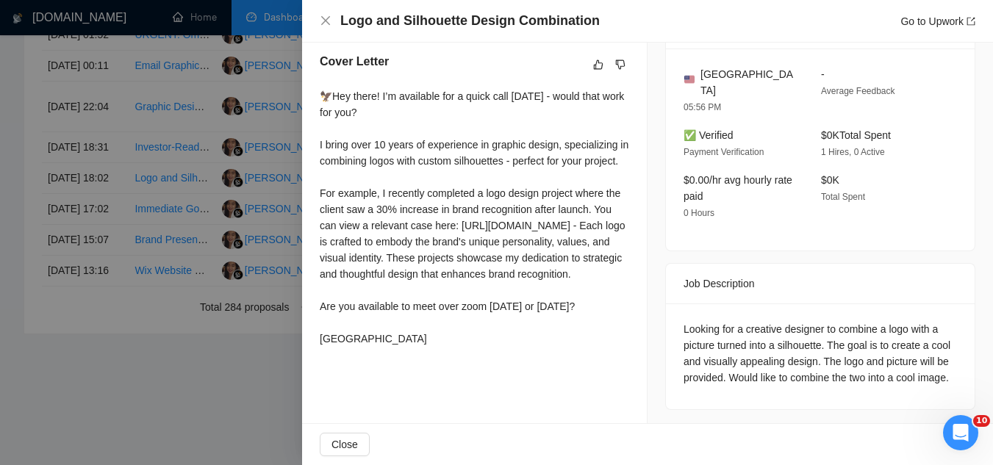
click at [158, 426] on div at bounding box center [496, 232] width 993 height 465
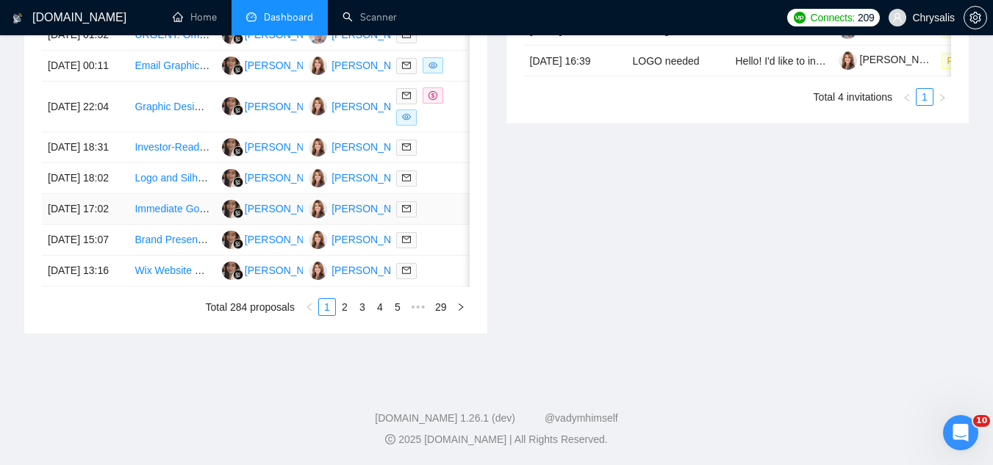
click at [198, 225] on td "Immediate Google Slides Design Needed" at bounding box center [172, 209] width 87 height 31
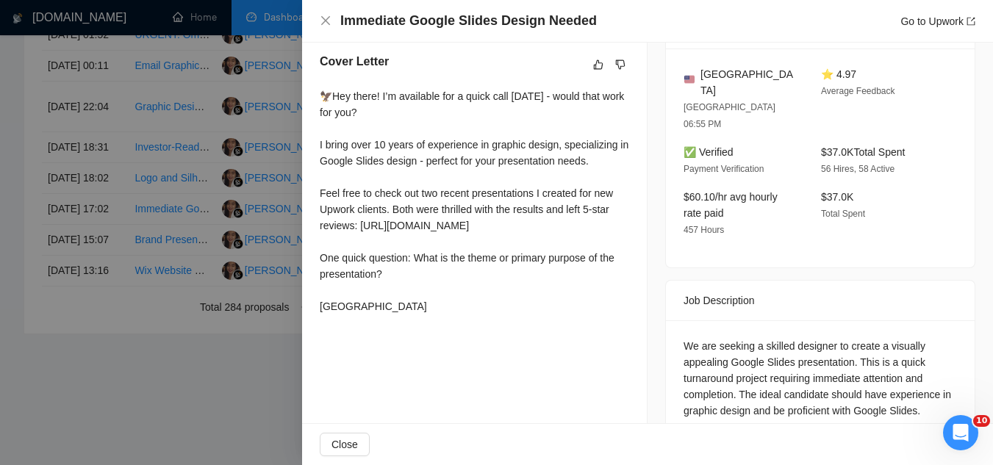
click at [150, 441] on div at bounding box center [496, 232] width 993 height 465
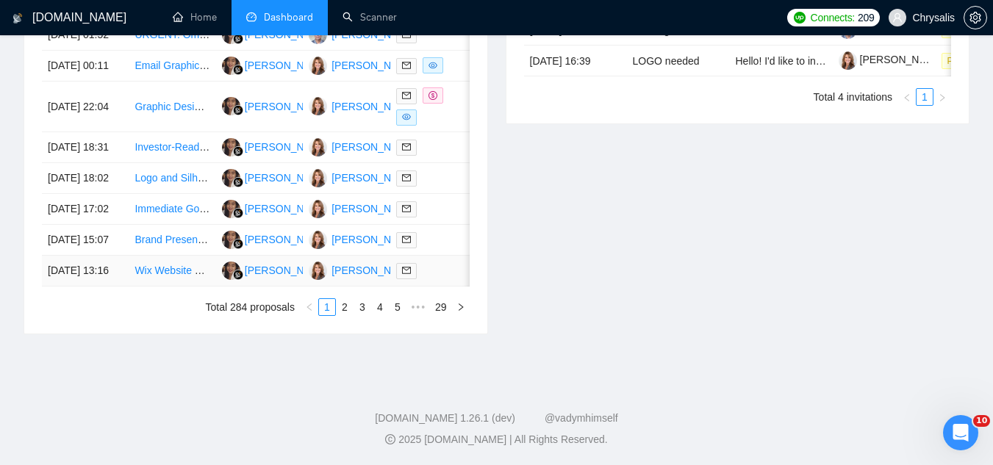
click at [176, 287] on td "Wix Website Designer for 5-6 Page Site" at bounding box center [172, 271] width 87 height 31
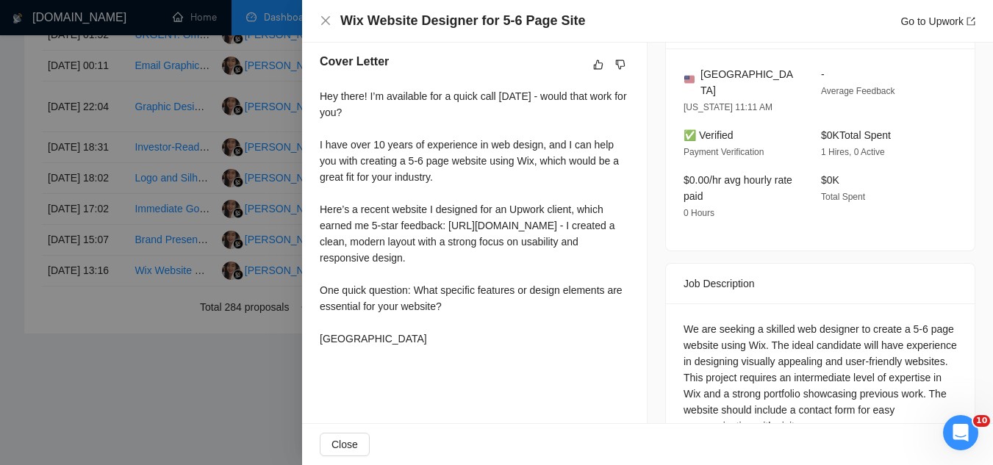
click at [191, 411] on div at bounding box center [496, 232] width 993 height 465
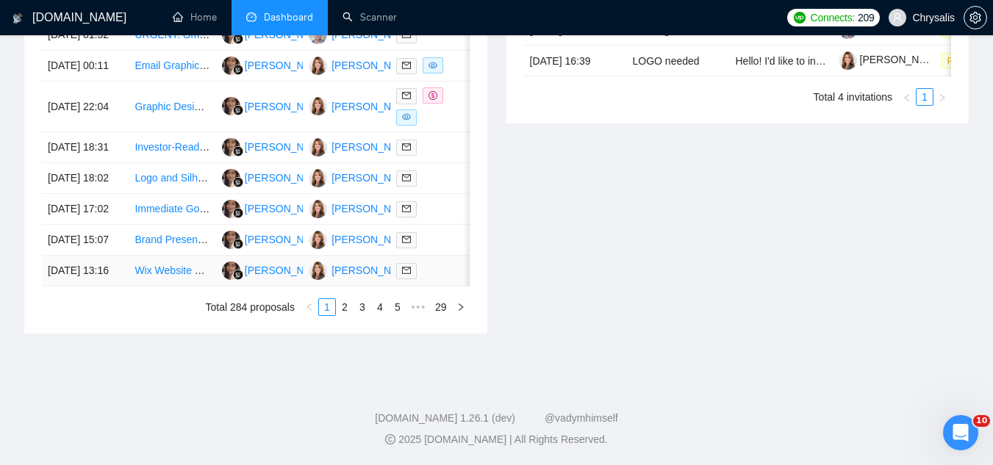
click at [192, 287] on td "Wix Website Designer for 5-6 Page Site" at bounding box center [172, 271] width 87 height 31
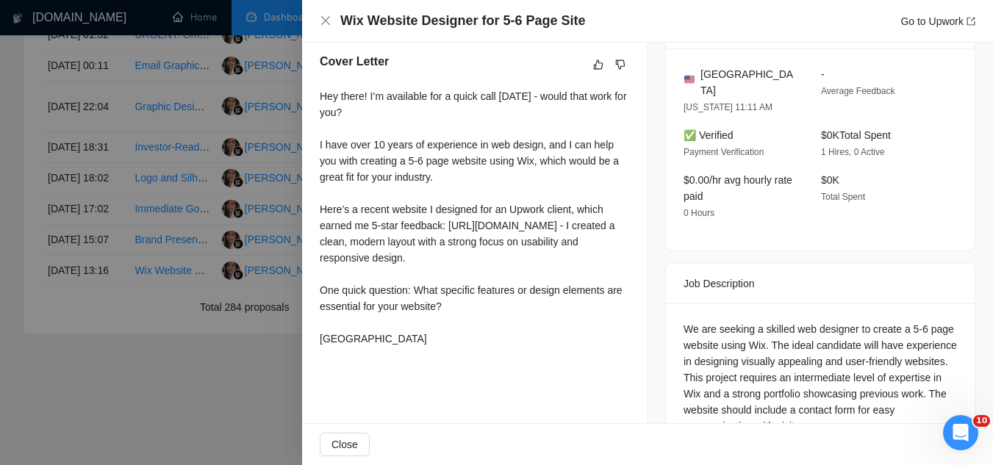
click at [213, 409] on div at bounding box center [496, 232] width 993 height 465
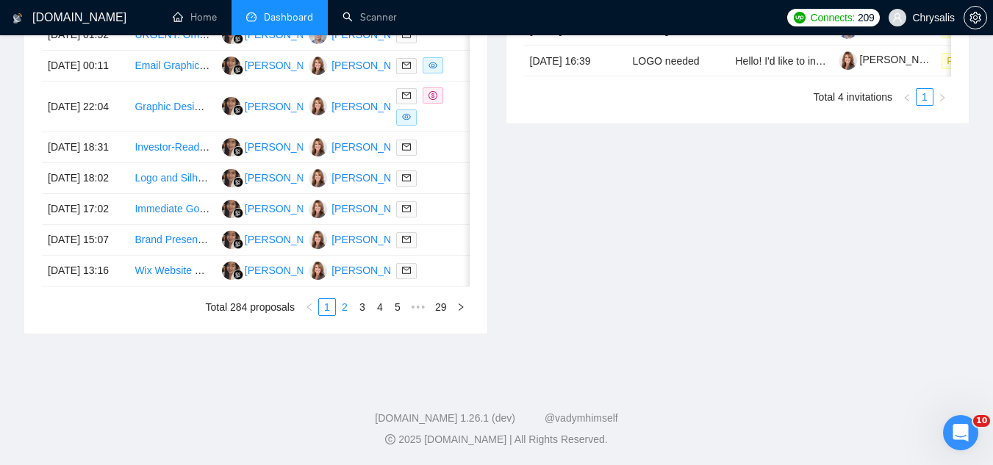
click at [341, 315] on link "2" at bounding box center [345, 307] width 16 height 16
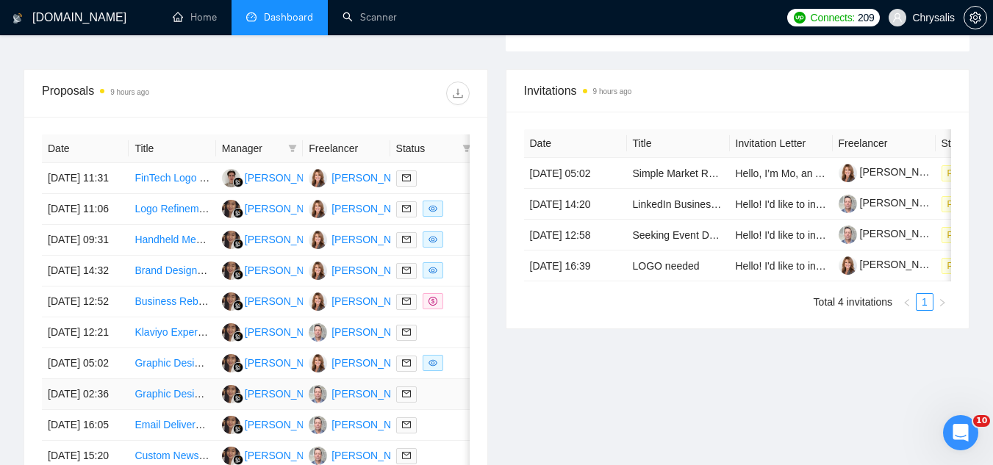
scroll to position [504, 0]
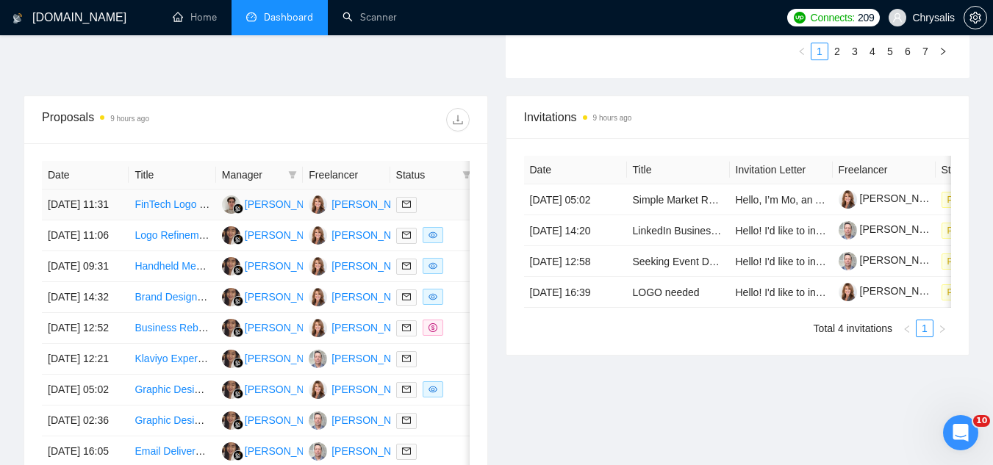
click at [161, 220] on td "FinTech Logo Designer Needed for Startup" at bounding box center [172, 205] width 87 height 31
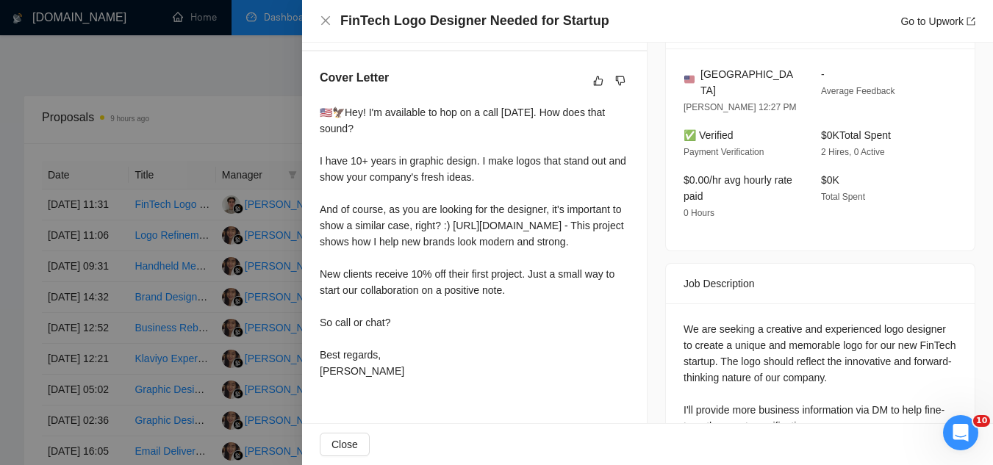
click at [207, 115] on div at bounding box center [496, 232] width 993 height 465
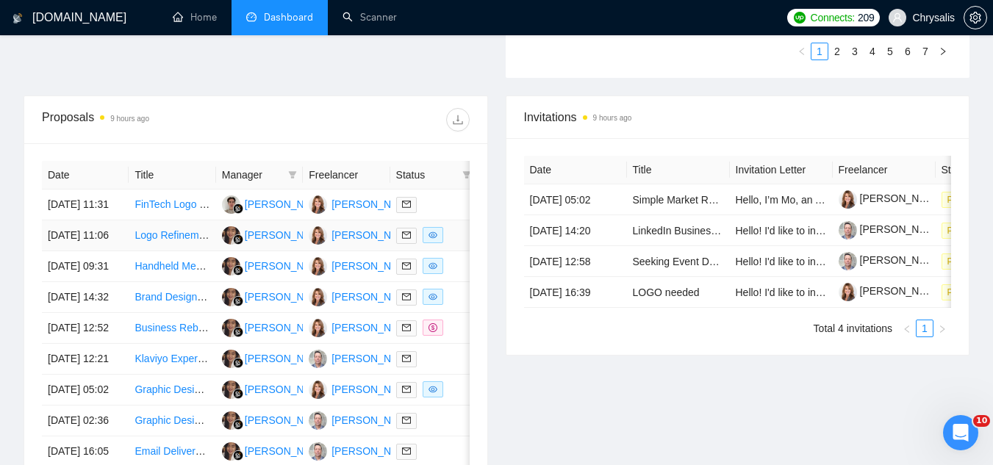
click at [159, 251] on td "Logo Refinement and Finalization" at bounding box center [172, 235] width 87 height 31
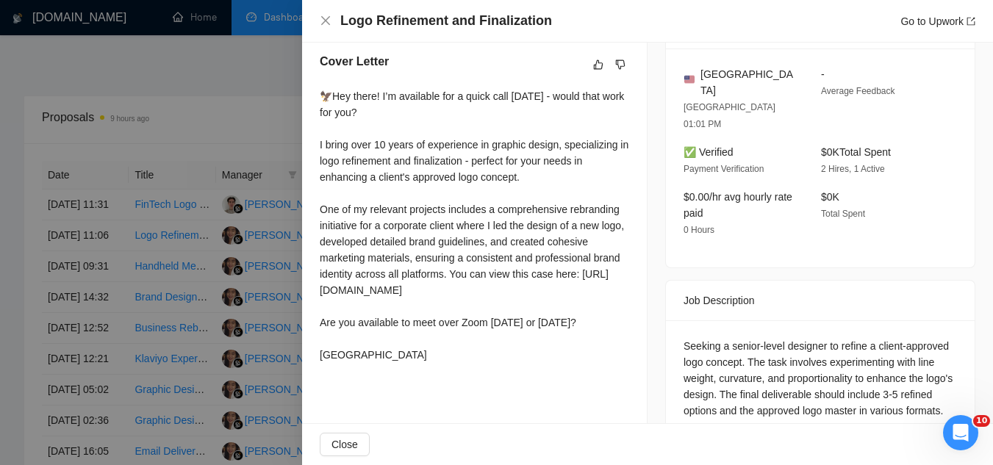
click at [176, 308] on div at bounding box center [496, 232] width 993 height 465
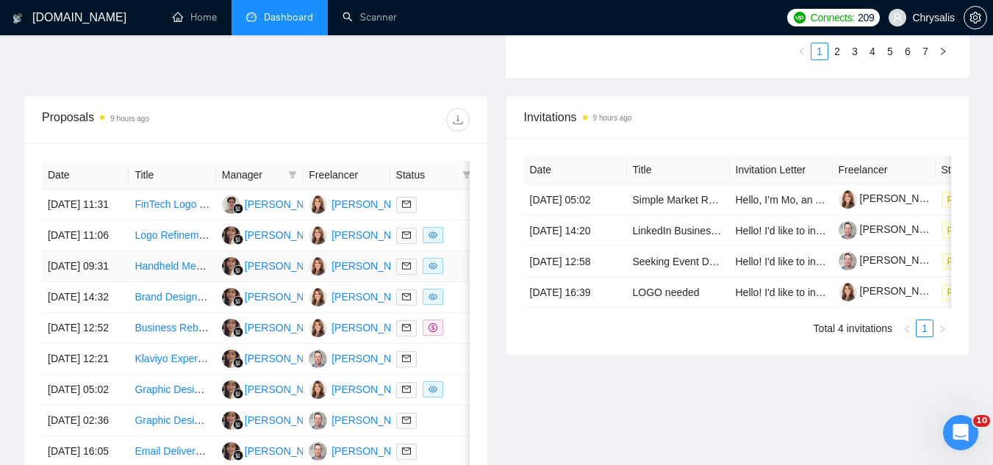
click at [176, 282] on td "Handheld Menu Redesign for Coffee Shop" at bounding box center [172, 266] width 87 height 31
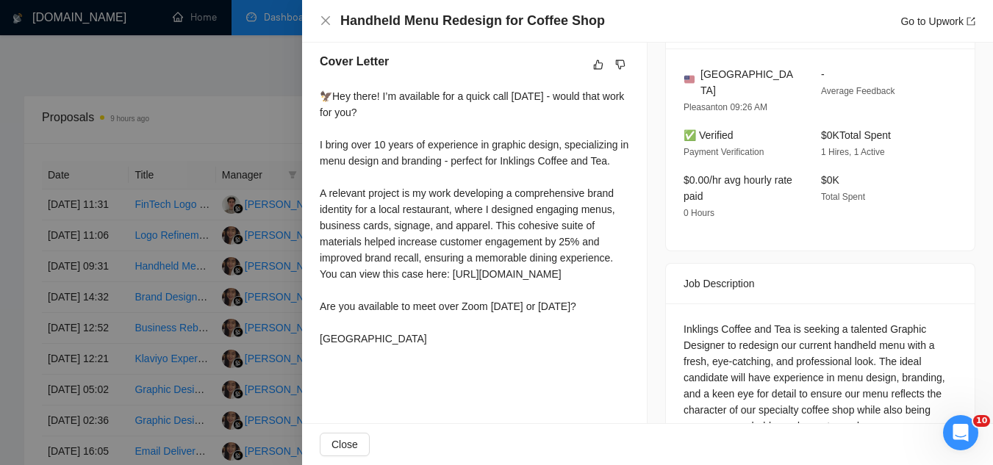
scroll to position [409, 0]
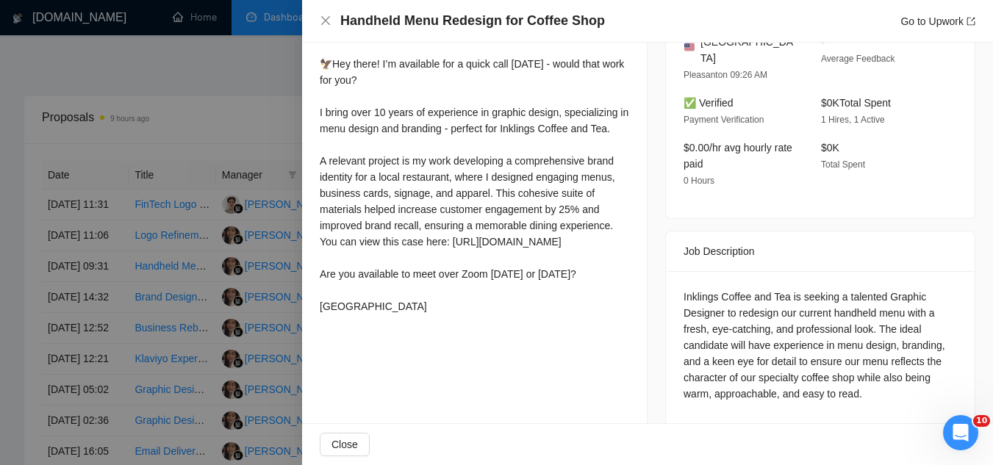
click at [179, 85] on div at bounding box center [496, 232] width 993 height 465
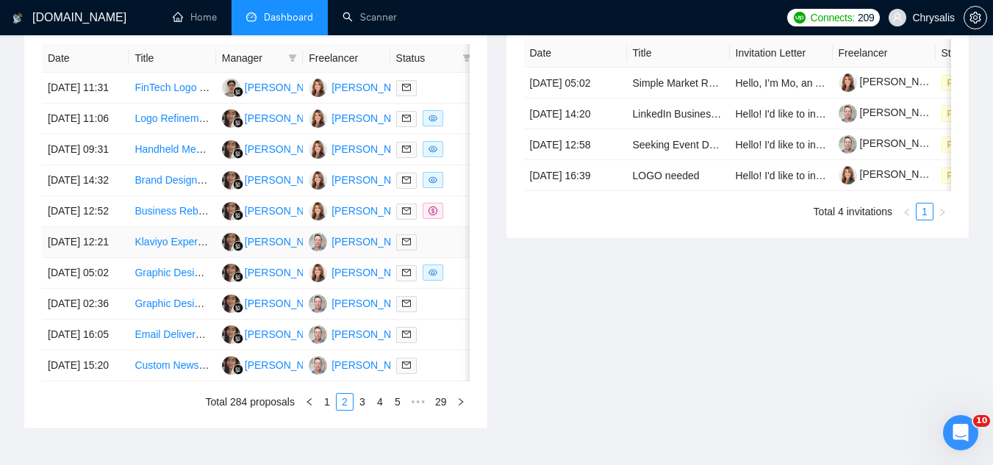
scroll to position [651, 0]
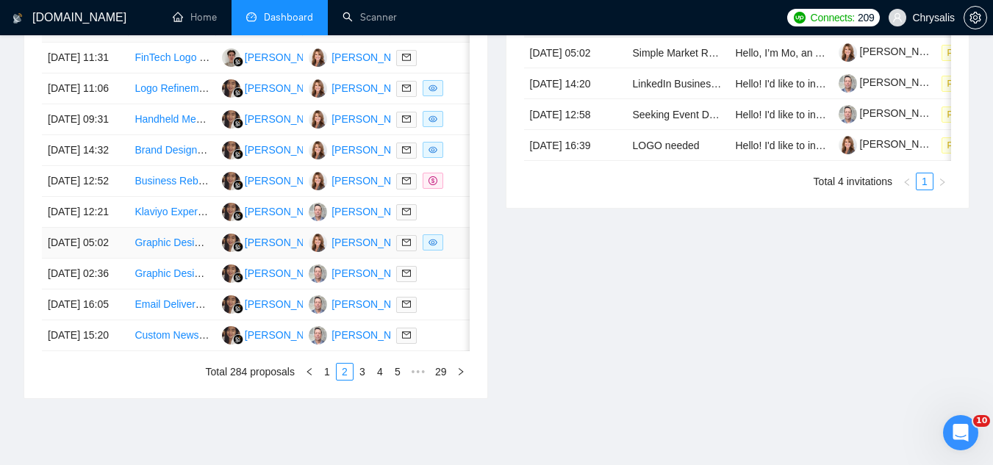
click at [183, 259] on td "Graphic Designer with Photoshop Expertise Needed" at bounding box center [172, 243] width 87 height 31
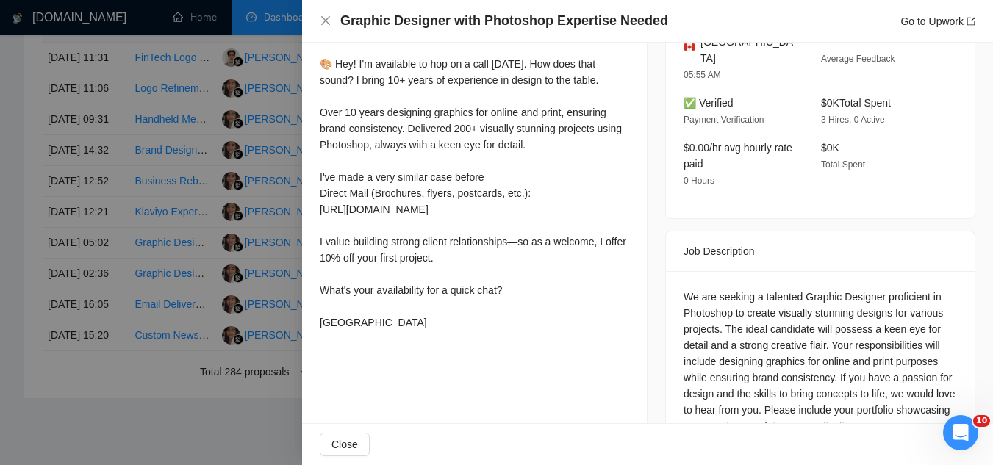
click at [164, 389] on div at bounding box center [496, 232] width 993 height 465
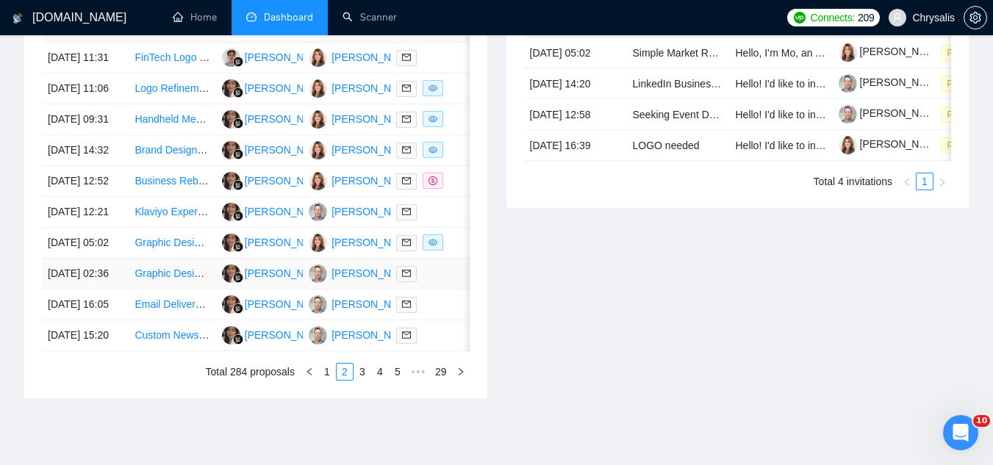
click at [168, 289] on td "Graphic Designer Needed for Supplement Label Designs" at bounding box center [172, 274] width 87 height 31
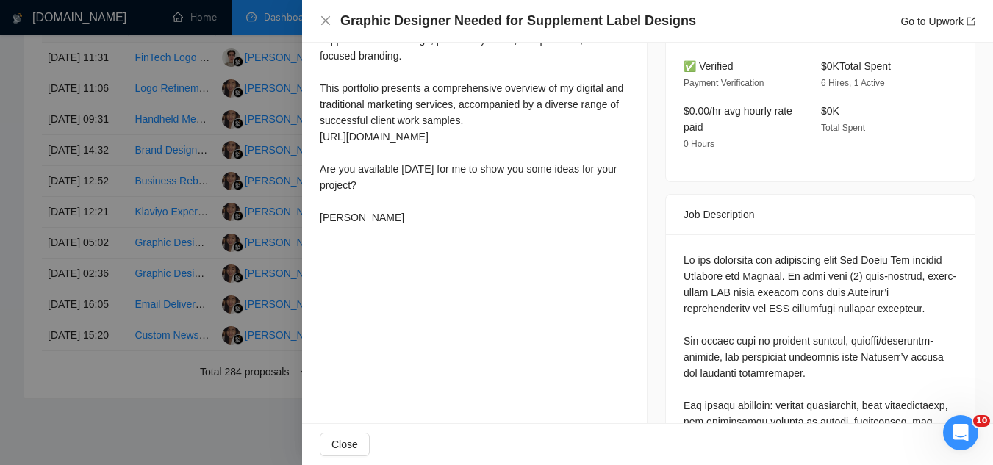
scroll to position [482, 0]
click at [273, 218] on div at bounding box center [496, 232] width 993 height 465
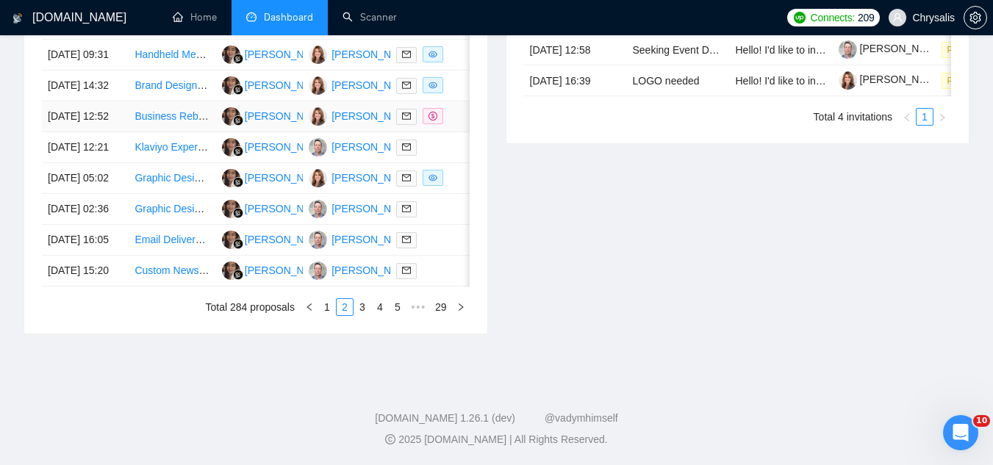
scroll to position [798, 0]
click at [171, 287] on td "Custom Newsletter Email Template Designer" at bounding box center [172, 271] width 87 height 31
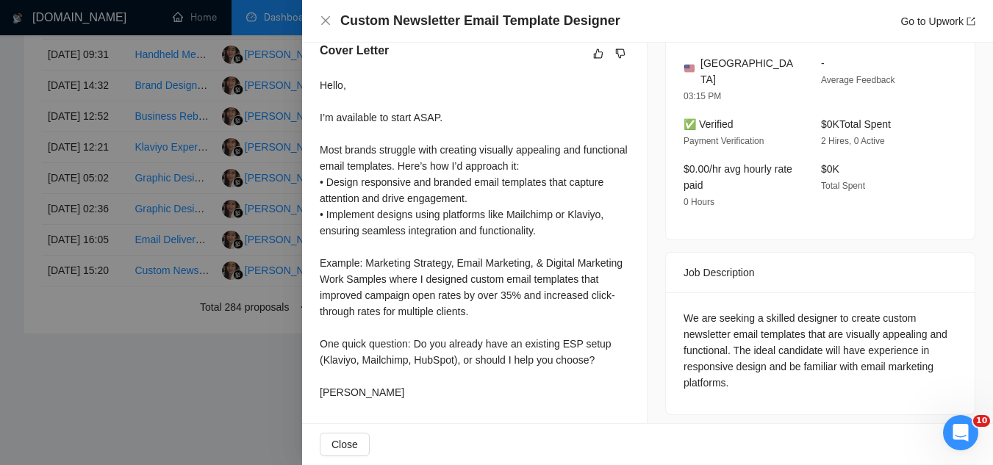
scroll to position [866, 0]
click at [203, 375] on div at bounding box center [496, 232] width 993 height 465
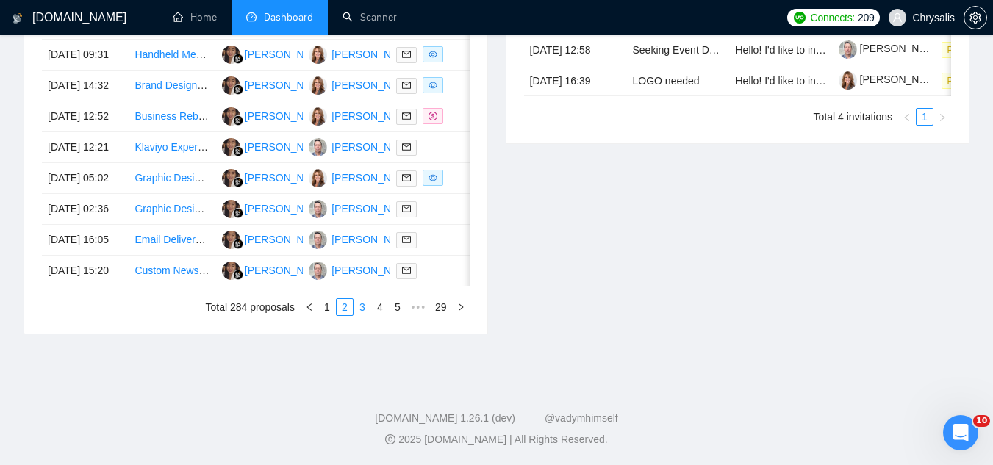
click at [362, 306] on link "3" at bounding box center [362, 307] width 16 height 16
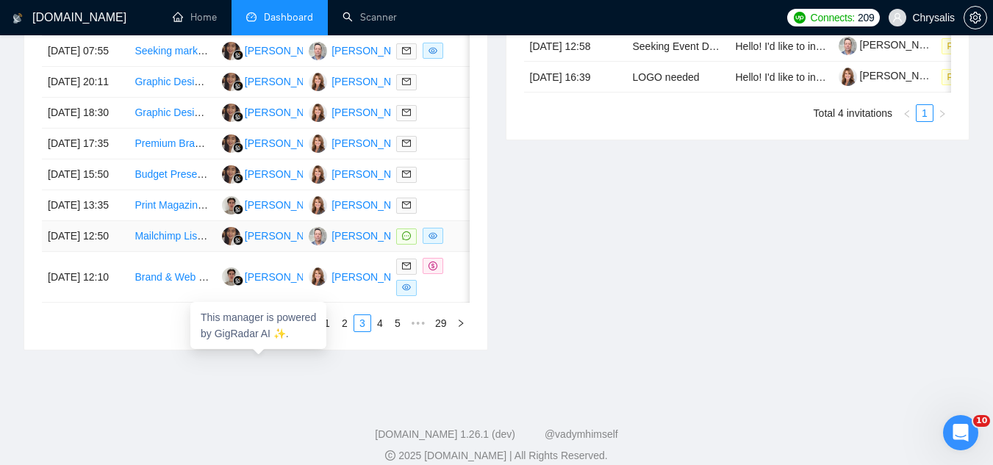
scroll to position [572, 0]
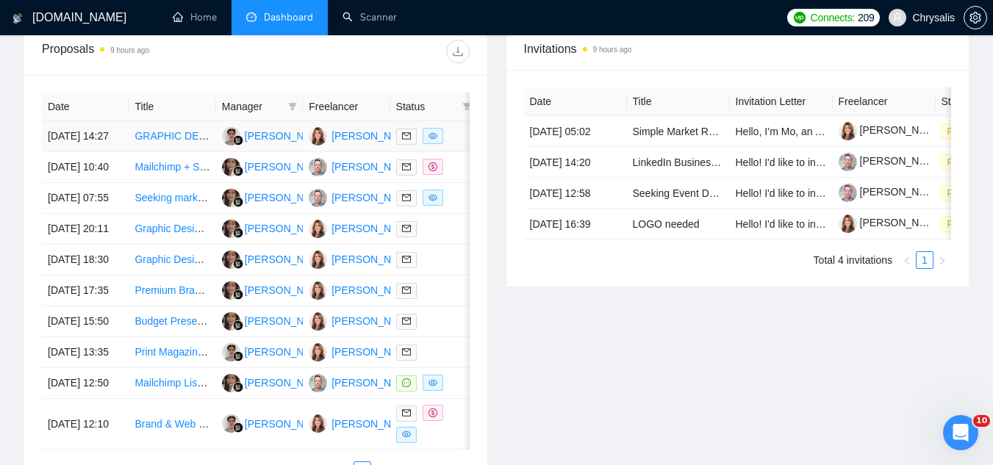
click at [180, 152] on td "GRAPHIC DESIGN- "Step & Repeat TENSION FABRIC BANNER" at bounding box center [172, 136] width 87 height 31
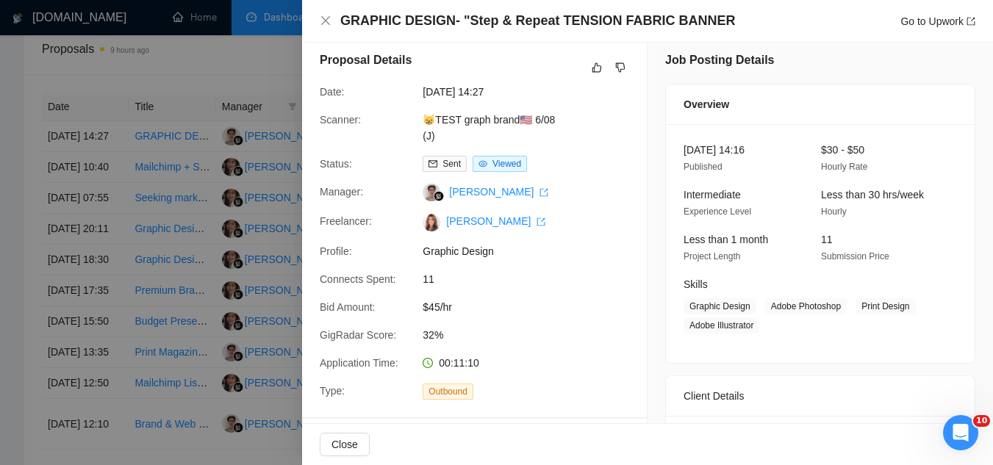
scroll to position [0, 0]
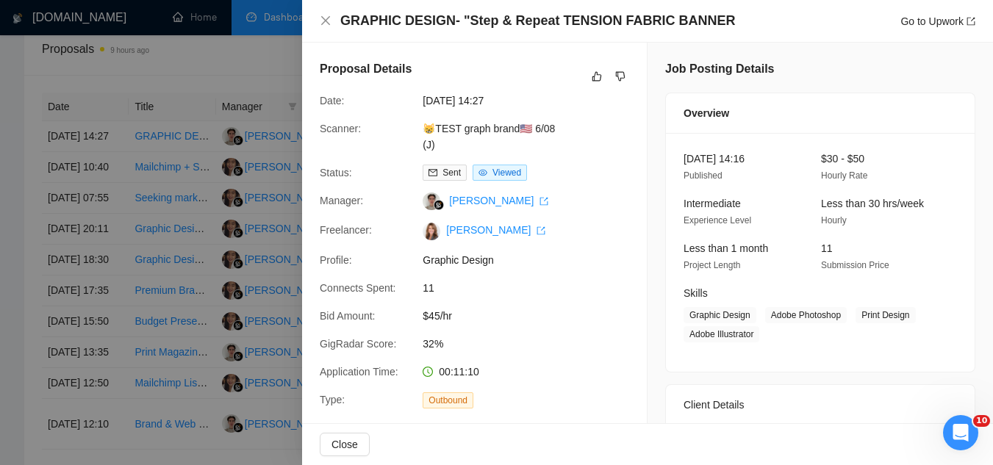
click at [179, 205] on div at bounding box center [496, 232] width 993 height 465
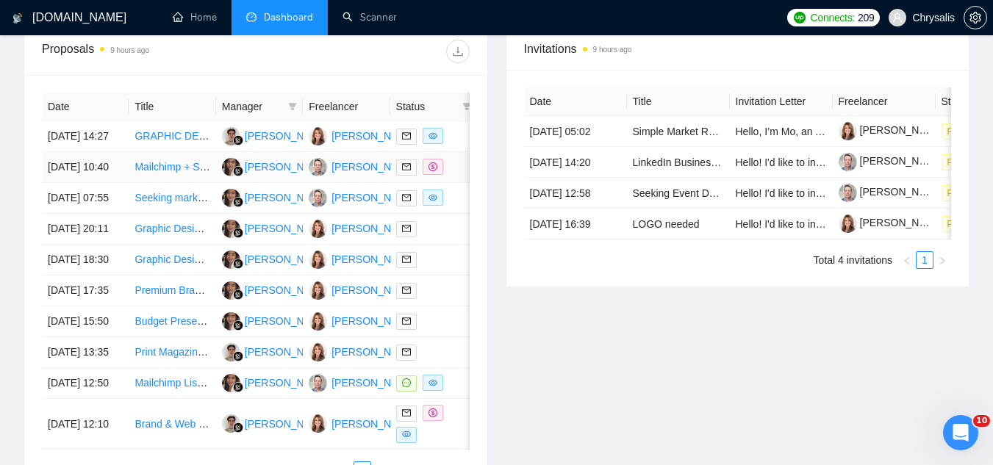
click at [179, 183] on td "Mailchimp + Shopify Email Marketing Specialist" at bounding box center [172, 167] width 87 height 31
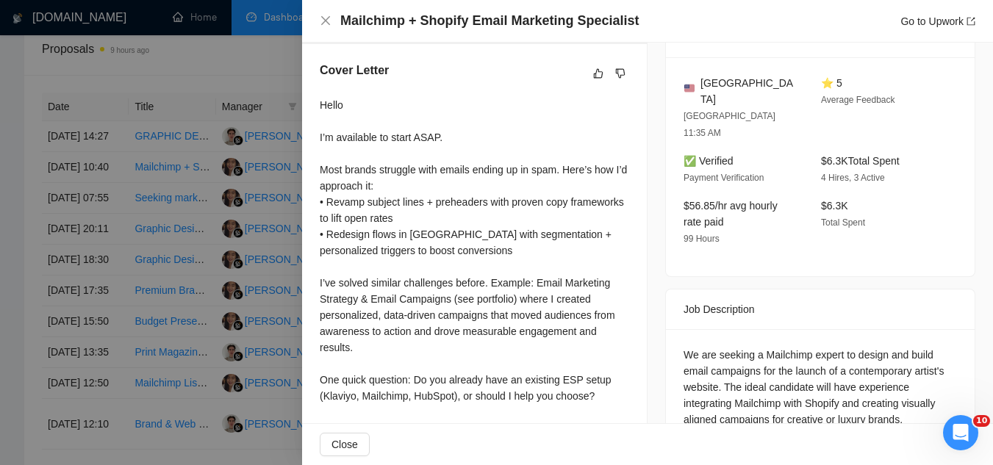
scroll to position [403, 0]
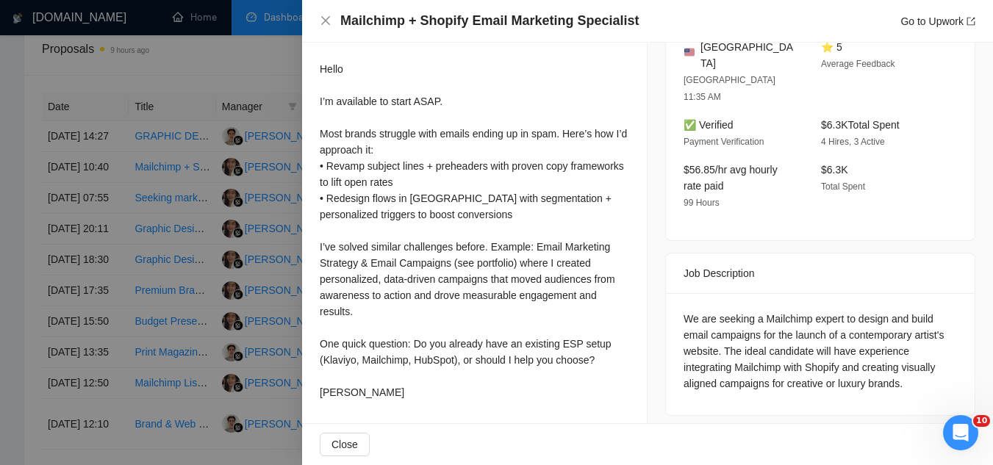
click at [166, 259] on div at bounding box center [496, 232] width 993 height 465
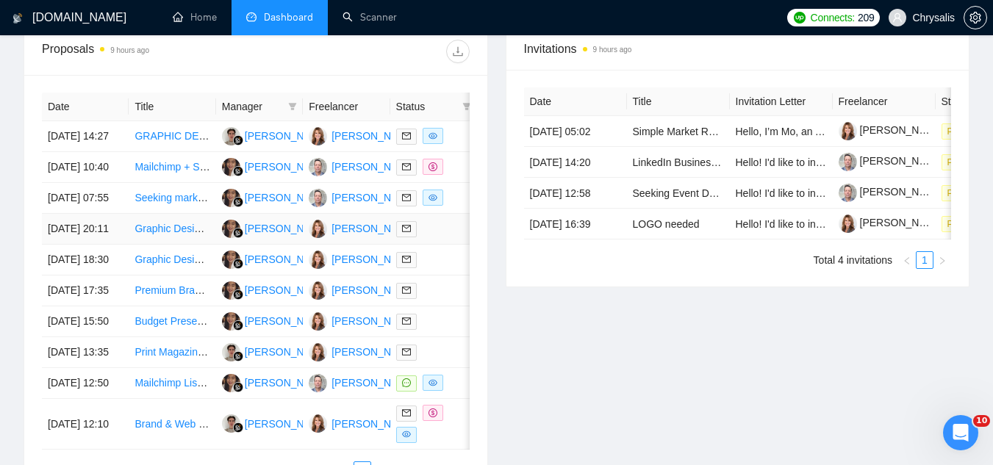
click at [167, 245] on td "Graphic Designer for Dental Education Institute" at bounding box center [172, 229] width 87 height 31
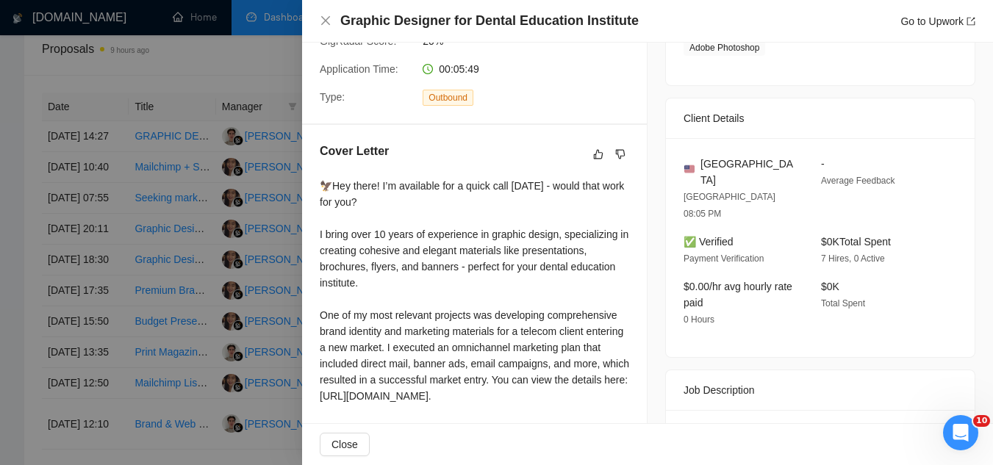
scroll to position [115, 0]
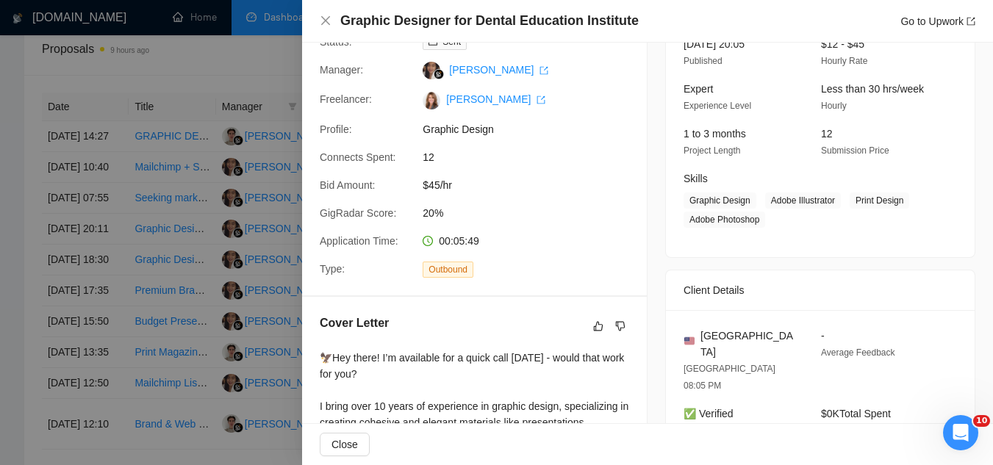
click at [231, 63] on div at bounding box center [496, 232] width 993 height 465
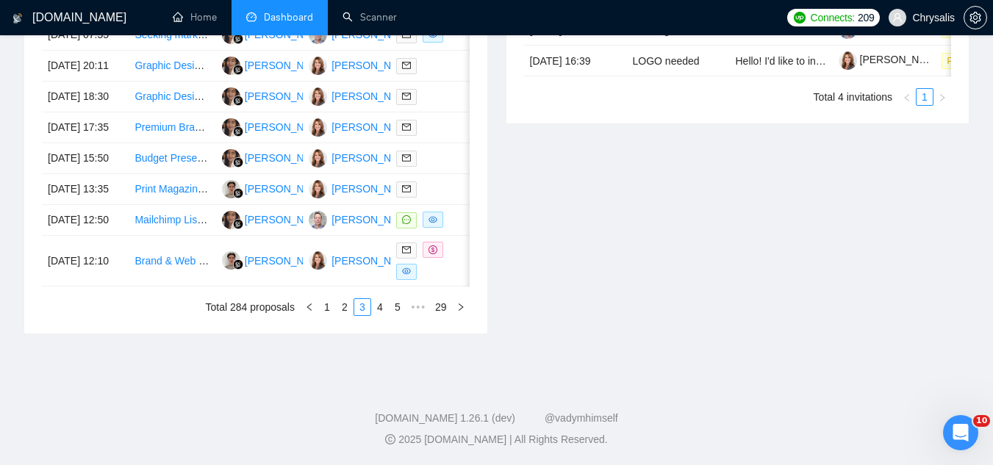
scroll to position [871, 0]
click at [182, 217] on td "Mailchimp List Cleanup and Email Campaign Creation" at bounding box center [172, 220] width 87 height 31
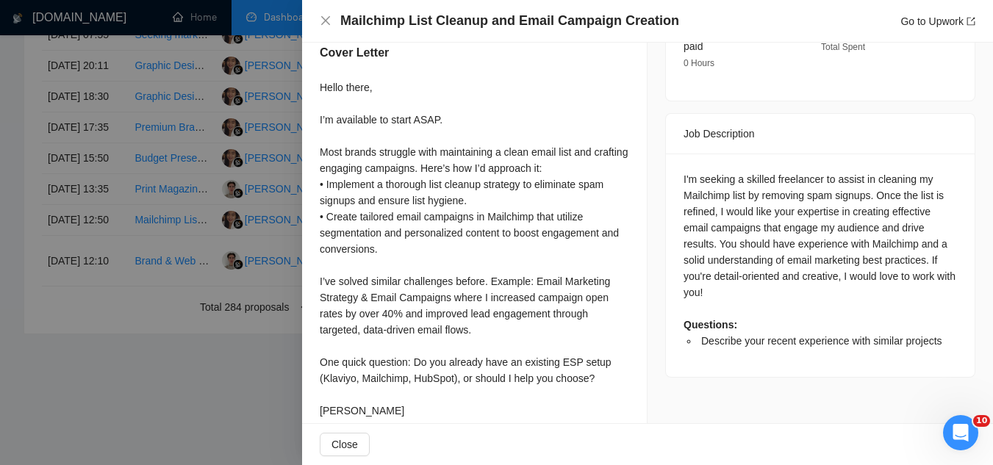
scroll to position [555, 0]
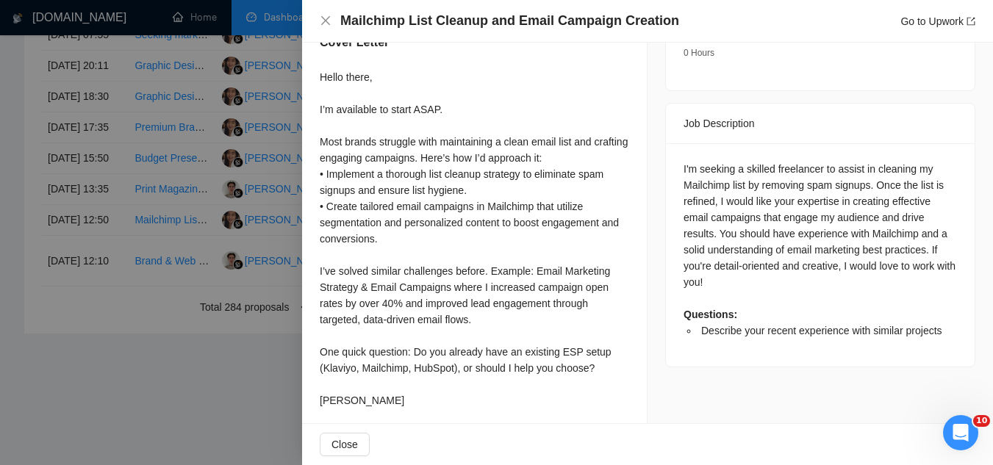
click at [172, 376] on div at bounding box center [496, 232] width 993 height 465
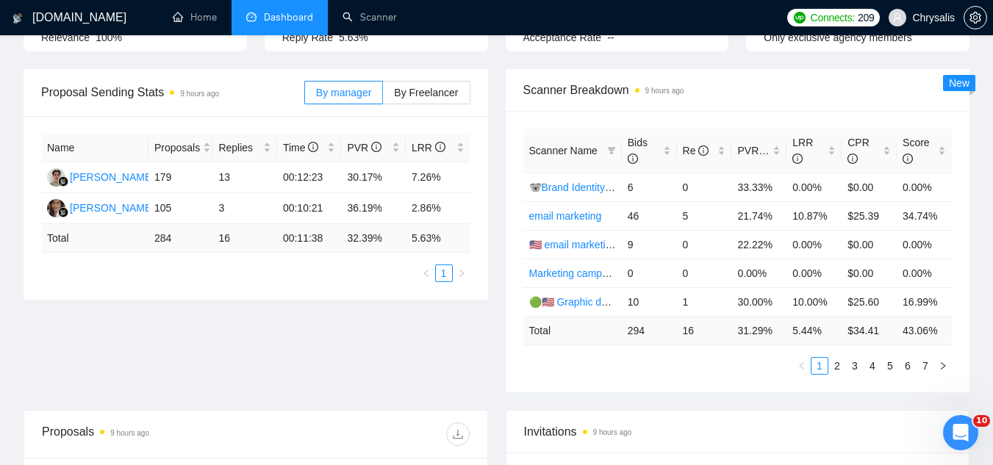
scroll to position [0, 0]
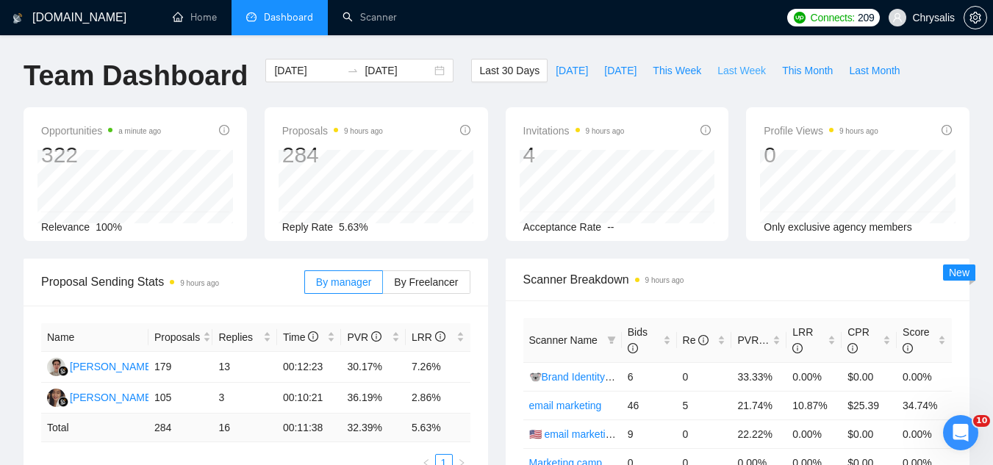
click at [720, 71] on span "Last Week" at bounding box center [741, 70] width 48 height 16
type input "[DATE]"
click at [663, 74] on span "This Week" at bounding box center [676, 70] width 48 height 16
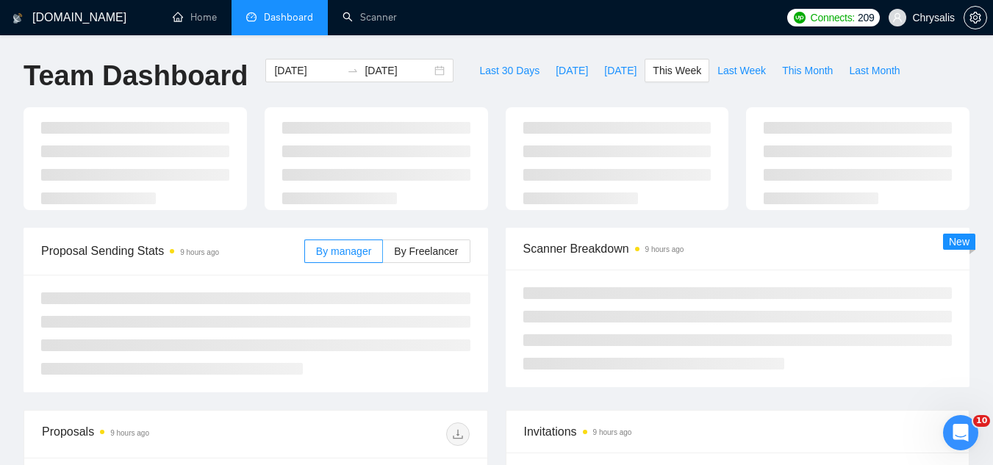
type input "[DATE]"
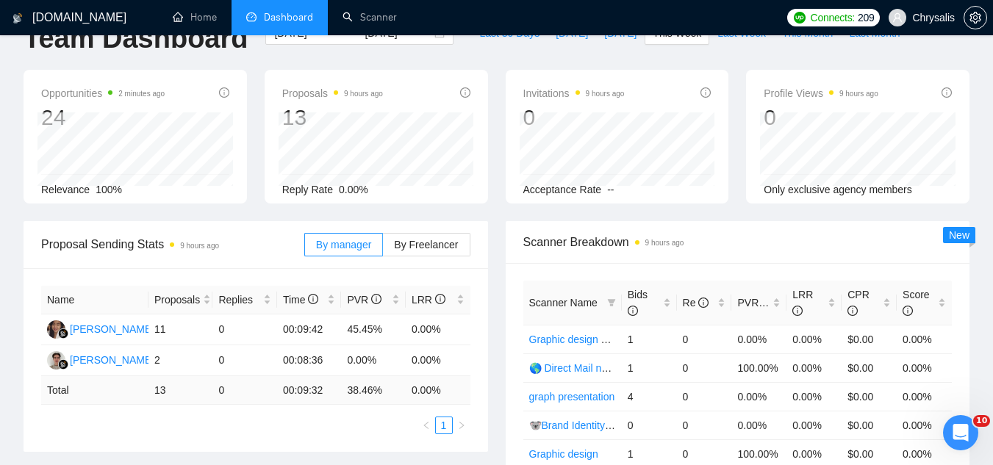
scroll to position [73, 0]
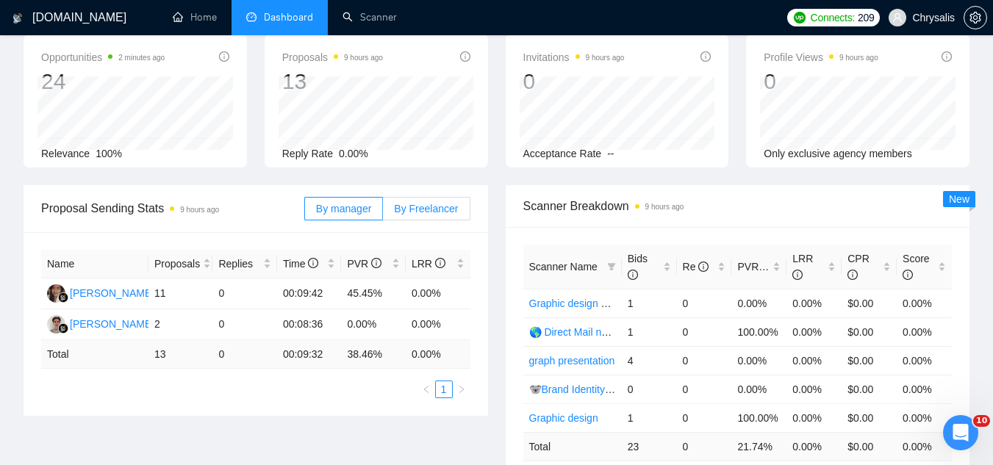
click at [432, 203] on span "By Freelancer" at bounding box center [426, 209] width 64 height 12
click at [383, 212] on input "By Freelancer" at bounding box center [383, 212] width 0 height 0
click at [349, 218] on label "By manager" at bounding box center [343, 209] width 79 height 24
click at [305, 212] on input "By manager" at bounding box center [305, 212] width 0 height 0
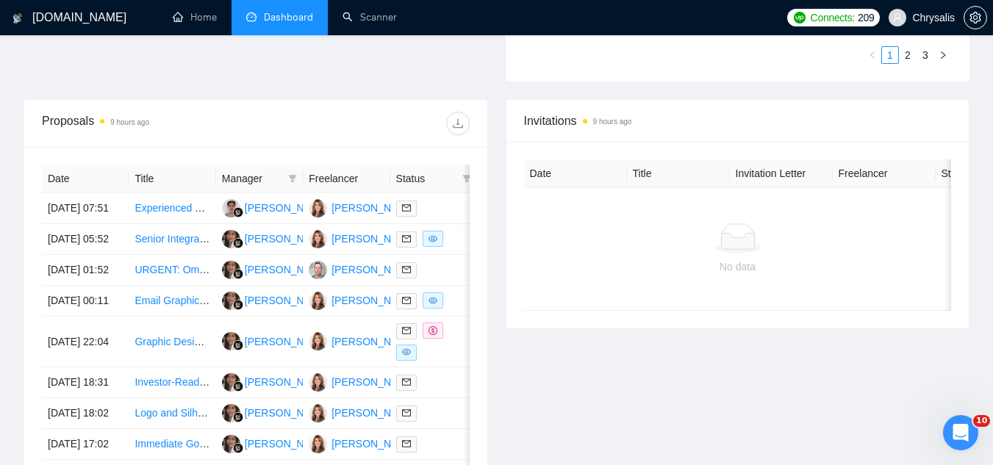
scroll to position [514, 0]
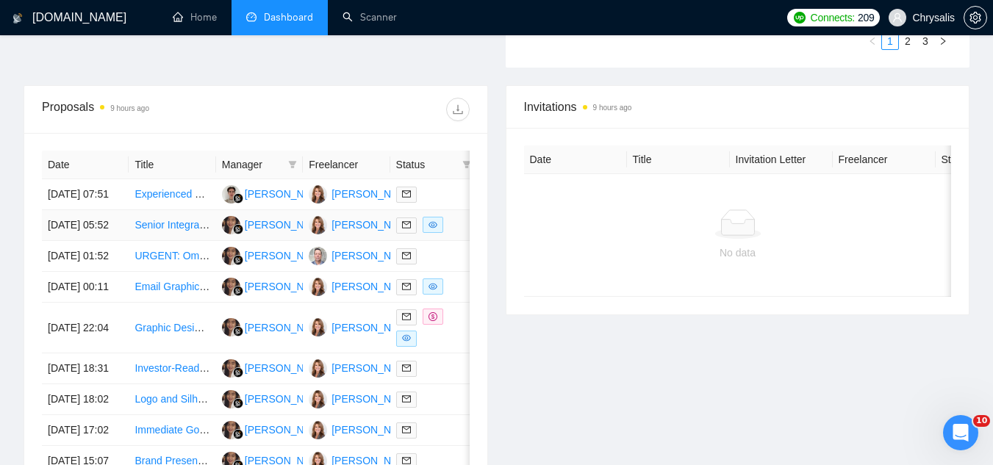
click at [178, 223] on td "Senior Integrated Designer" at bounding box center [172, 225] width 87 height 31
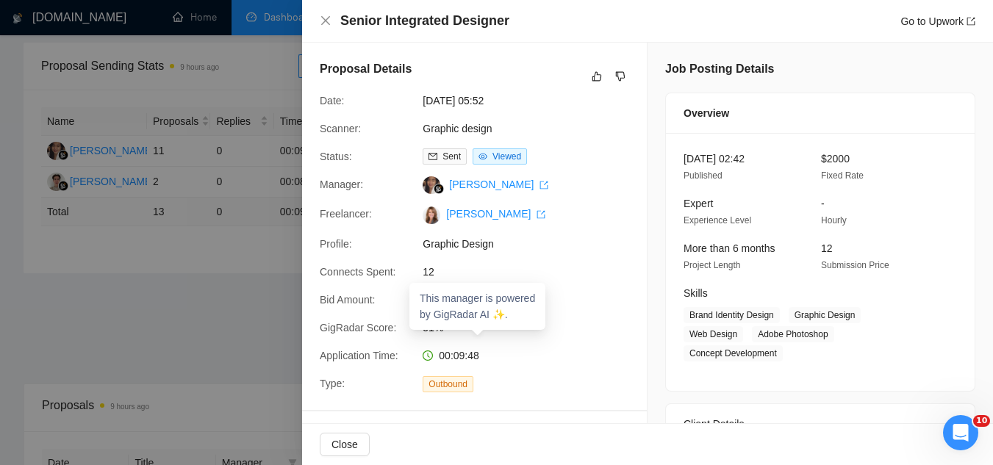
scroll to position [0, 0]
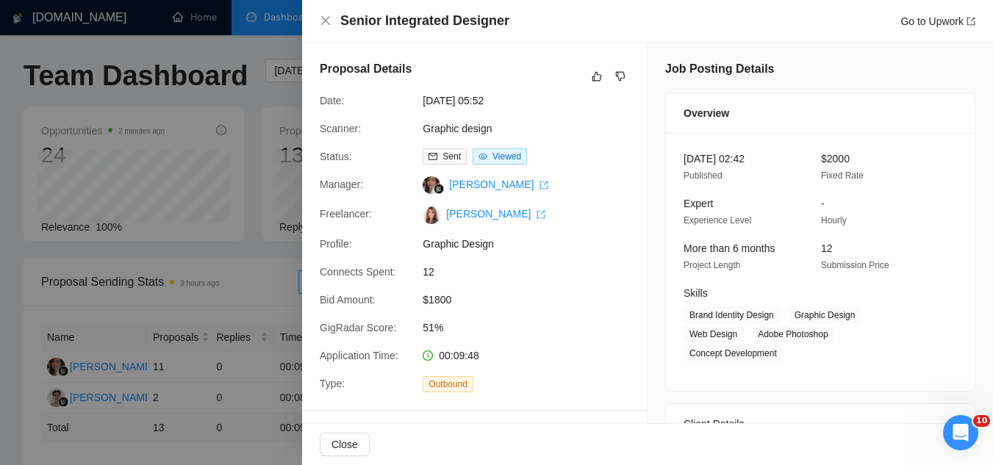
click at [229, 289] on div at bounding box center [496, 232] width 993 height 465
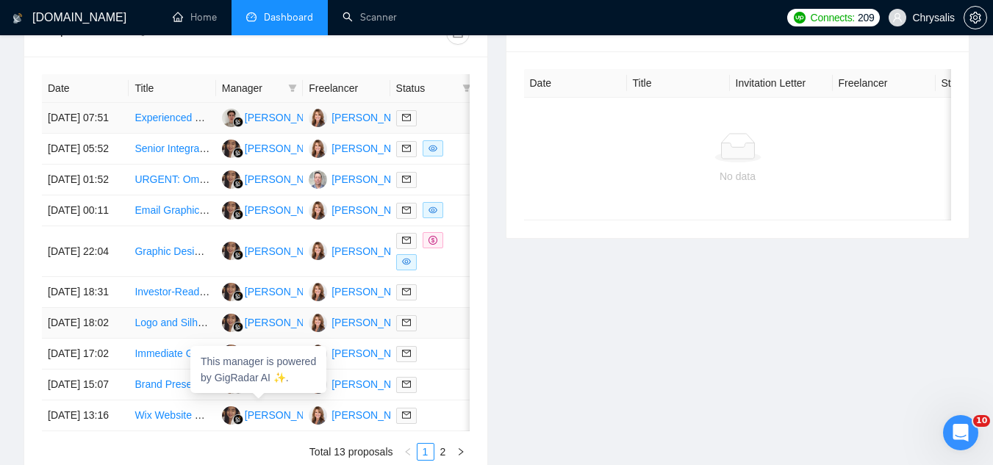
scroll to position [588, 0]
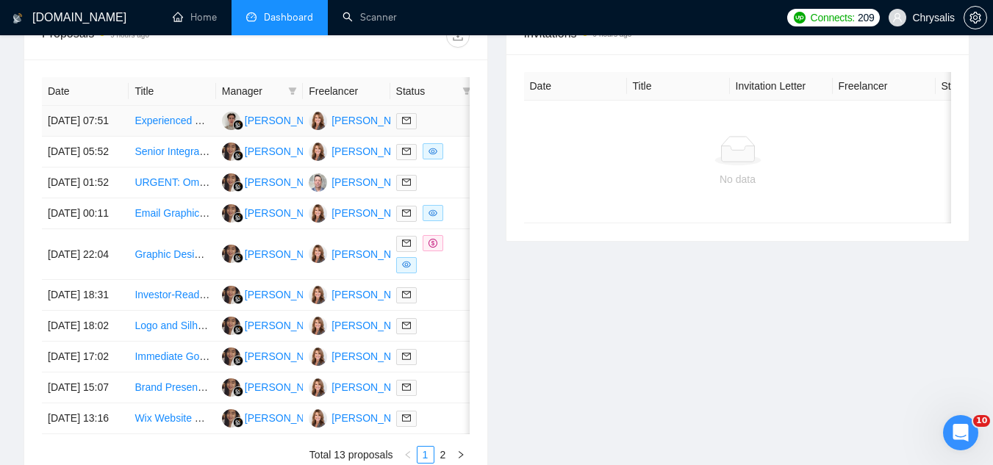
click at [189, 137] on td "Experienced Sewist Needed for Custom Fabric Toiletry Bags" at bounding box center [172, 121] width 87 height 31
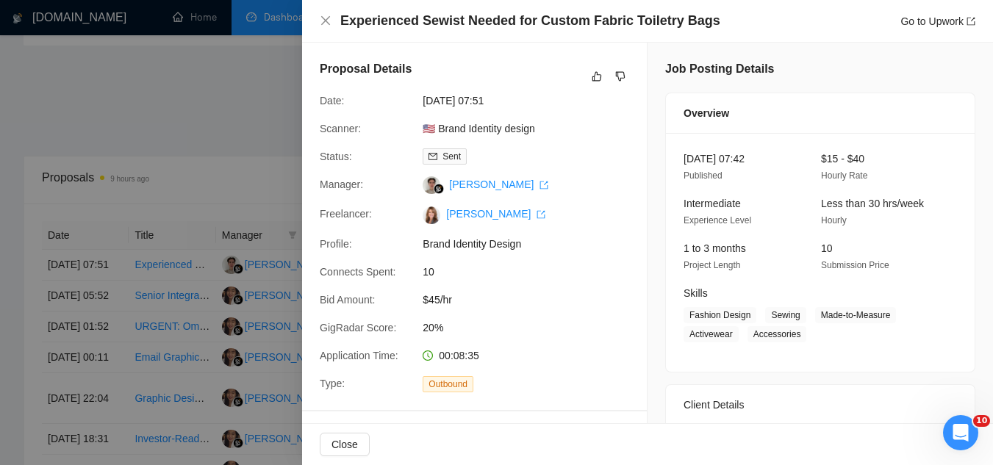
scroll to position [294, 0]
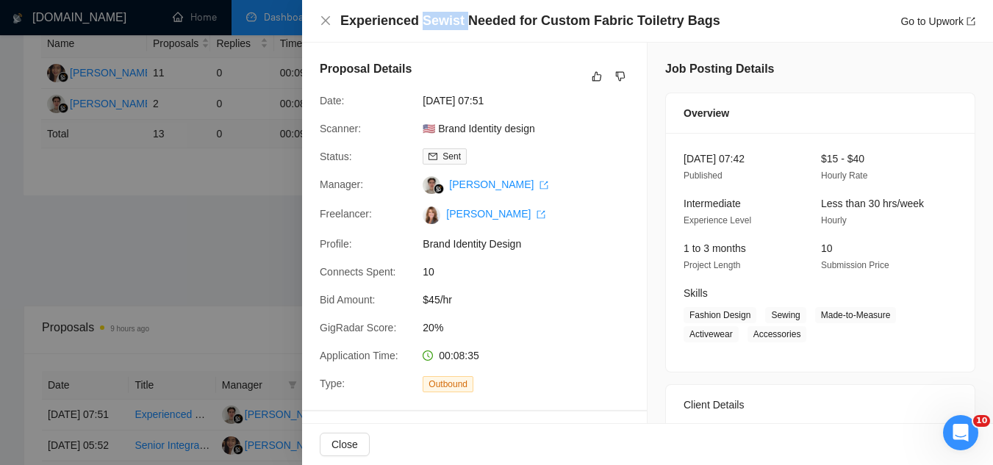
drag, startPoint x: 458, startPoint y: 20, endPoint x: 418, endPoint y: 20, distance: 40.4
click at [418, 20] on h4 "Experienced Sewist Needed for Custom Fabric Toiletry Bags" at bounding box center [530, 21] width 380 height 18
copy h4 "Sewist"
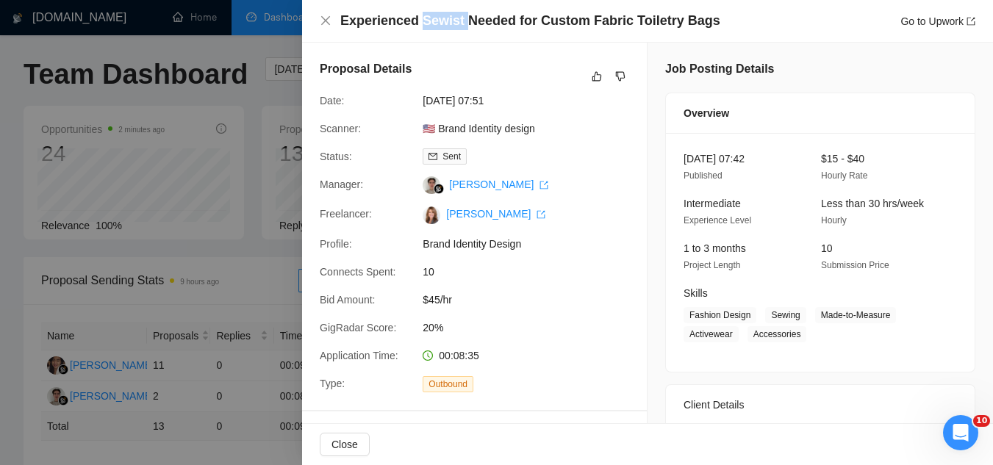
scroll to position [0, 0]
click at [238, 283] on div at bounding box center [496, 232] width 993 height 465
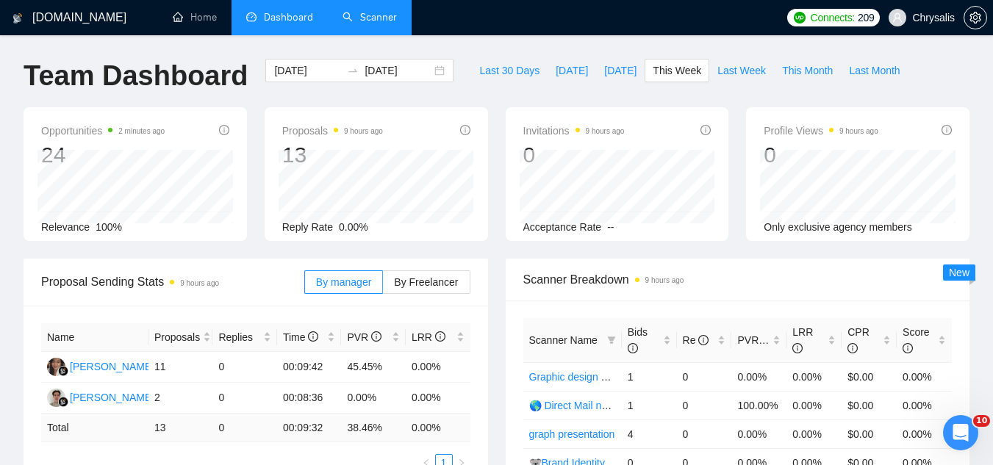
drag, startPoint x: 386, startPoint y: 22, endPoint x: 348, endPoint y: 51, distance: 47.6
click at [386, 22] on link "Scanner" at bounding box center [369, 17] width 54 height 12
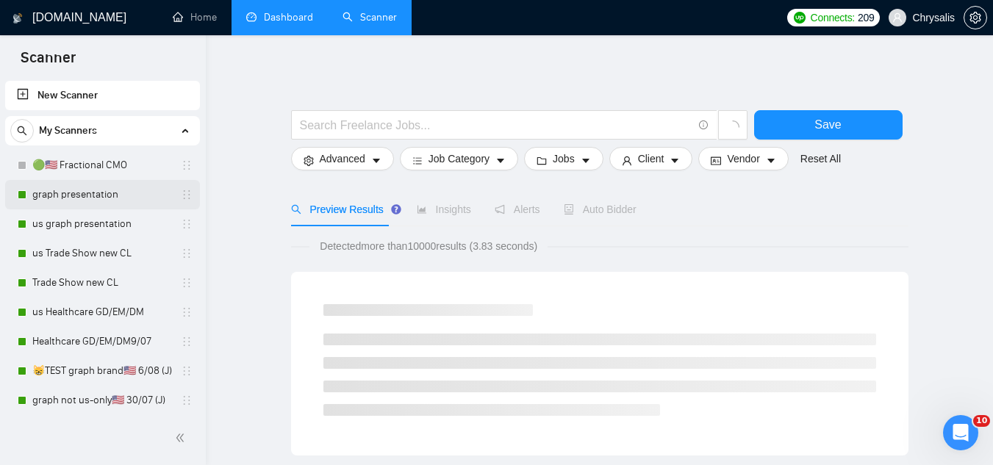
click at [110, 196] on link "graph presentation" at bounding box center [102, 194] width 140 height 29
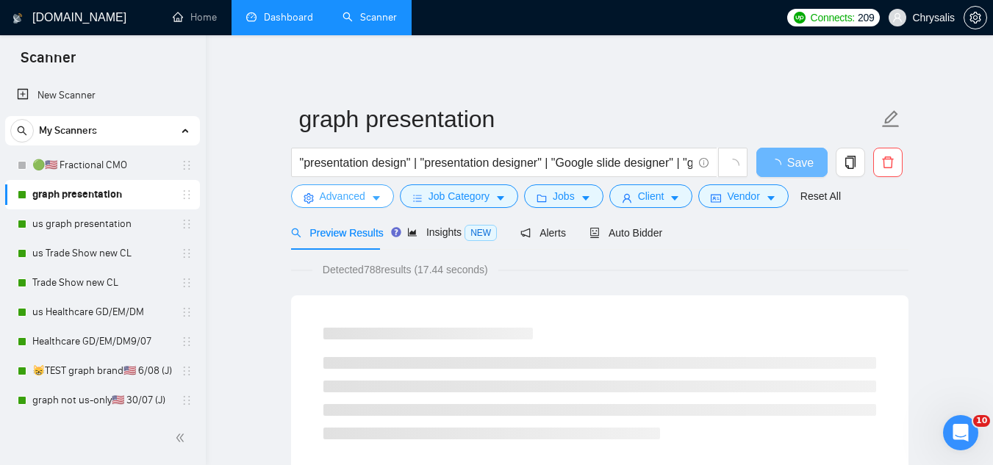
click at [331, 201] on span "Advanced" at bounding box center [343, 196] width 46 height 16
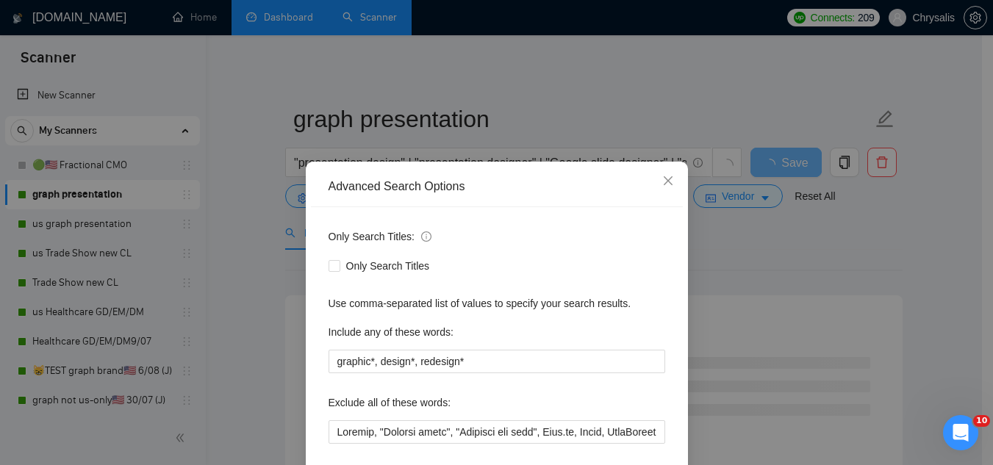
scroll to position [146, 0]
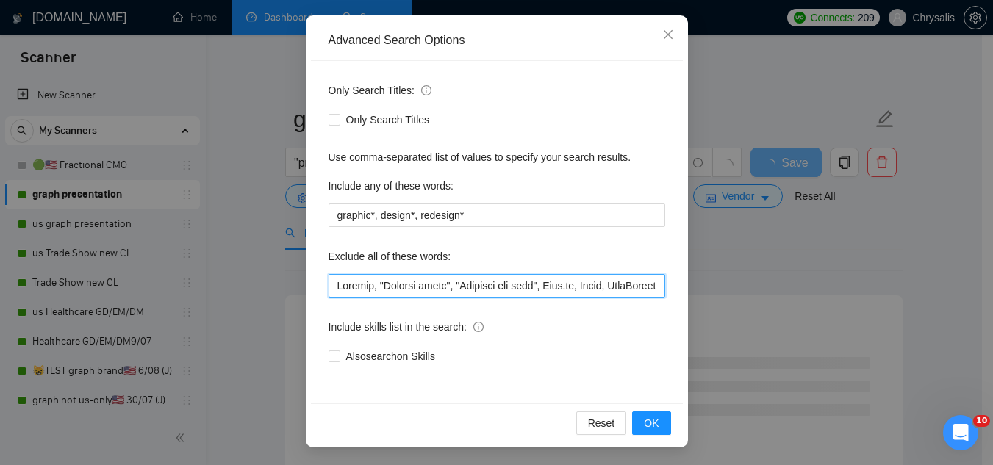
click at [330, 292] on input "text" at bounding box center [496, 286] width 337 height 24
paste input "Sewist"
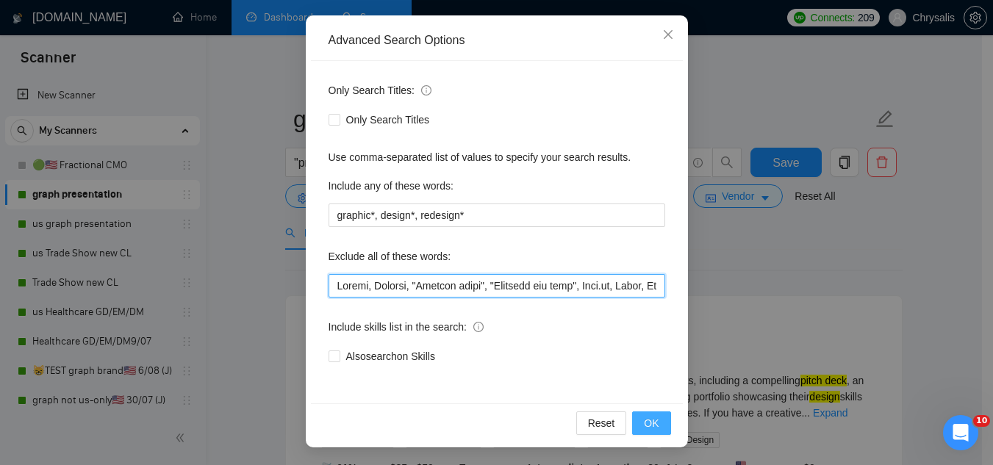
type input "Sewist, Jotform, "Compile leads", "Untitled job post", Next.js, Azure, TypeScri…"
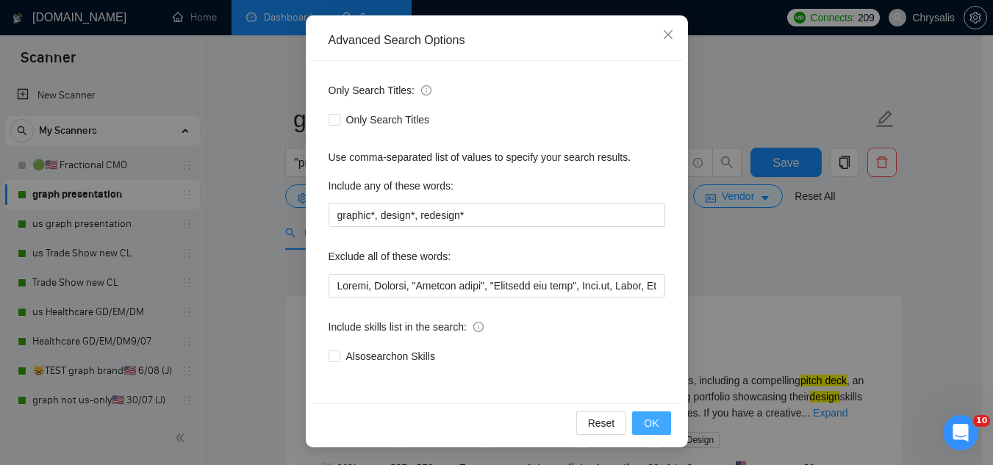
click at [648, 427] on span "OK" at bounding box center [651, 423] width 15 height 16
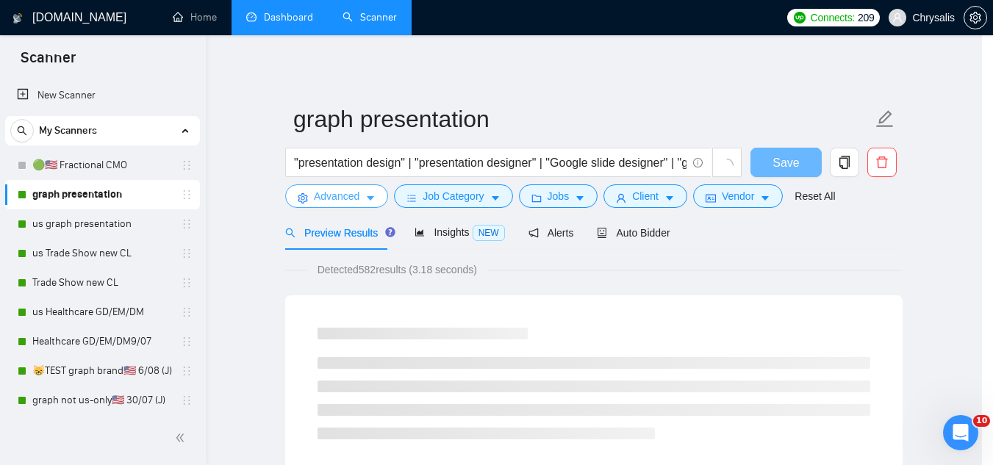
scroll to position [0, 0]
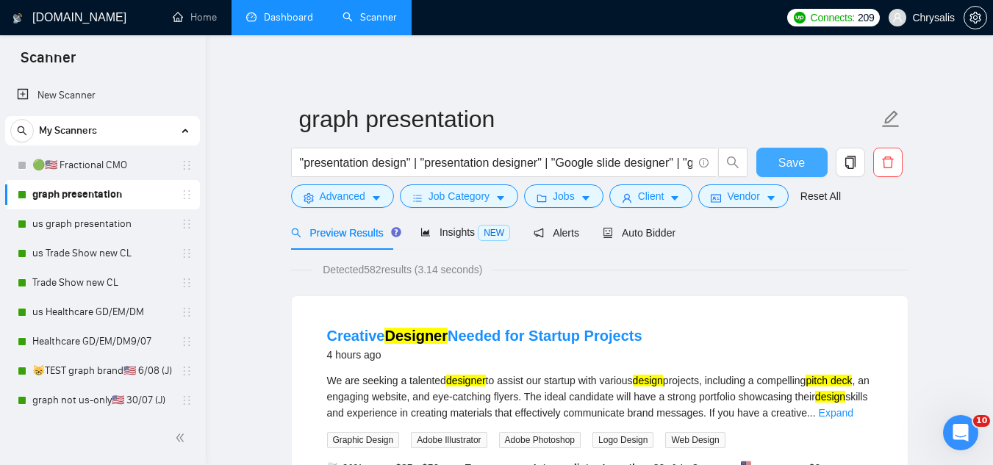
click at [801, 165] on span "Save" at bounding box center [791, 163] width 26 height 18
click at [647, 229] on span "Auto Bidder" at bounding box center [639, 233] width 73 height 12
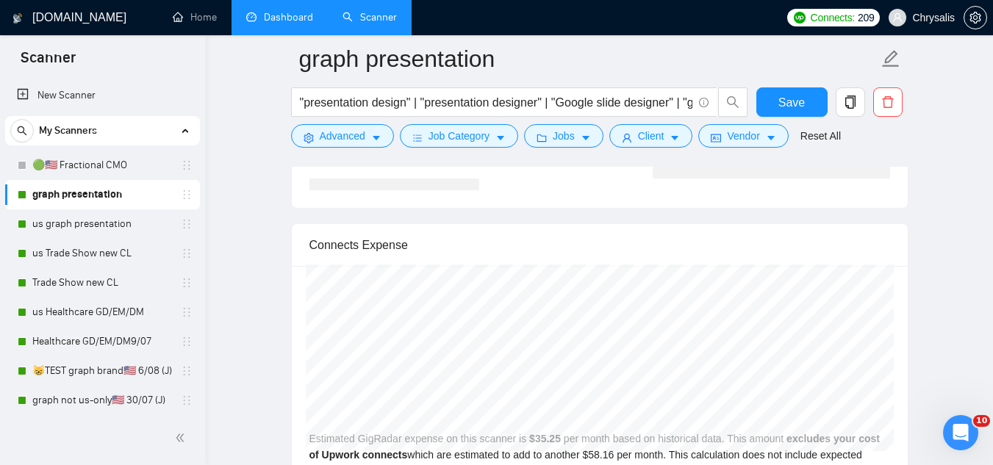
scroll to position [3306, 0]
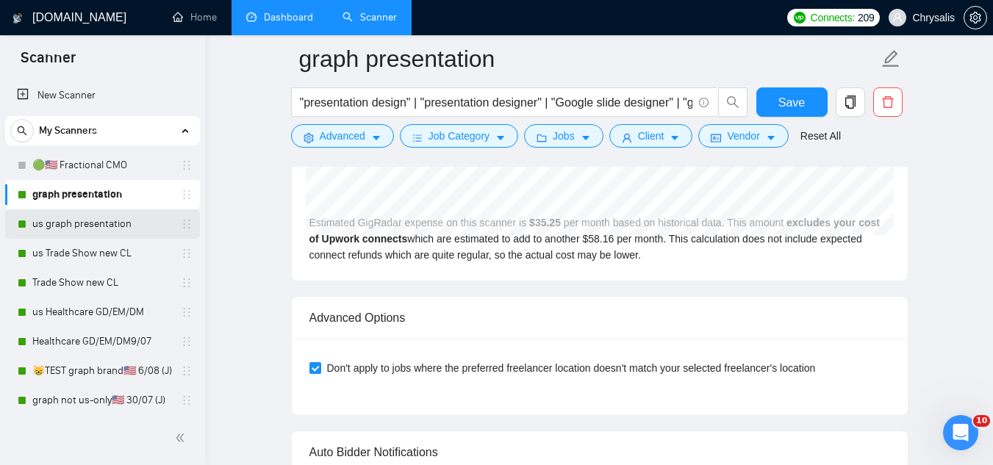
drag, startPoint x: 116, startPoint y: 231, endPoint x: 123, endPoint y: 237, distance: 9.0
click at [116, 231] on link "us graph presentation" at bounding box center [102, 223] width 140 height 29
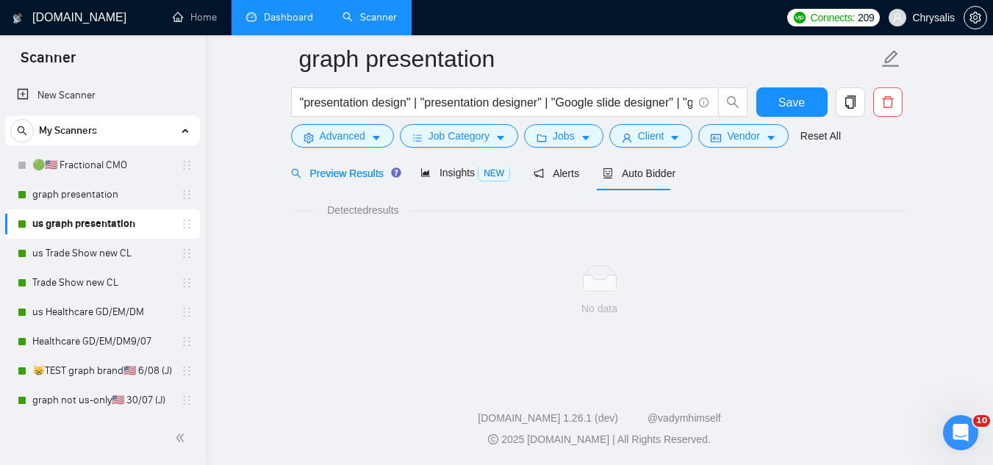
scroll to position [943, 0]
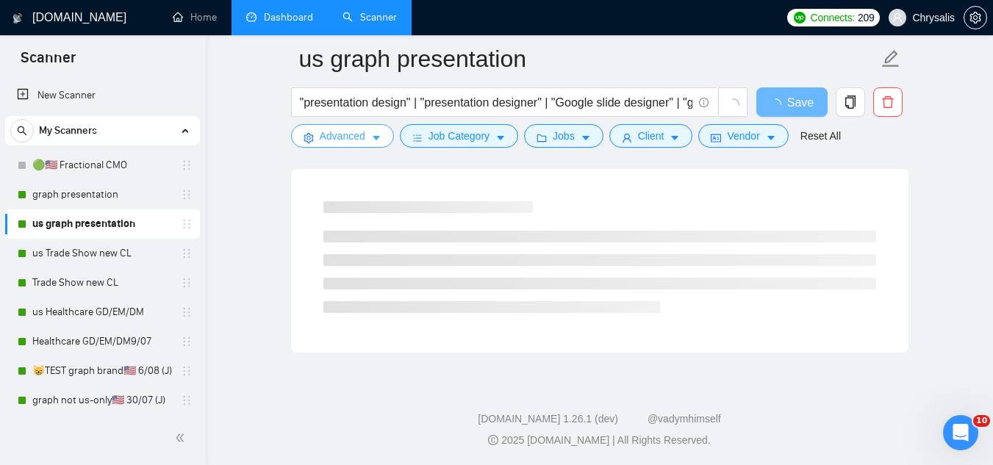
click at [340, 142] on span "Advanced" at bounding box center [343, 136] width 46 height 16
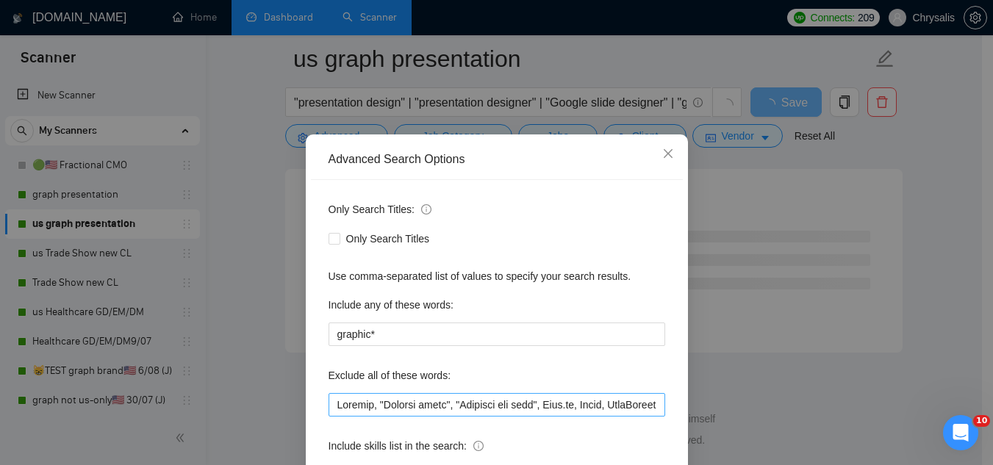
scroll to position [73, 0]
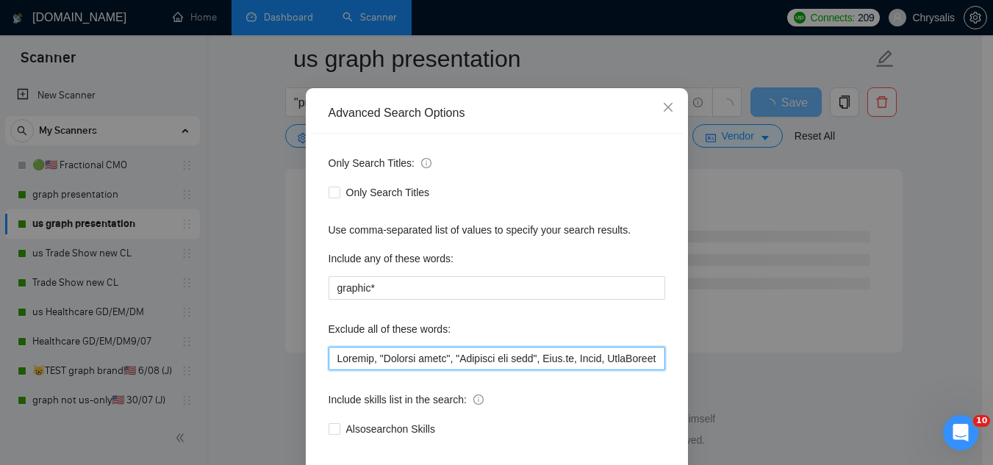
click at [328, 356] on input "text" at bounding box center [496, 359] width 337 height 24
paste input "Sewist"
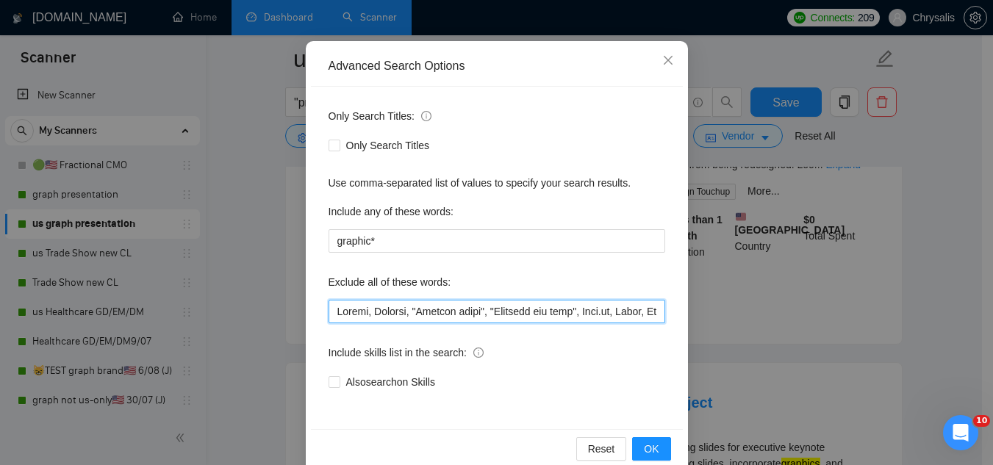
scroll to position [146, 0]
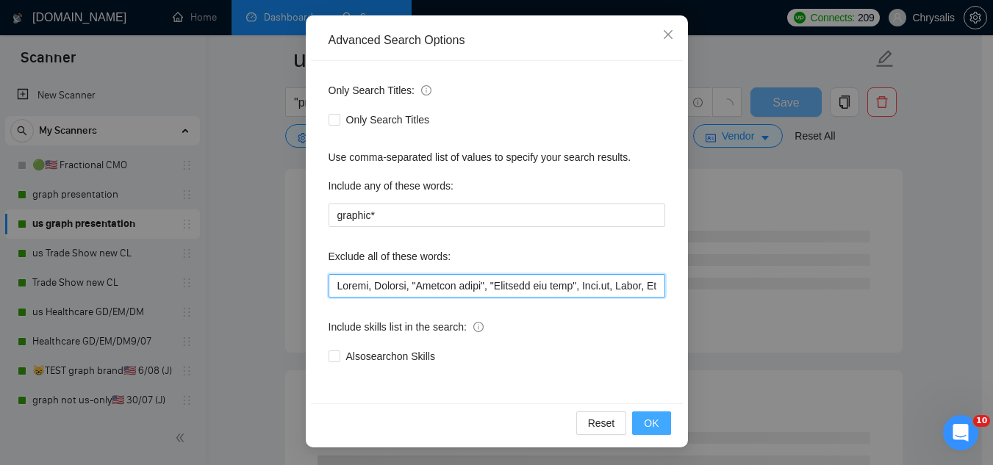
type input "Sewist, Jotform, "Compile leads", "Untitled job post", Next.js, Azure, TypeScri…"
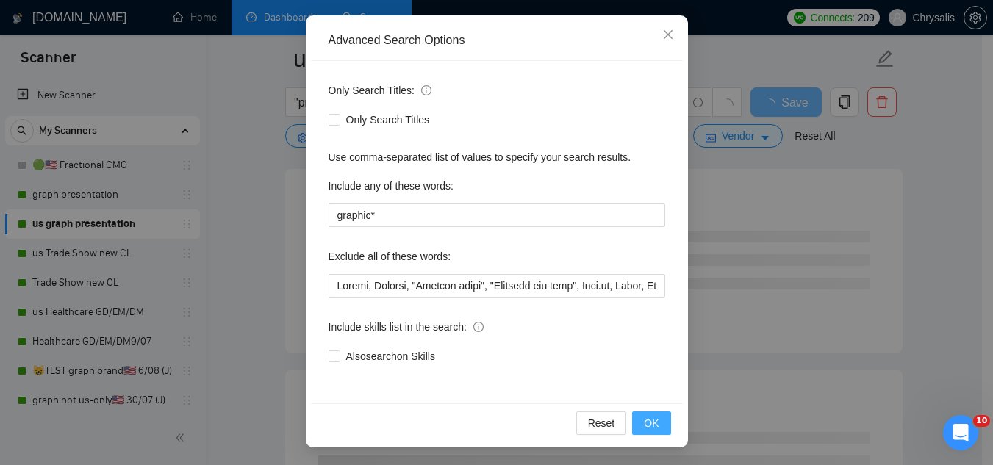
click at [650, 431] on span "OK" at bounding box center [651, 423] width 15 height 16
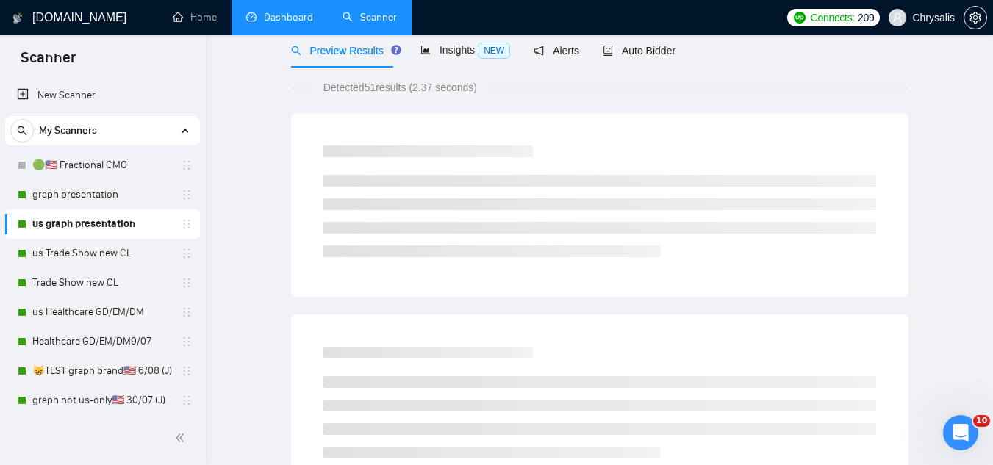
scroll to position [0, 0]
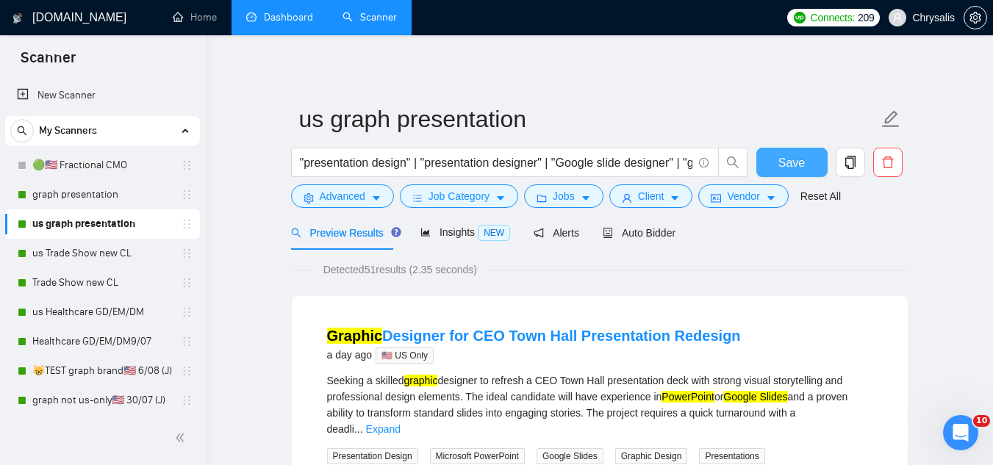
click at [798, 171] on span "Save" at bounding box center [791, 163] width 26 height 18
click at [647, 231] on span "Auto Bidder" at bounding box center [639, 233] width 73 height 12
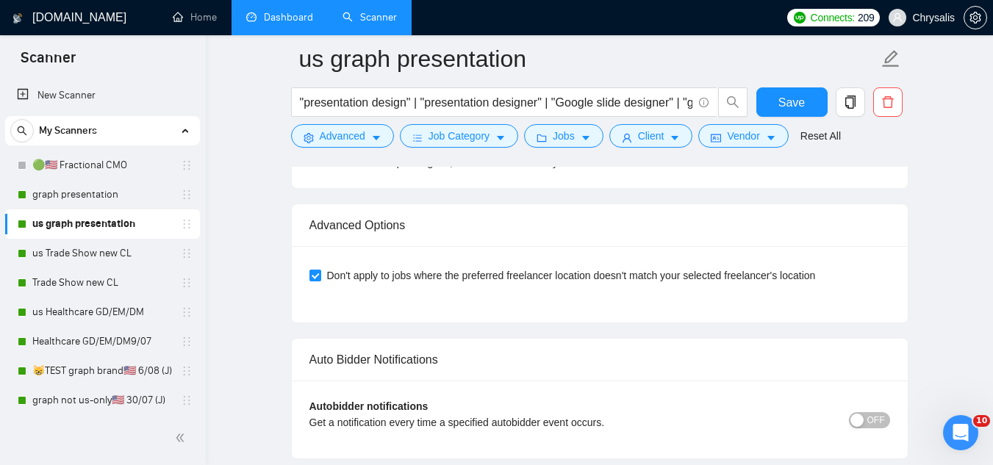
scroll to position [3453, 0]
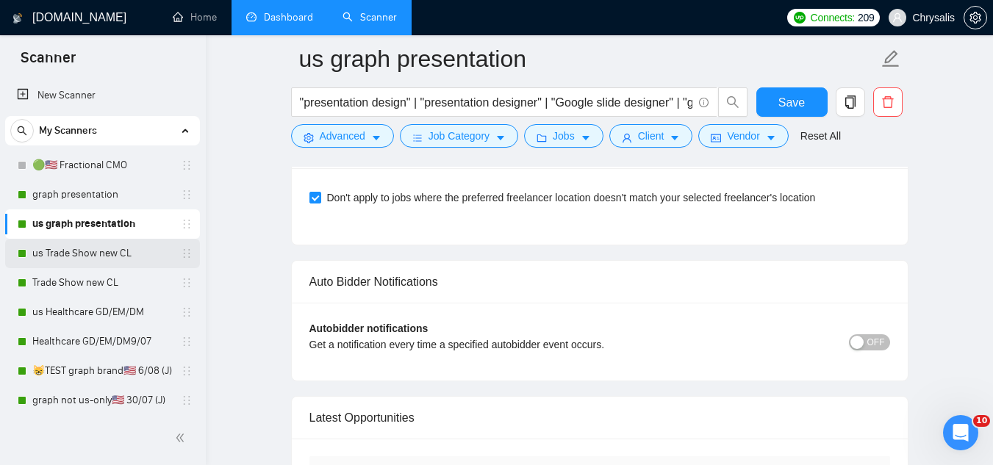
click at [76, 254] on link "us Trade Show new CL" at bounding box center [102, 253] width 140 height 29
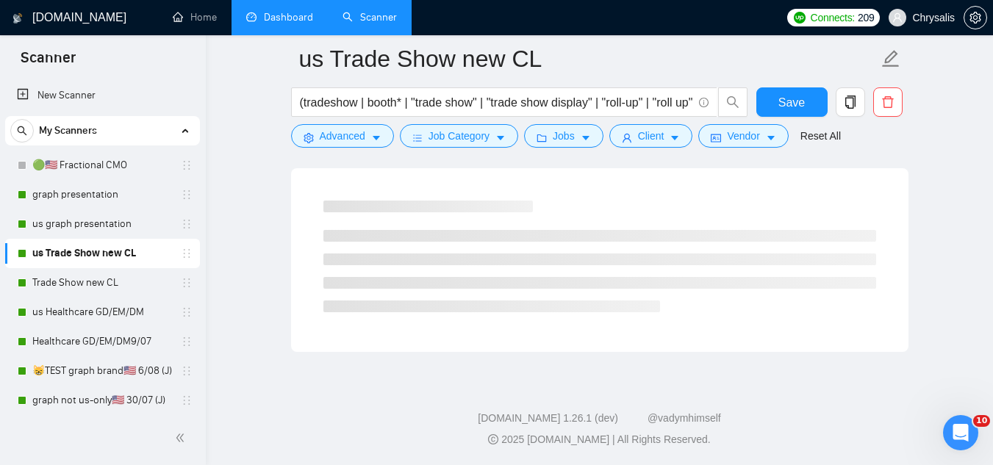
scroll to position [943, 0]
click at [322, 146] on button "Advanced" at bounding box center [342, 136] width 103 height 24
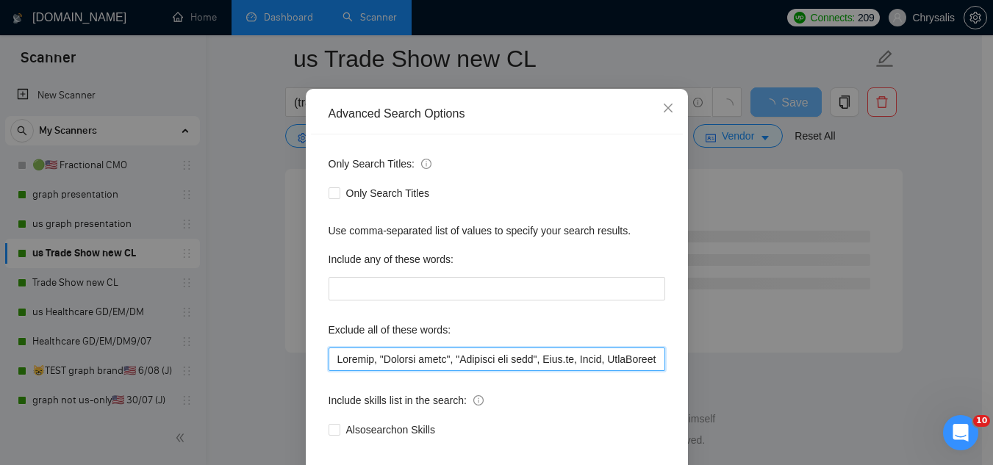
click at [329, 371] on input "text" at bounding box center [496, 360] width 337 height 24
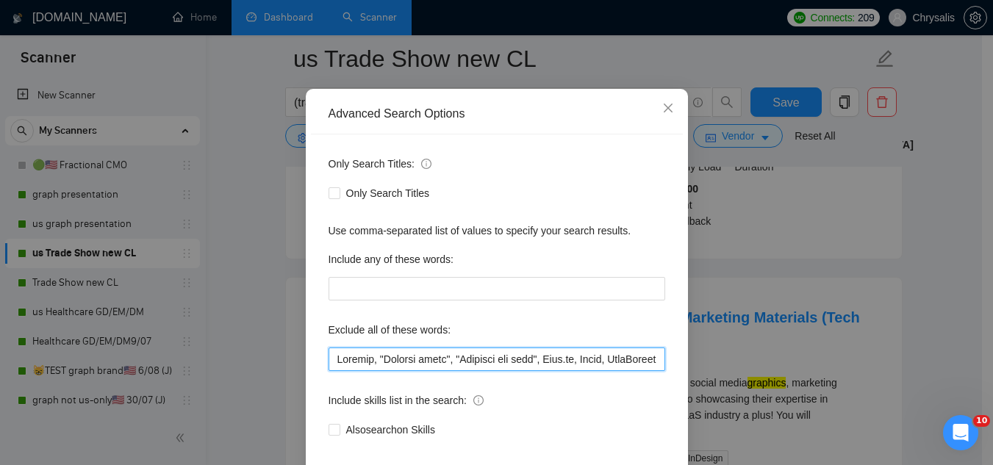
paste input "Sewist"
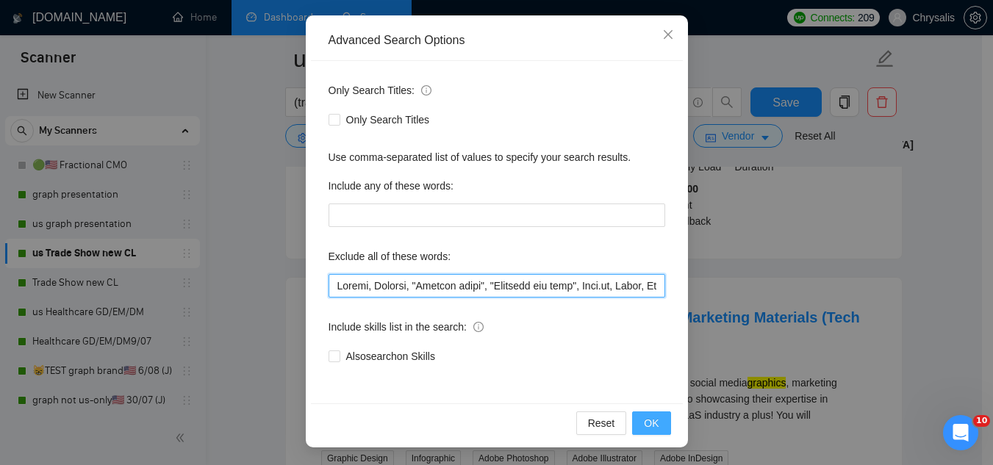
type input "Sewist, Jotform, "Compile leads", "Untitled job post", Next.js, Azure, TypeScri…"
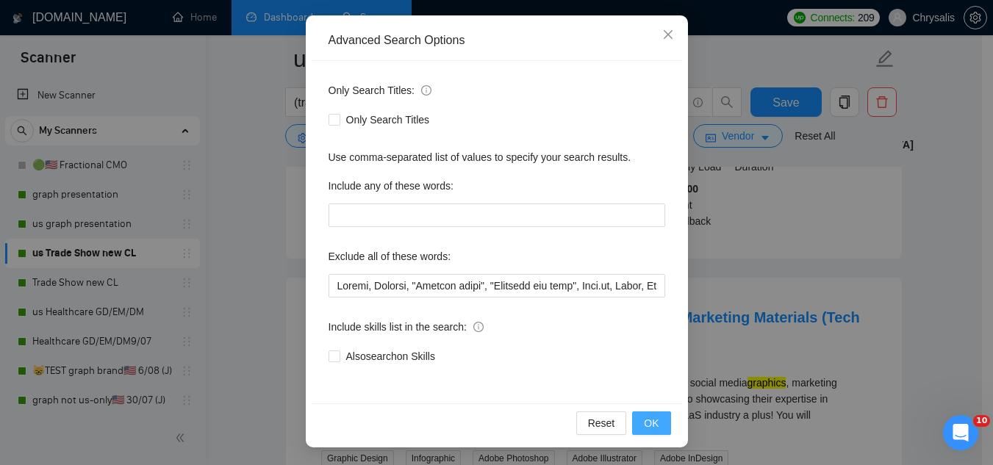
click at [637, 422] on button "OK" at bounding box center [651, 423] width 38 height 24
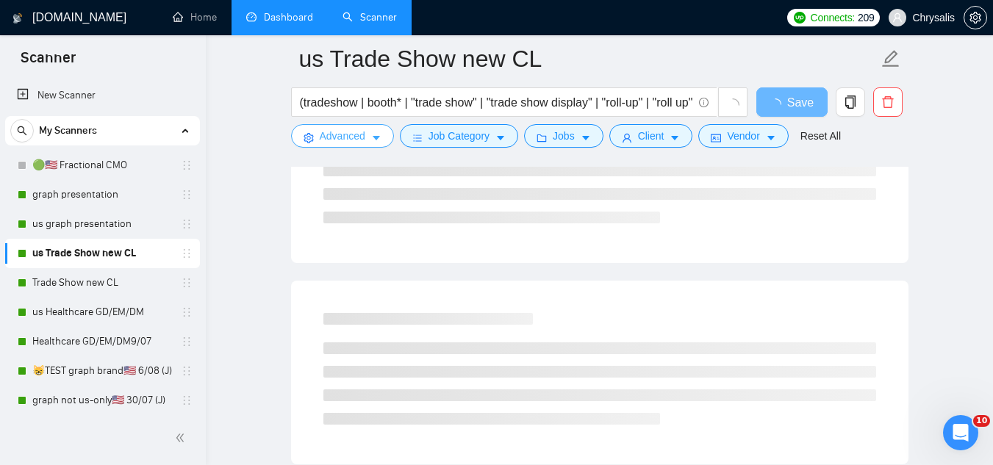
scroll to position [0, 0]
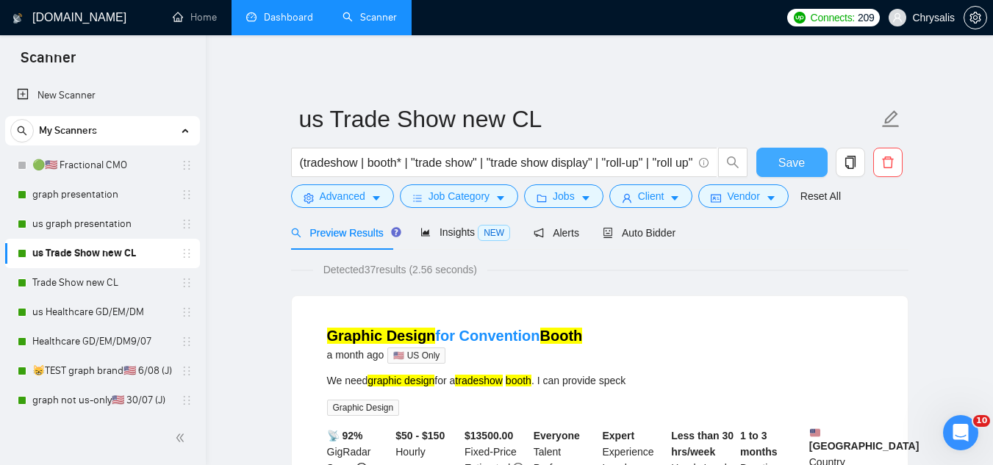
click at [783, 157] on span "Save" at bounding box center [791, 163] width 26 height 18
click at [108, 369] on link "😸TEST graph brand🇺🇸 6/08 (J)" at bounding box center [102, 370] width 140 height 29
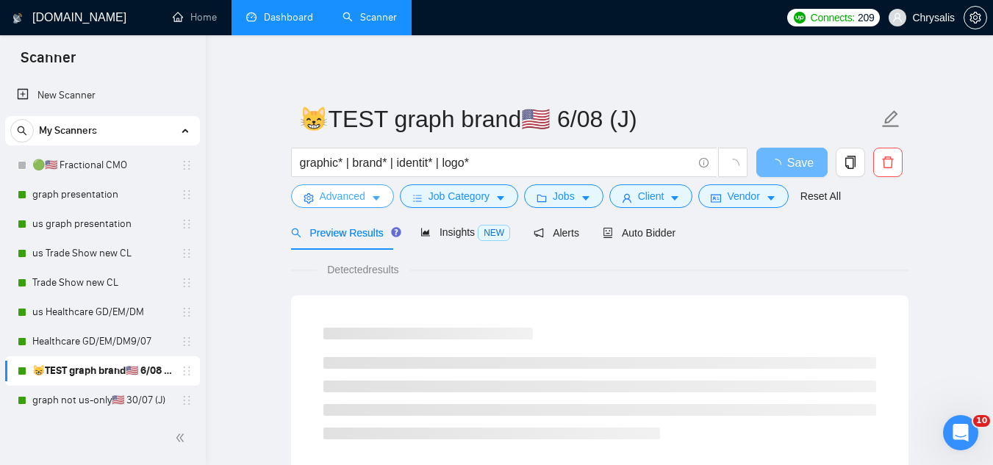
click at [345, 199] on span "Advanced" at bounding box center [343, 196] width 46 height 16
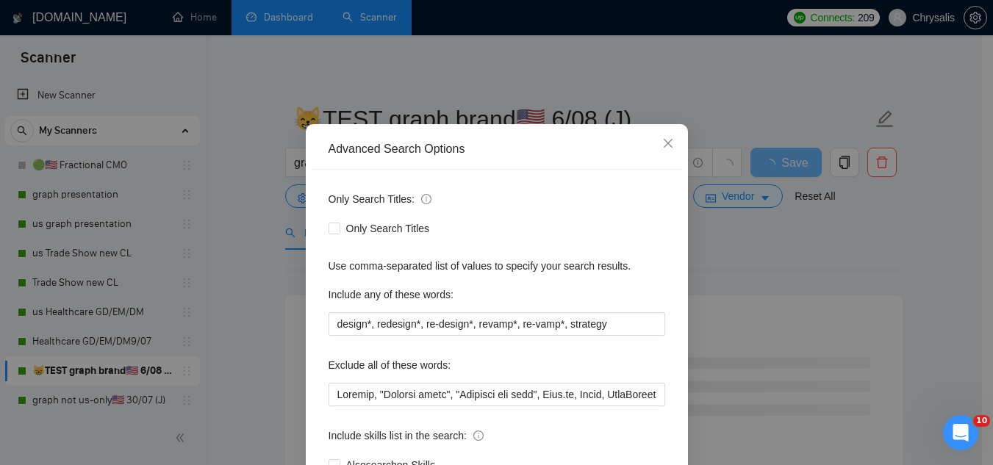
scroll to position [73, 0]
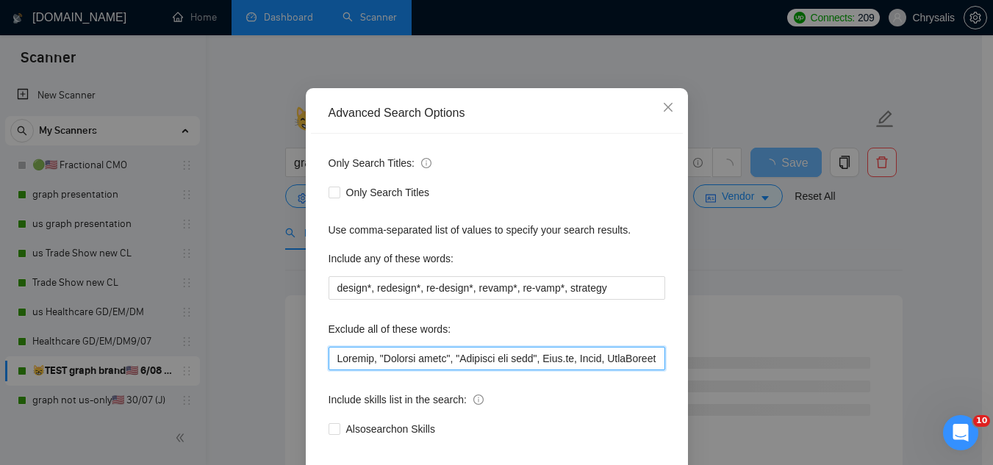
click at [328, 359] on input "text" at bounding box center [496, 359] width 337 height 24
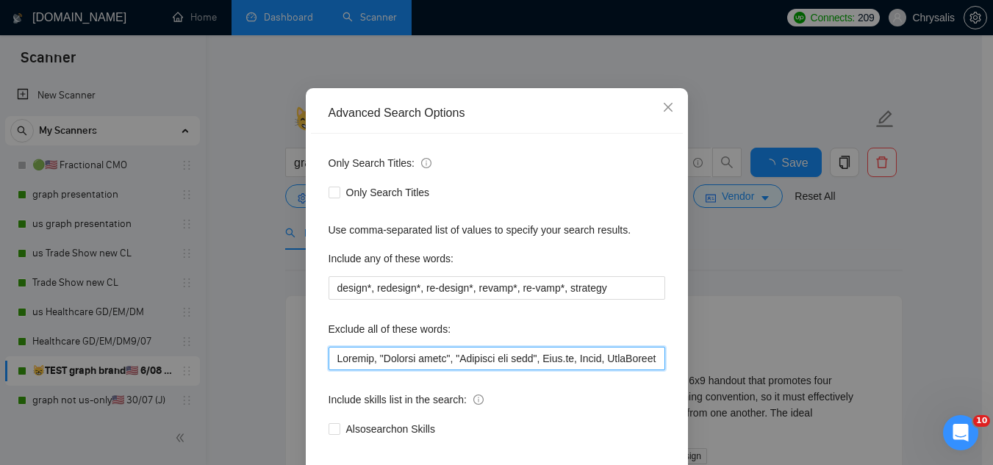
paste input "Sewist"
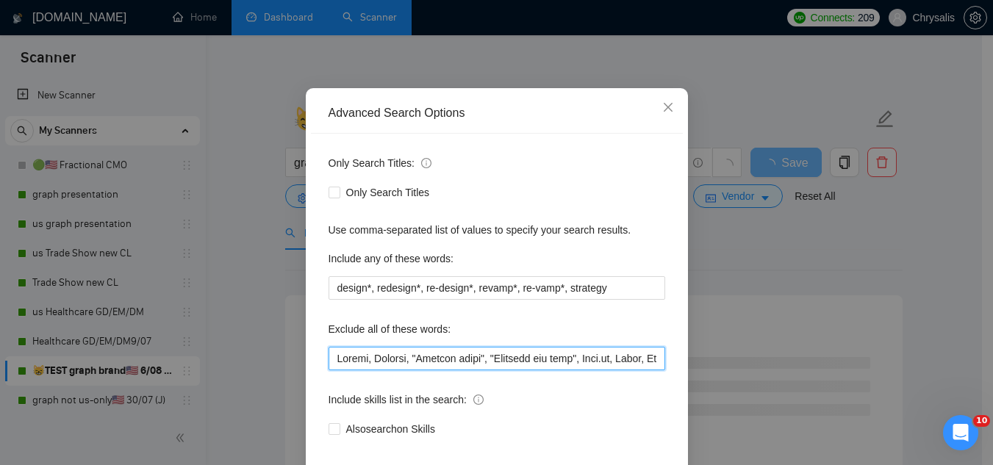
click at [357, 362] on input "text" at bounding box center [496, 359] width 337 height 24
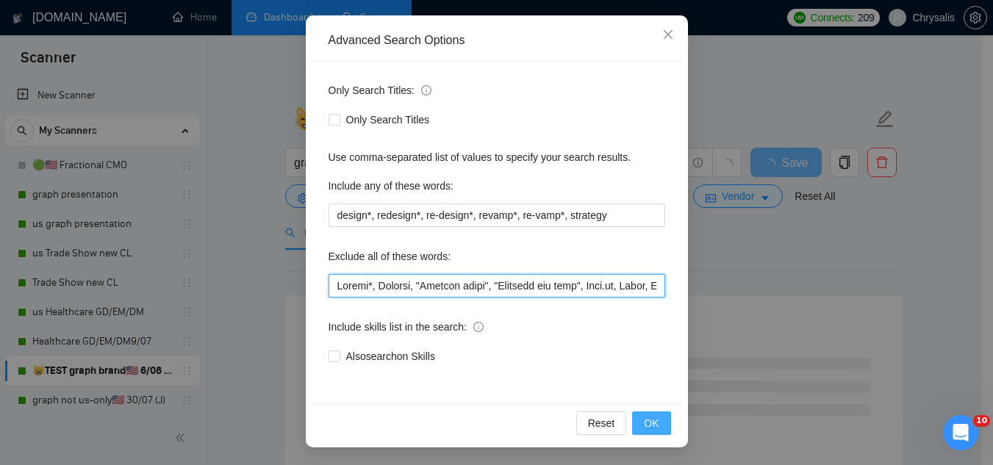
type input "Sewist*, Jotform, "Compile leads", "Untitled job post", Next.js, Azure, TypeScr…"
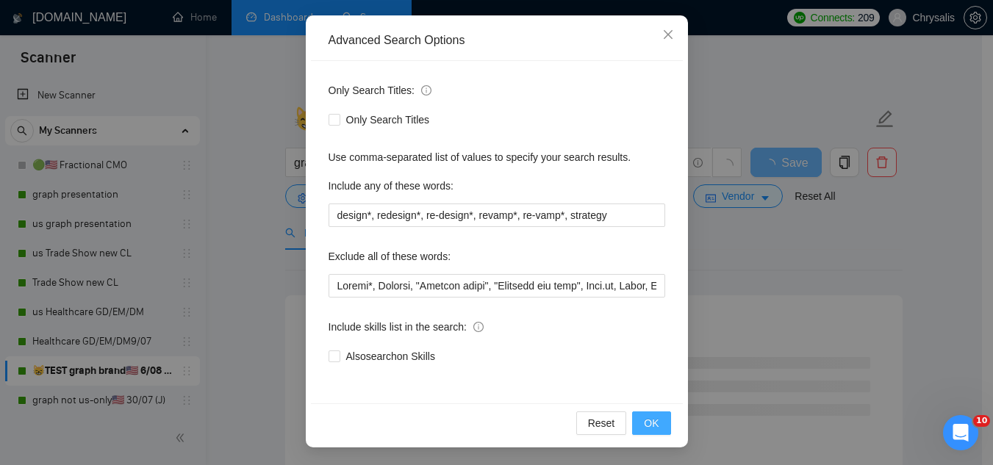
click at [633, 425] on button "OK" at bounding box center [651, 423] width 38 height 24
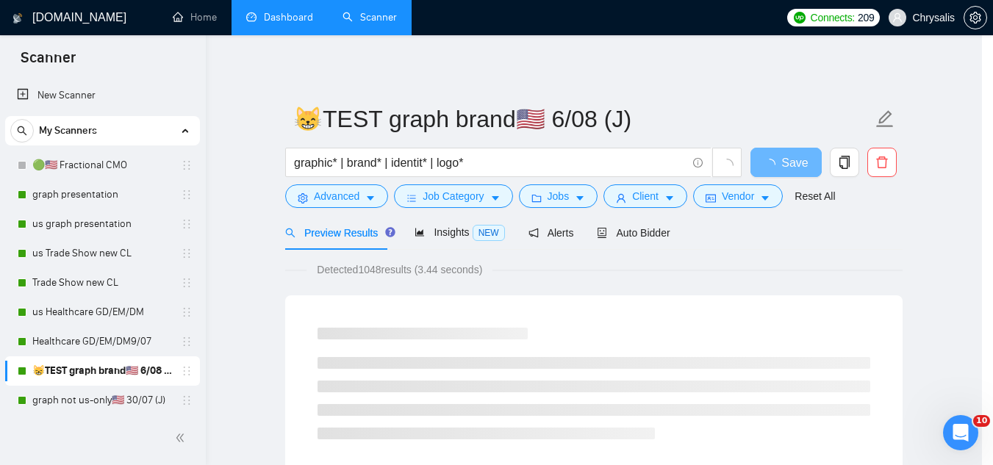
scroll to position [73, 0]
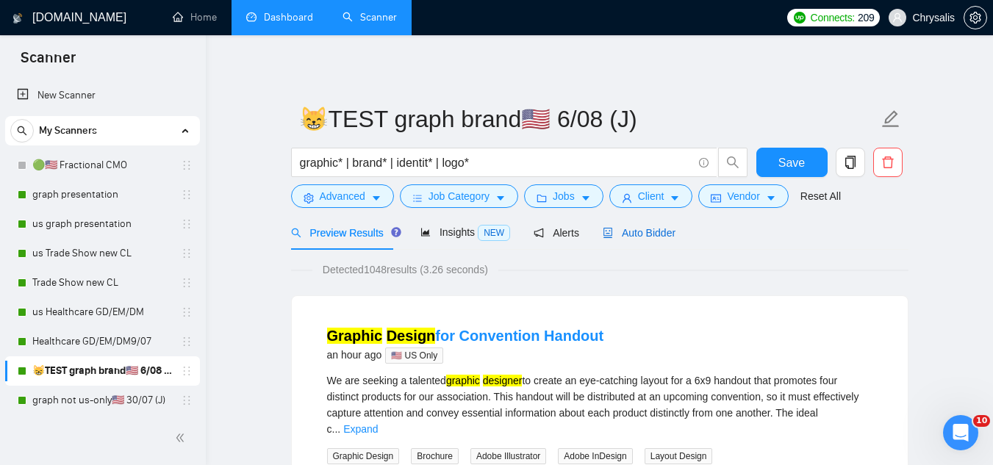
click at [654, 239] on span "Auto Bidder" at bounding box center [639, 233] width 73 height 12
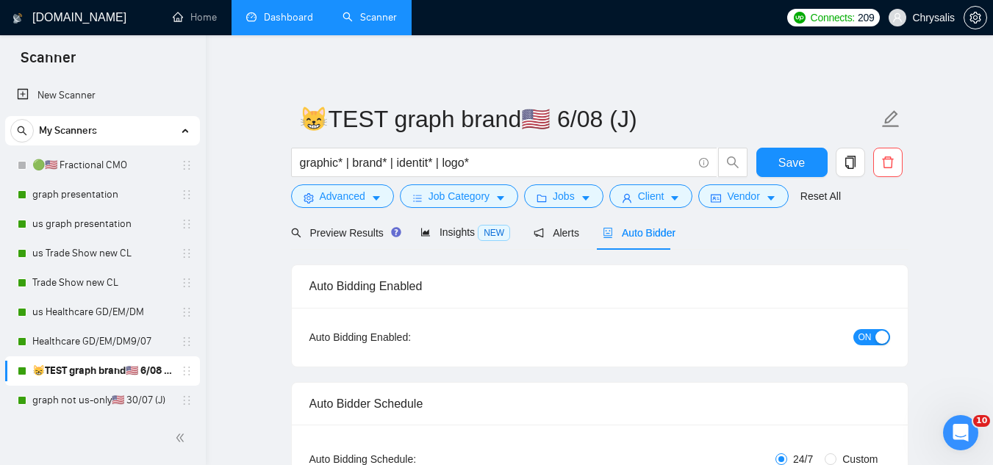
radio input "false"
radio input "true"
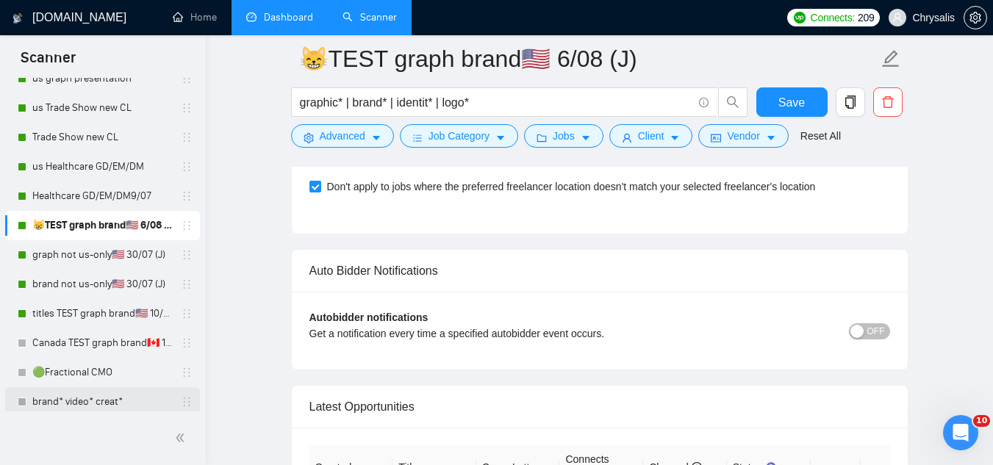
scroll to position [147, 0]
click at [110, 289] on link "brand not us-only🇺🇸 30/07 (J)" at bounding box center [102, 282] width 140 height 29
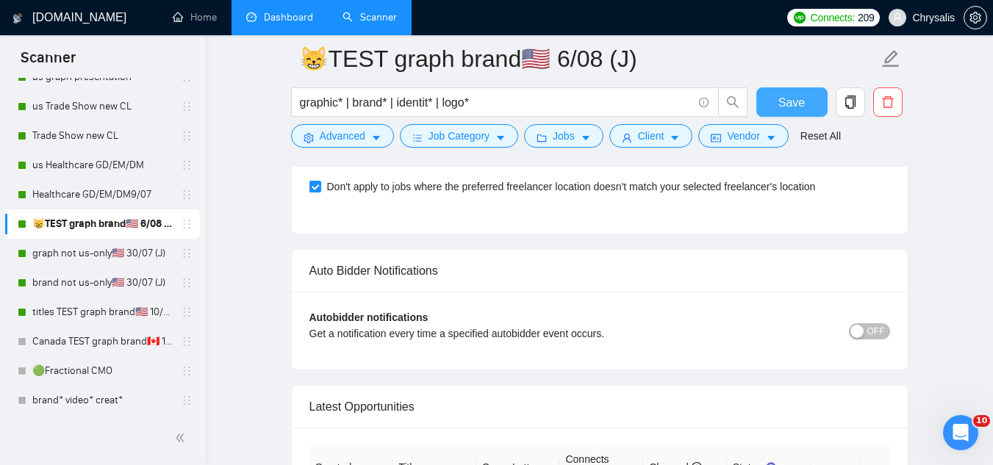
click at [805, 100] on button "Save" at bounding box center [791, 101] width 71 height 29
click at [97, 262] on link "graph not us-only🇺🇸 30/07 (J)" at bounding box center [102, 253] width 140 height 29
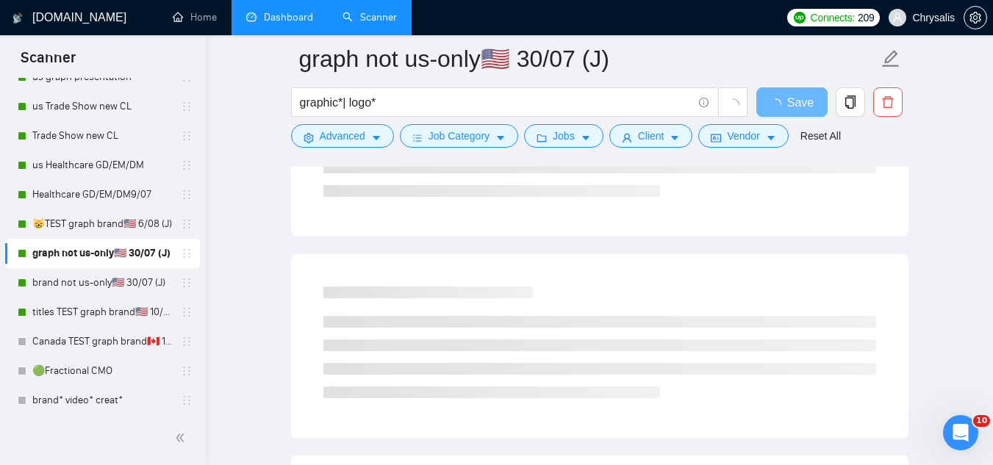
scroll to position [212, 0]
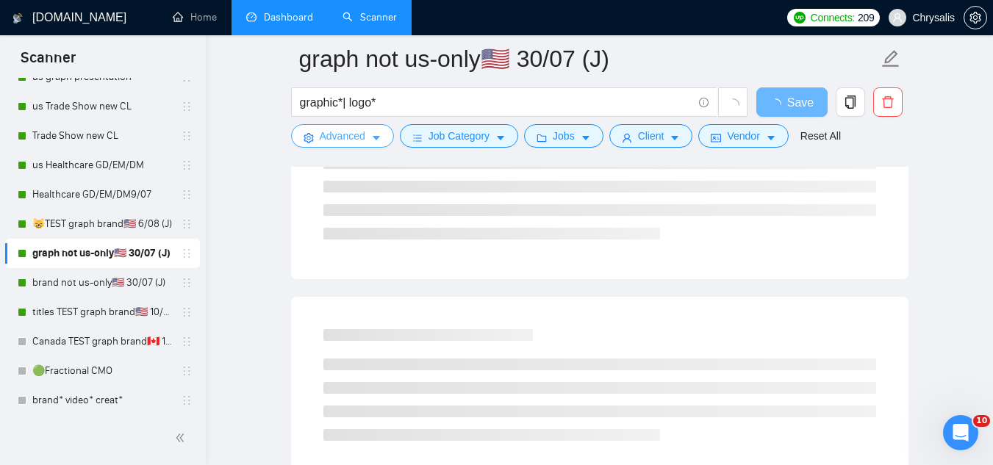
click at [346, 141] on span "Advanced" at bounding box center [343, 136] width 46 height 16
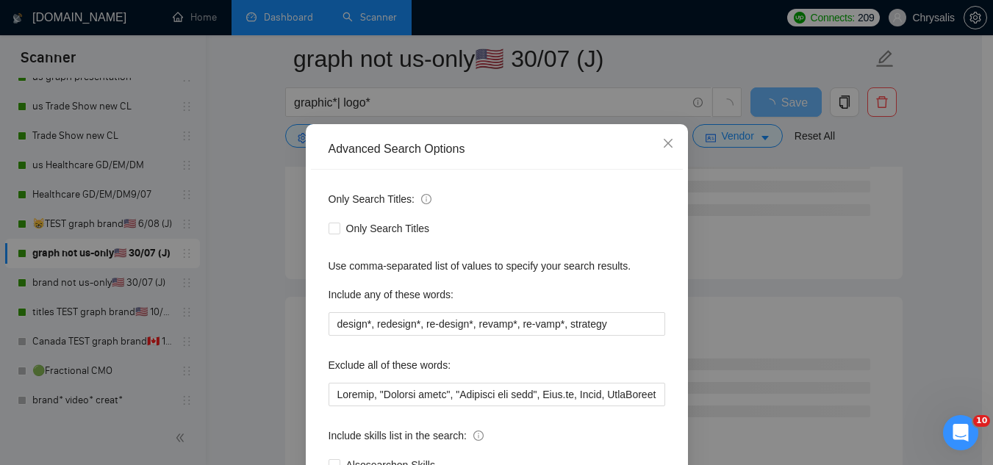
scroll to position [73, 0]
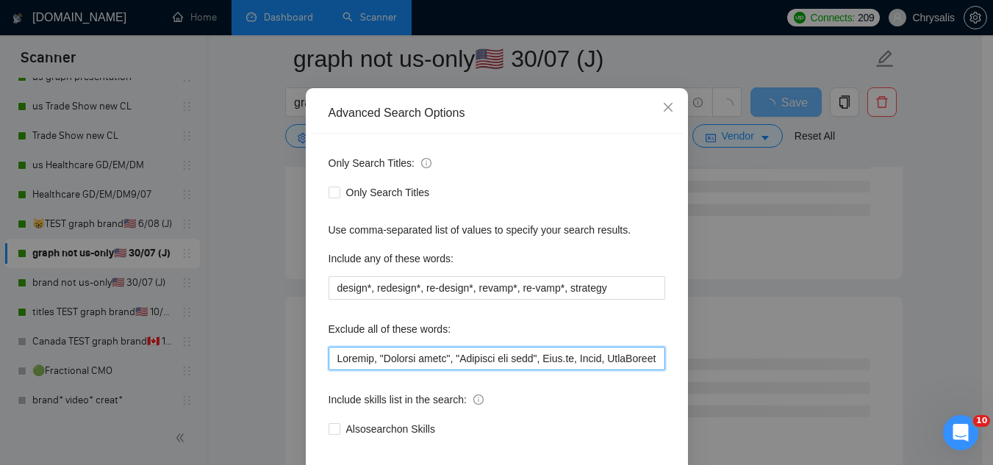
drag, startPoint x: 333, startPoint y: 359, endPoint x: 337, endPoint y: 348, distance: 11.6
click at [334, 355] on input "text" at bounding box center [496, 359] width 337 height 24
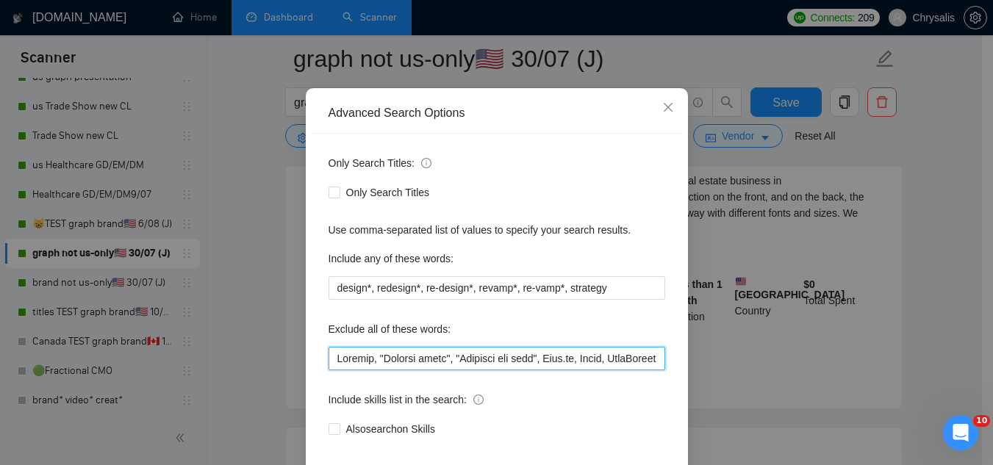
paste input "Sewist"
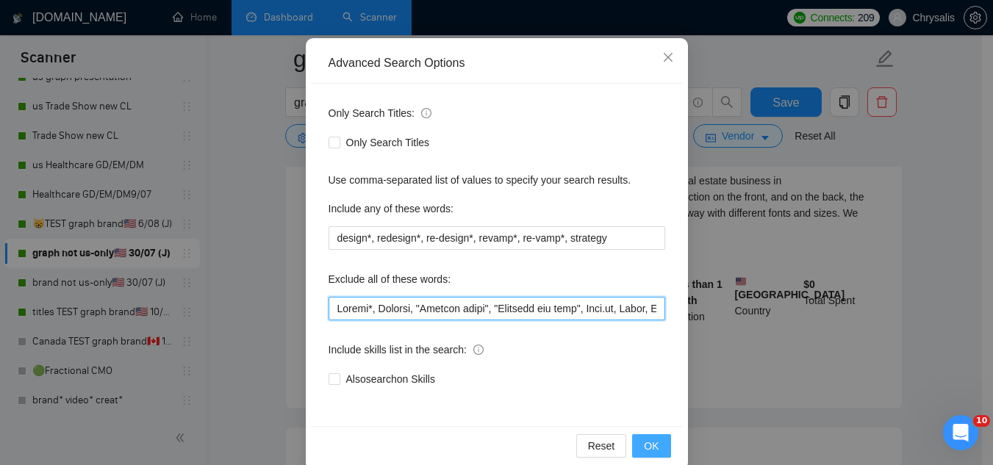
scroll to position [146, 0]
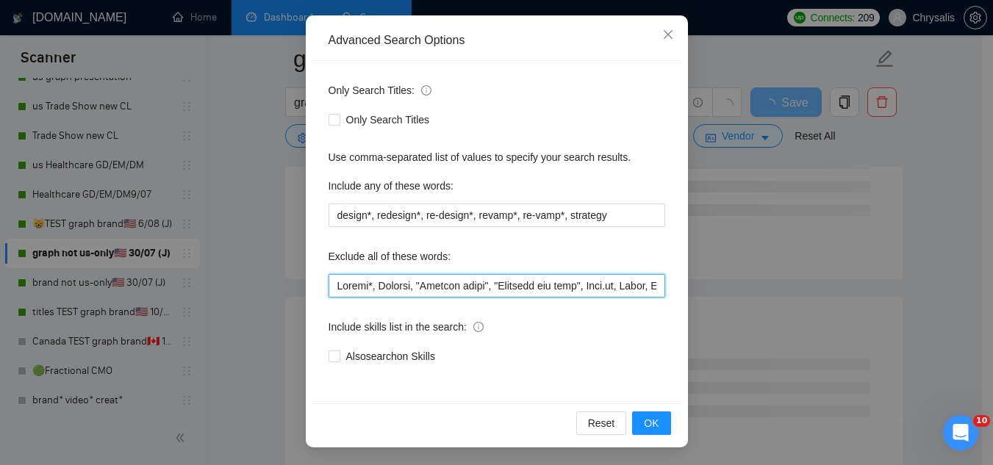
drag, startPoint x: 334, startPoint y: 285, endPoint x: 367, endPoint y: 247, distance: 51.0
click at [334, 284] on input "text" at bounding box center [496, 286] width 337 height 24
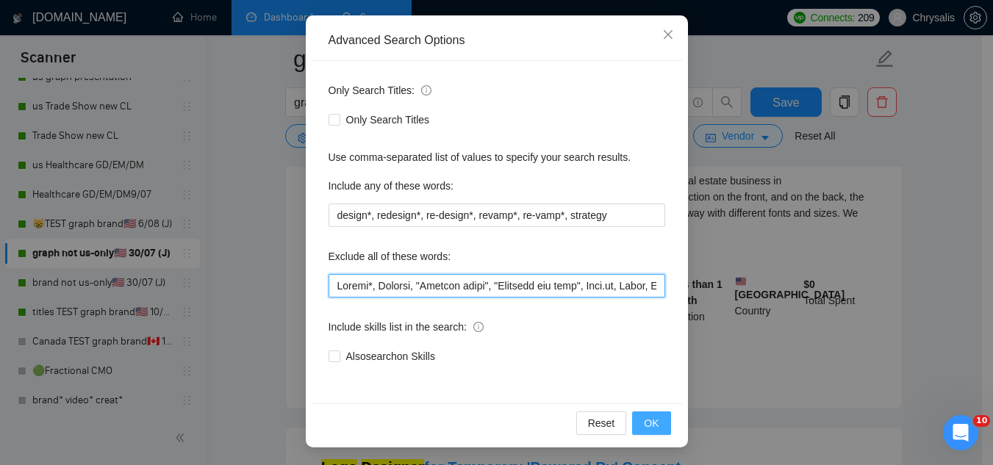
type input "Sewist*, Jotform, "Compile leads", "Untitled job post", Next.js, Azure, TypeScr…"
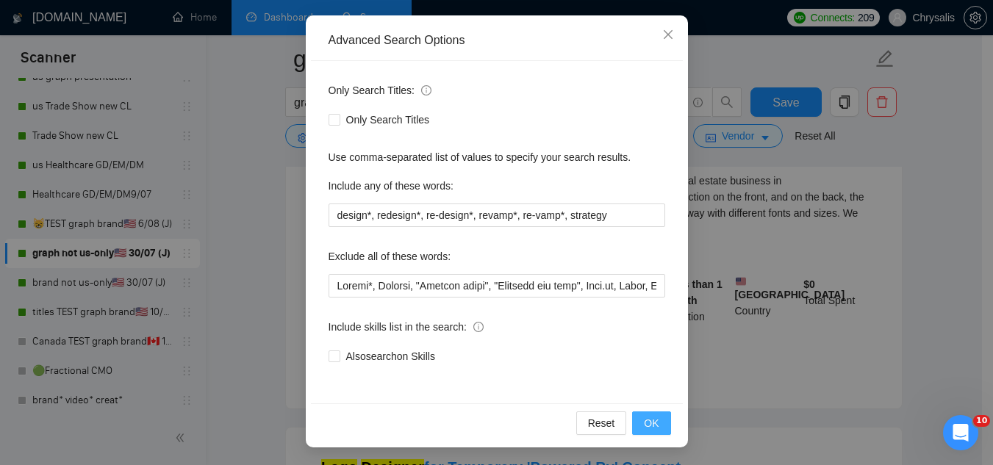
click at [644, 419] on span "OK" at bounding box center [651, 423] width 15 height 16
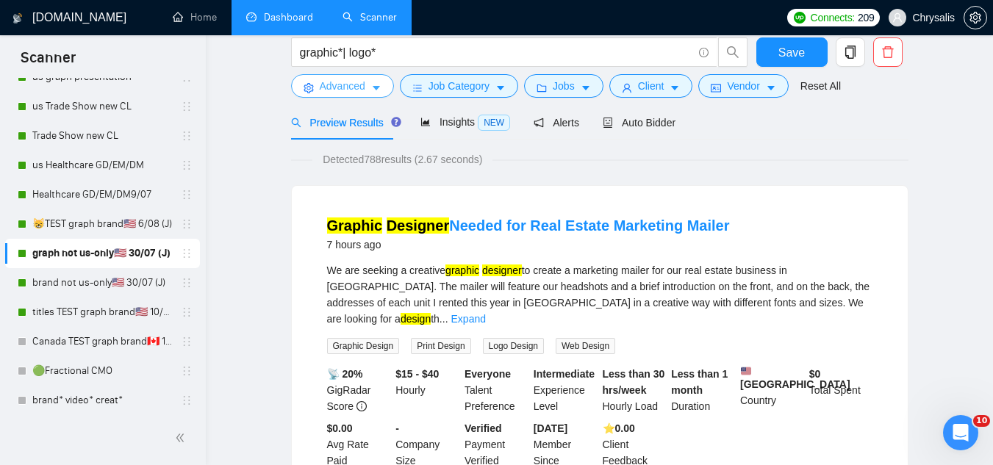
scroll to position [0, 0]
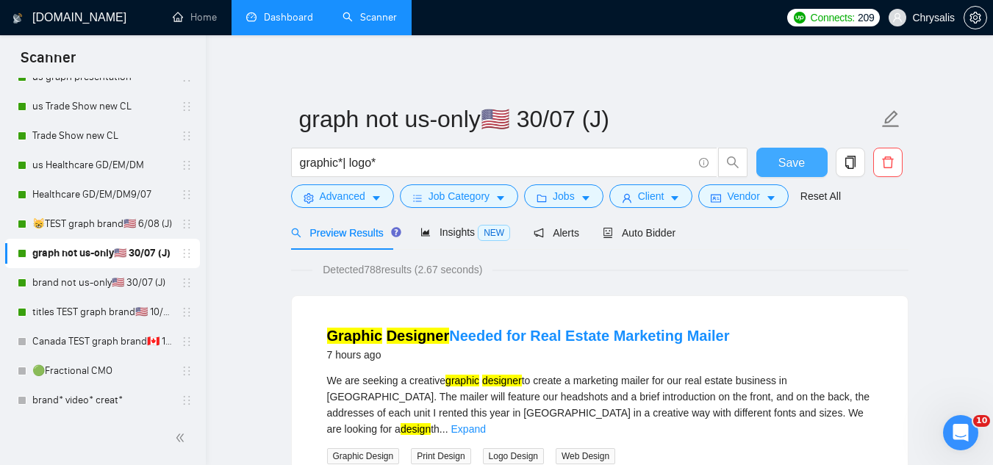
click at [798, 165] on span "Save" at bounding box center [791, 163] width 26 height 18
click at [635, 234] on span "Auto Bidder" at bounding box center [639, 233] width 73 height 12
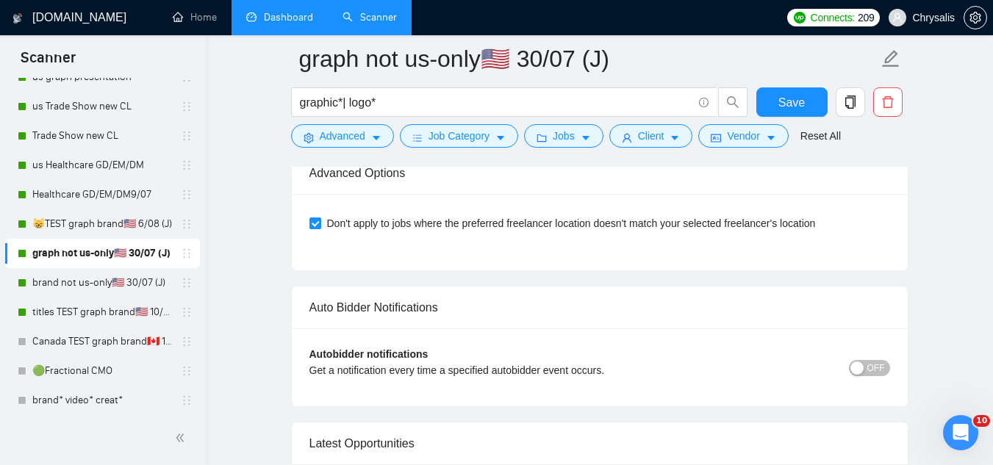
scroll to position [3453, 0]
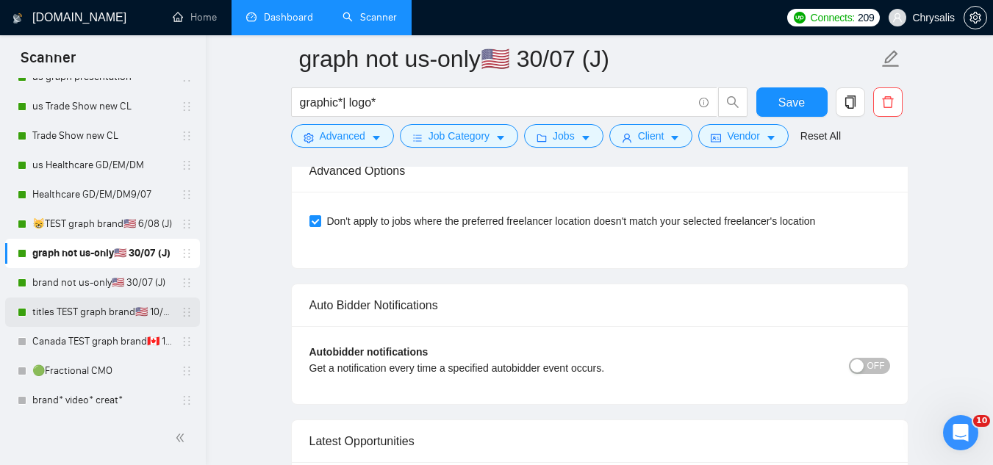
click at [51, 314] on link "titles TEST graph brand🇺🇸 10/06 (T)" at bounding box center [102, 312] width 140 height 29
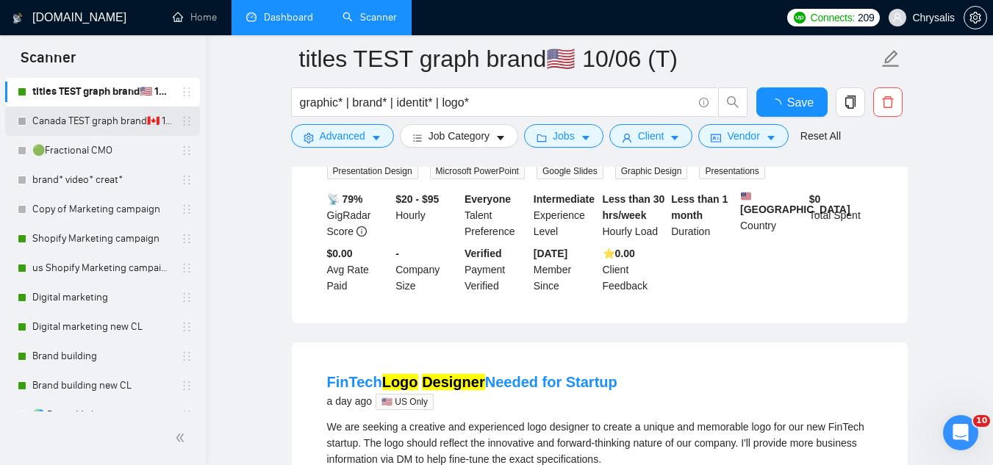
scroll to position [294, 0]
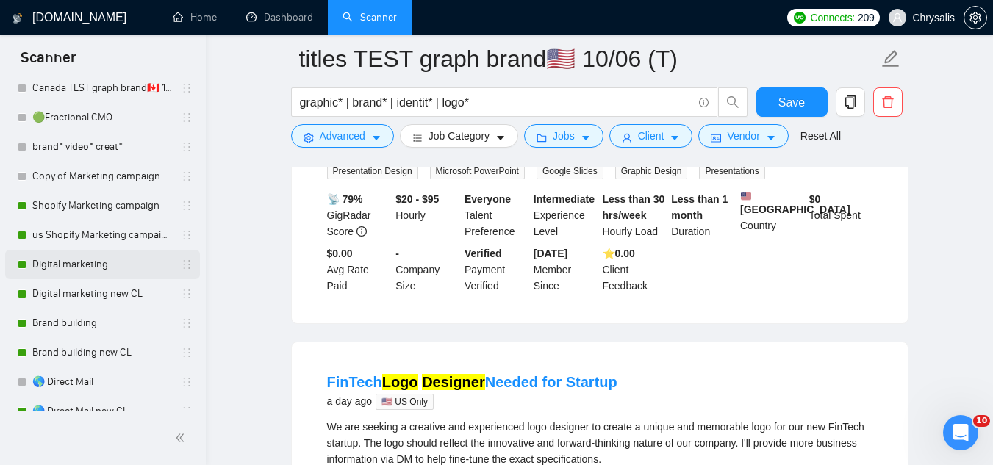
scroll to position [441, 0]
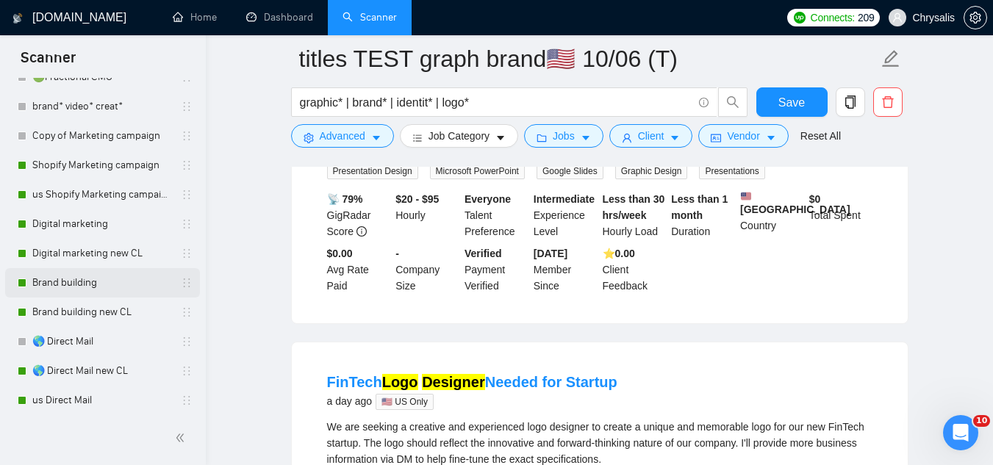
click at [103, 281] on link "Brand building" at bounding box center [102, 282] width 140 height 29
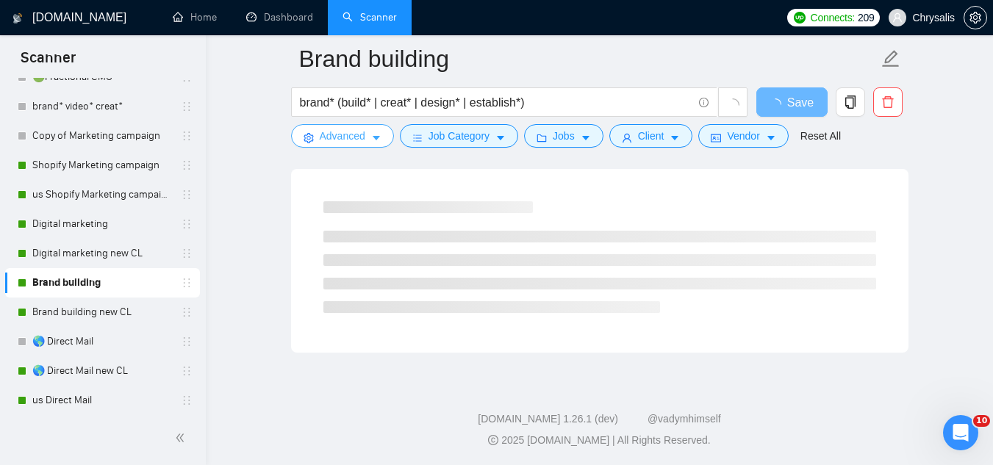
click at [319, 138] on button "Advanced" at bounding box center [342, 136] width 103 height 24
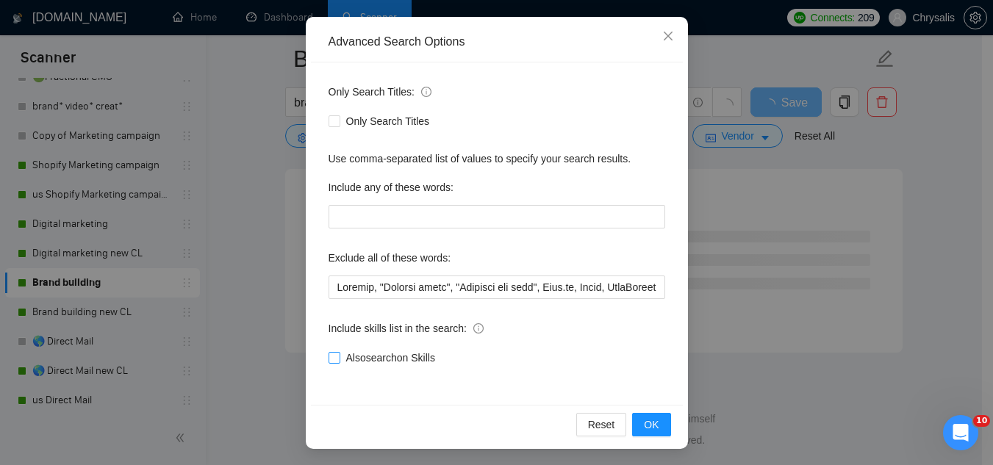
scroll to position [145, 0]
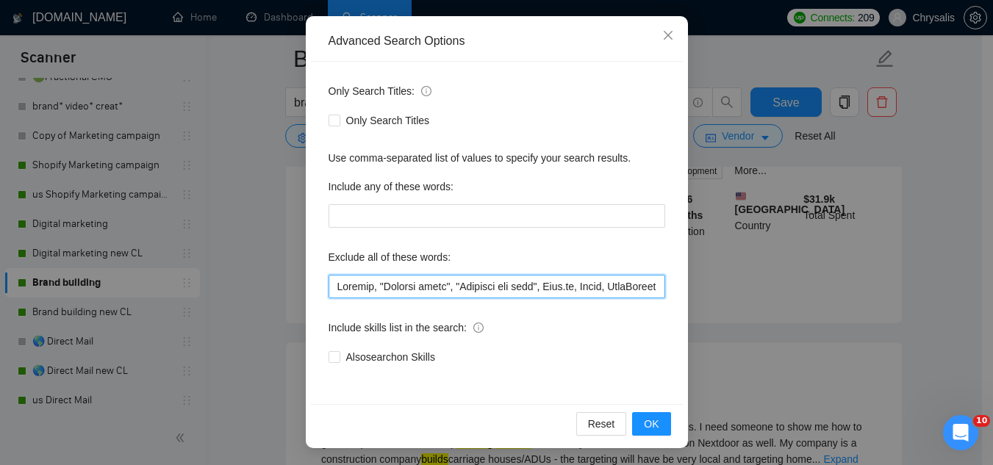
click at [328, 283] on input "text" at bounding box center [496, 287] width 337 height 24
paste input "Sewist"
type input "Sewist*, Jotform, "Compile leads", "Untitled job post", Next.js, Azure, TypeScr…"
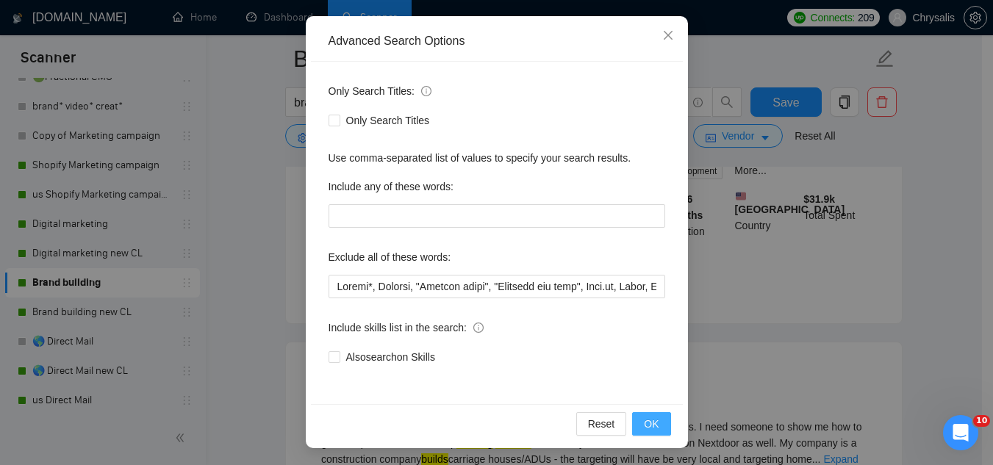
click at [656, 419] on button "OK" at bounding box center [651, 424] width 38 height 24
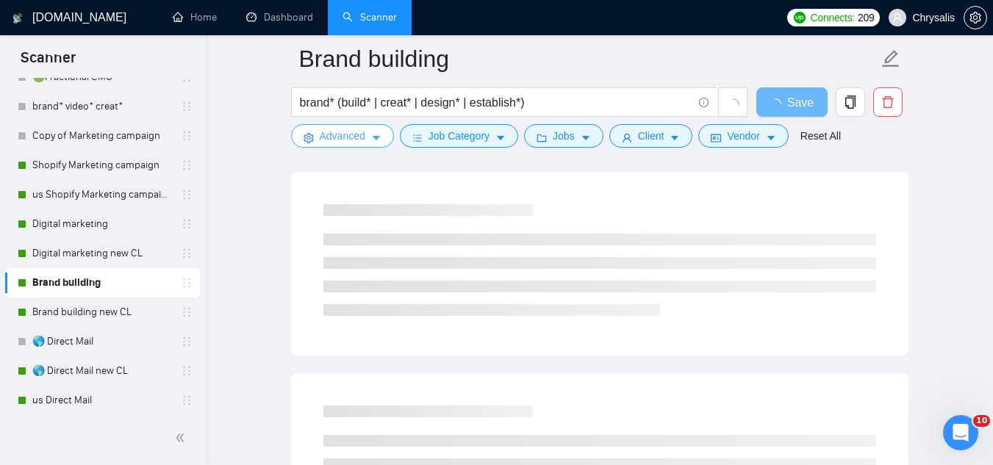
scroll to position [0, 0]
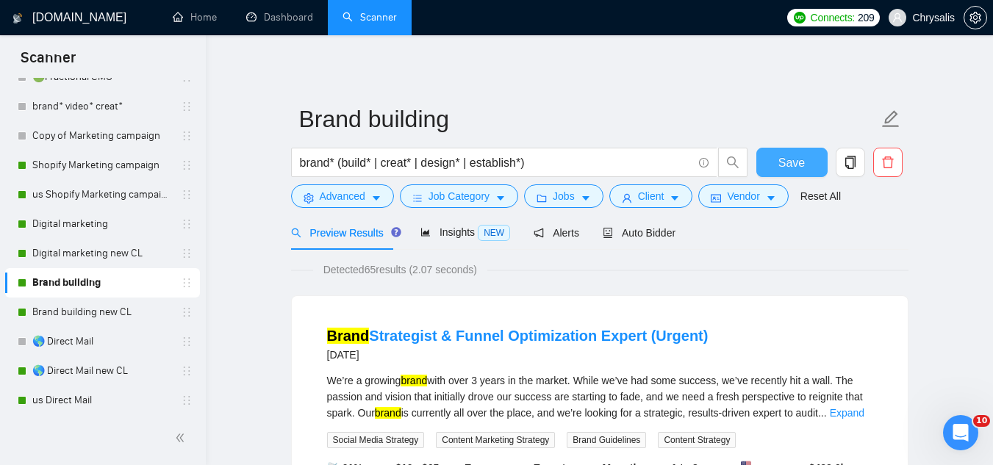
click at [810, 164] on button "Save" at bounding box center [791, 162] width 71 height 29
click at [650, 234] on span "Auto Bidder" at bounding box center [639, 233] width 73 height 12
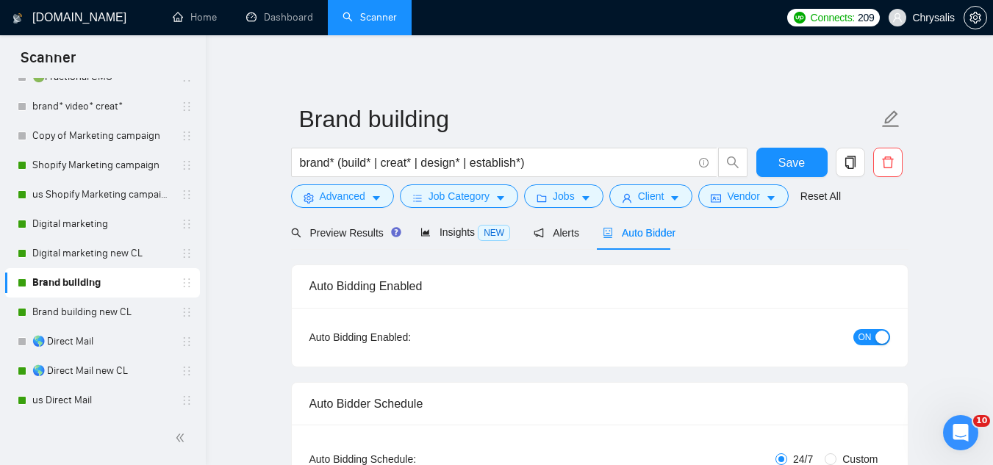
radio input "false"
radio input "true"
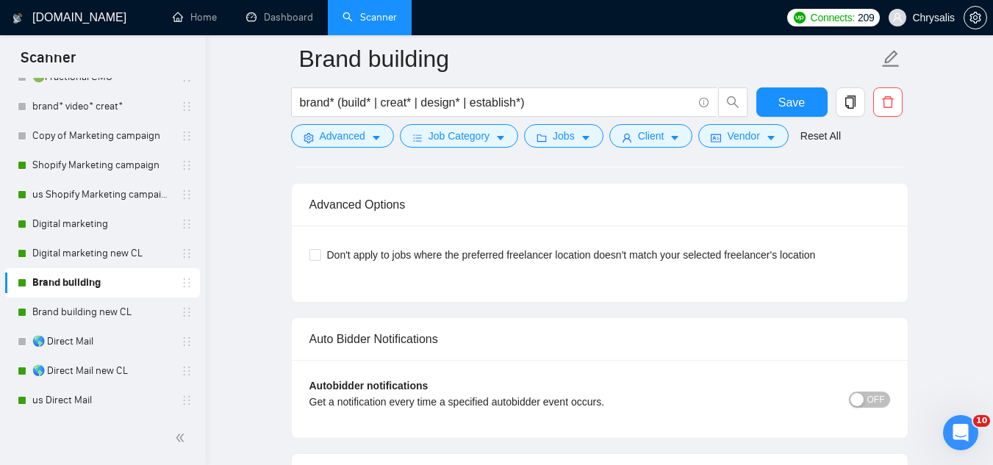
scroll to position [3600, 0]
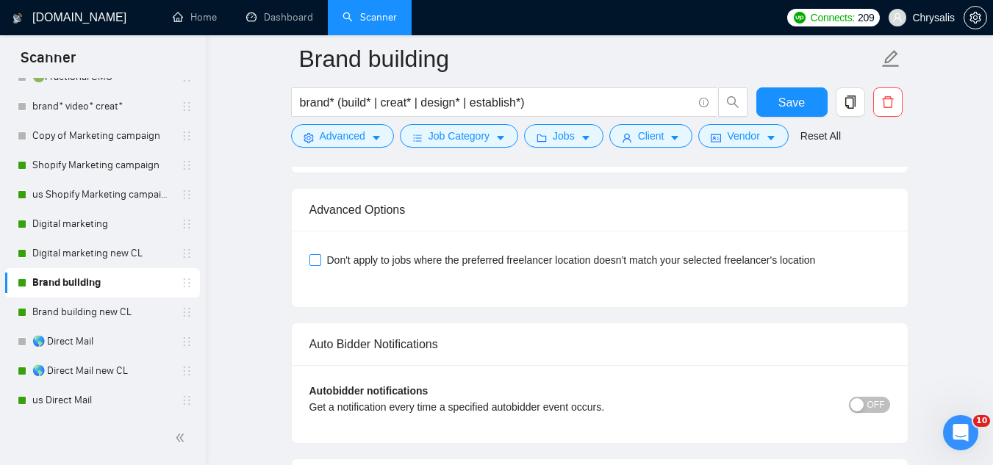
click at [319, 259] on input "Don't apply to jobs where the preferred freelancer location doesn't match your …" at bounding box center [314, 259] width 10 height 10
checkbox input "true"
click at [793, 107] on span "Save" at bounding box center [791, 102] width 26 height 18
click at [90, 318] on link "Brand building new CL" at bounding box center [102, 312] width 140 height 29
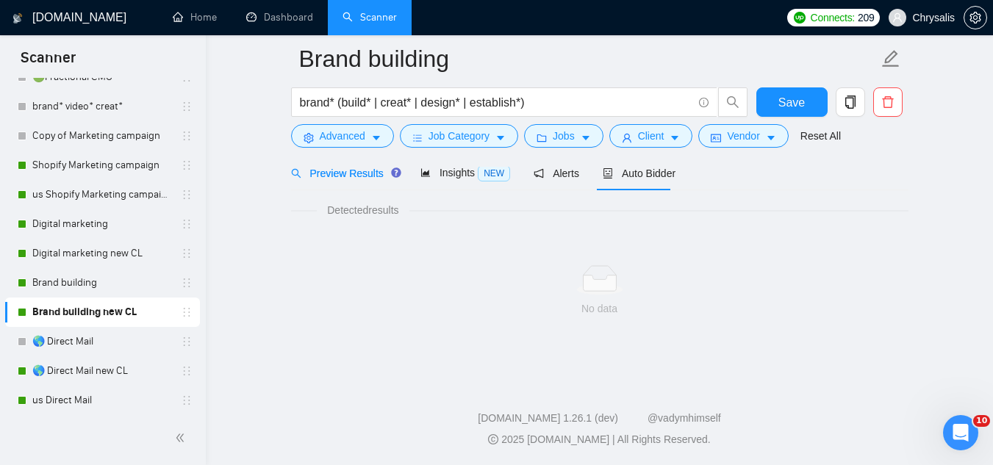
scroll to position [943, 0]
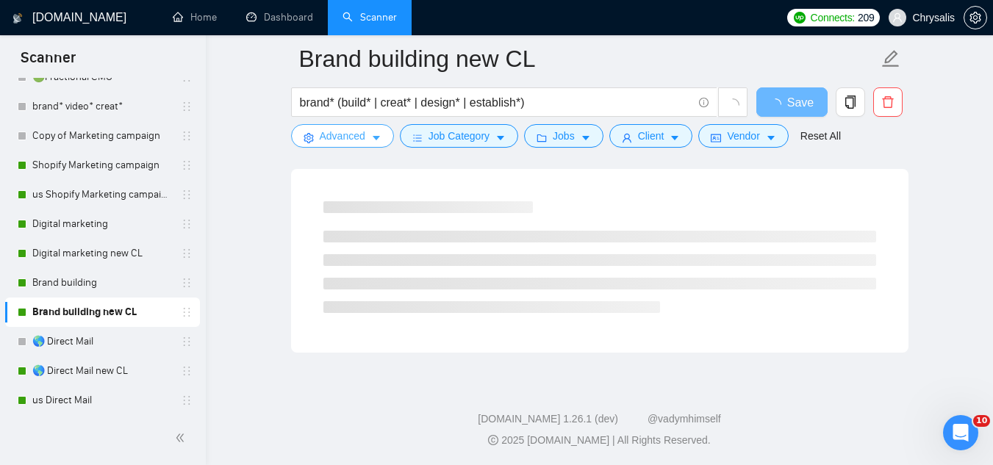
click at [337, 139] on span "Advanced" at bounding box center [343, 136] width 46 height 16
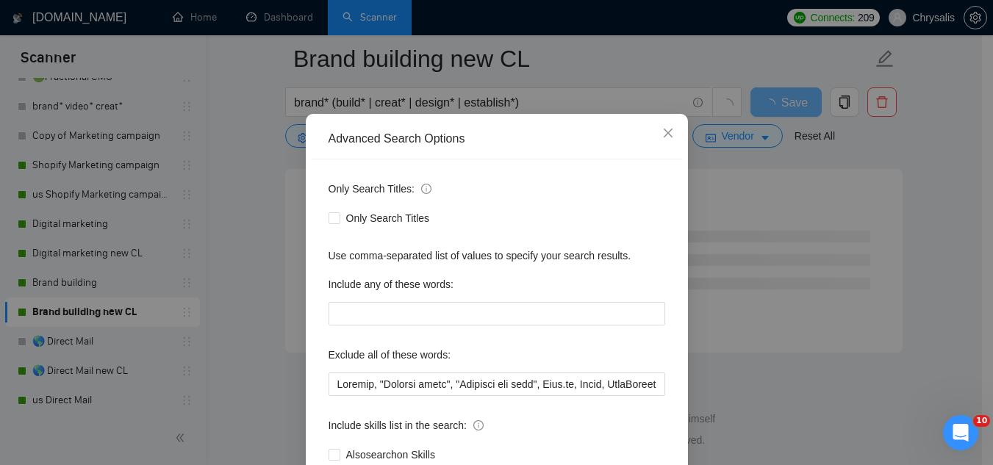
scroll to position [73, 0]
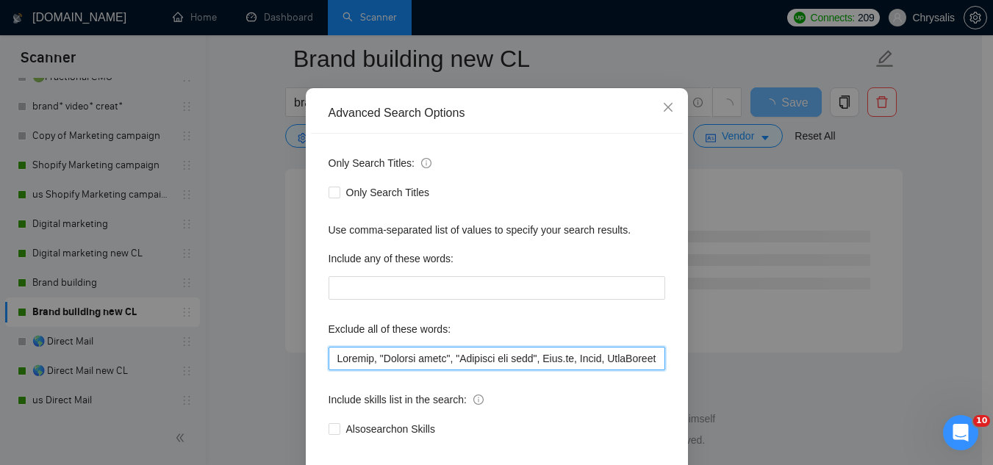
click at [328, 364] on input "text" at bounding box center [496, 359] width 337 height 24
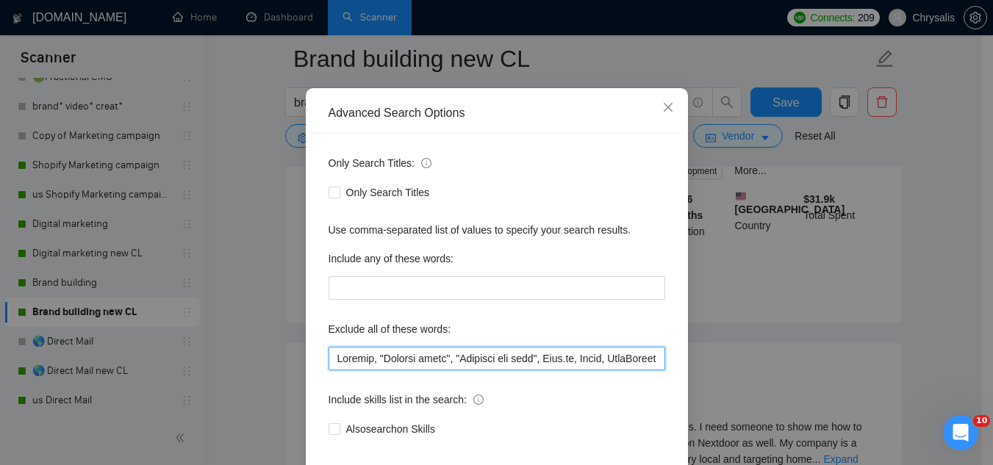
paste input "Sewist"
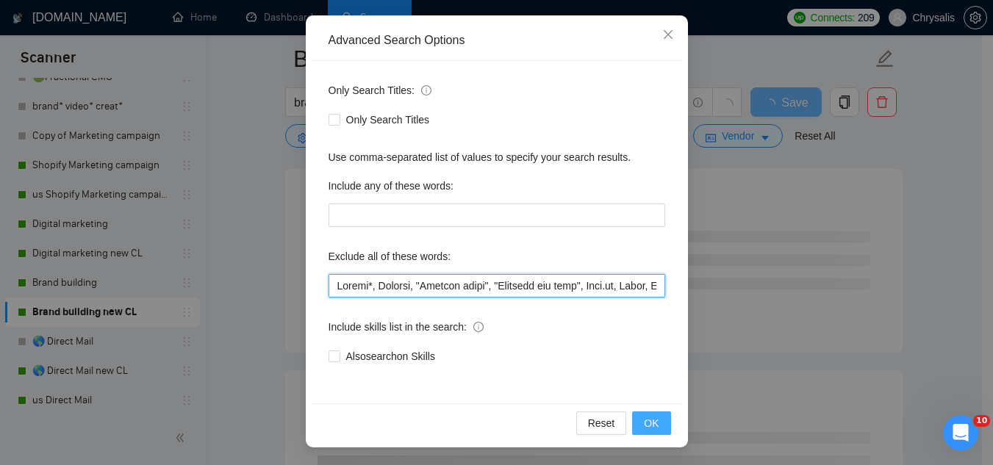
type input "Sewist*, Jotform, "Compile leads", "Untitled job post", Next.js, Azure, TypeScr…"
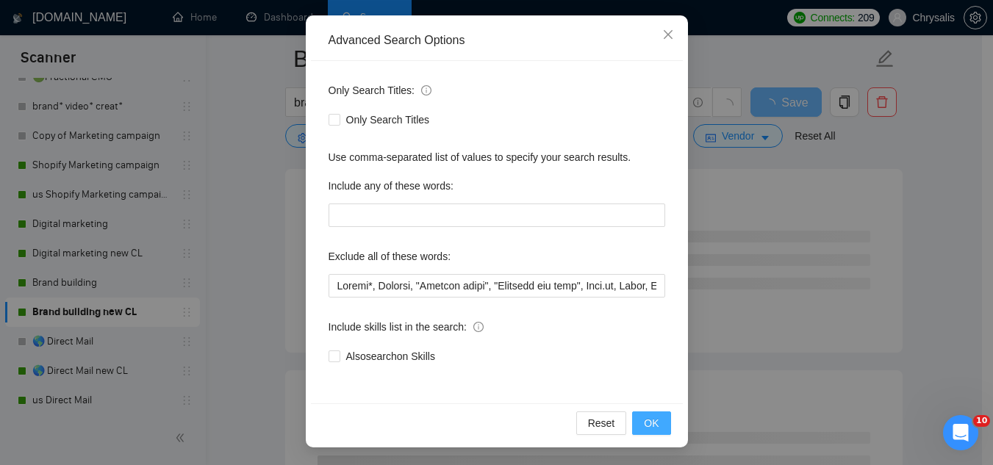
click at [654, 427] on button "OK" at bounding box center [651, 423] width 38 height 24
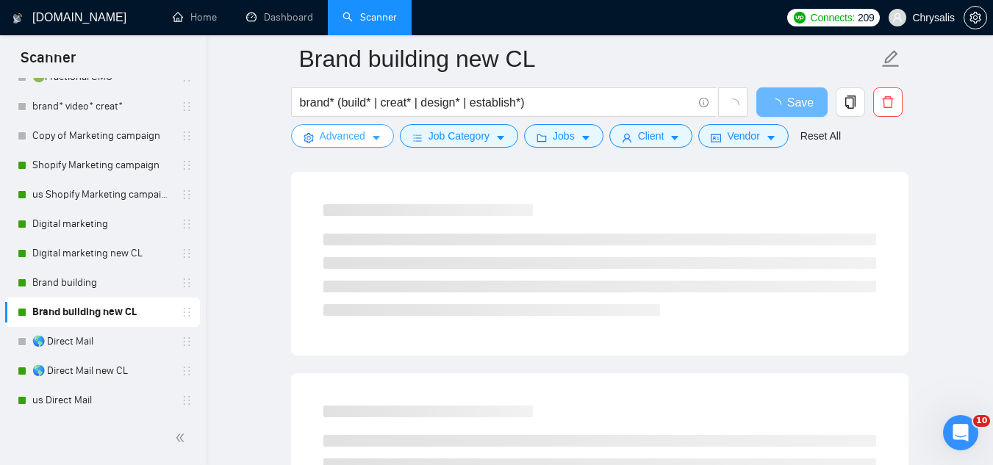
scroll to position [0, 0]
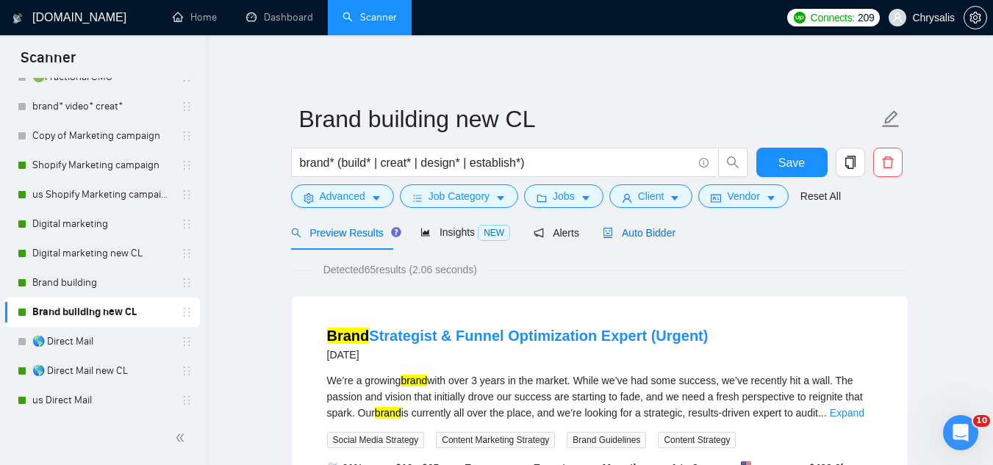
drag, startPoint x: 646, startPoint y: 237, endPoint x: 639, endPoint y: 252, distance: 16.1
click at [646, 237] on span "Auto Bidder" at bounding box center [639, 233] width 73 height 12
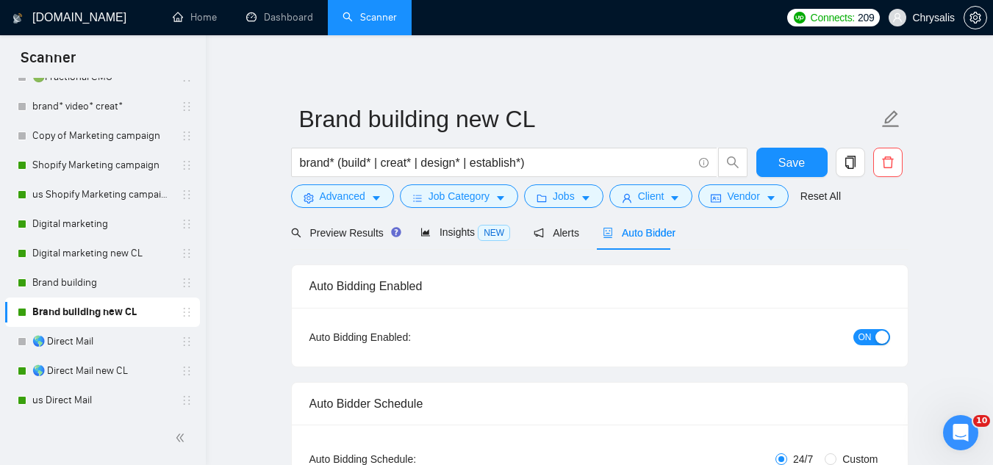
radio input "false"
radio input "true"
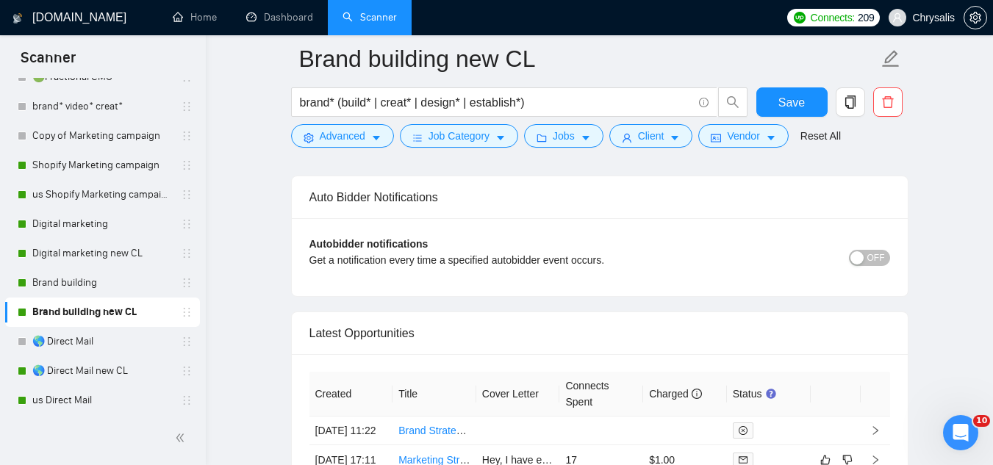
scroll to position [3600, 0]
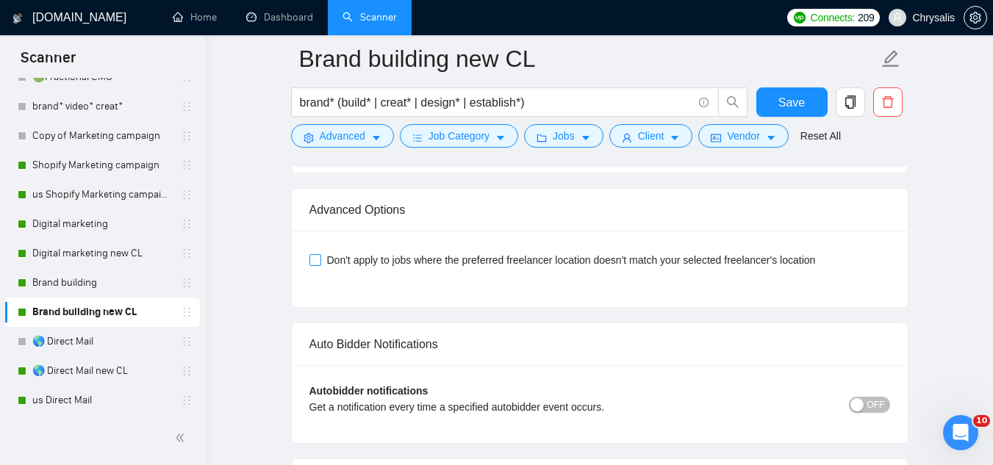
click at [315, 257] on input "Don't apply to jobs where the preferred freelancer location doesn't match your …" at bounding box center [314, 259] width 10 height 10
checkbox input "true"
click at [776, 101] on button "Save" at bounding box center [791, 101] width 71 height 29
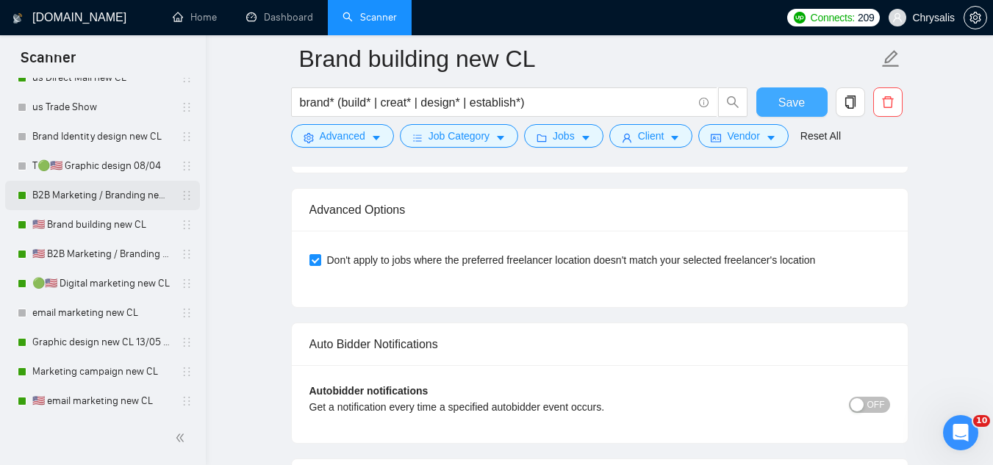
scroll to position [808, 0]
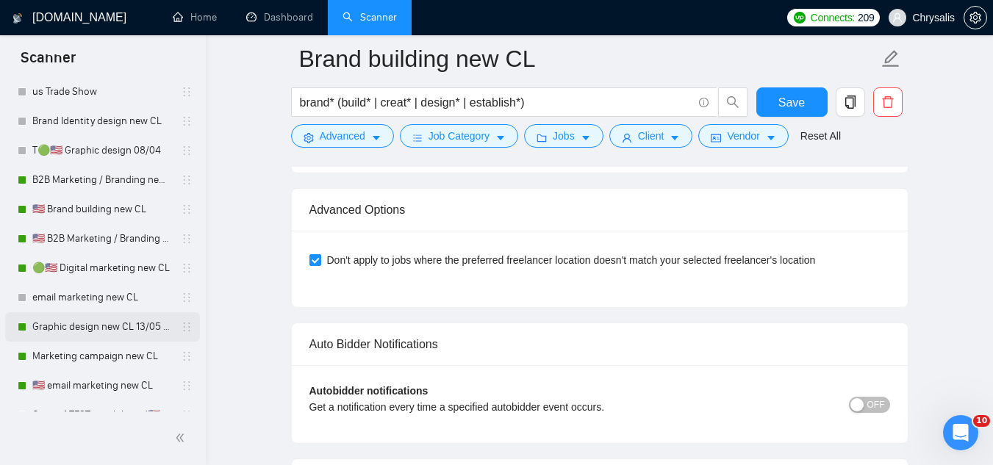
click at [108, 328] on link "Graphic design new CL 13/05 (t)" at bounding box center [102, 326] width 140 height 29
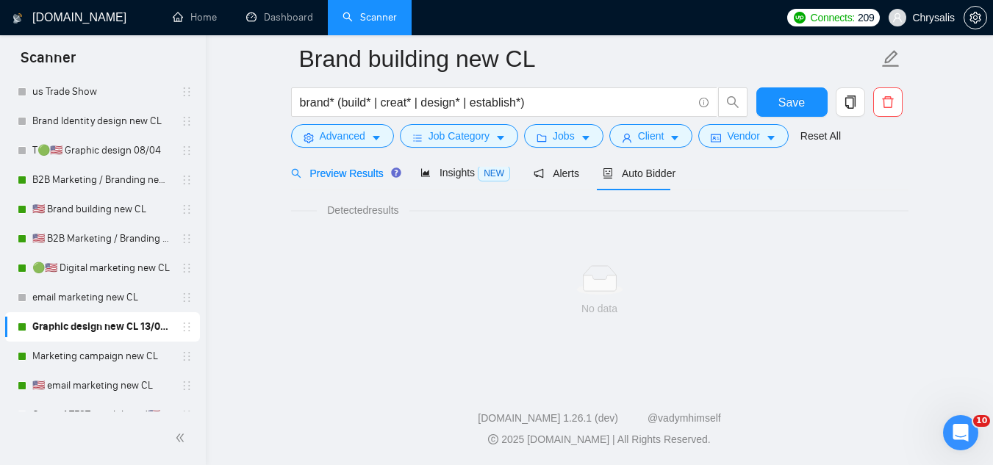
scroll to position [943, 0]
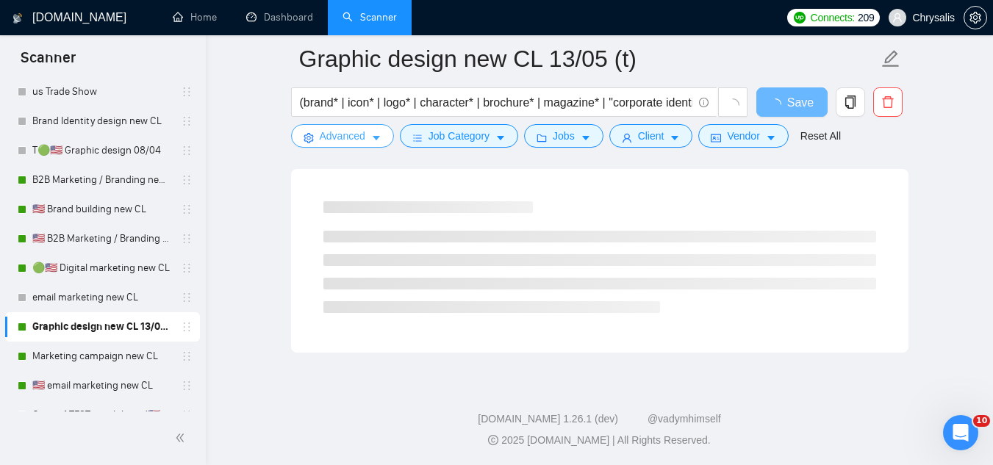
click at [342, 137] on span "Advanced" at bounding box center [343, 136] width 46 height 16
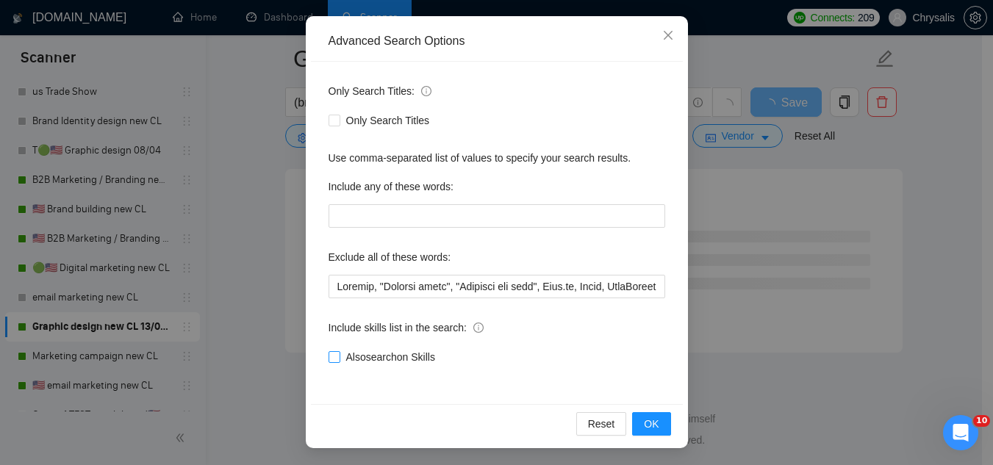
scroll to position [146, 0]
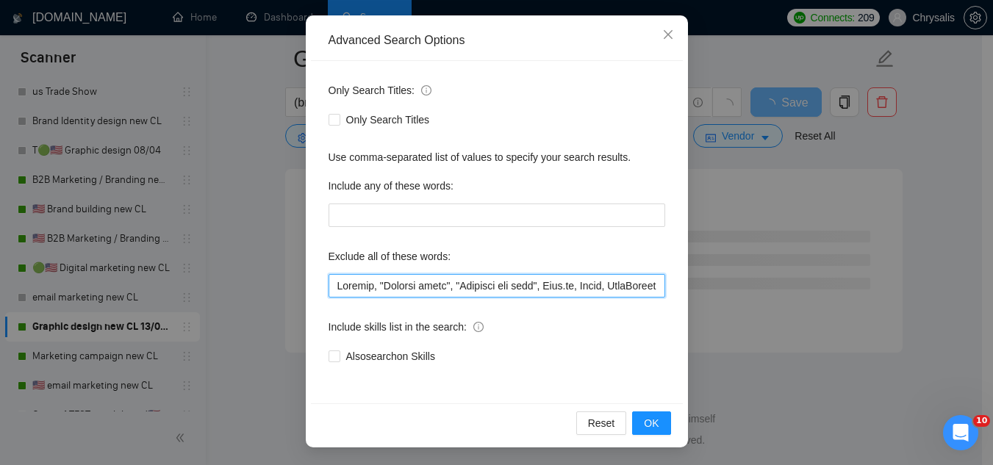
click at [328, 289] on input "text" at bounding box center [496, 286] width 337 height 24
paste input "Sewist"
type input "Sewist, Jotform, "Compile leads", "Untitled job post", Next.js, Azure, TypeScri…"
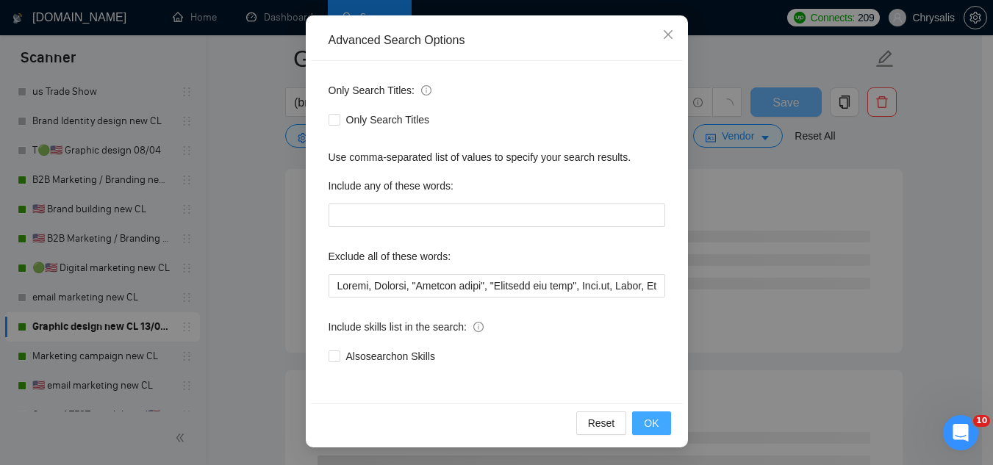
click at [633, 425] on button "OK" at bounding box center [651, 423] width 38 height 24
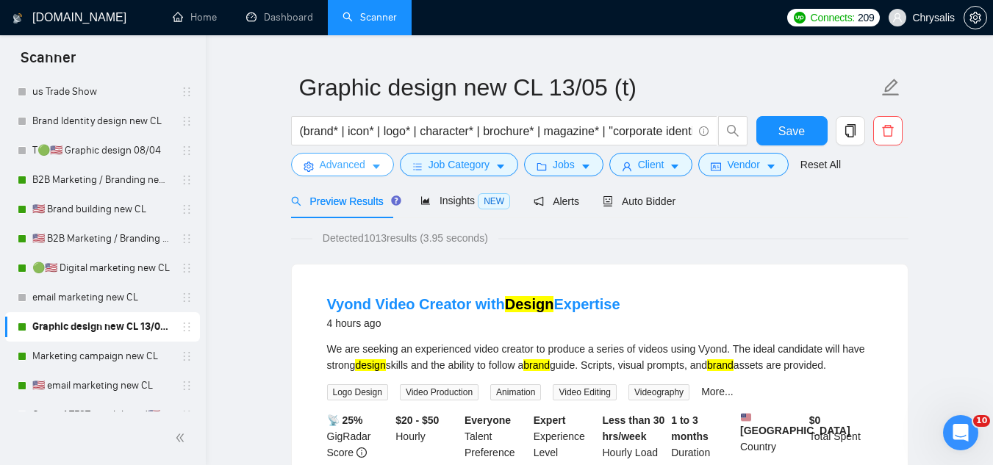
scroll to position [0, 0]
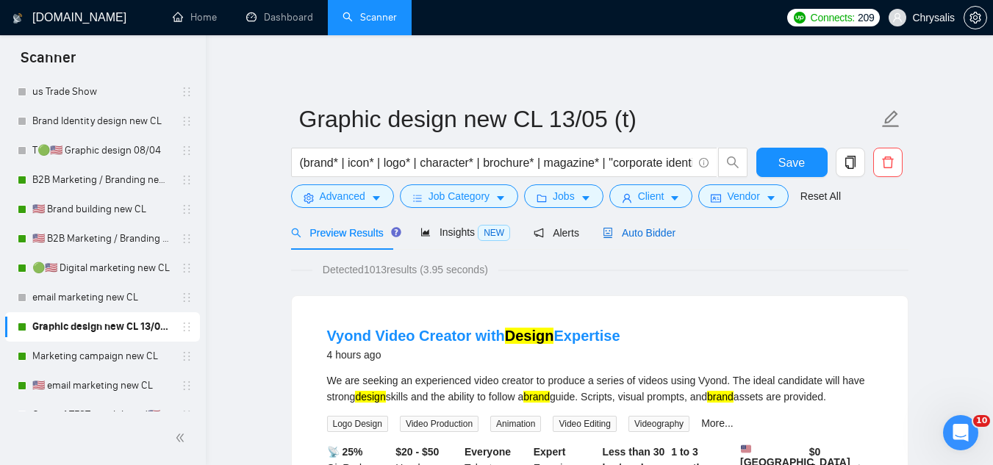
click at [625, 235] on span "Auto Bidder" at bounding box center [639, 233] width 73 height 12
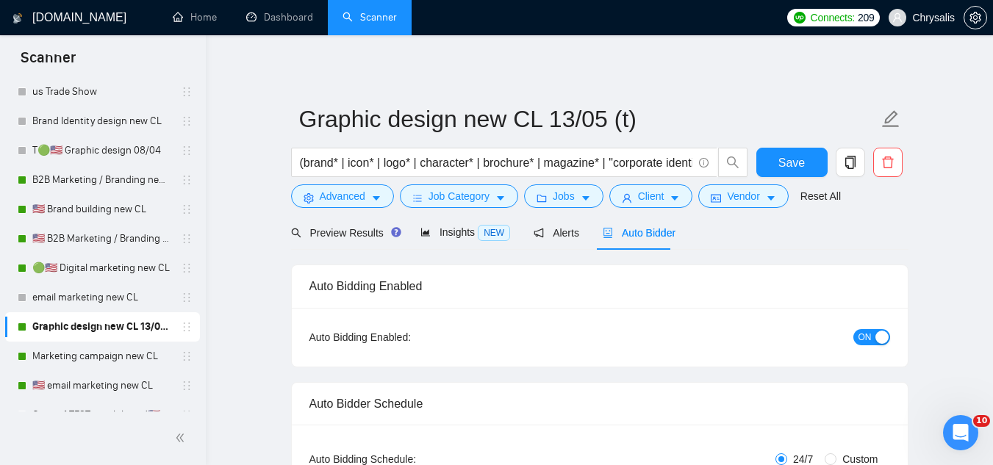
radio input "false"
radio input "true"
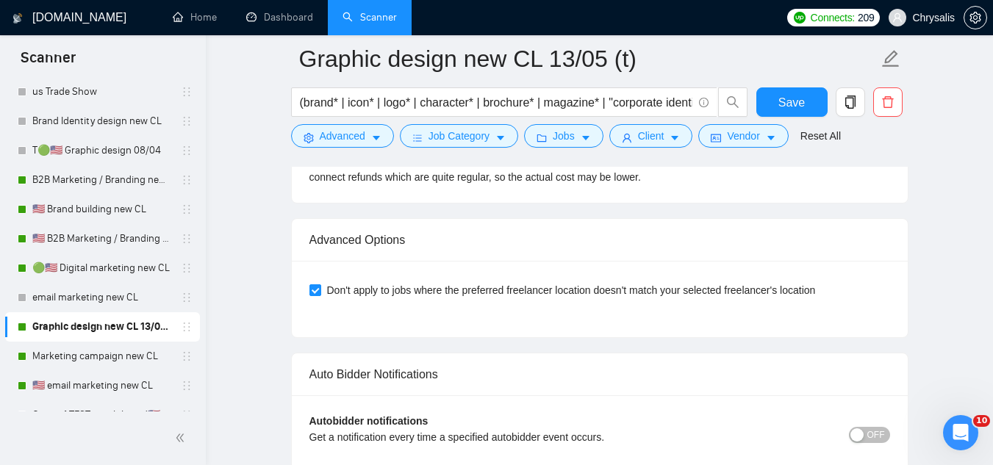
scroll to position [3674, 0]
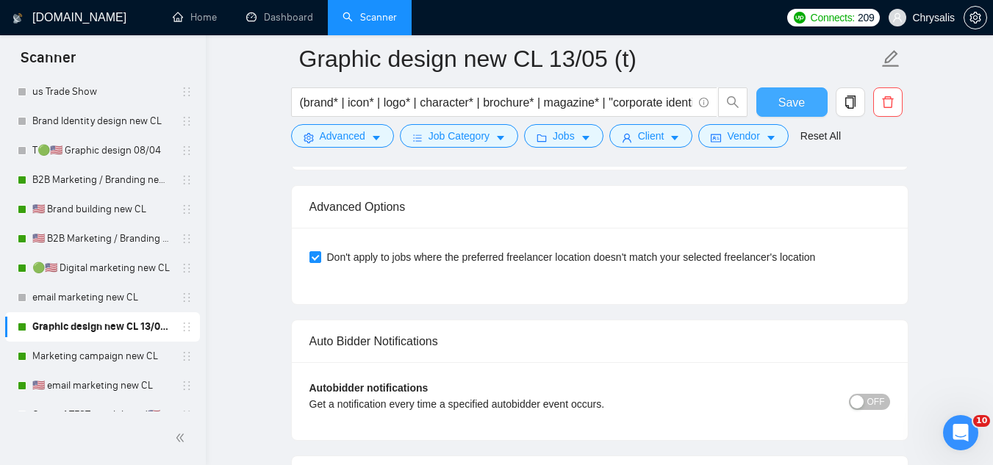
click at [774, 106] on button "Save" at bounding box center [791, 101] width 71 height 29
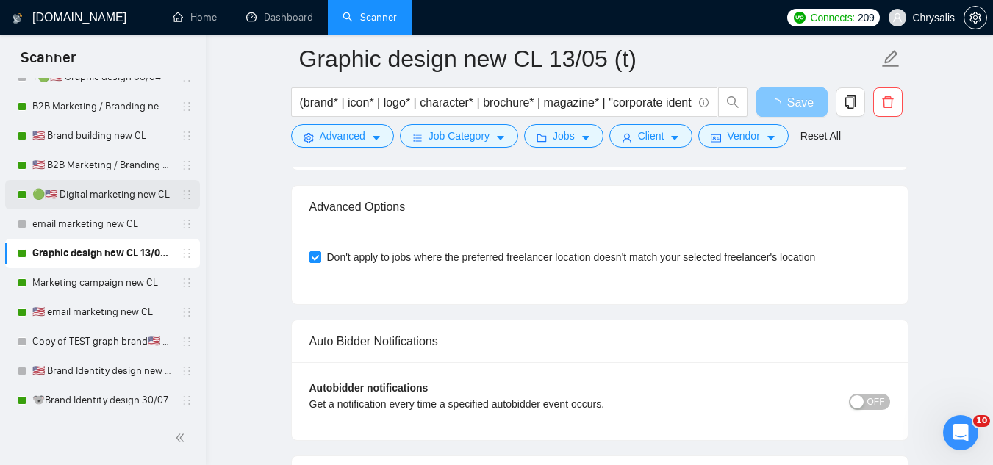
scroll to position [955, 0]
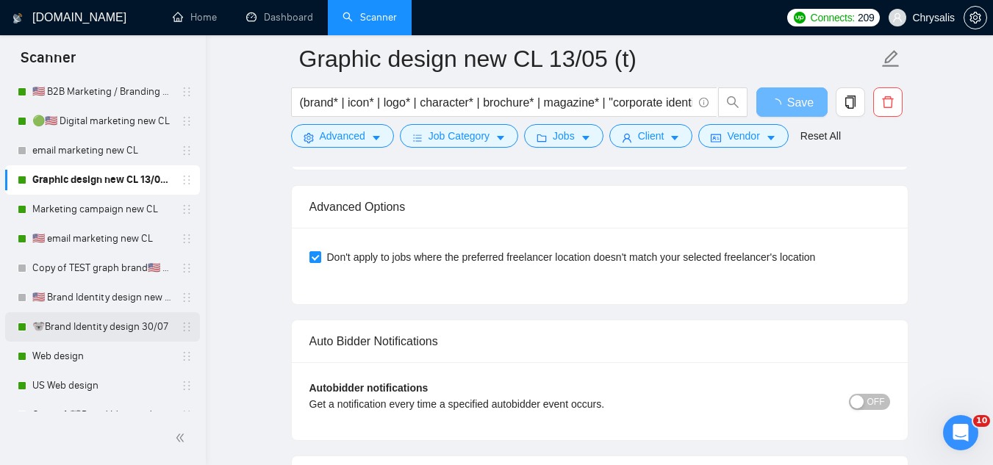
click at [117, 337] on link "🐨Brand Identity design 30/07" at bounding box center [102, 326] width 140 height 29
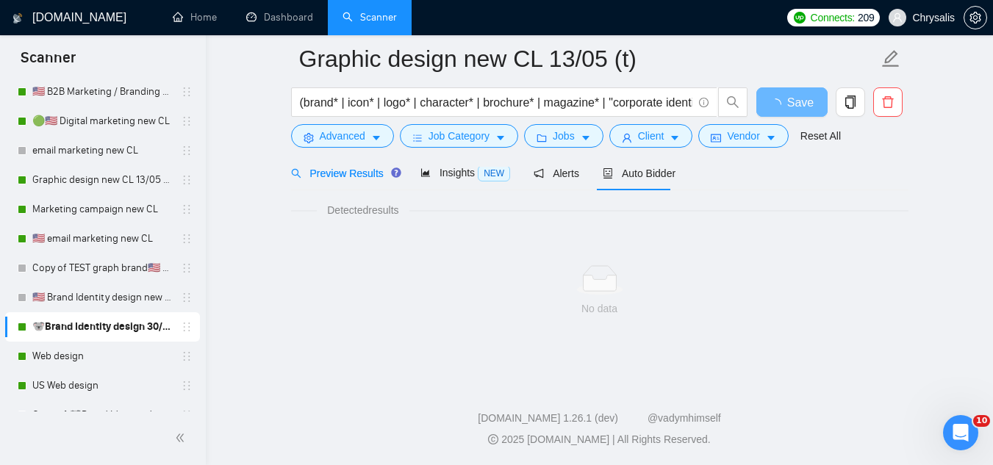
scroll to position [943, 0]
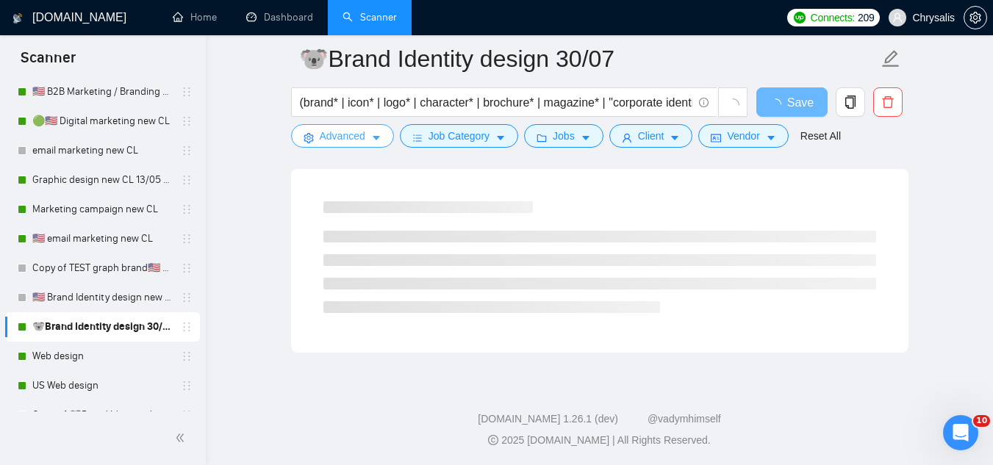
click at [338, 141] on span "Advanced" at bounding box center [343, 136] width 46 height 16
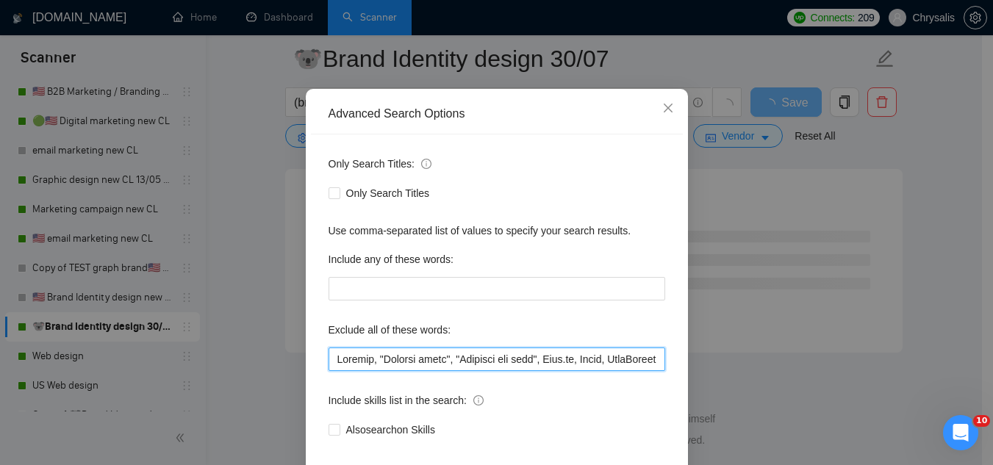
click at [328, 371] on input "text" at bounding box center [496, 360] width 337 height 24
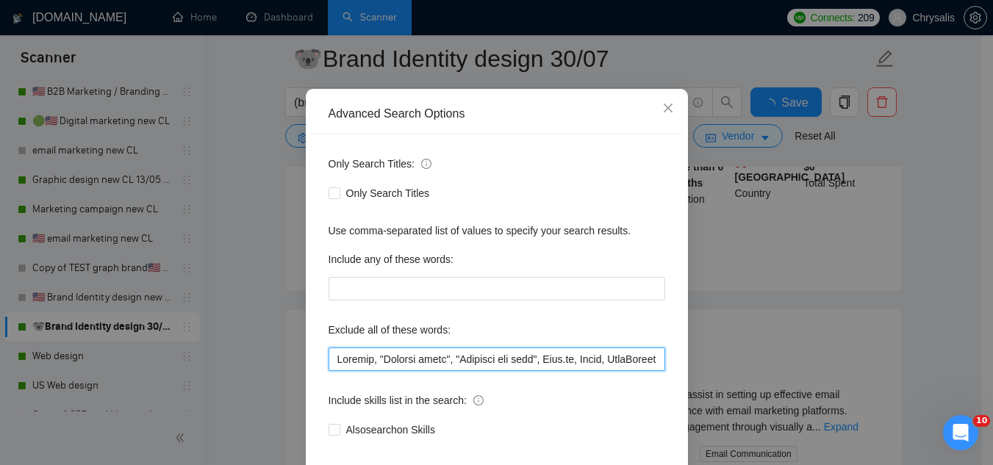
paste input "Sewist"
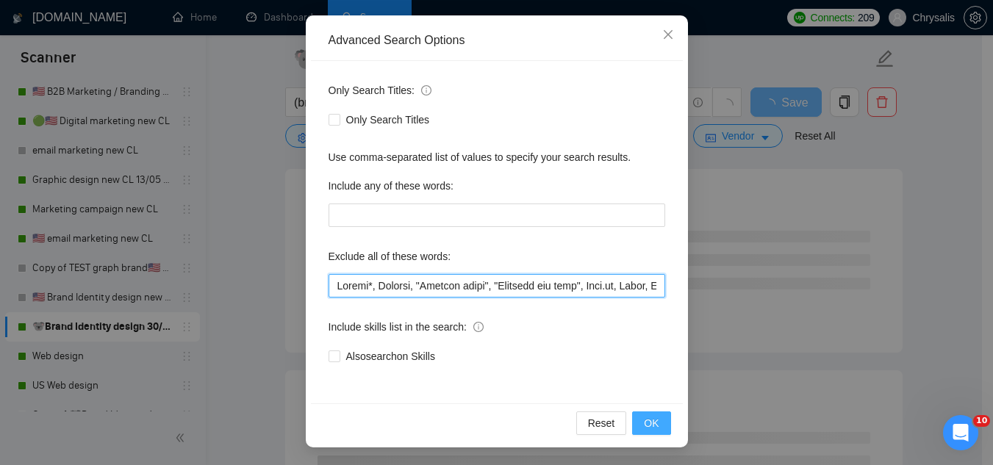
type input "Sewist*, Jotform, "Compile leads", "Untitled job post", Next.js, Azure, TypeScr…"
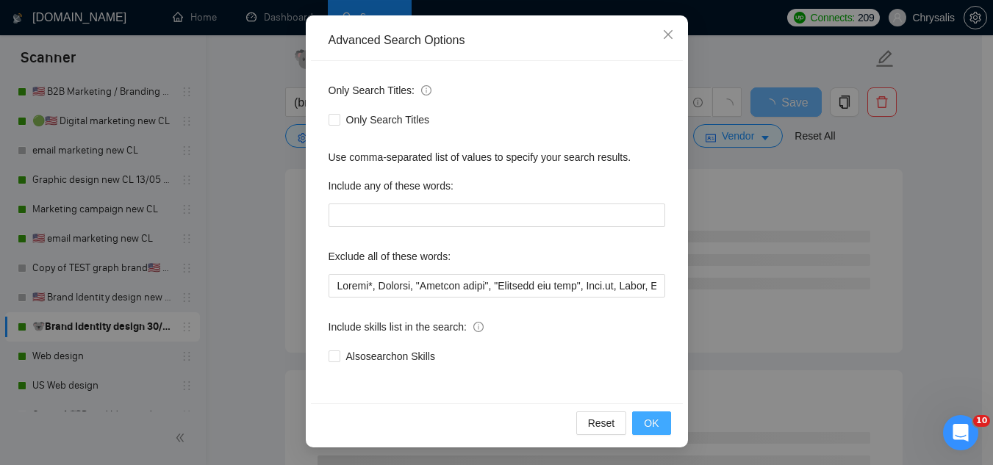
click at [650, 433] on button "OK" at bounding box center [651, 423] width 38 height 24
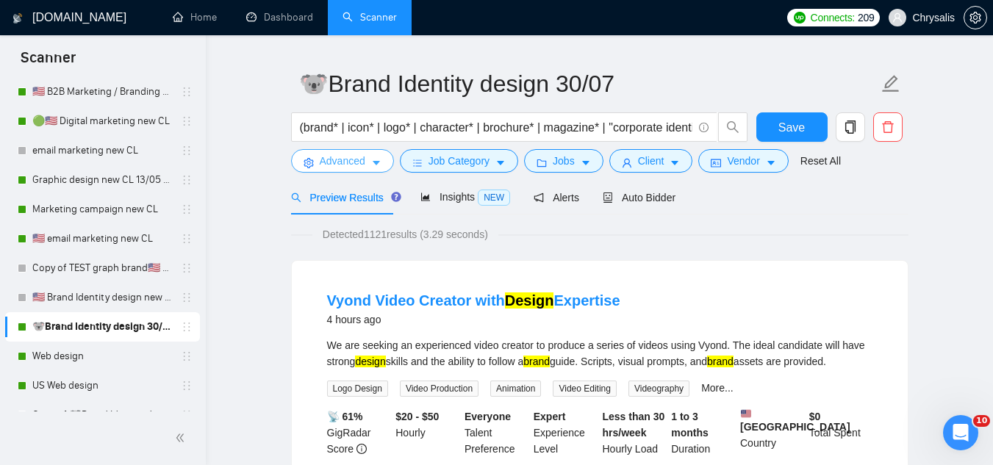
scroll to position [0, 0]
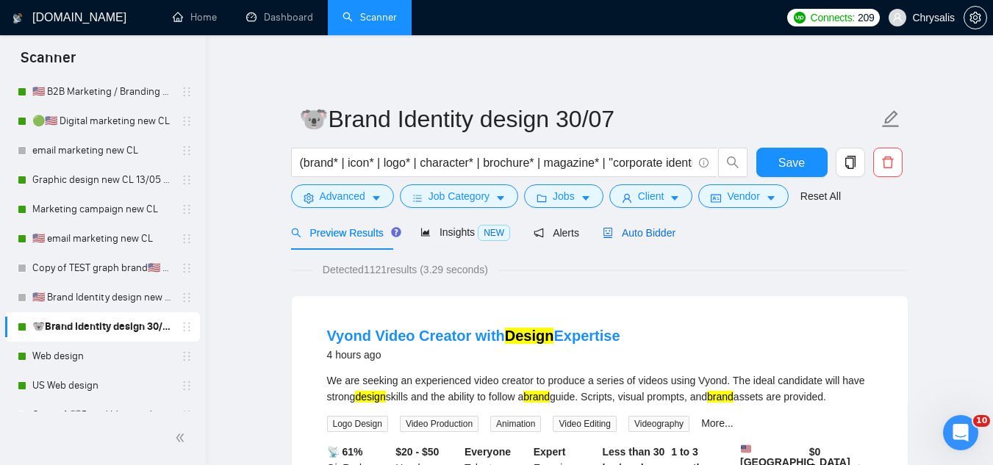
click at [625, 229] on span "Auto Bidder" at bounding box center [639, 233] width 73 height 12
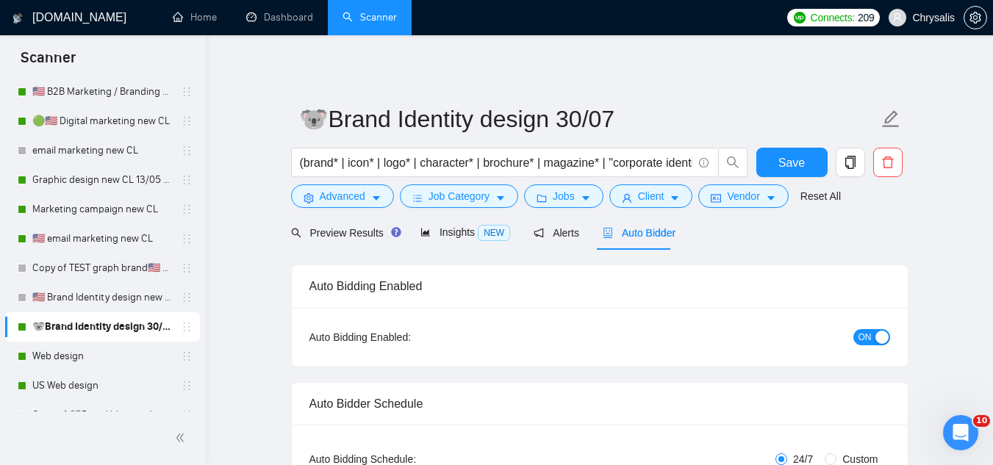
radio input "false"
radio input "true"
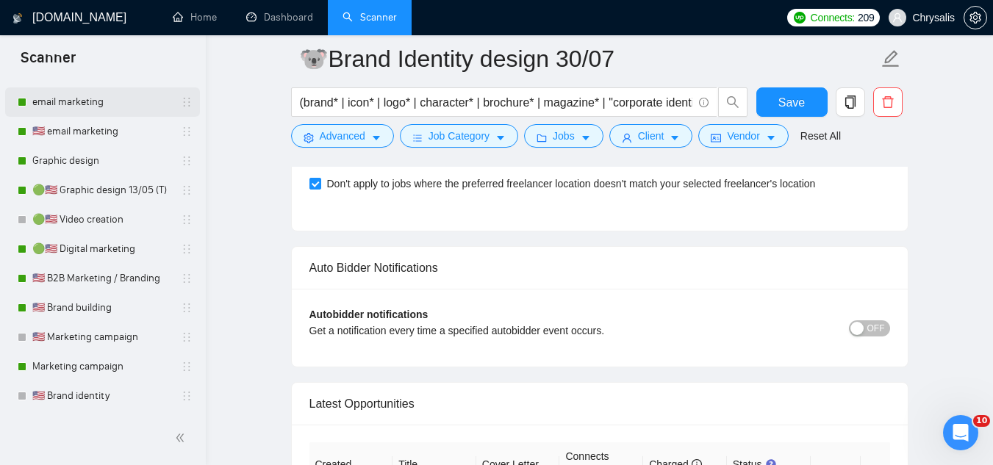
scroll to position [1470, 0]
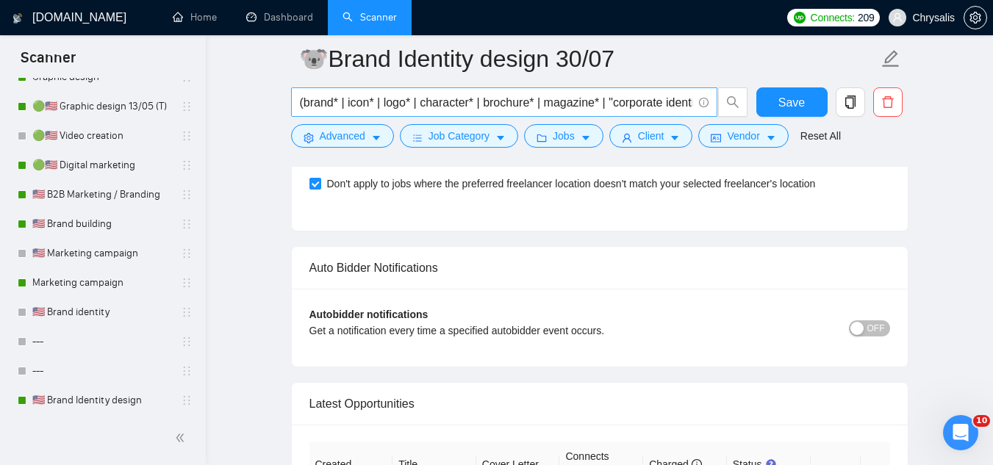
drag, startPoint x: 65, startPoint y: 231, endPoint x: 668, endPoint y: 101, distance: 616.5
click at [65, 233] on link "🇺🇸 Brand building" at bounding box center [102, 223] width 140 height 29
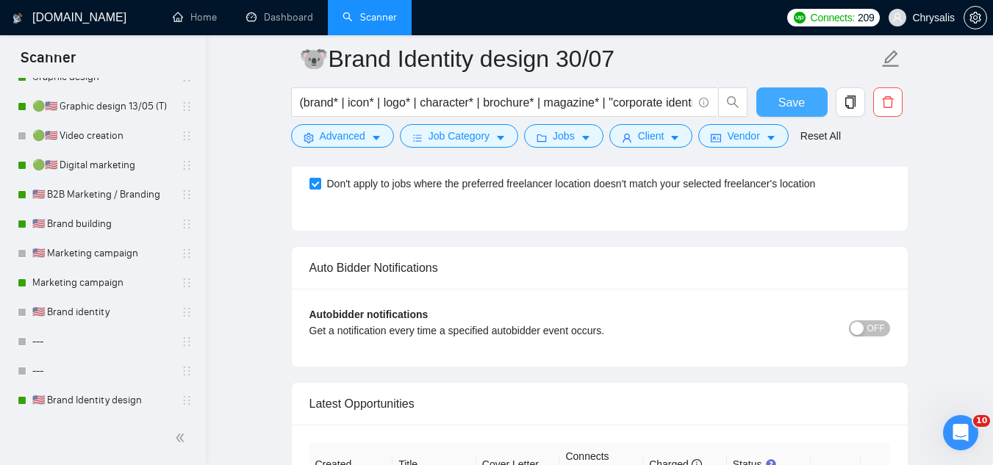
click at [791, 107] on span "Save" at bounding box center [791, 102] width 26 height 18
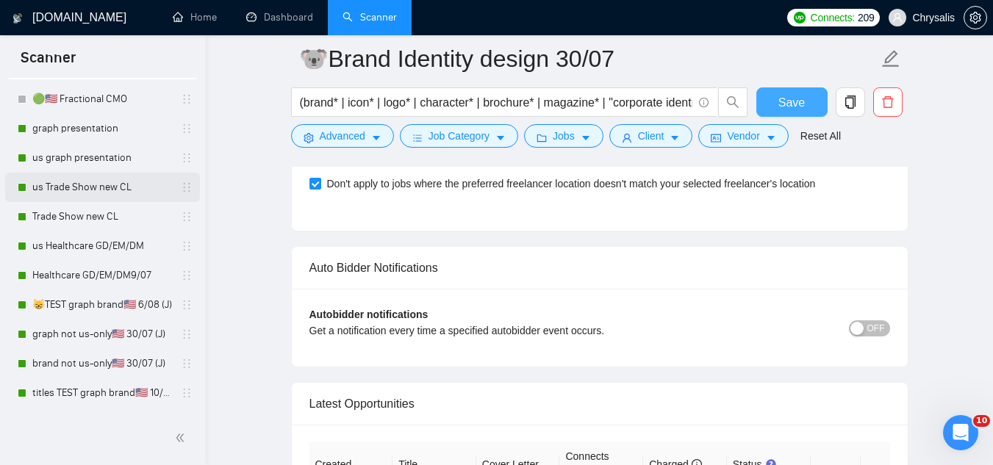
scroll to position [0, 0]
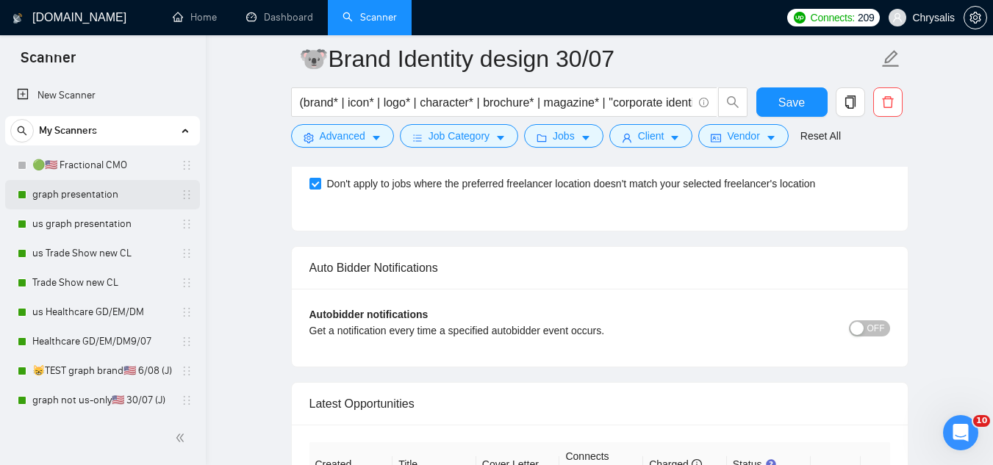
click at [64, 202] on link "graph presentation" at bounding box center [102, 194] width 140 height 29
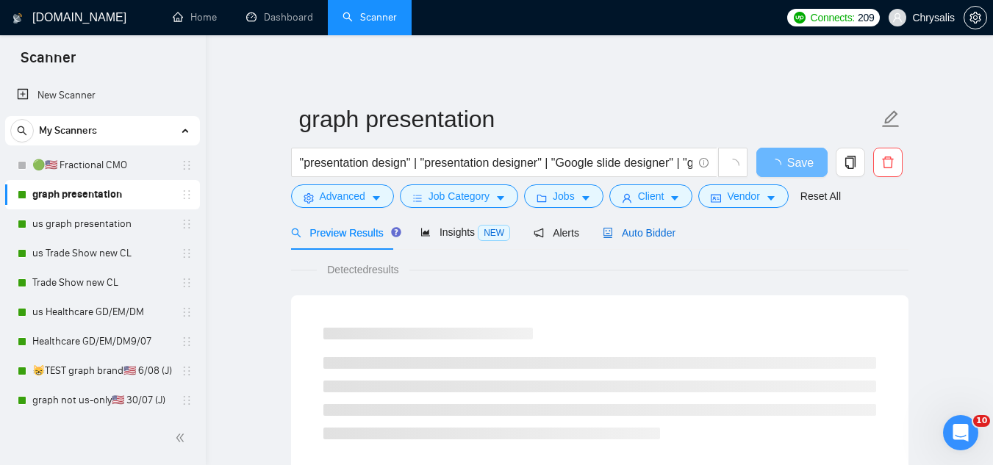
click at [651, 237] on span "Auto Bidder" at bounding box center [639, 233] width 73 height 12
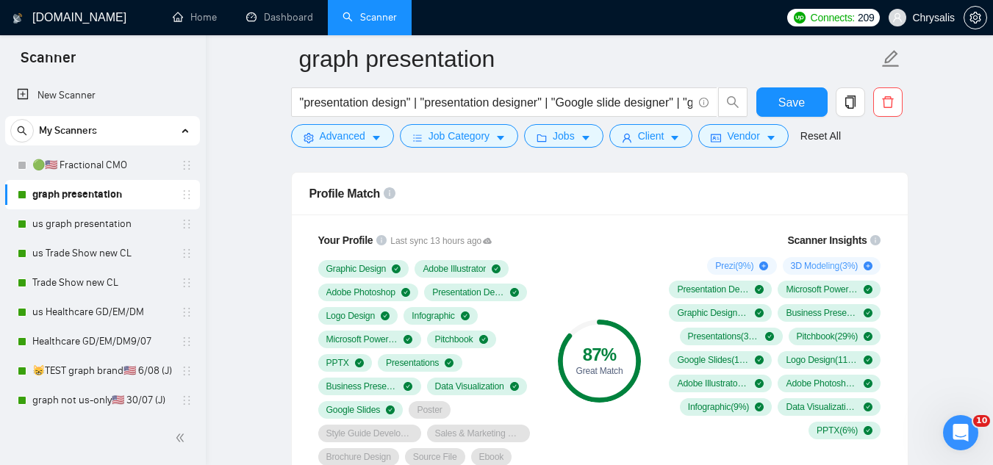
scroll to position [955, 0]
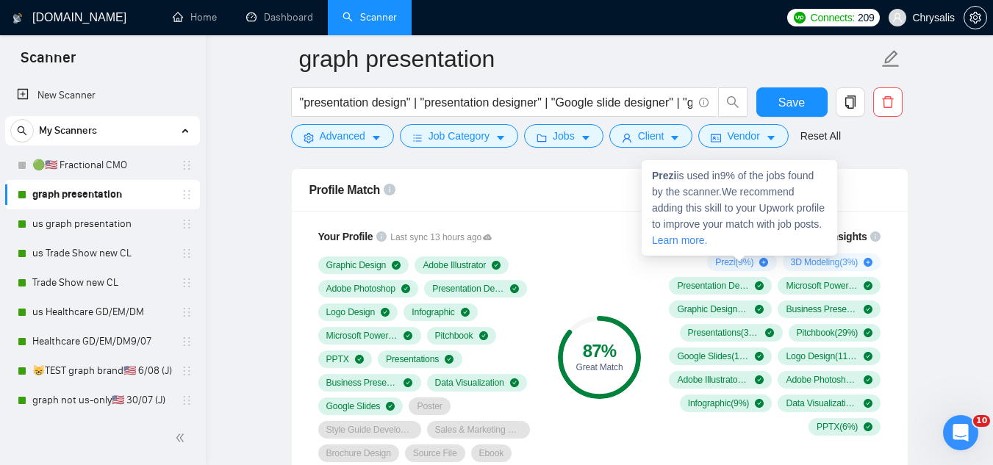
click at [726, 262] on span "Prezi ( 9 %)" at bounding box center [734, 262] width 38 height 12
click at [727, 263] on span "Prezi ( 9 %)" at bounding box center [734, 262] width 38 height 12
click at [659, 173] on strong "Prezi" at bounding box center [664, 176] width 24 height 12
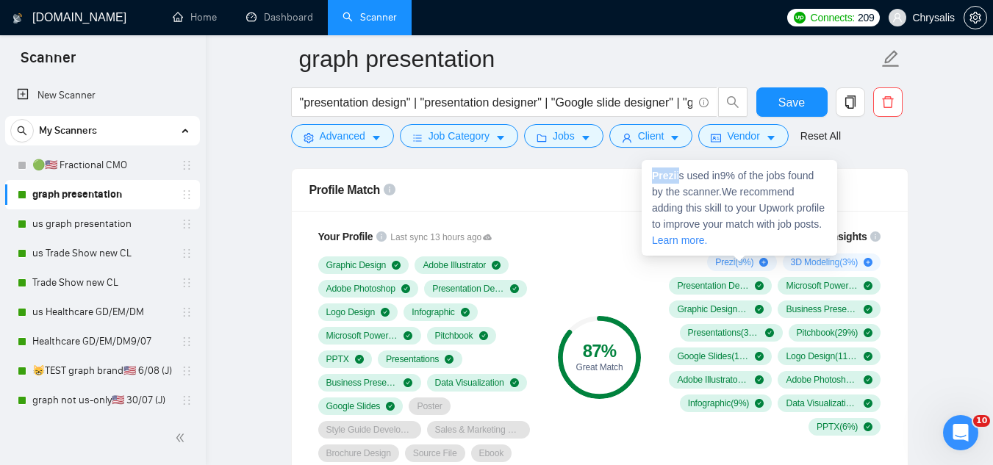
click at [659, 173] on strong "Prezi" at bounding box center [664, 176] width 24 height 12
copy span "Prezi"
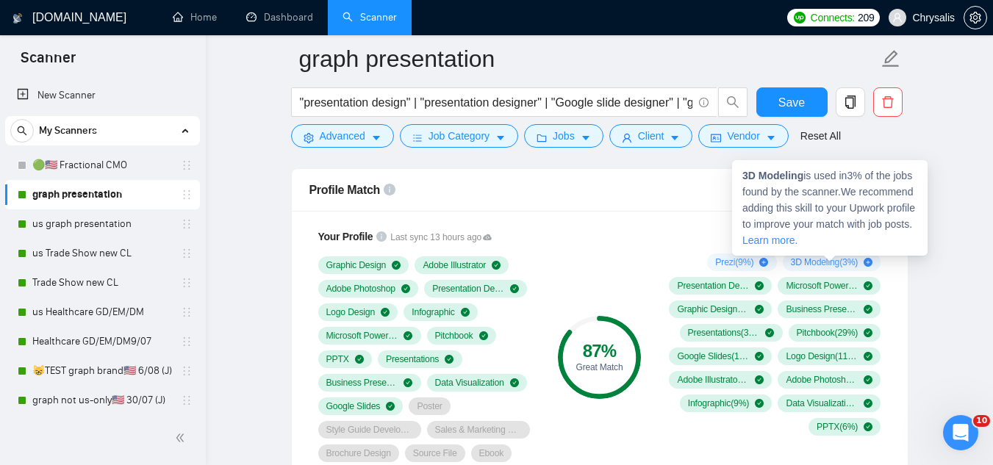
click at [801, 262] on span "3D Modeling ( 3 %)" at bounding box center [825, 262] width 68 height 12
click at [769, 174] on strong "3D Modeling" at bounding box center [772, 176] width 61 height 12
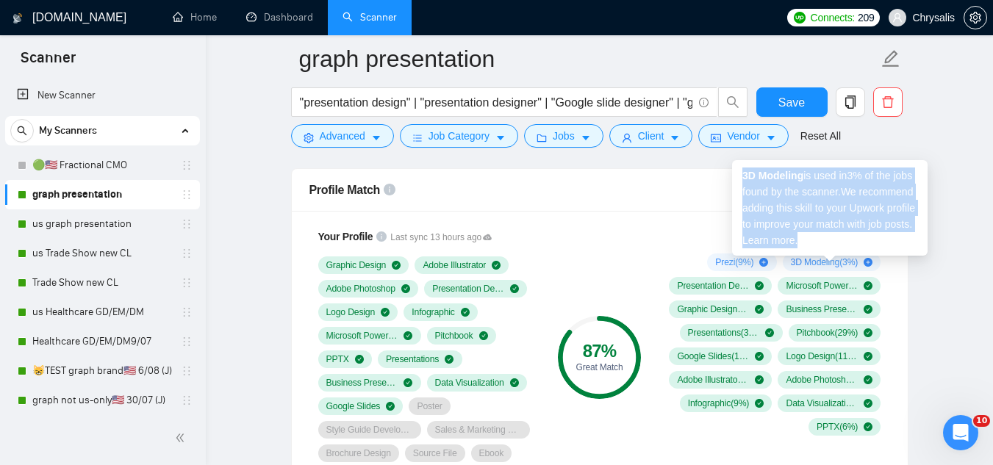
click at [769, 174] on strong "3D Modeling" at bounding box center [772, 176] width 61 height 12
click at [747, 171] on strong "3D Modeling" at bounding box center [772, 176] width 61 height 12
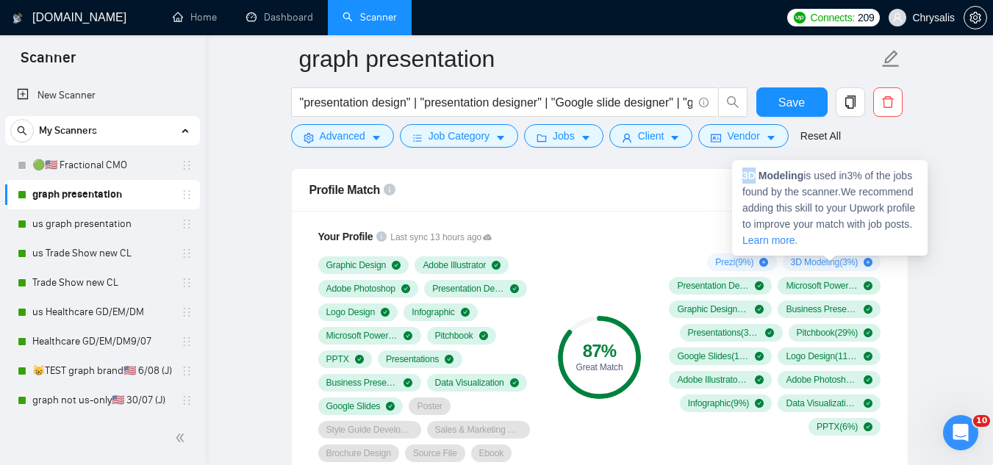
click at [747, 173] on strong "3D Modeling" at bounding box center [772, 176] width 61 height 12
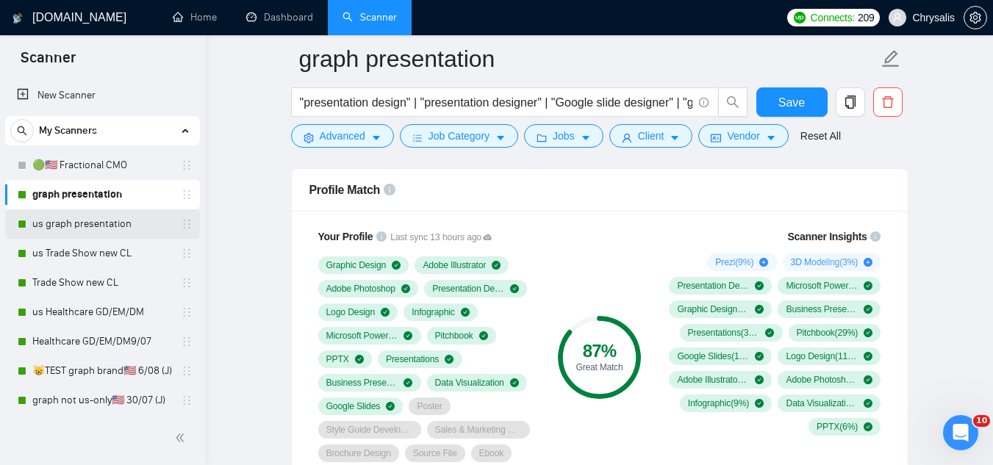
click at [110, 217] on link "us graph presentation" at bounding box center [102, 223] width 140 height 29
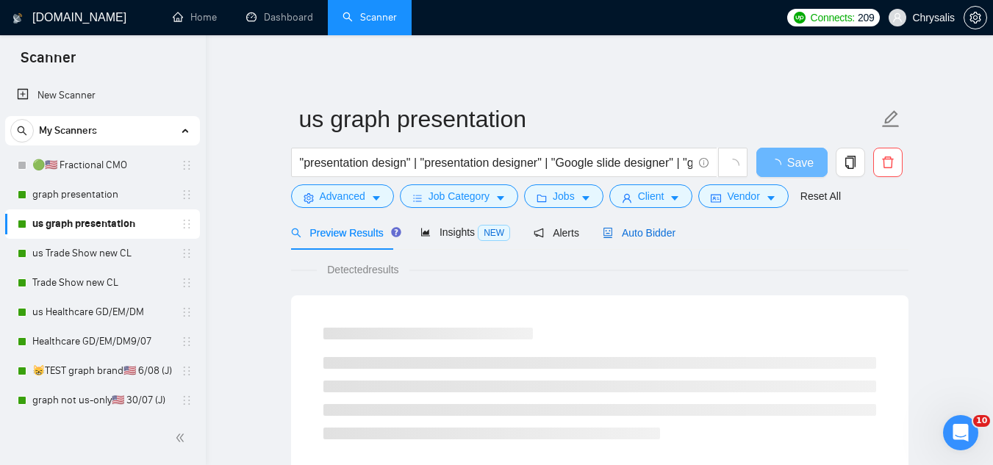
click at [630, 237] on span "Auto Bidder" at bounding box center [639, 233] width 73 height 12
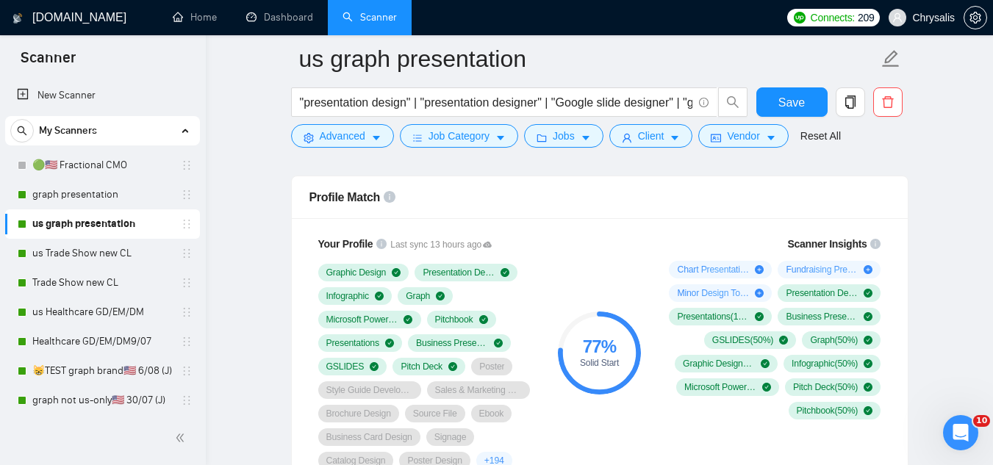
scroll to position [955, 0]
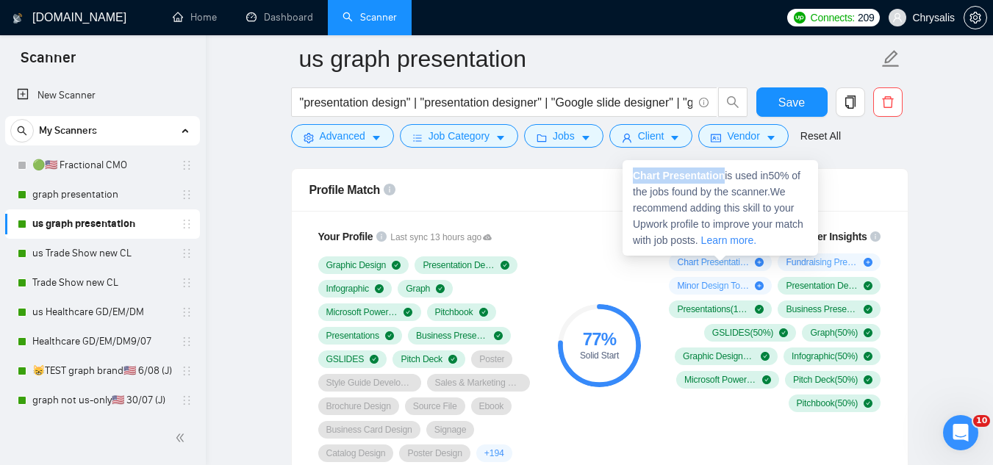
drag, startPoint x: 632, startPoint y: 169, endPoint x: 723, endPoint y: 175, distance: 91.3
click at [723, 175] on div "Chart Presentation is used in 50 % of the jobs found by the scanner. We recomme…" at bounding box center [719, 208] width 195 height 96
copy strong "Chart Presentation"
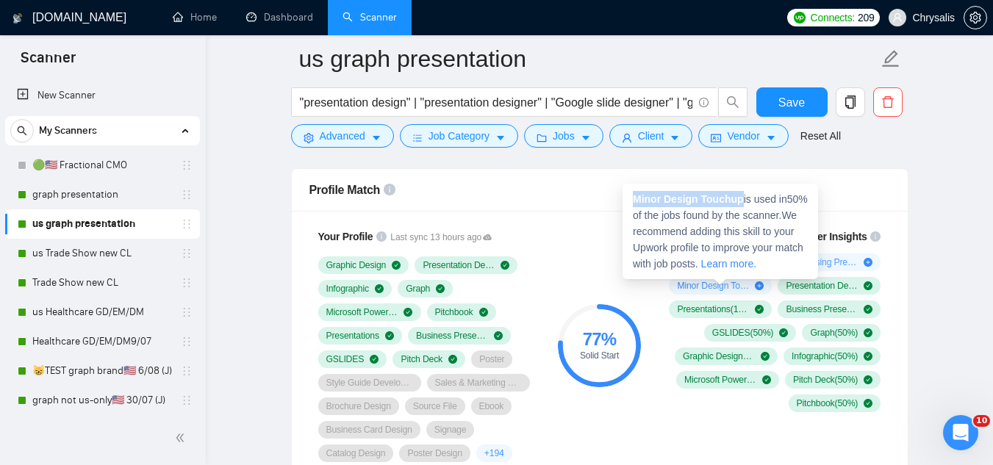
drag, startPoint x: 632, startPoint y: 197, endPoint x: 742, endPoint y: 203, distance: 110.4
click at [742, 203] on div "Minor Design Touchup is used in 50 % of the jobs found by the scanner. We recom…" at bounding box center [719, 232] width 195 height 96
copy strong "Minor Design Touchup"
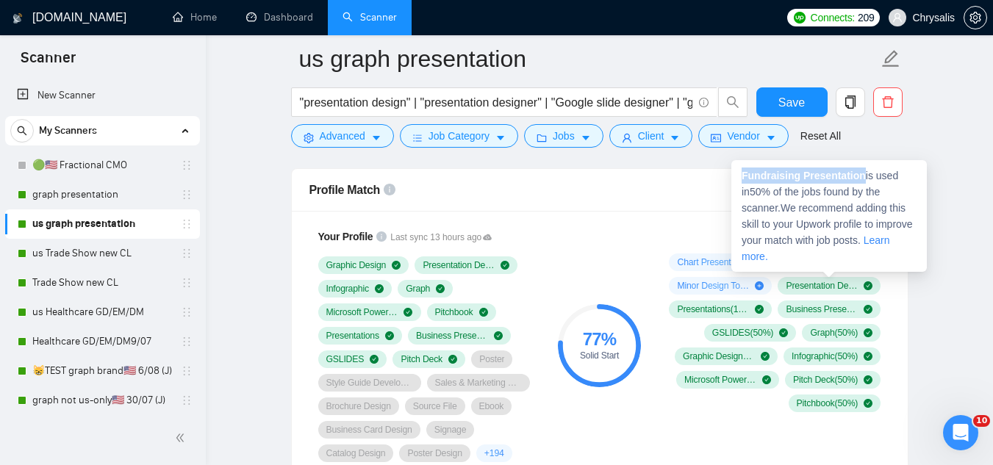
drag, startPoint x: 751, startPoint y: 176, endPoint x: 862, endPoint y: 173, distance: 111.0
click at [862, 173] on div "Fundraising Presentation is used in 50 % of the jobs found by the scanner. We r…" at bounding box center [828, 216] width 195 height 112
copy strong "Fundraising Presentation"
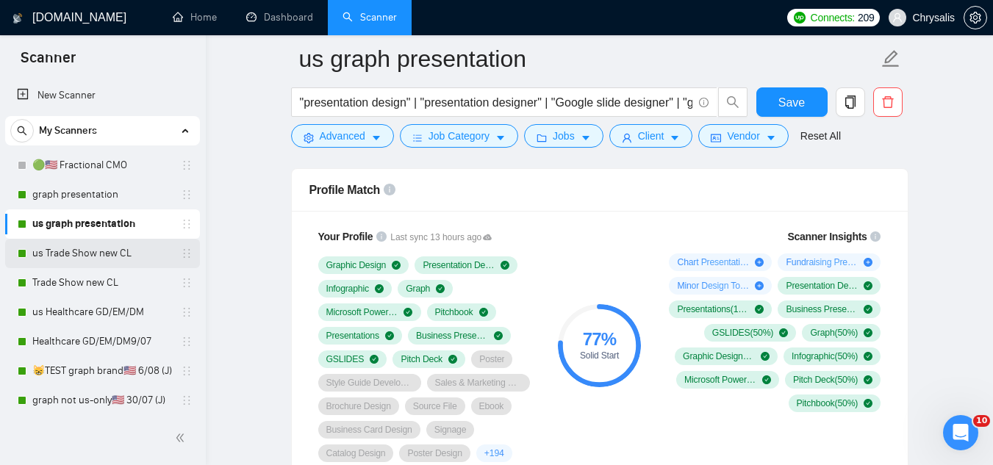
drag, startPoint x: 69, startPoint y: 250, endPoint x: 78, endPoint y: 259, distance: 12.5
click at [70, 249] on link "us Trade Show new CL" at bounding box center [102, 253] width 140 height 29
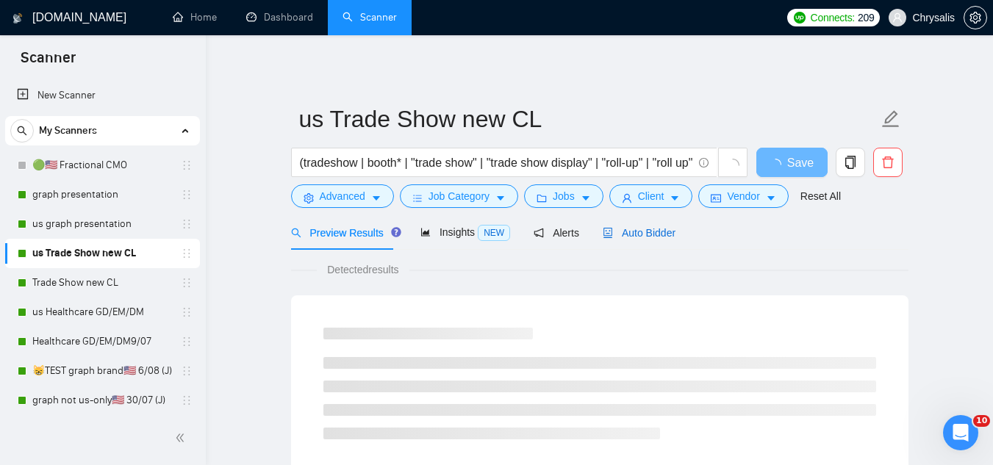
click at [634, 234] on span "Auto Bidder" at bounding box center [639, 233] width 73 height 12
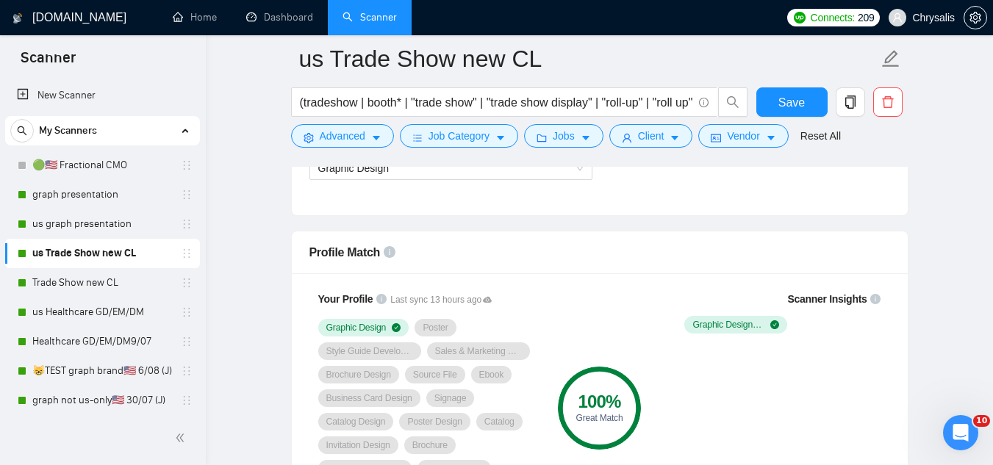
scroll to position [1029, 0]
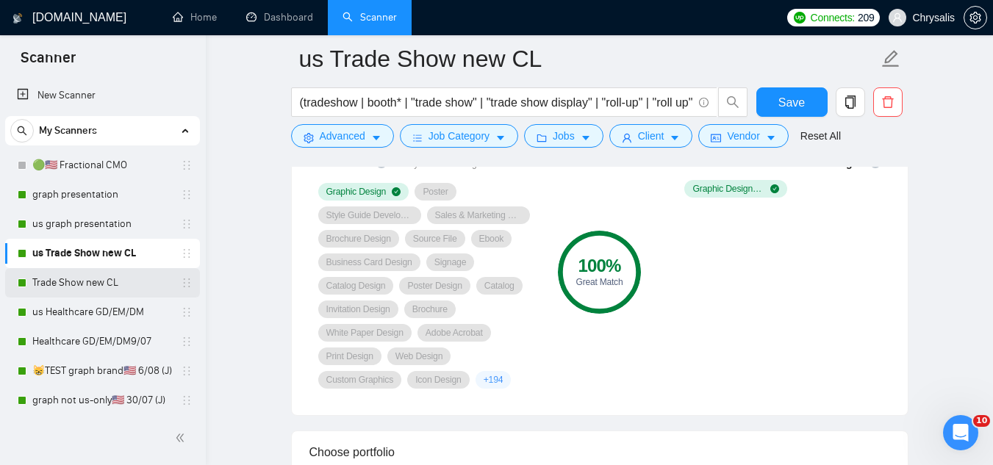
click at [107, 283] on link "Trade Show new CL" at bounding box center [102, 282] width 140 height 29
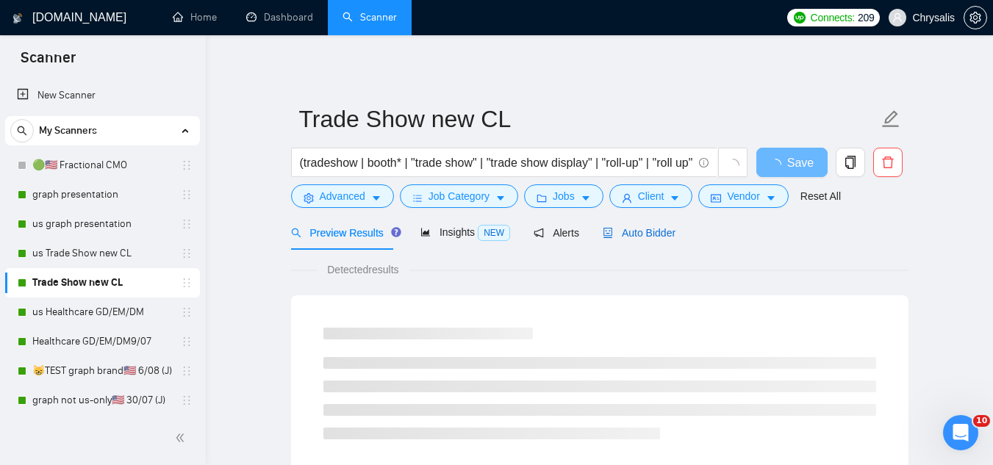
click at [653, 235] on span "Auto Bidder" at bounding box center [639, 233] width 73 height 12
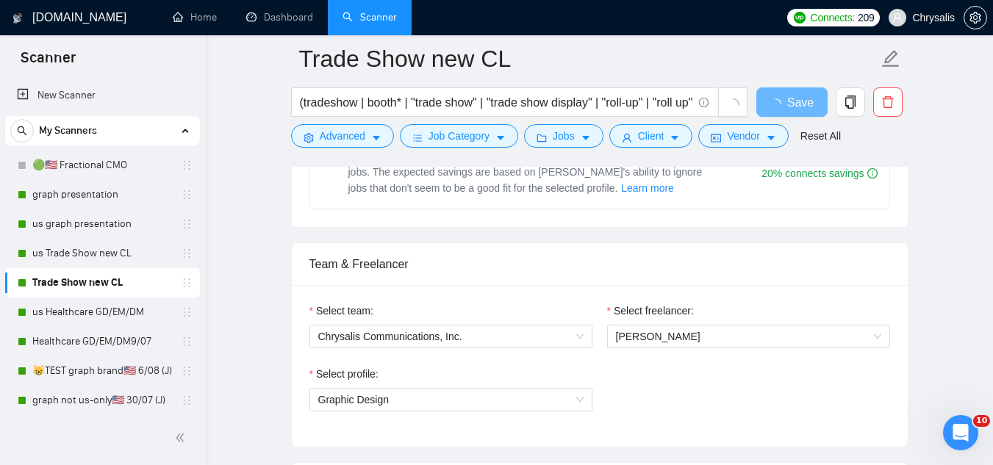
scroll to position [882, 0]
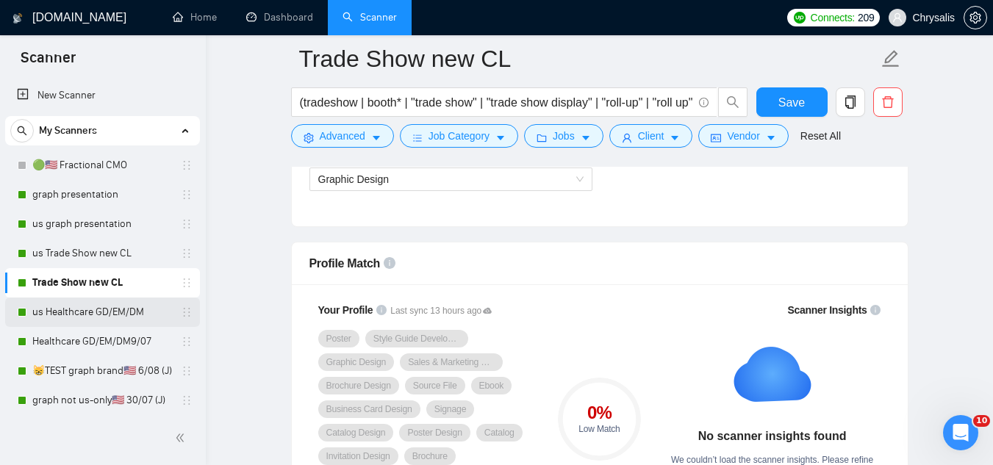
click at [53, 308] on link "us Healthcare GD/EM/DM" at bounding box center [102, 312] width 140 height 29
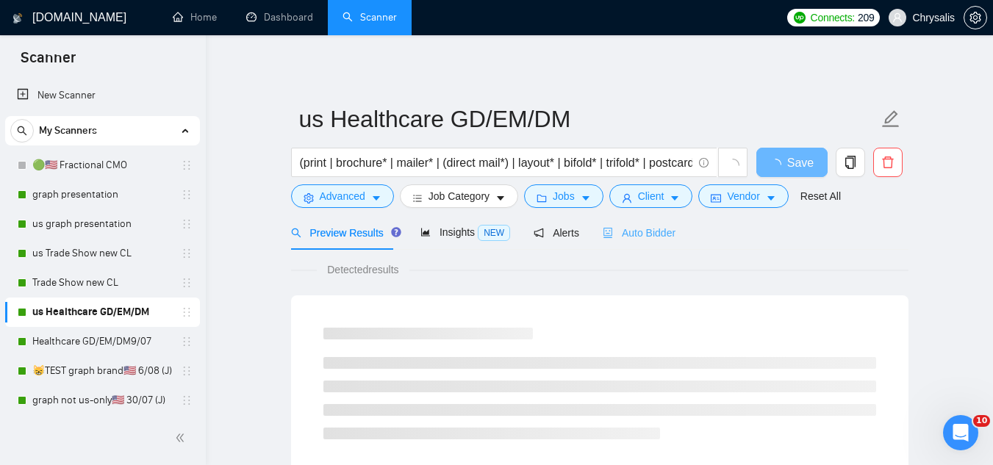
click at [622, 221] on div "Auto Bidder" at bounding box center [639, 232] width 73 height 35
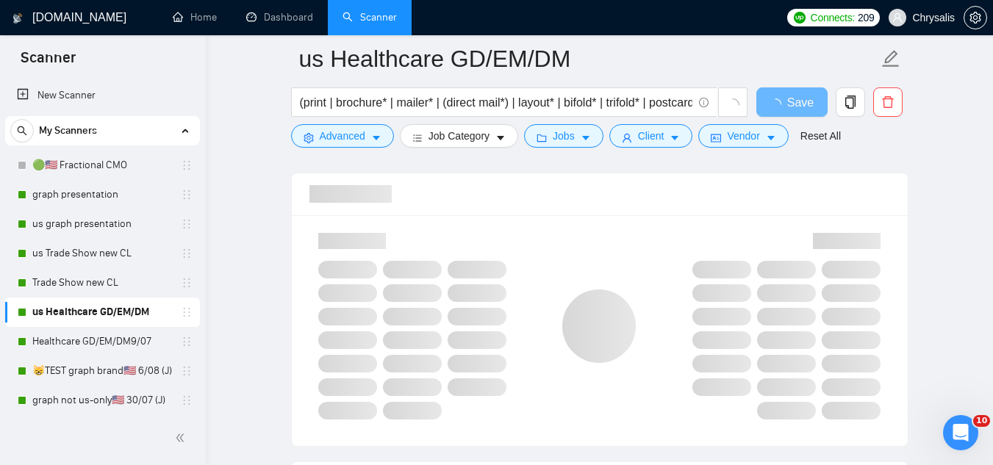
scroll to position [955, 0]
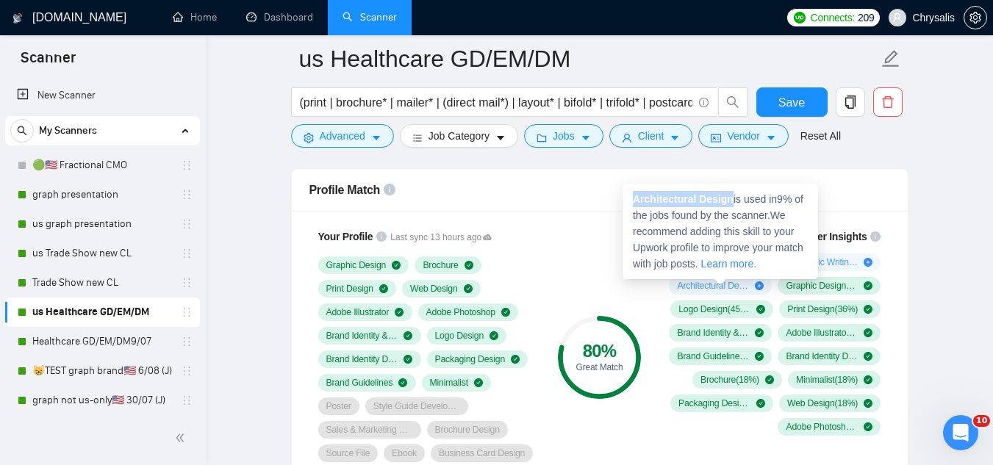
drag, startPoint x: 633, startPoint y: 200, endPoint x: 732, endPoint y: 201, distance: 99.2
click at [732, 201] on span "Architectural Design is used in 9 % of the jobs found by the scanner. We recomm…" at bounding box center [718, 231] width 170 height 76
copy strong "Architectural Design"
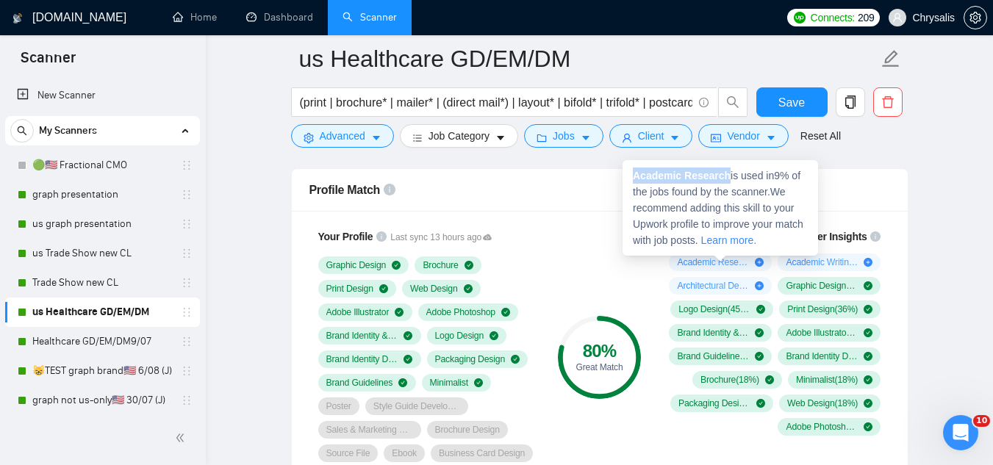
drag, startPoint x: 635, startPoint y: 179, endPoint x: 724, endPoint y: 170, distance: 90.1
click at [724, 170] on strong "Academic Research" at bounding box center [682, 176] width 98 height 12
copy strong "Academic Research"
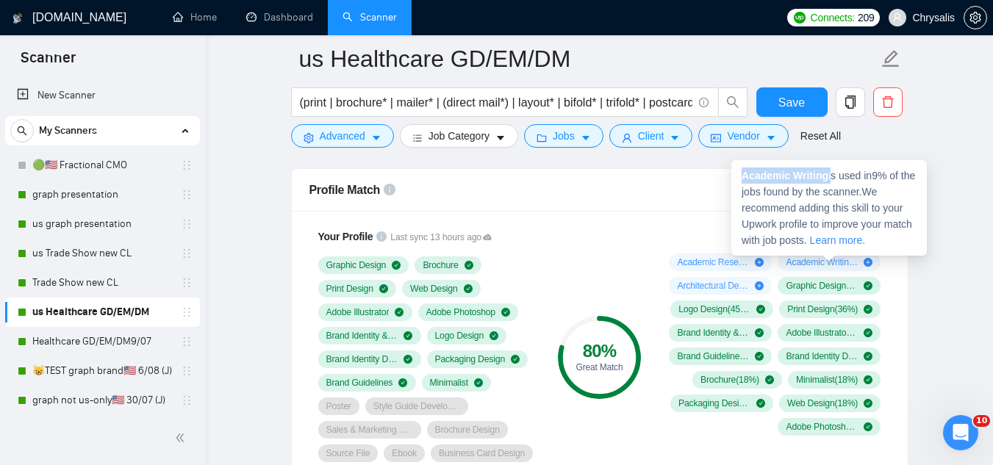
drag, startPoint x: 742, startPoint y: 173, endPoint x: 830, endPoint y: 176, distance: 88.2
click at [830, 176] on span "Academic Writing is used in 9 % of the jobs found by the scanner. We recommend …" at bounding box center [827, 208] width 173 height 76
copy span "Academic Writing"
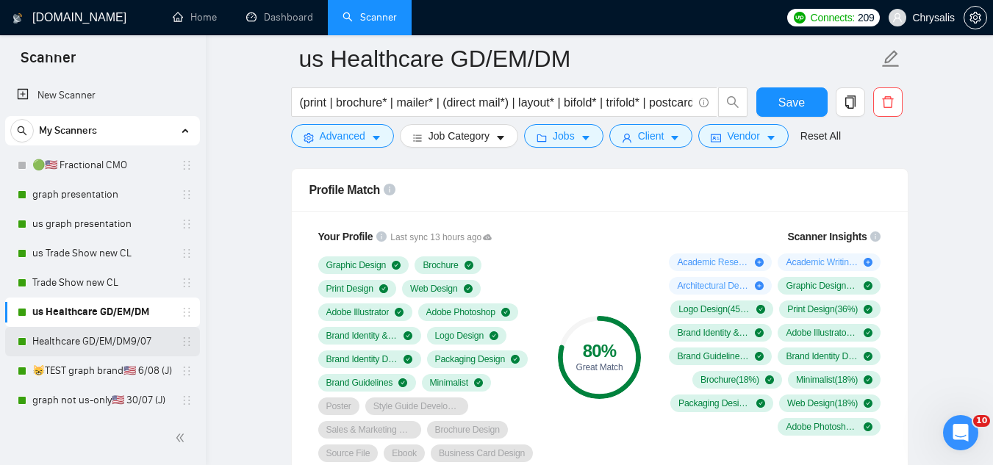
click at [93, 348] on link "Healthcare GD/EM/DM9/07" at bounding box center [102, 341] width 140 height 29
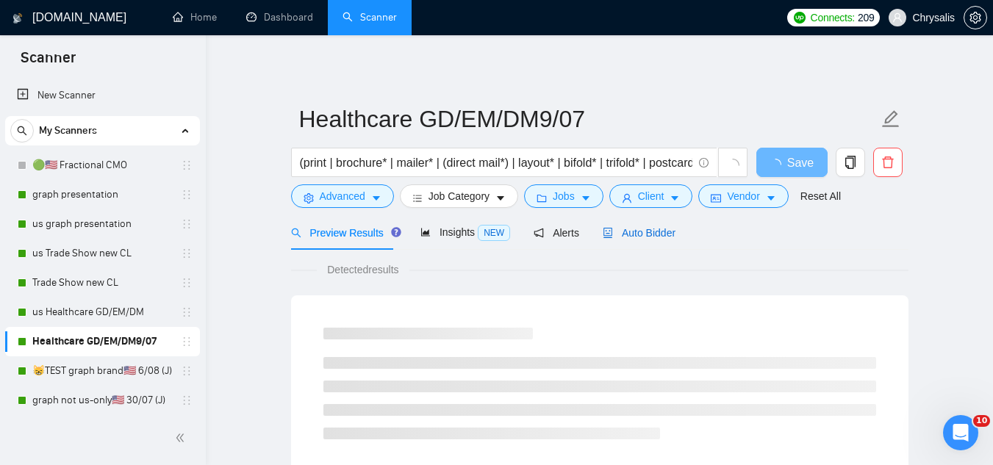
click at [632, 231] on span "Auto Bidder" at bounding box center [639, 233] width 73 height 12
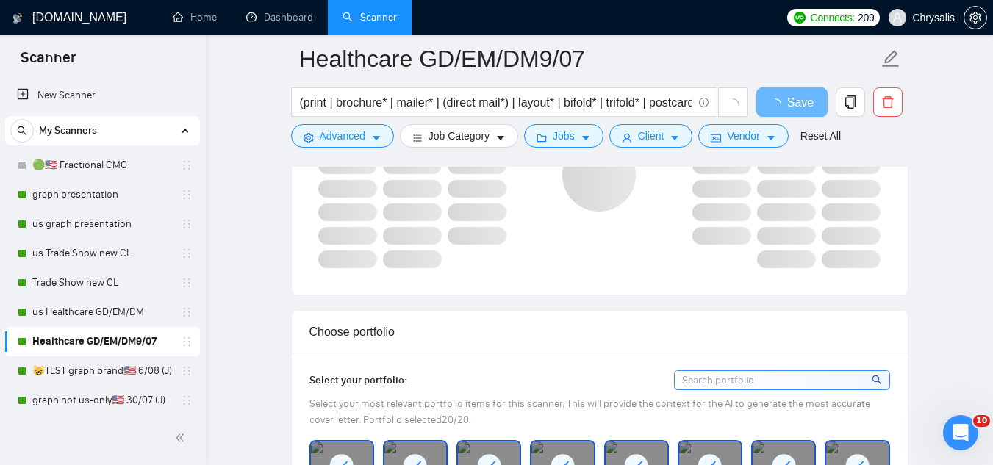
scroll to position [1029, 0]
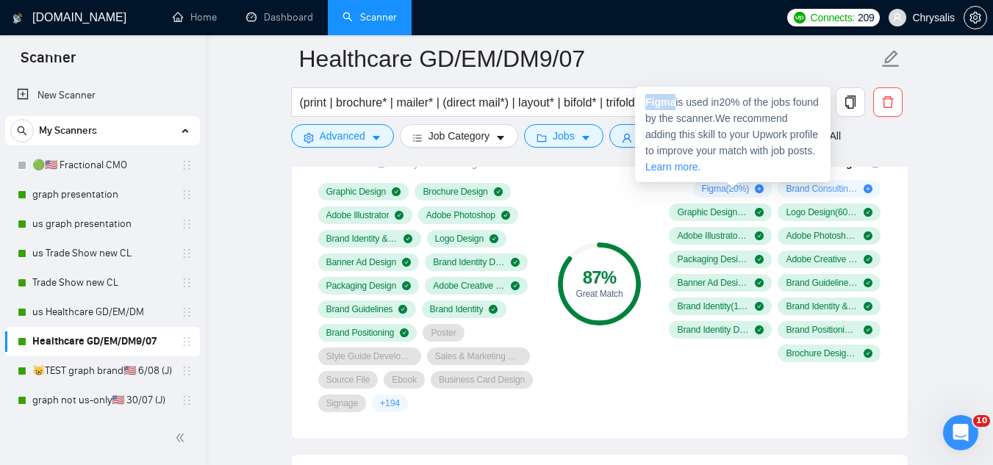
drag, startPoint x: 644, startPoint y: 99, endPoint x: 673, endPoint y: 108, distance: 30.7
click at [673, 108] on div "Figma is used in 20 % of the jobs found by the scanner. We recommend adding thi…" at bounding box center [732, 135] width 195 height 96
copy strong "Figma"
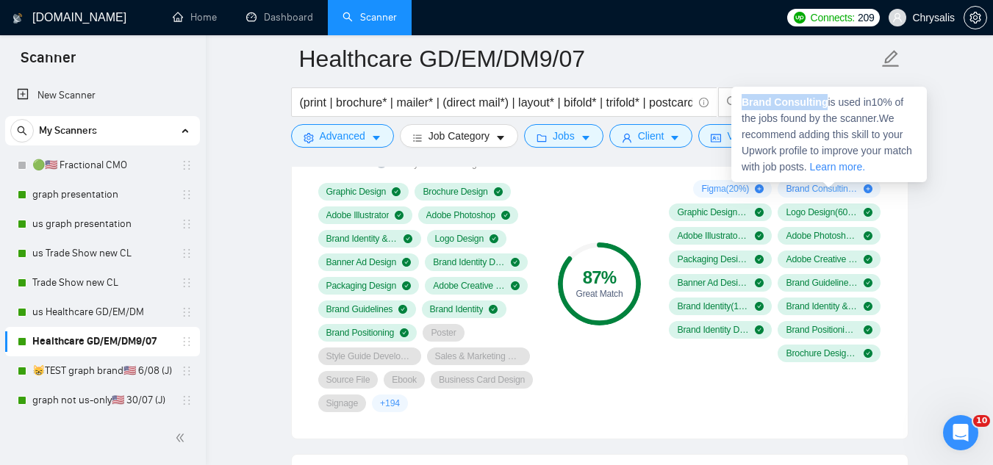
drag, startPoint x: 742, startPoint y: 102, endPoint x: 824, endPoint y: 102, distance: 82.3
click at [824, 102] on strong "Brand Consulting" at bounding box center [784, 102] width 86 height 12
copy strong "Brand Consulting"
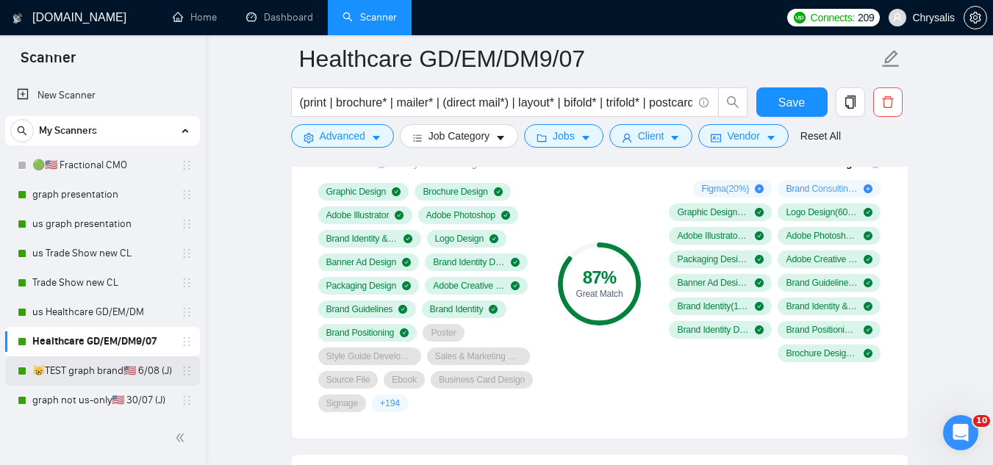
click at [137, 366] on link "😸TEST graph brand🇺🇸 6/08 (J)" at bounding box center [102, 370] width 140 height 29
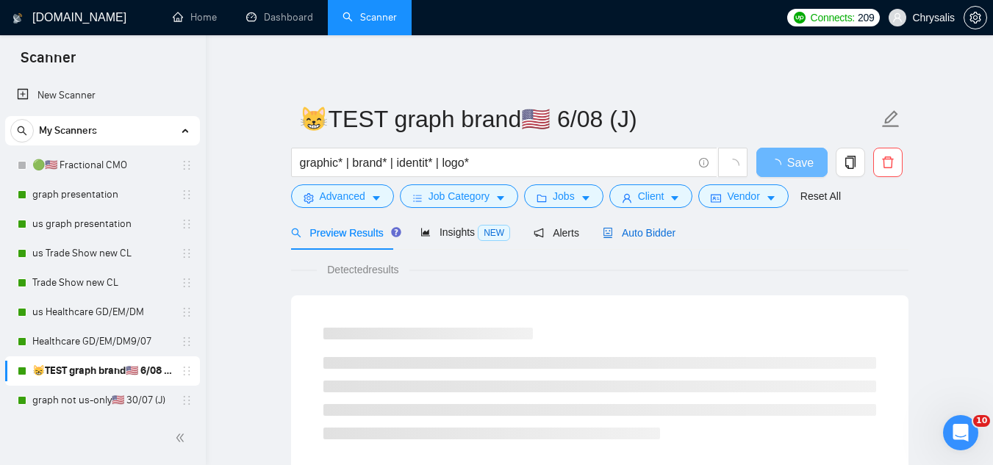
click at [645, 234] on span "Auto Bidder" at bounding box center [639, 233] width 73 height 12
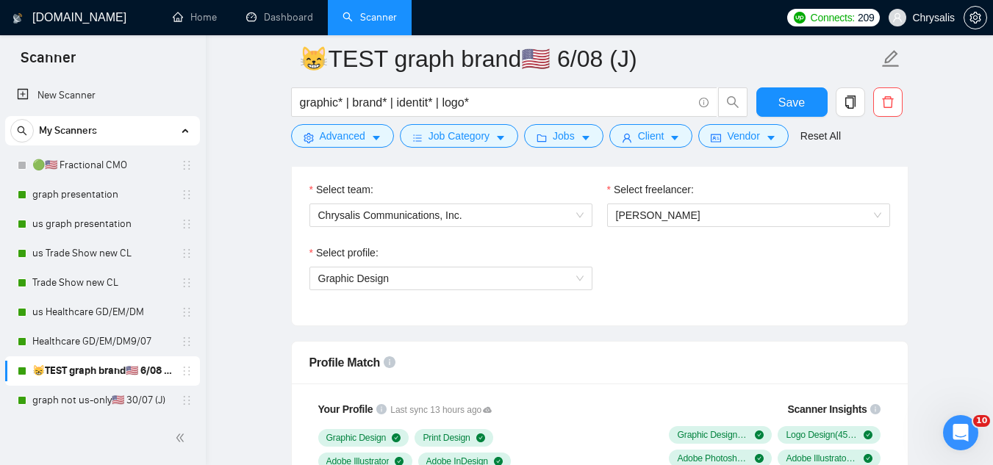
scroll to position [1102, 0]
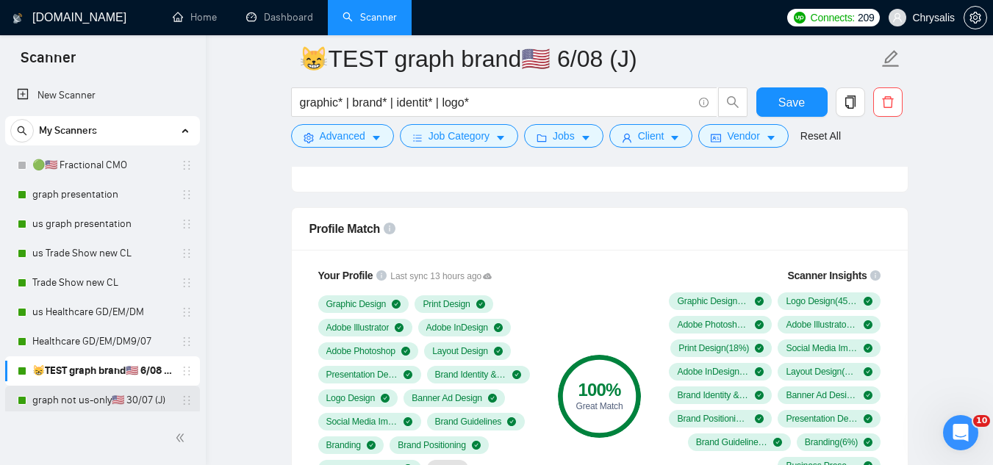
click at [118, 397] on link "graph not us-only🇺🇸 30/07 (J)" at bounding box center [102, 400] width 140 height 29
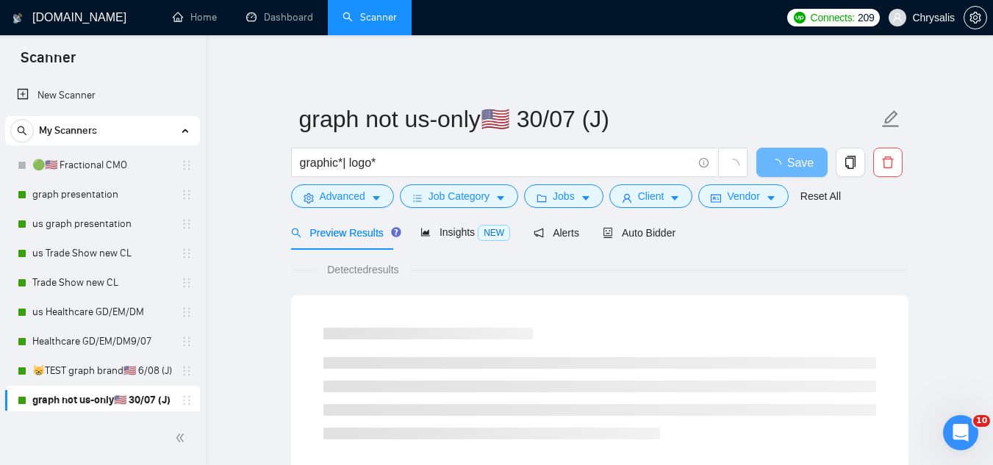
click at [640, 213] on form "graph not us-only🇺🇸 30/07 (J) graphic*| logo* Save Advanced Job Category Jobs C…" at bounding box center [599, 156] width 617 height 120
click at [647, 239] on span "Auto Bidder" at bounding box center [639, 233] width 73 height 12
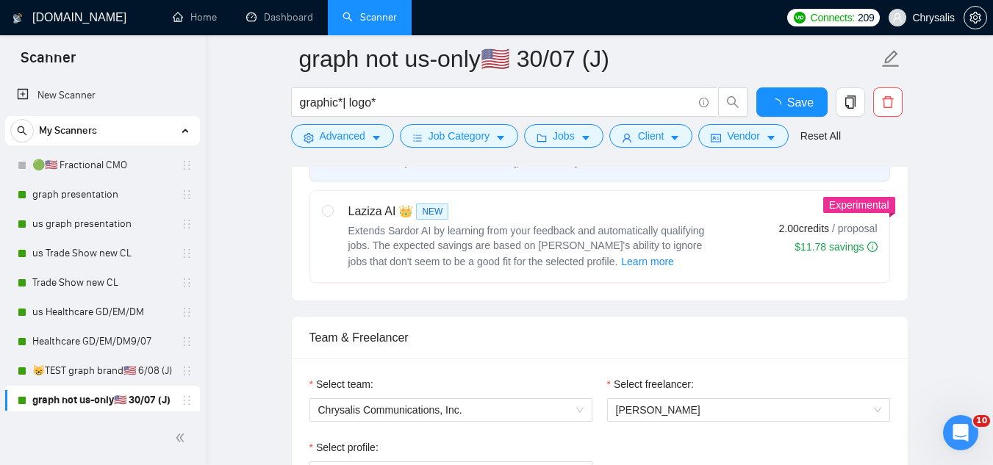
scroll to position [882, 0]
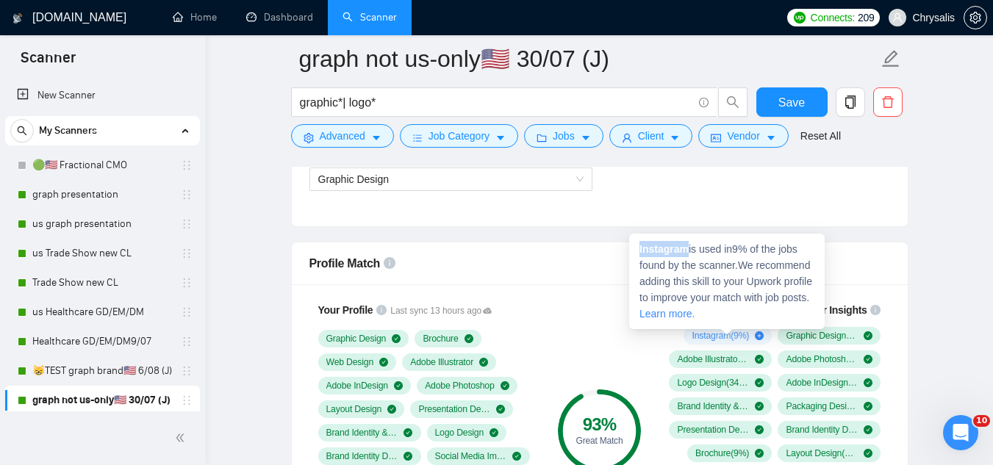
drag, startPoint x: 638, startPoint y: 250, endPoint x: 687, endPoint y: 243, distance: 49.7
click at [687, 243] on div "Instagram is used in 9 % of the jobs found by the scanner. We recommend adding …" at bounding box center [726, 282] width 195 height 96
copy strong "Instagram"
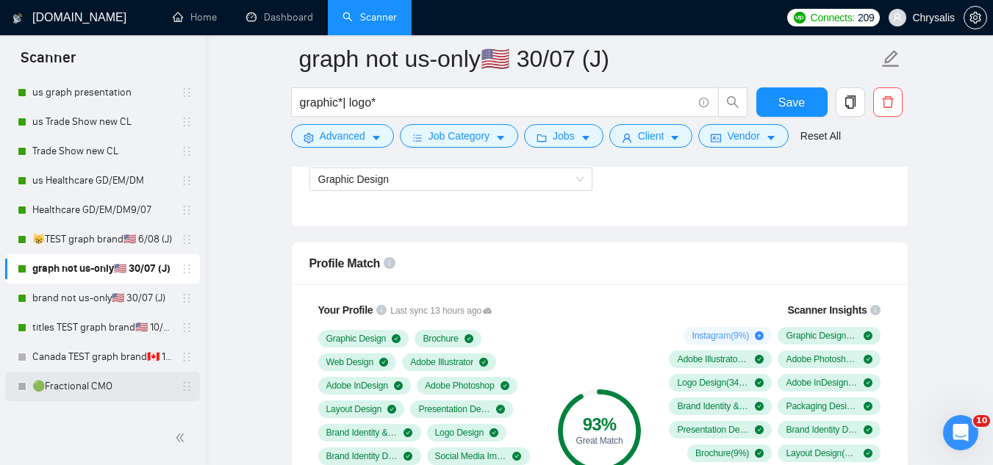
scroll to position [147, 0]
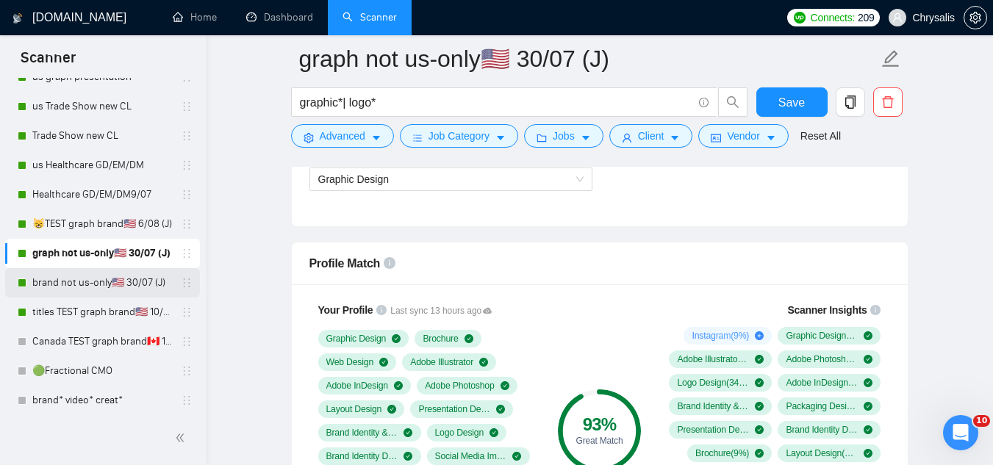
click at [71, 291] on link "brand not us-only🇺🇸 30/07 (J)" at bounding box center [102, 282] width 140 height 29
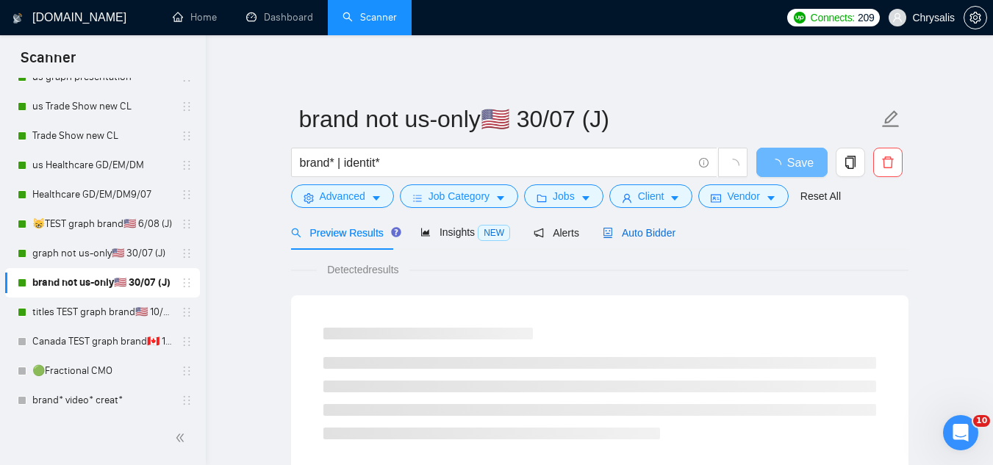
click at [641, 227] on span "Auto Bidder" at bounding box center [639, 233] width 73 height 12
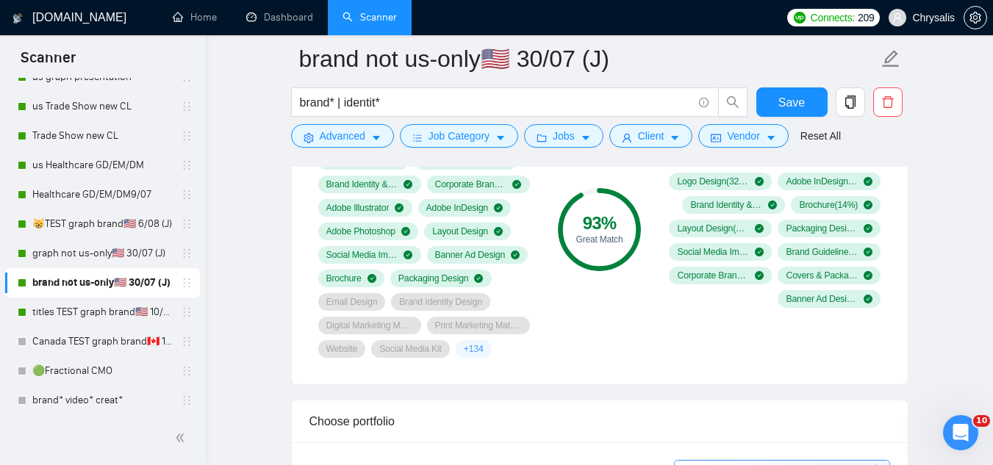
scroll to position [955, 0]
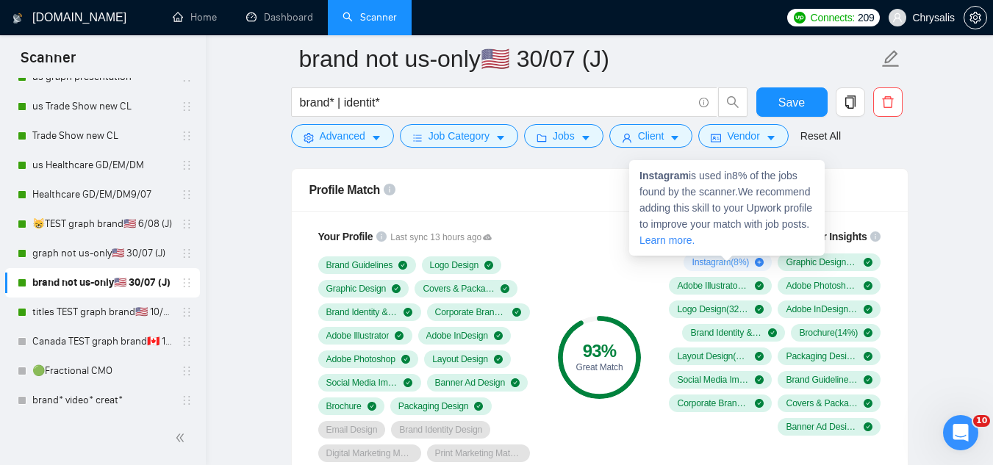
drag, startPoint x: 691, startPoint y: 263, endPoint x: 730, endPoint y: 255, distance: 39.8
drag, startPoint x: 637, startPoint y: 177, endPoint x: 686, endPoint y: 179, distance: 48.5
click at [686, 179] on div "Instagram is used in 8 % of the jobs found by the scanner. We recommend adding …" at bounding box center [726, 208] width 195 height 96
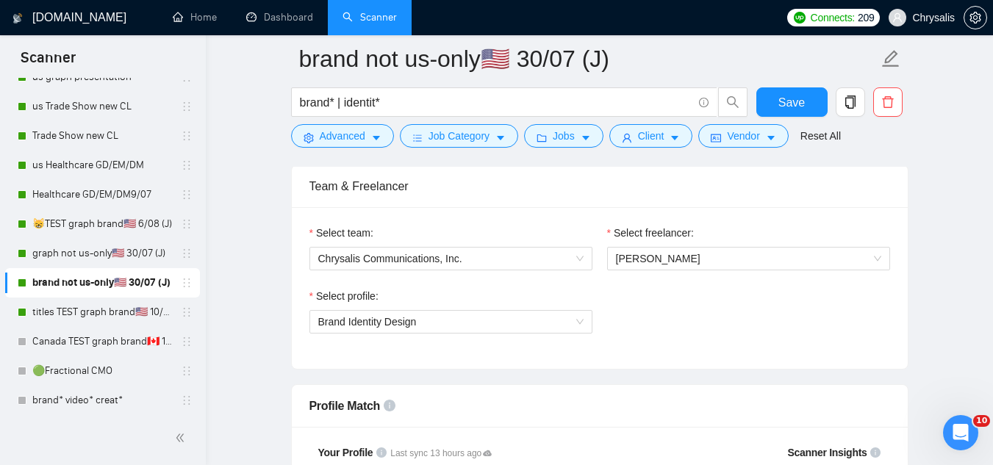
scroll to position [735, 0]
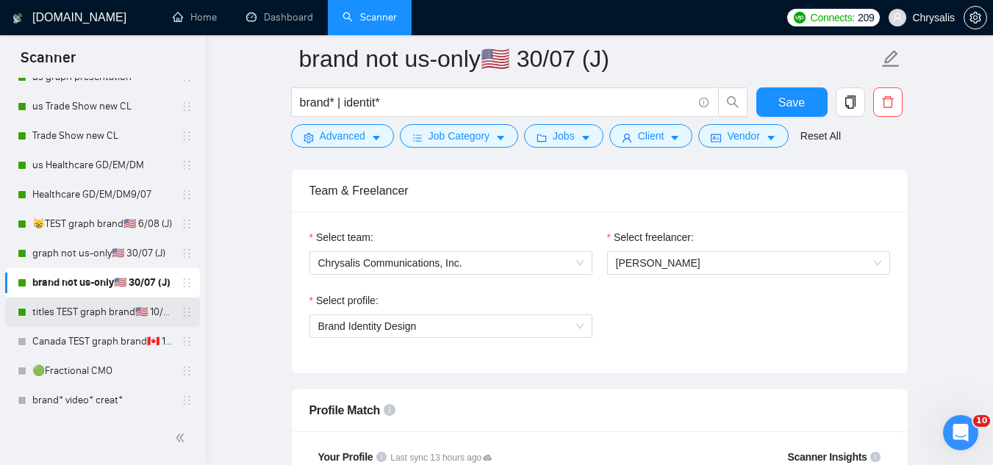
click at [87, 316] on link "titles TEST graph brand🇺🇸 10/06 (T)" at bounding box center [102, 312] width 140 height 29
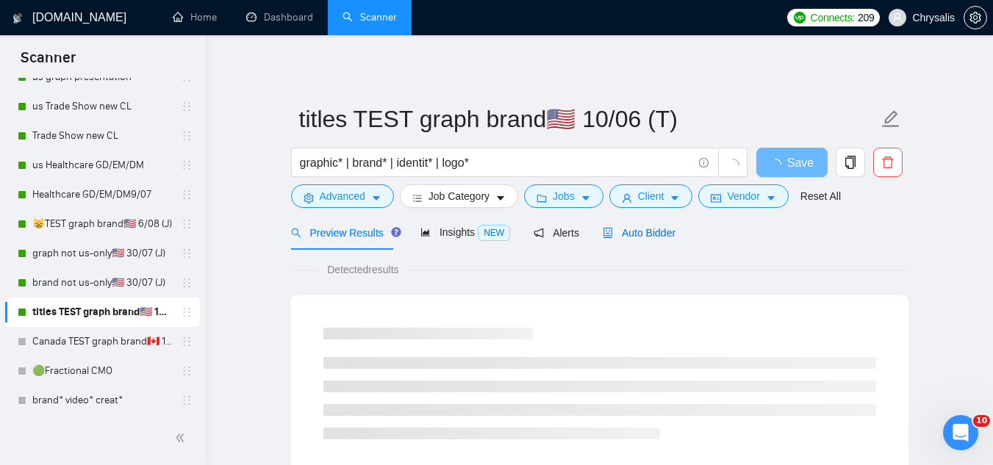
click at [647, 231] on span "Auto Bidder" at bounding box center [639, 233] width 73 height 12
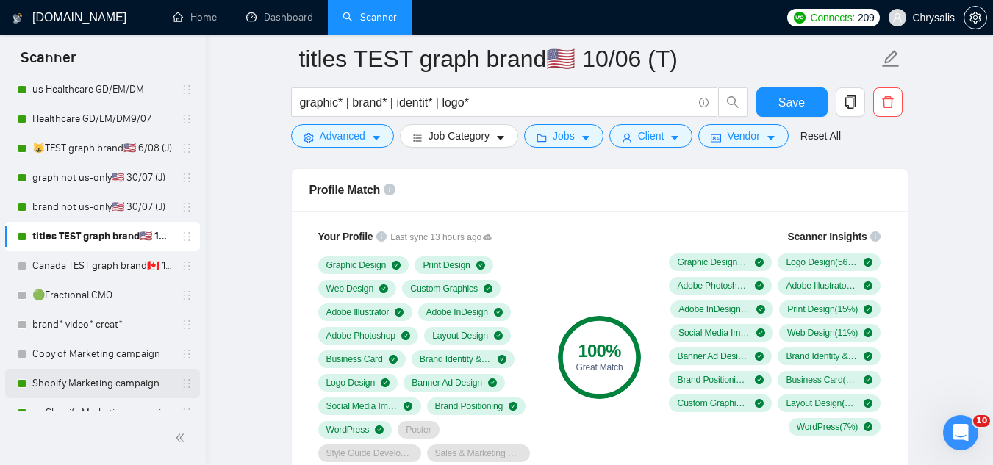
scroll to position [294, 0]
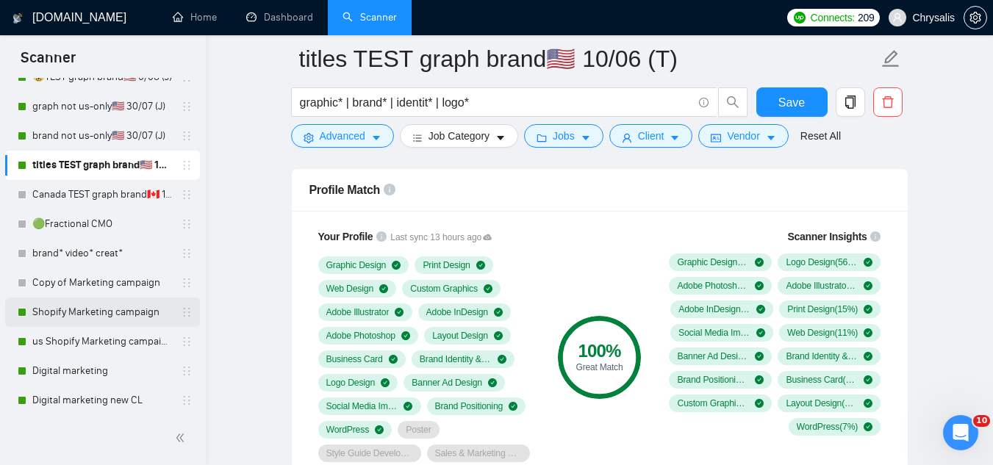
click at [100, 312] on link "Shopify Marketing campaign" at bounding box center [102, 312] width 140 height 29
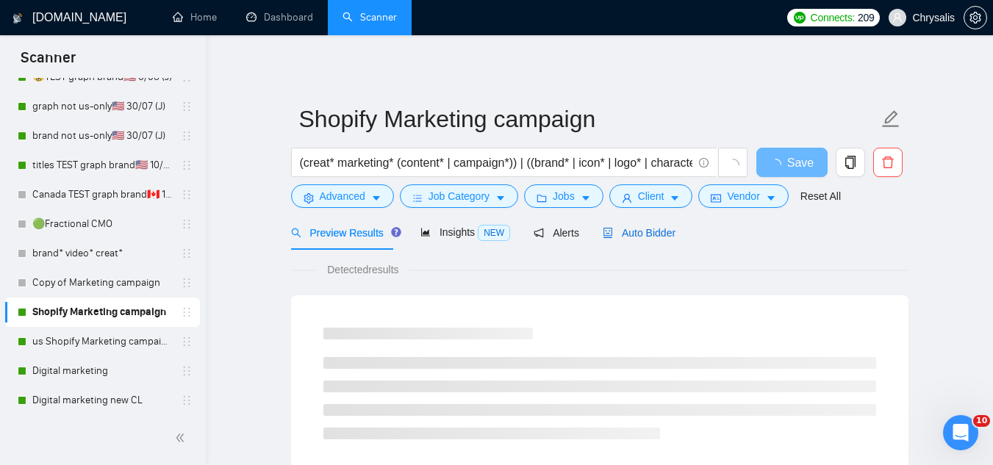
click at [623, 229] on span "Auto Bidder" at bounding box center [639, 233] width 73 height 12
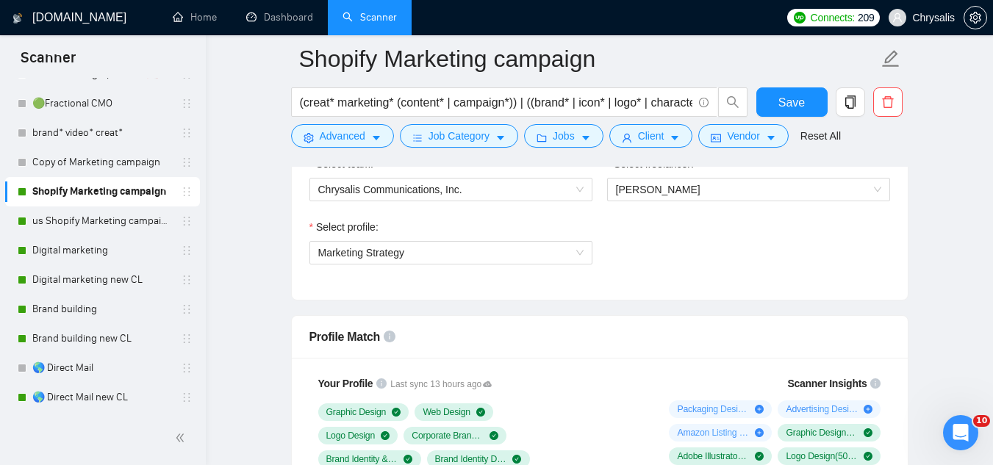
scroll to position [441, 0]
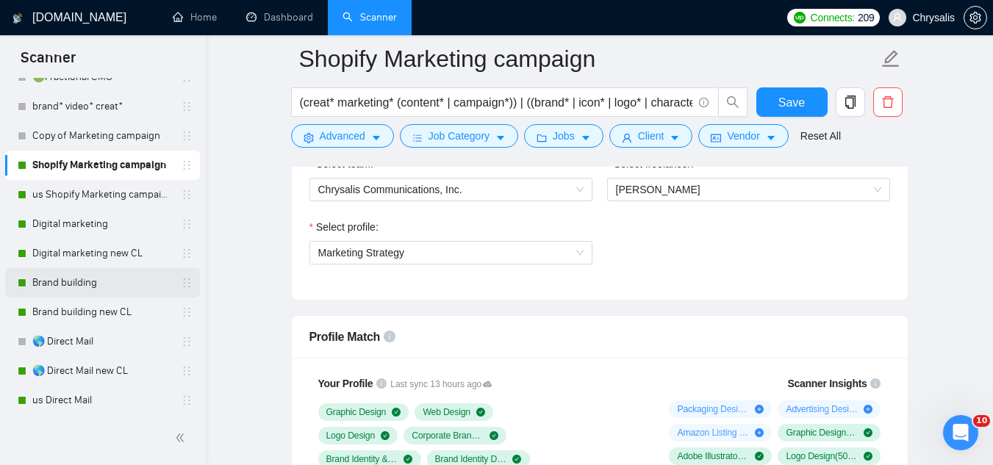
click at [63, 282] on link "Brand building" at bounding box center [102, 282] width 140 height 29
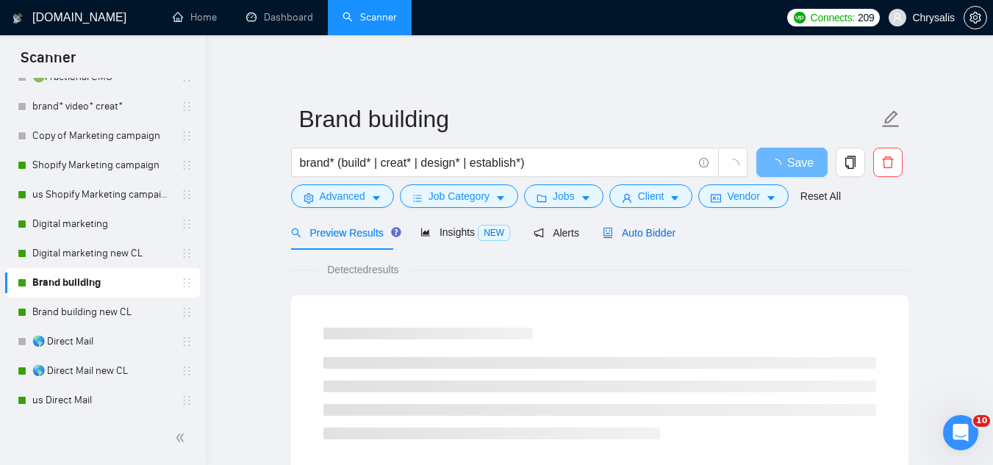
click at [633, 237] on span "Auto Bidder" at bounding box center [639, 233] width 73 height 12
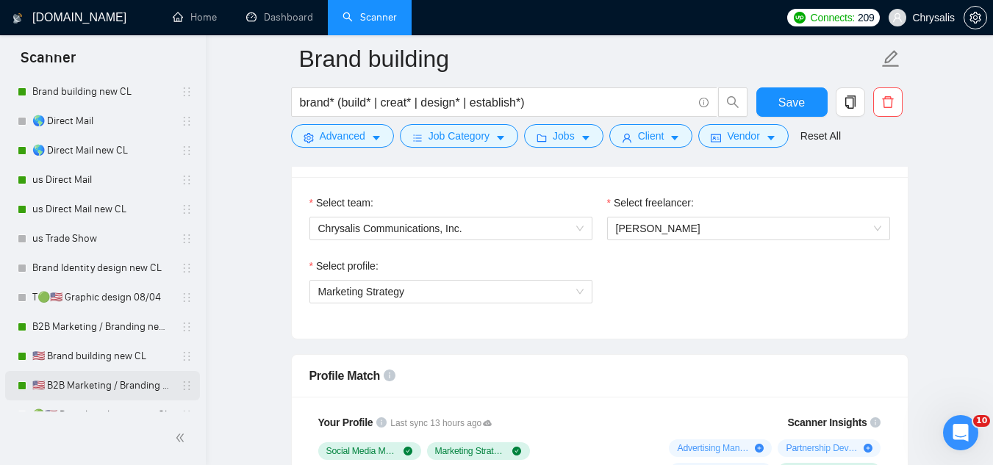
scroll to position [735, 0]
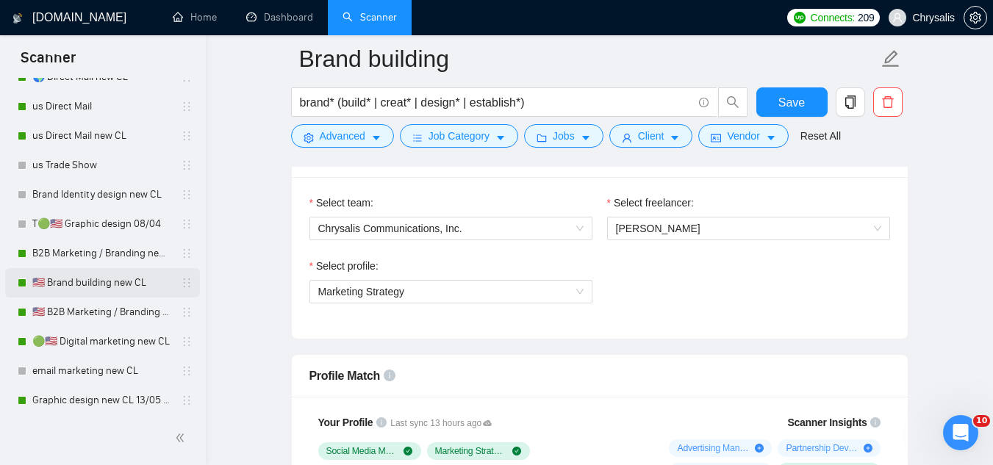
click at [72, 287] on link "🇺🇸 Brand building new CL" at bounding box center [102, 282] width 140 height 29
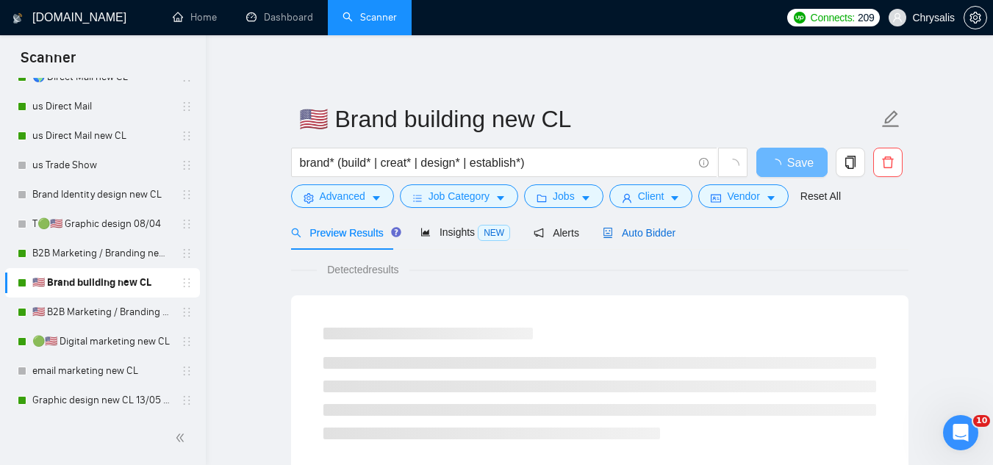
click at [644, 230] on span "Auto Bidder" at bounding box center [639, 233] width 73 height 12
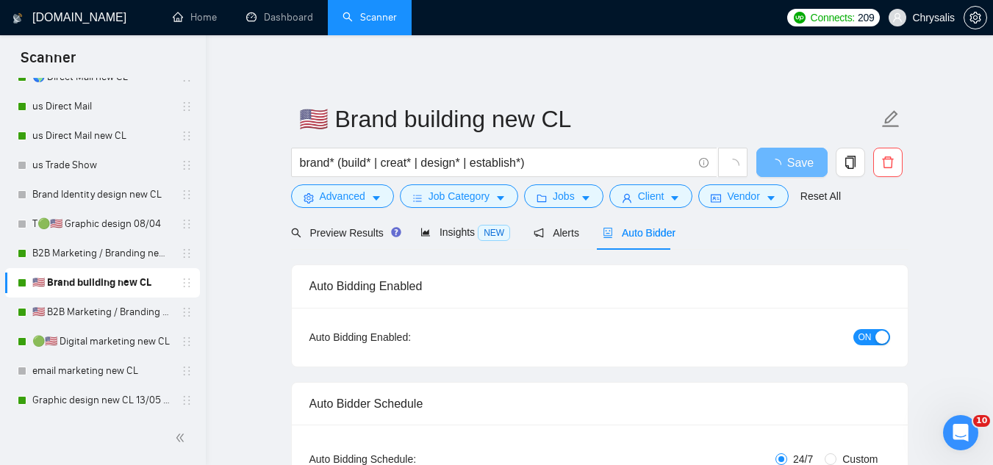
radio input "false"
radio input "true"
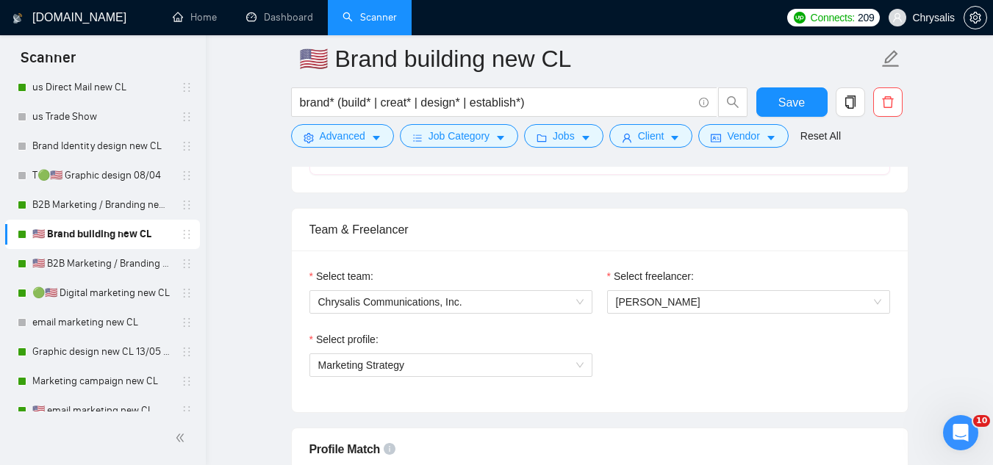
scroll to position [808, 0]
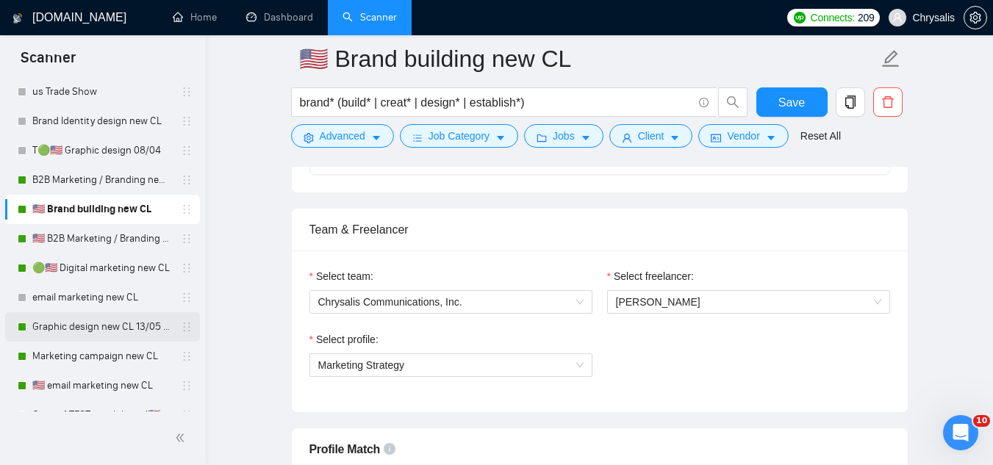
click at [112, 326] on link "Graphic design new CL 13/05 (t)" at bounding box center [102, 326] width 140 height 29
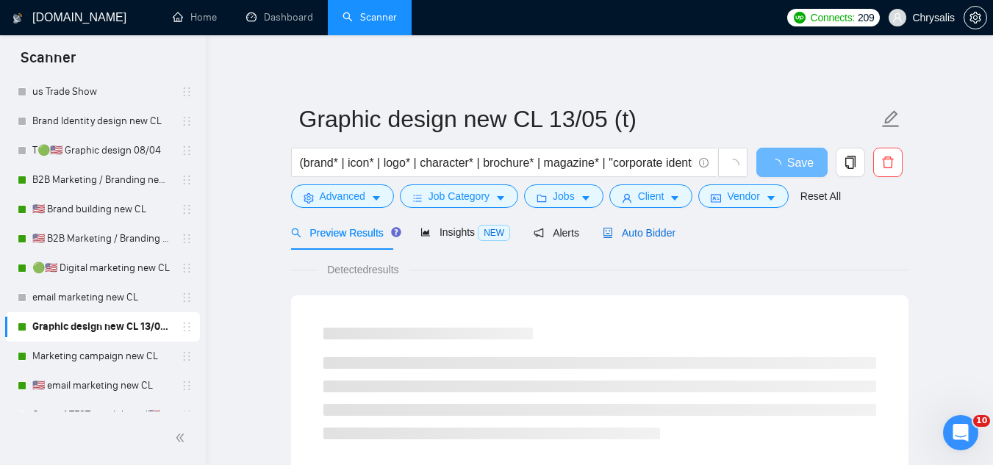
click at [630, 236] on span "Auto Bidder" at bounding box center [639, 233] width 73 height 12
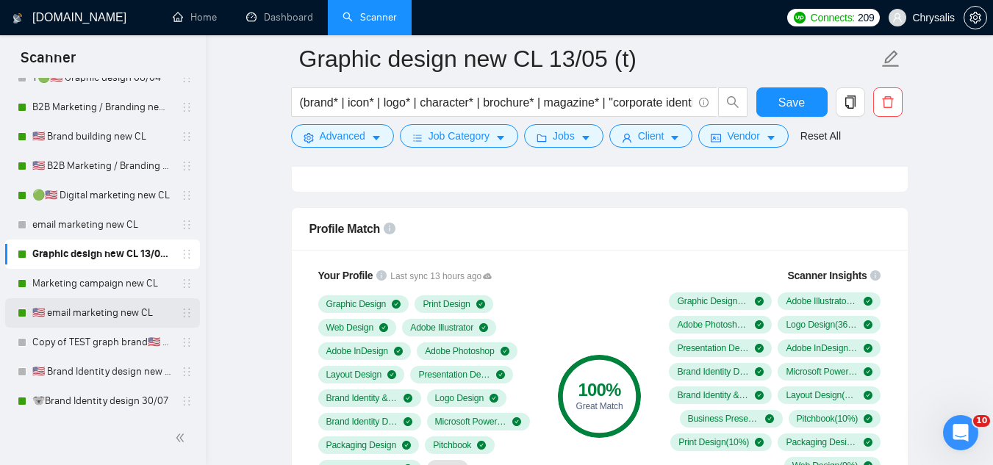
scroll to position [882, 0]
click at [116, 399] on link "🐨Brand Identity design 30/07" at bounding box center [102, 400] width 140 height 29
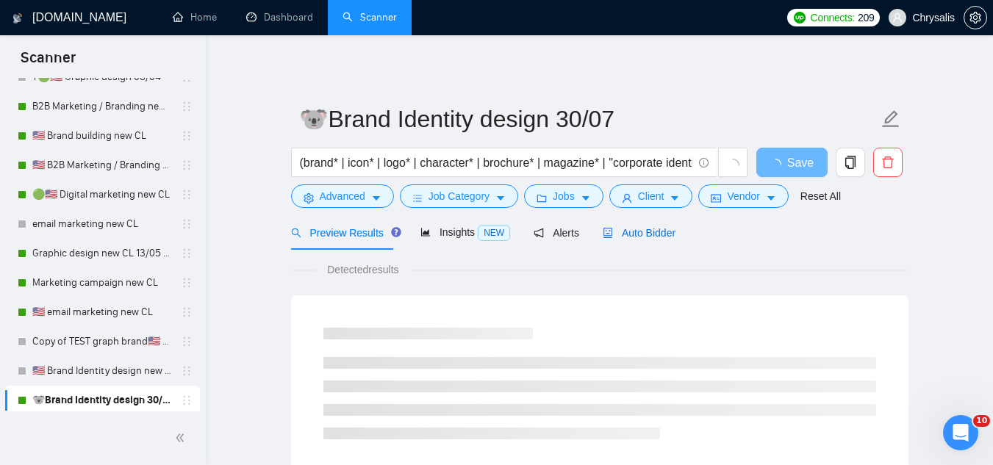
click at [625, 230] on span "Auto Bidder" at bounding box center [639, 233] width 73 height 12
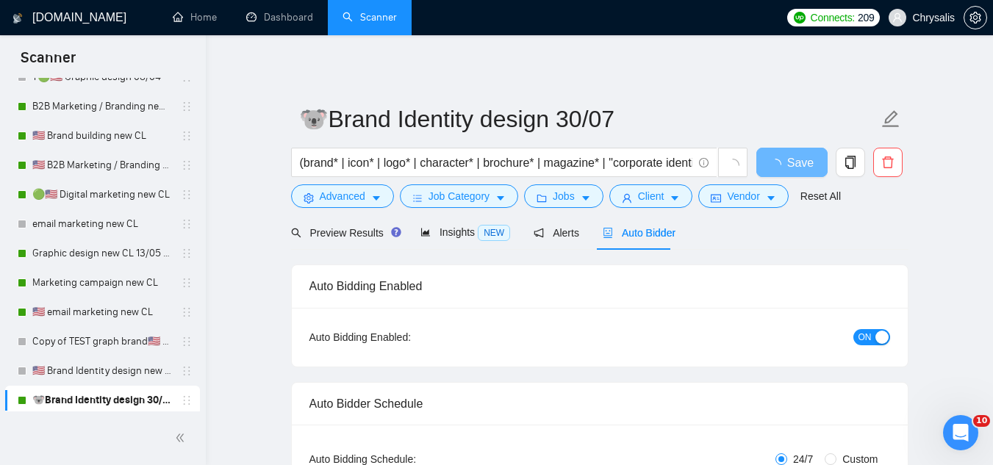
radio input "false"
radio input "true"
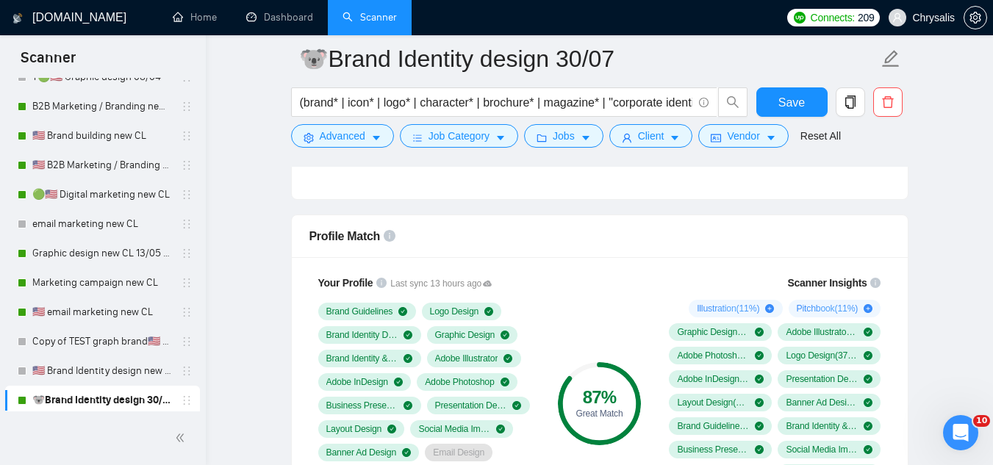
scroll to position [1102, 0]
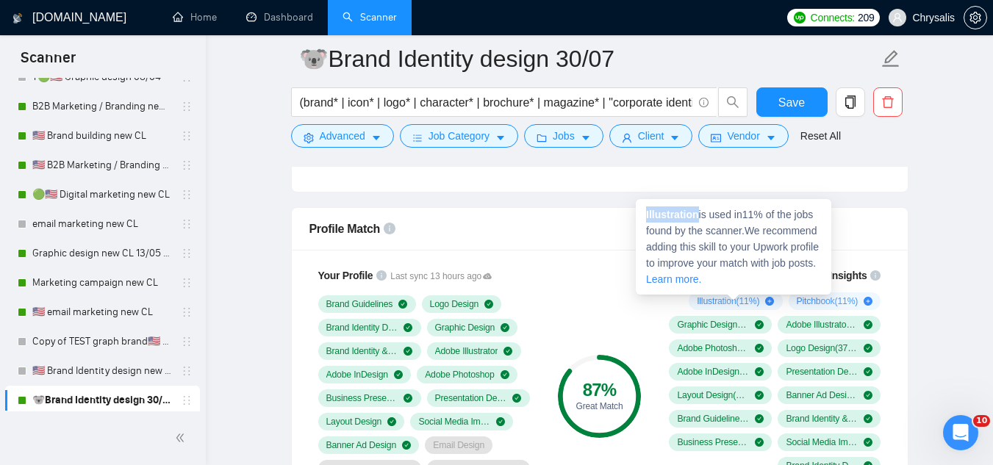
drag, startPoint x: 645, startPoint y: 213, endPoint x: 697, endPoint y: 213, distance: 52.2
click at [697, 213] on div "Illustration is used in 11 % of the jobs found by the scanner. We recommend add…" at bounding box center [733, 247] width 195 height 96
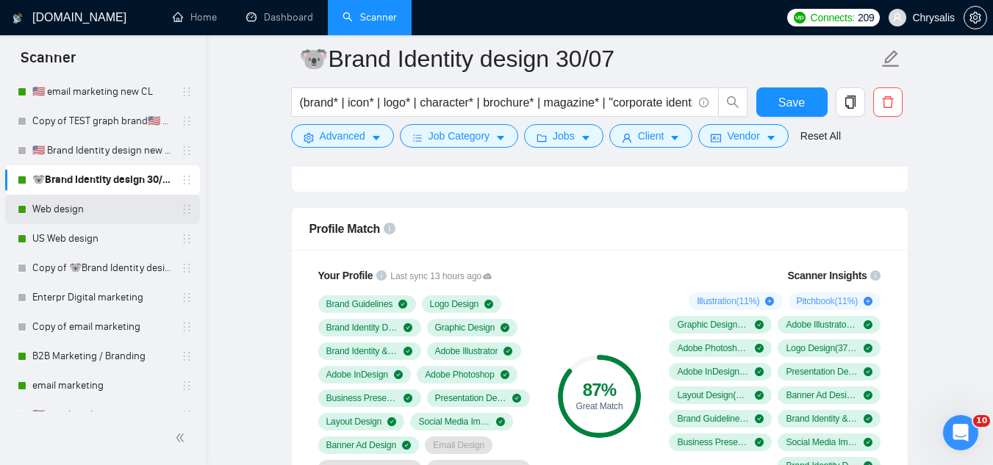
click at [79, 212] on link "Web design" at bounding box center [102, 209] width 140 height 29
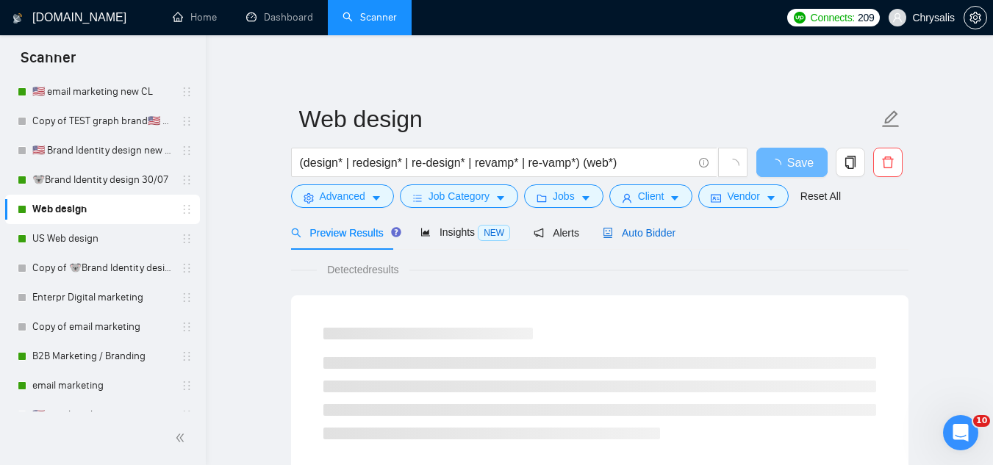
click at [625, 237] on span "Auto Bidder" at bounding box center [639, 233] width 73 height 12
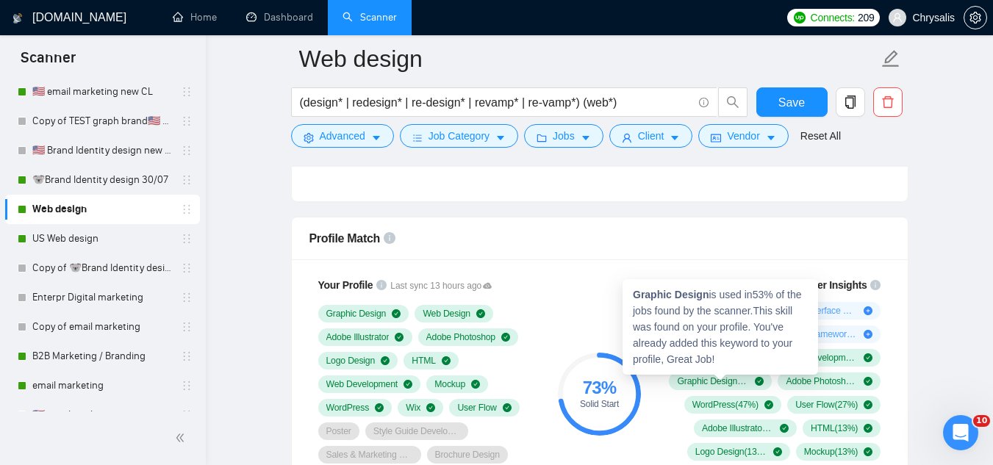
scroll to position [882, 0]
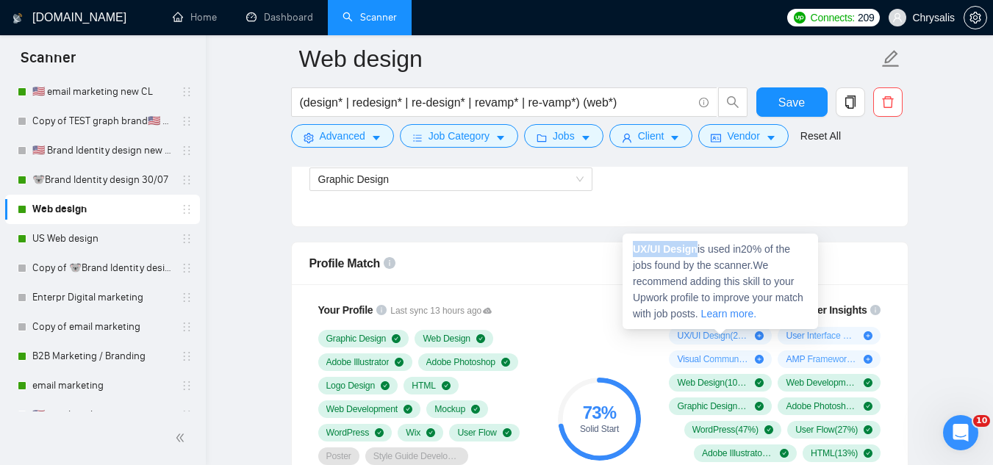
drag, startPoint x: 633, startPoint y: 245, endPoint x: 697, endPoint y: 236, distance: 64.6
click at [697, 236] on div "UX/UI Design is used in 20 % of the jobs found by the scanner. We recommend add…" at bounding box center [719, 282] width 195 height 96
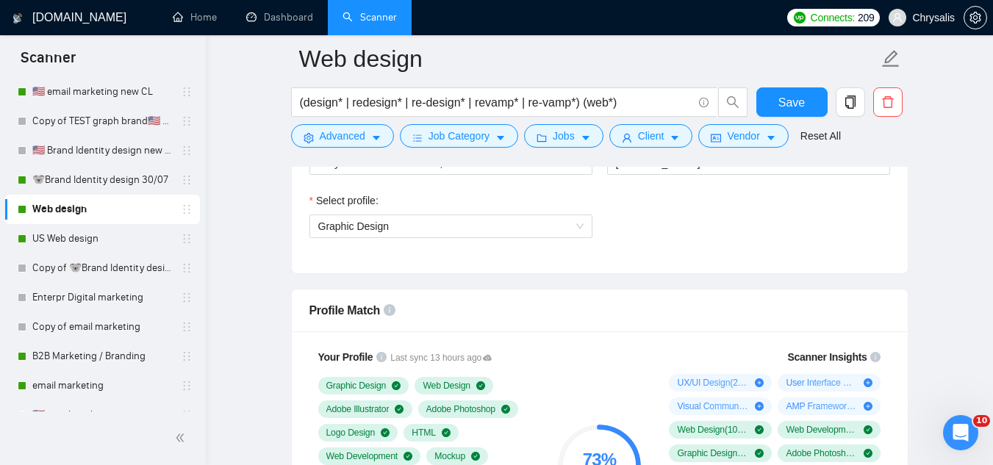
scroll to position [808, 0]
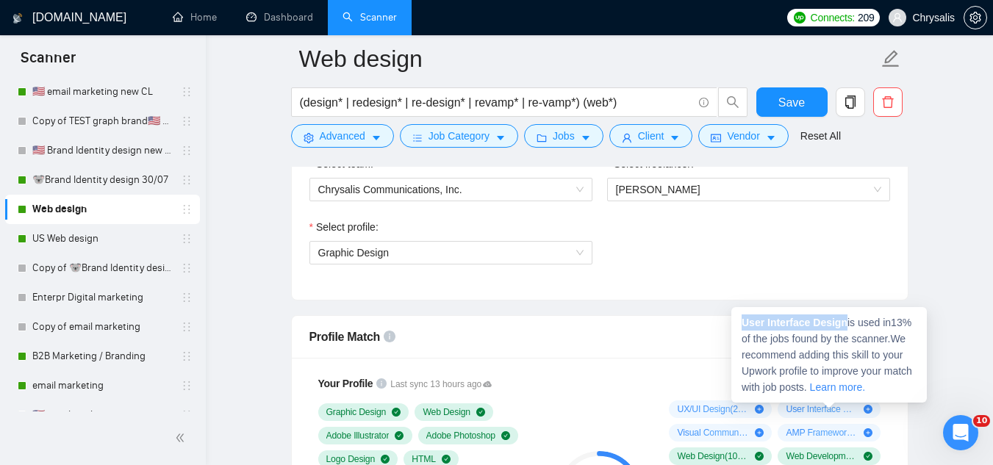
drag, startPoint x: 741, startPoint y: 325, endPoint x: 846, endPoint y: 313, distance: 105.1
click at [846, 313] on div "User Interface Design is used in 13 % of the jobs found by the scanner. We reco…" at bounding box center [828, 355] width 195 height 96
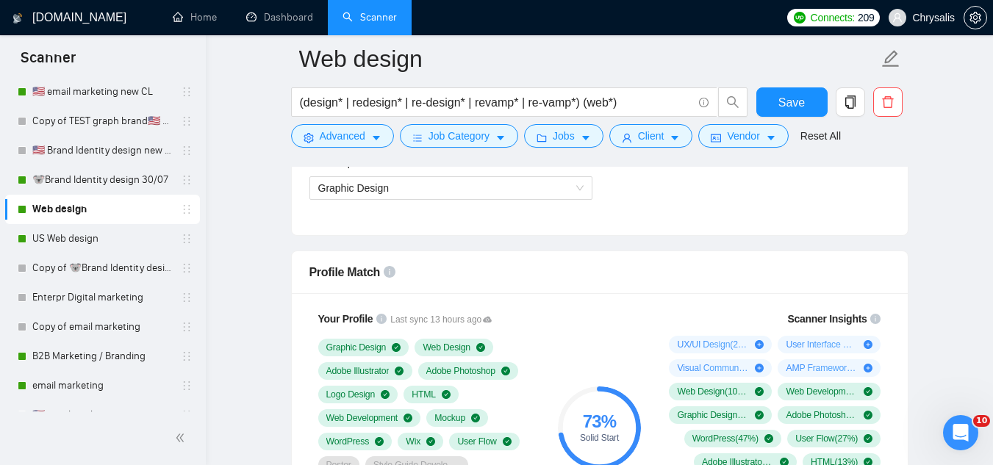
scroll to position [955, 0]
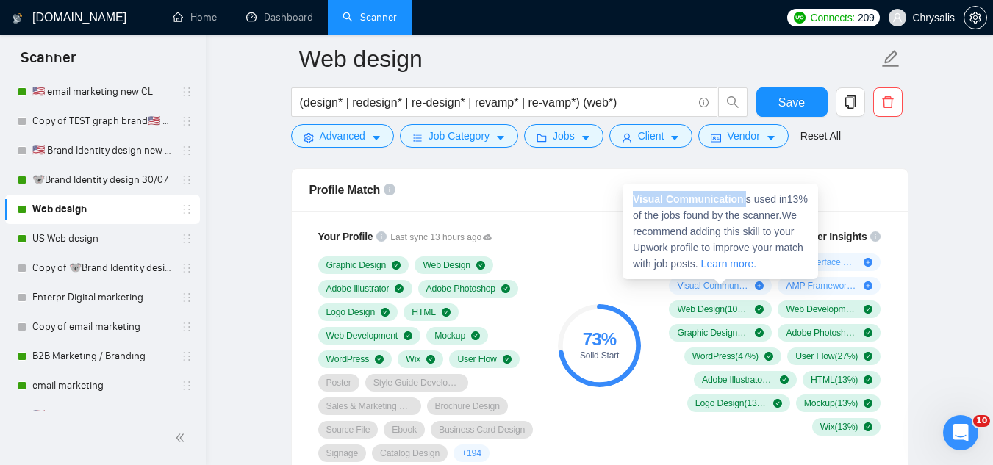
drag, startPoint x: 633, startPoint y: 200, endPoint x: 745, endPoint y: 196, distance: 112.5
click at [745, 196] on span "Visual Communication is used in 13 % of the jobs found by the scanner. We recom…" at bounding box center [720, 231] width 175 height 76
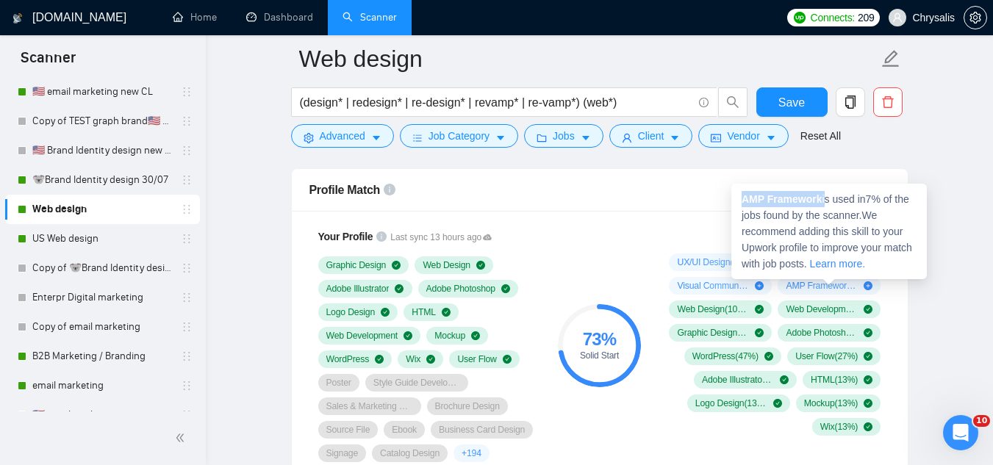
drag, startPoint x: 741, startPoint y: 194, endPoint x: 824, endPoint y: 193, distance: 83.8
click at [824, 193] on div "AMP Framework is used in 7 % of the jobs found by the scanner. We recommend add…" at bounding box center [828, 232] width 195 height 96
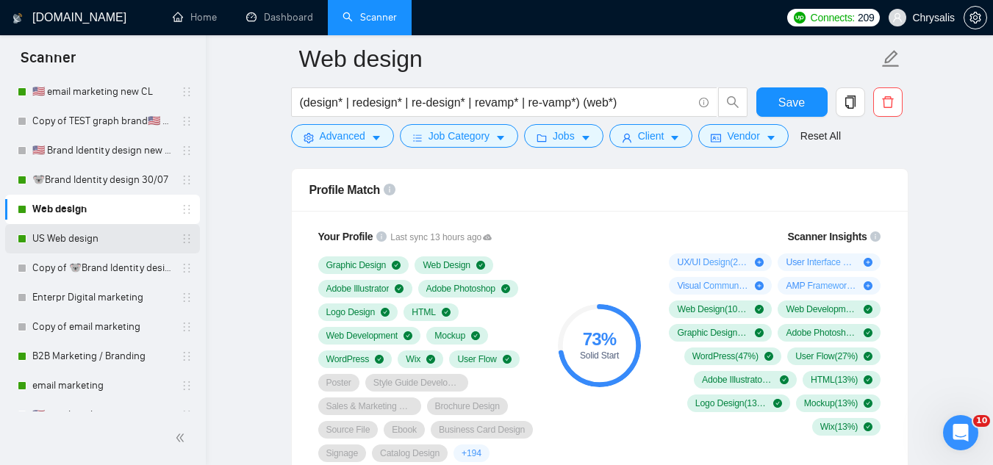
click at [42, 251] on link "US Web design" at bounding box center [102, 238] width 140 height 29
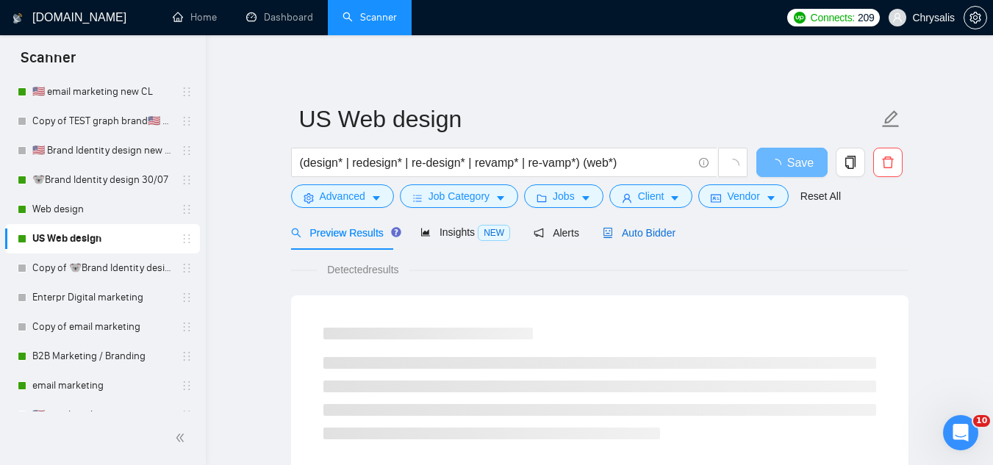
click at [630, 229] on span "Auto Bidder" at bounding box center [639, 233] width 73 height 12
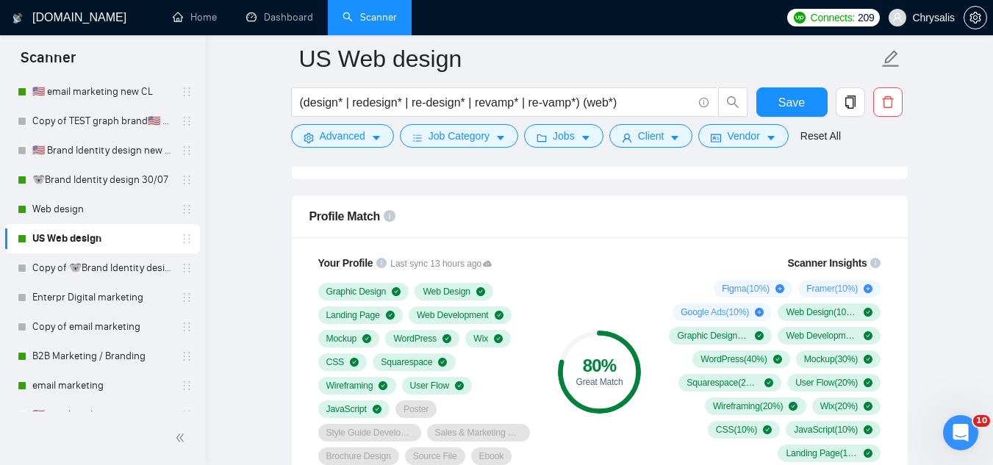
scroll to position [955, 0]
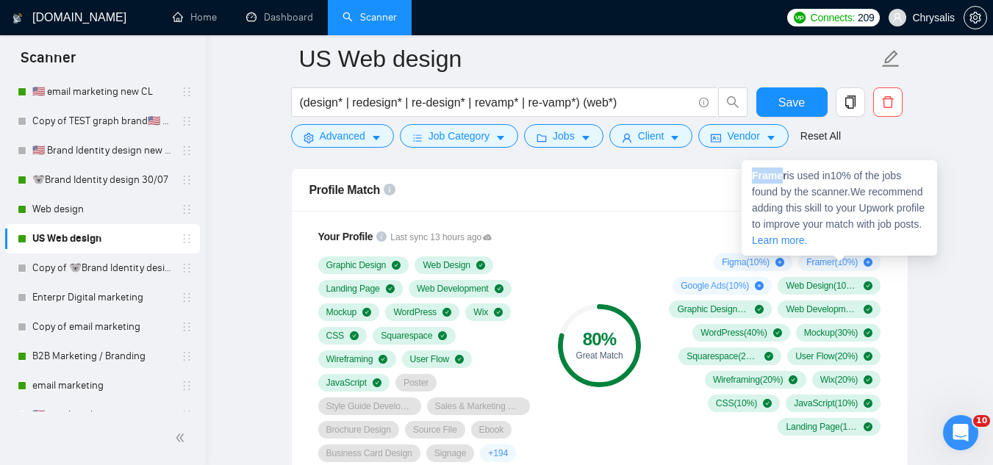
drag, startPoint x: 753, startPoint y: 176, endPoint x: 785, endPoint y: 175, distance: 32.3
click at [785, 175] on span "Framer is used in 10 % of the jobs found by the scanner. We recommend adding th…" at bounding box center [838, 208] width 173 height 76
click at [787, 174] on span "Framer is used in 10 % of the jobs found by the scanner. We recommend adding th…" at bounding box center [838, 208] width 173 height 76
drag, startPoint x: 787, startPoint y: 174, endPoint x: 751, endPoint y: 172, distance: 36.1
click at [751, 172] on div "Framer is used in 10 % of the jobs found by the scanner. We recommend adding th…" at bounding box center [838, 208] width 195 height 96
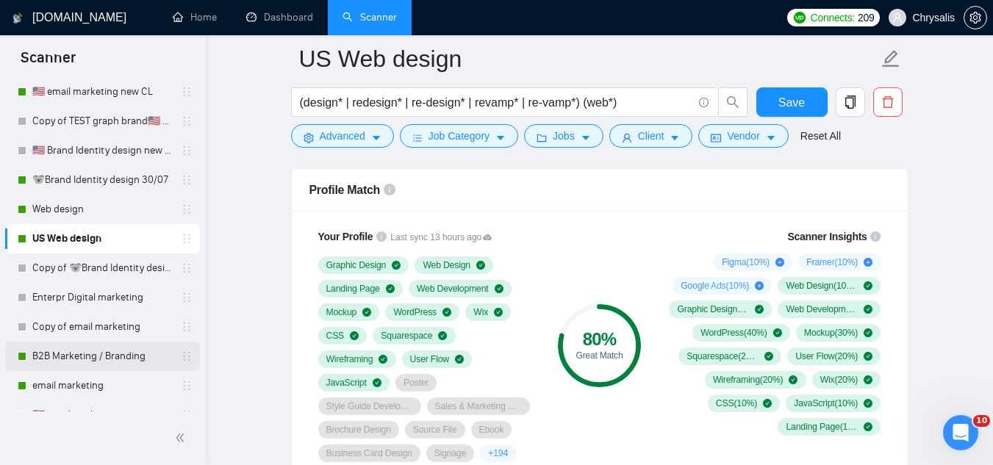
click at [123, 361] on link "B2B Marketing / Branding" at bounding box center [102, 356] width 140 height 29
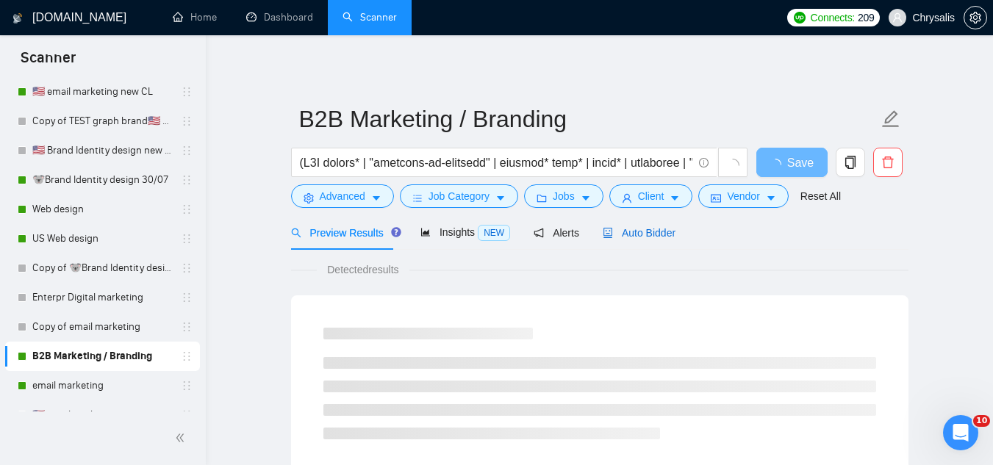
click at [651, 227] on span "Auto Bidder" at bounding box center [639, 233] width 73 height 12
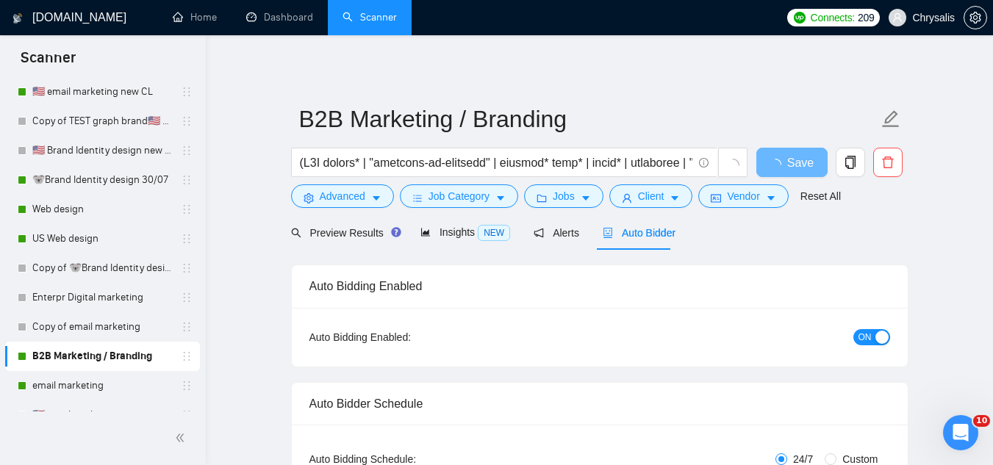
radio input "false"
radio input "true"
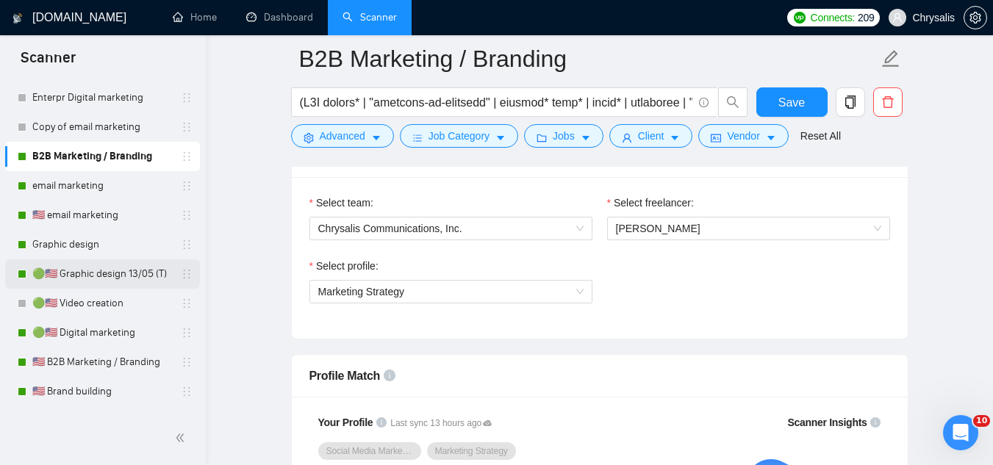
scroll to position [1323, 0]
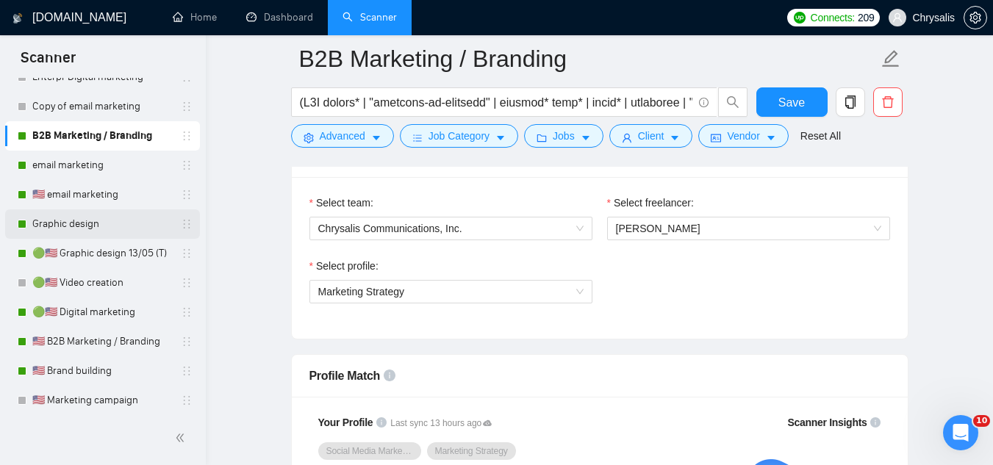
click at [83, 230] on link "Graphic design" at bounding box center [102, 223] width 140 height 29
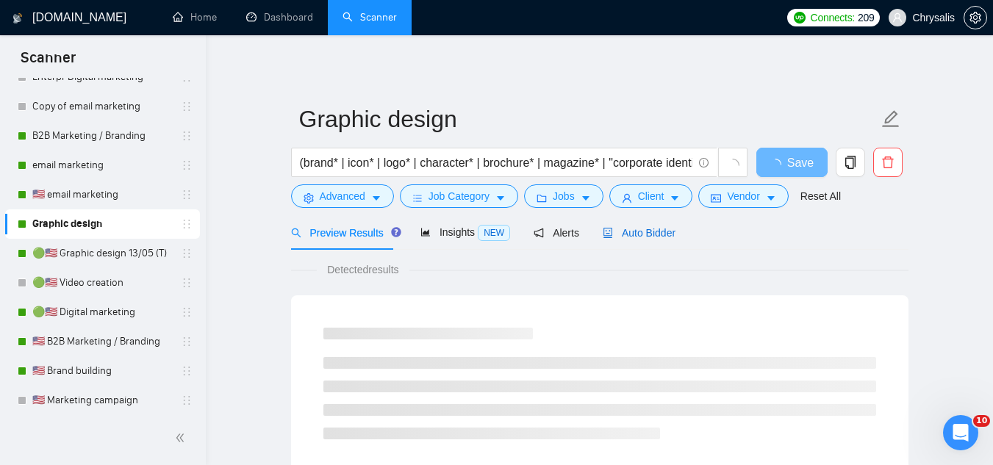
click at [610, 238] on span "Auto Bidder" at bounding box center [639, 233] width 73 height 12
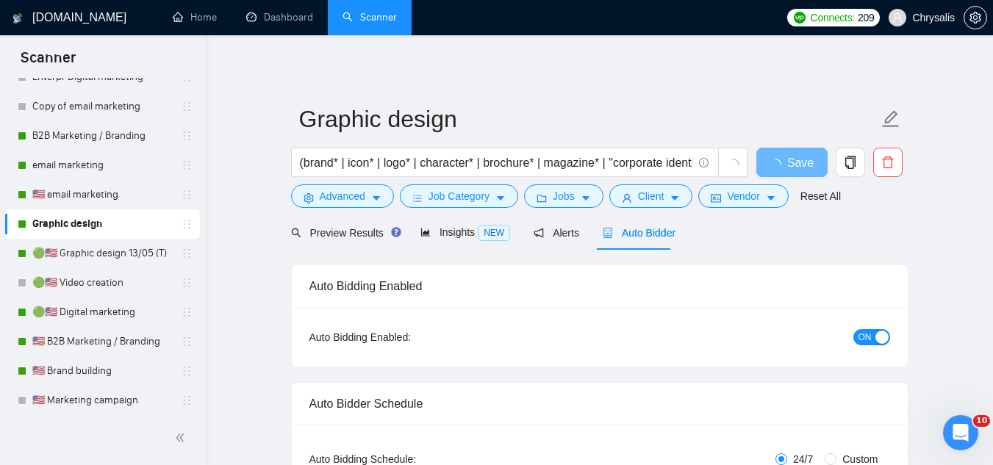
radio input "false"
radio input "true"
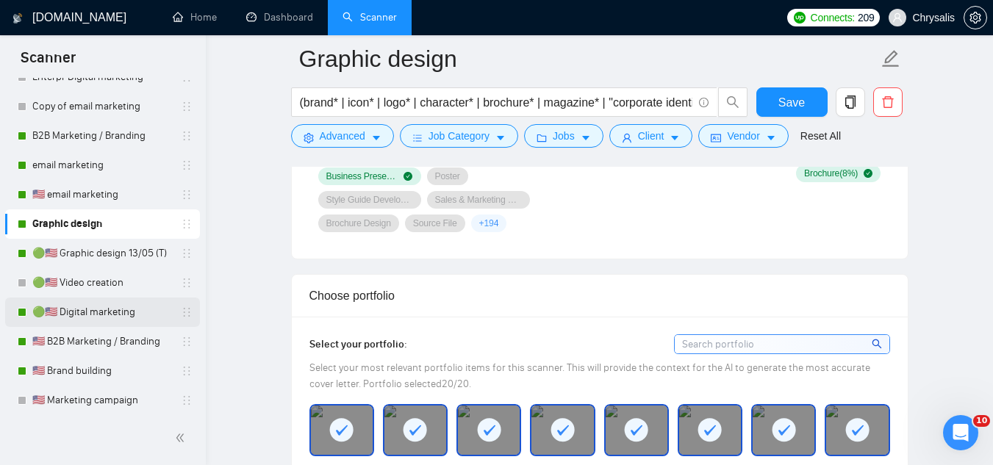
scroll to position [1396, 0]
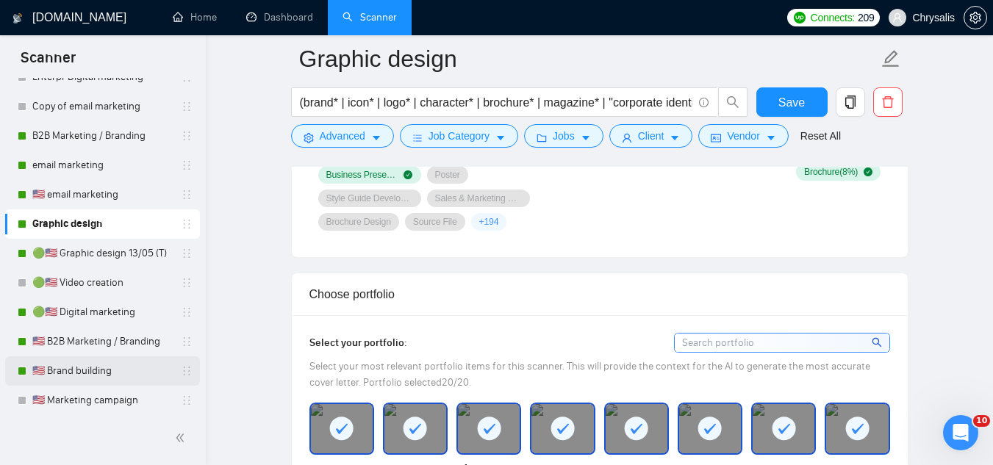
click at [141, 365] on link "🇺🇸 Brand building" at bounding box center [102, 370] width 140 height 29
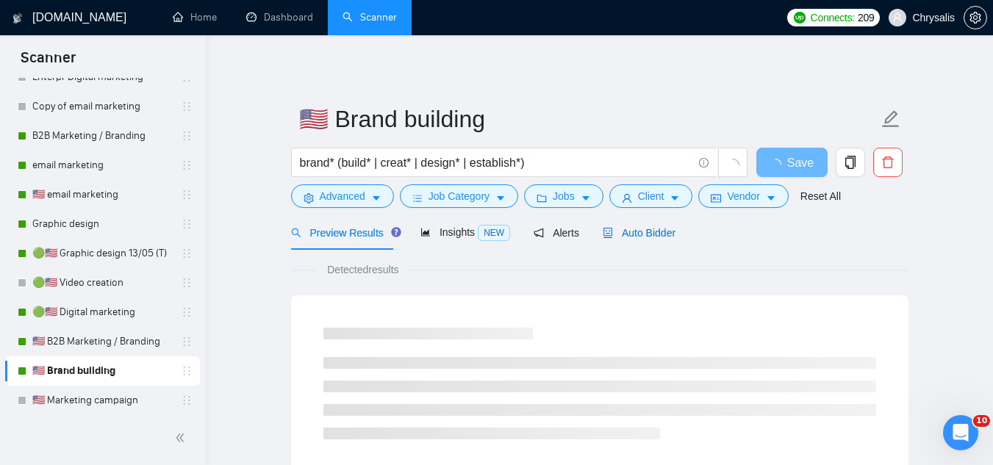
click at [629, 235] on span "Auto Bidder" at bounding box center [639, 233] width 73 height 12
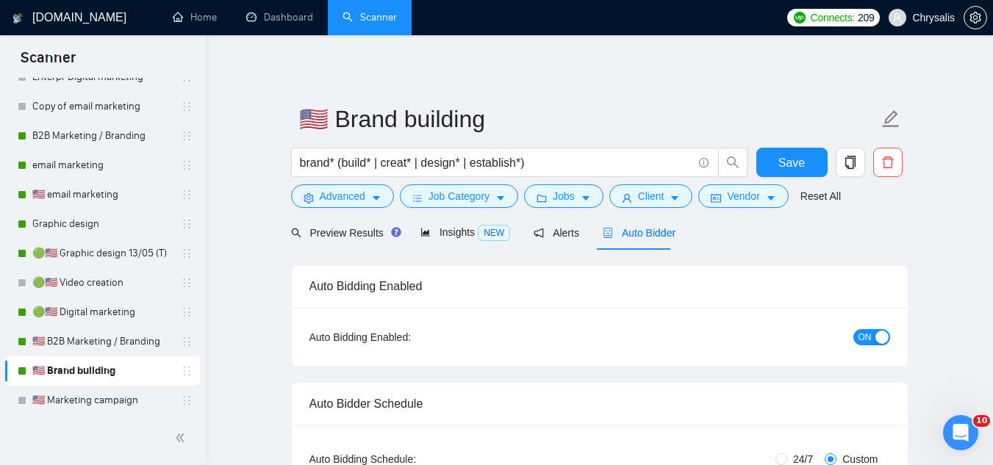
radio input "false"
radio input "true"
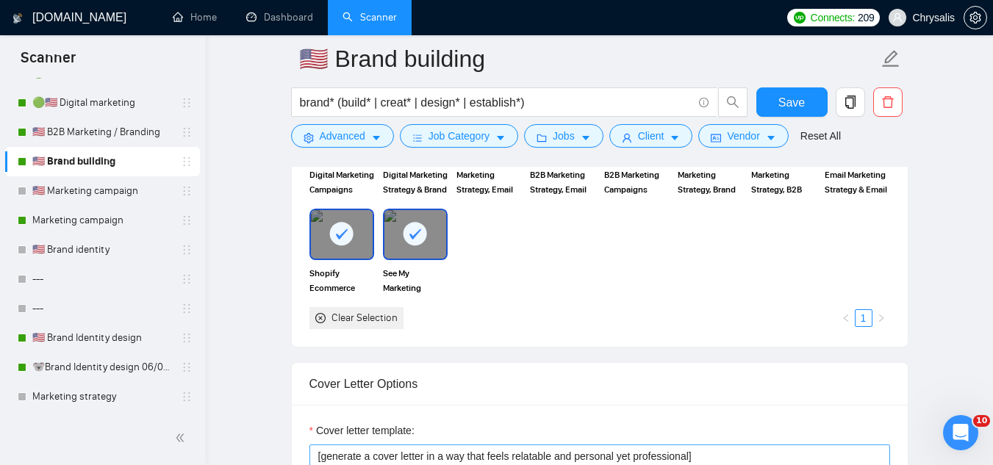
scroll to position [1690, 0]
